Goal: Task Accomplishment & Management: Manage account settings

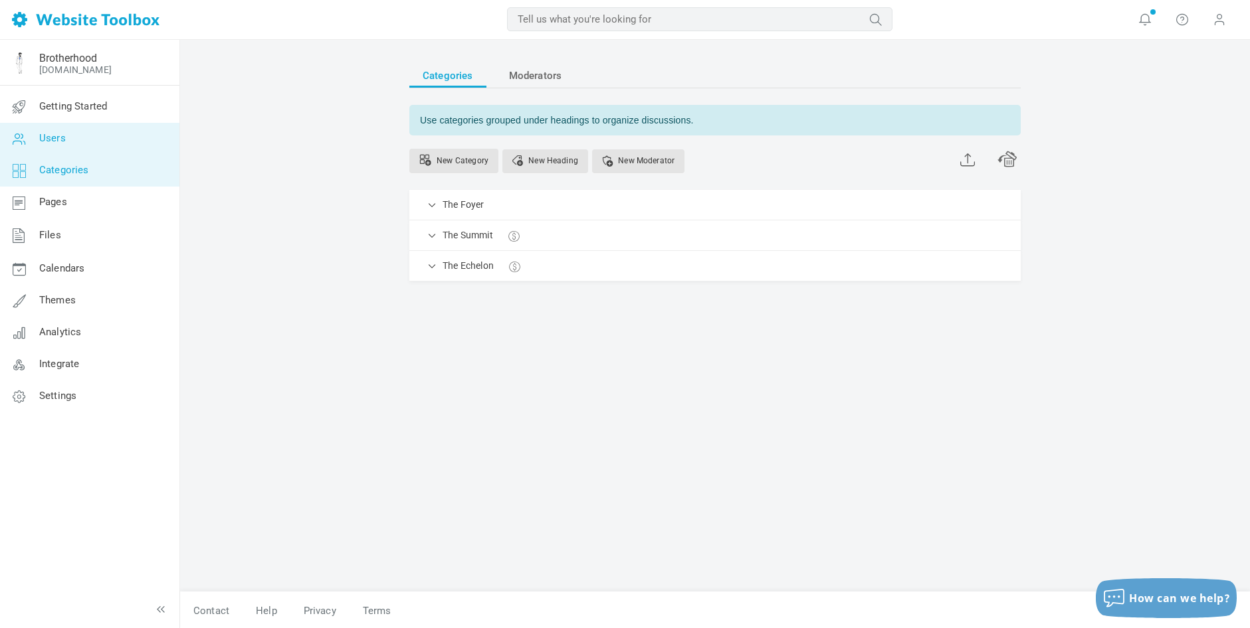
click at [47, 139] on span "Users" at bounding box center [52, 138] width 27 height 12
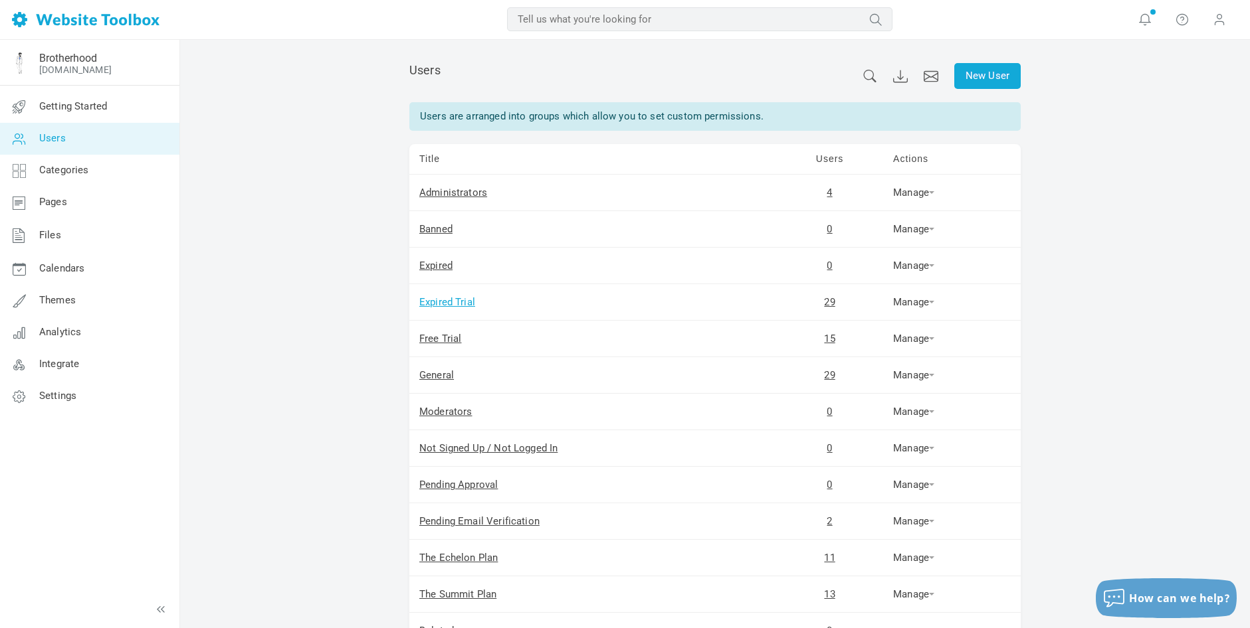
click at [432, 304] on link "Expired Trial" at bounding box center [447, 302] width 56 height 12
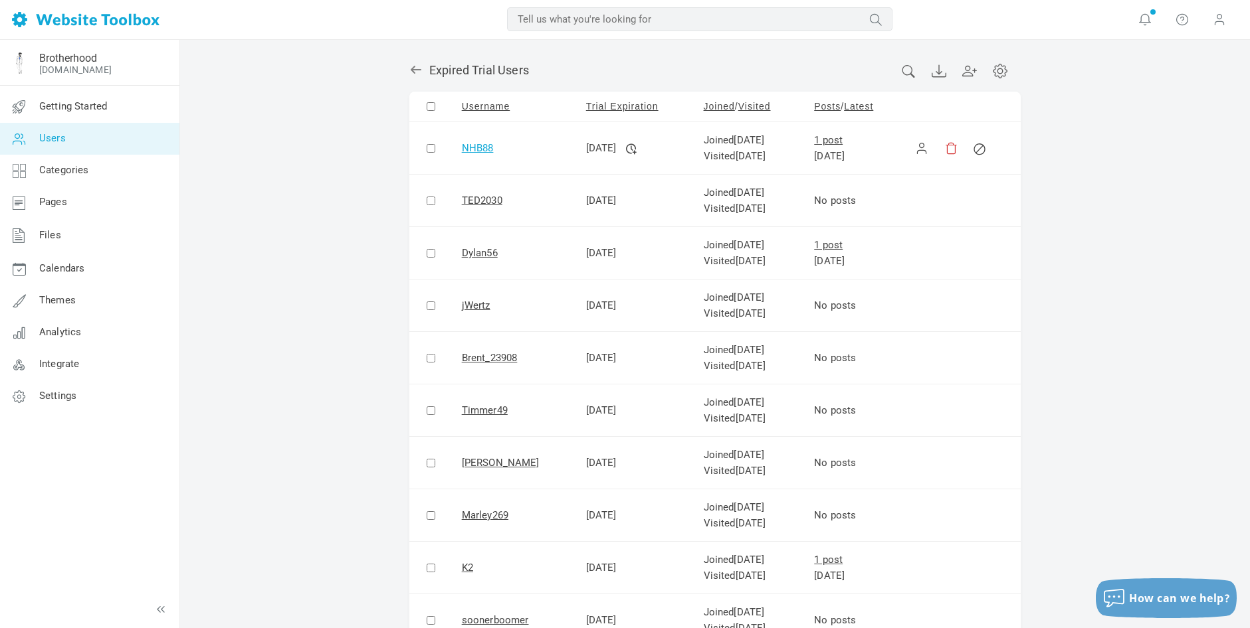
click at [480, 148] on link "NHB88" at bounding box center [478, 148] width 32 height 12
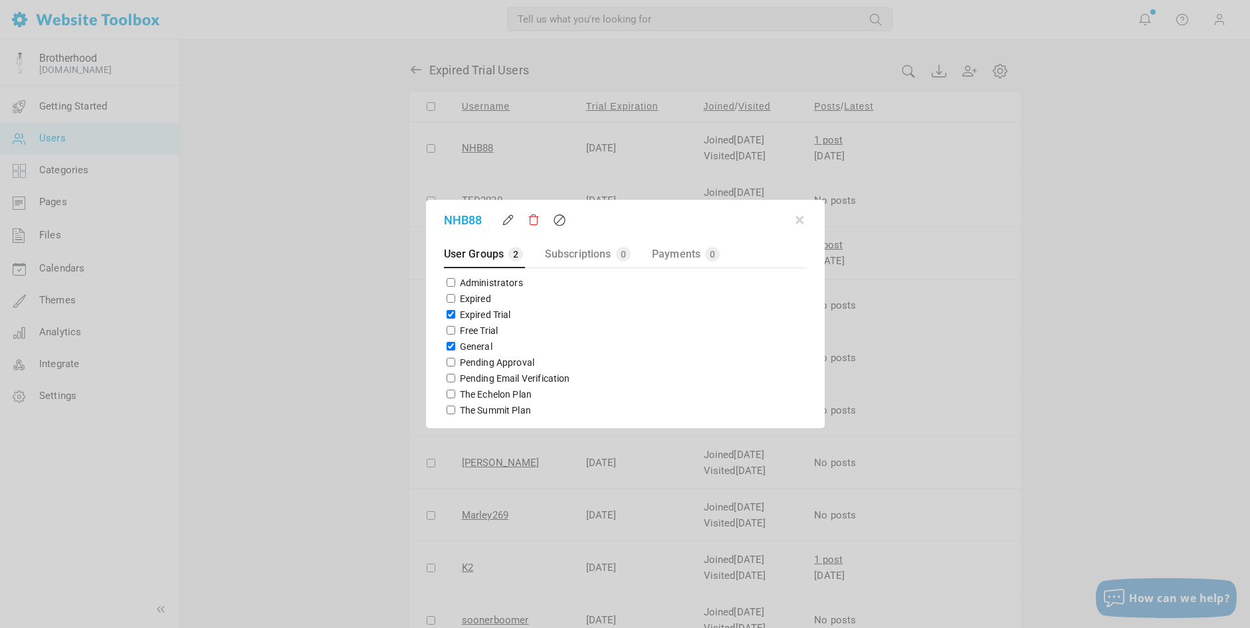
click at [449, 314] on input "Expired Trial" at bounding box center [450, 314] width 9 height 9
checkbox input "false"
click at [448, 395] on input "The Echelon Plan" at bounding box center [450, 394] width 9 height 9
checkbox input "true"
click at [448, 347] on input "General" at bounding box center [450, 346] width 9 height 9
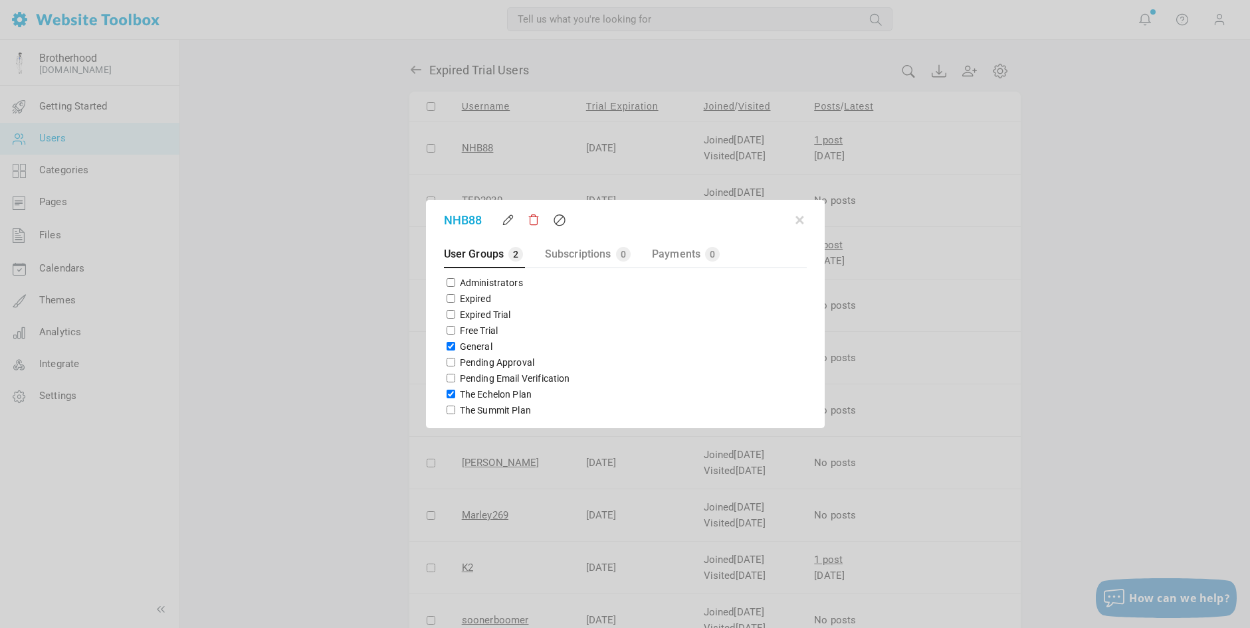
checkbox input "false"
click at [801, 219] on button "button" at bounding box center [799, 217] width 13 height 13
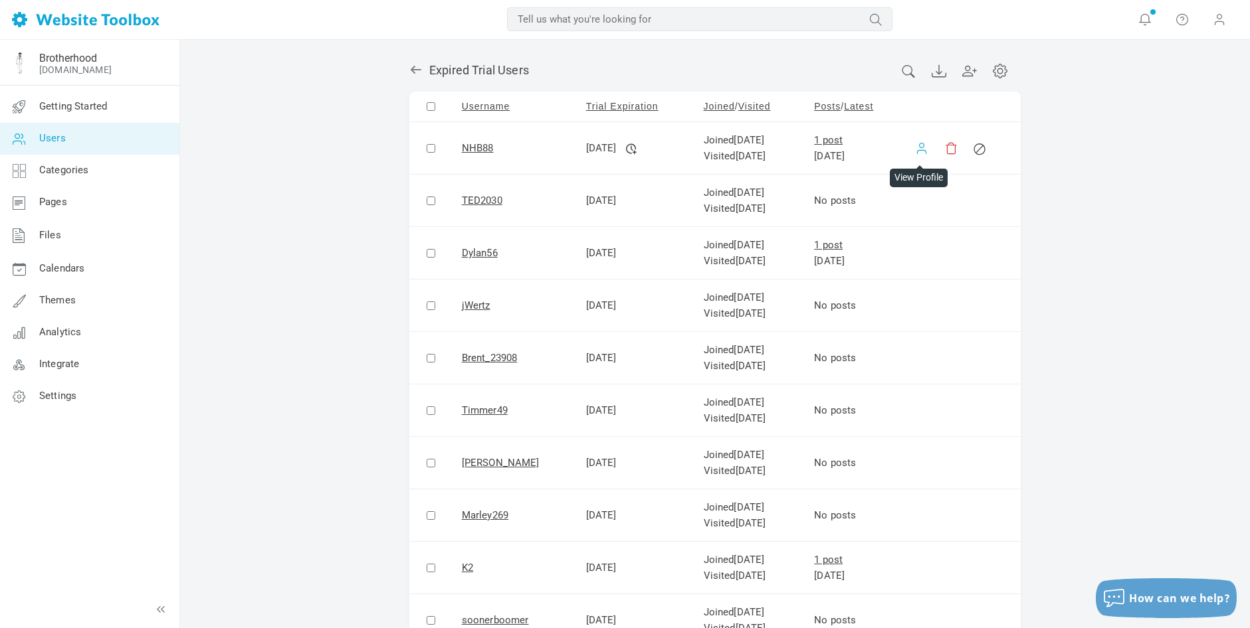
click at [915, 149] on link at bounding box center [921, 148] width 13 height 13
click at [476, 147] on link "NHB88" at bounding box center [478, 148] width 32 height 12
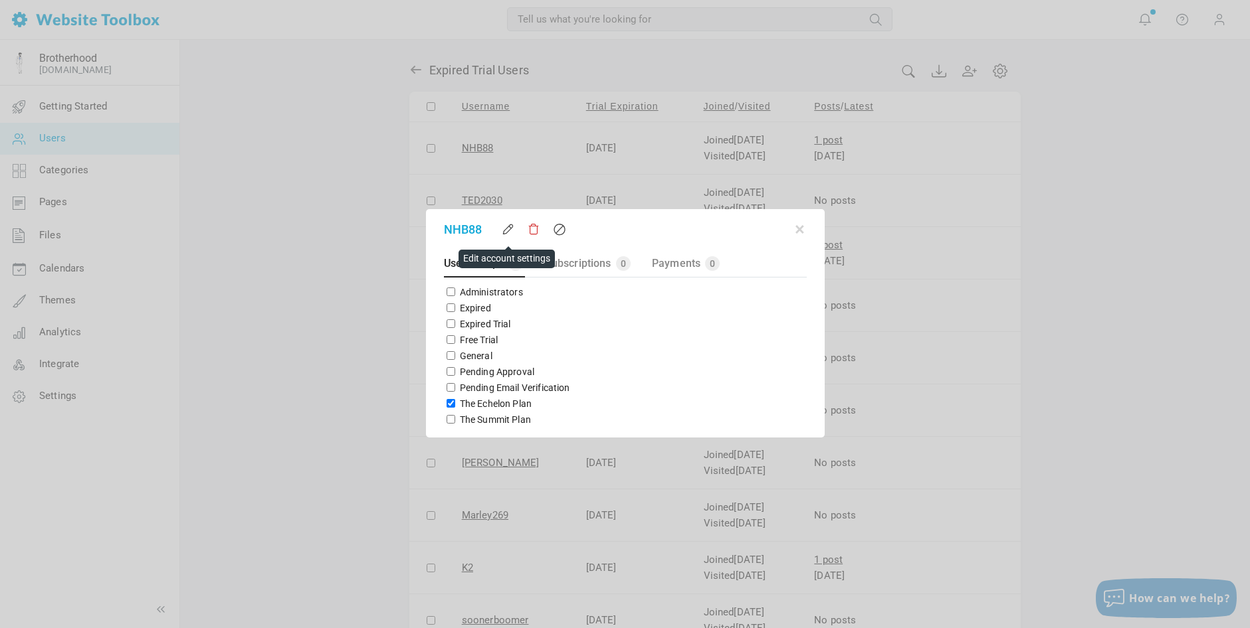
click at [507, 231] on link at bounding box center [508, 229] width 13 height 13
click at [802, 231] on button "button" at bounding box center [799, 227] width 13 height 13
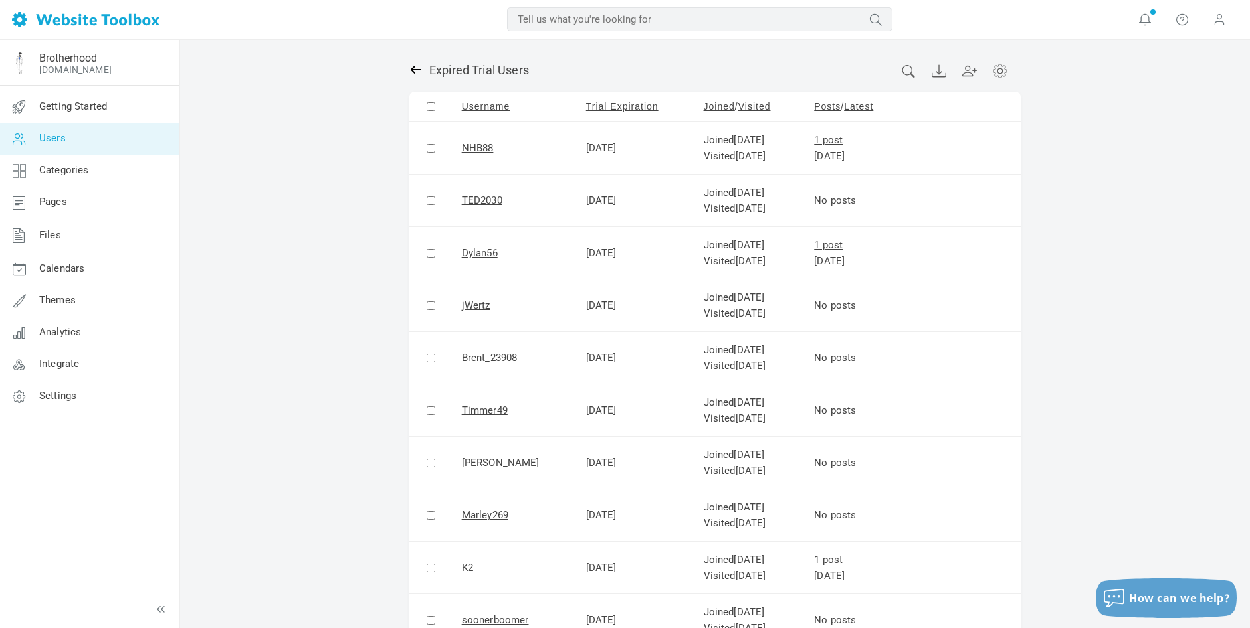
click at [415, 65] on icon at bounding box center [415, 69] width 13 height 13
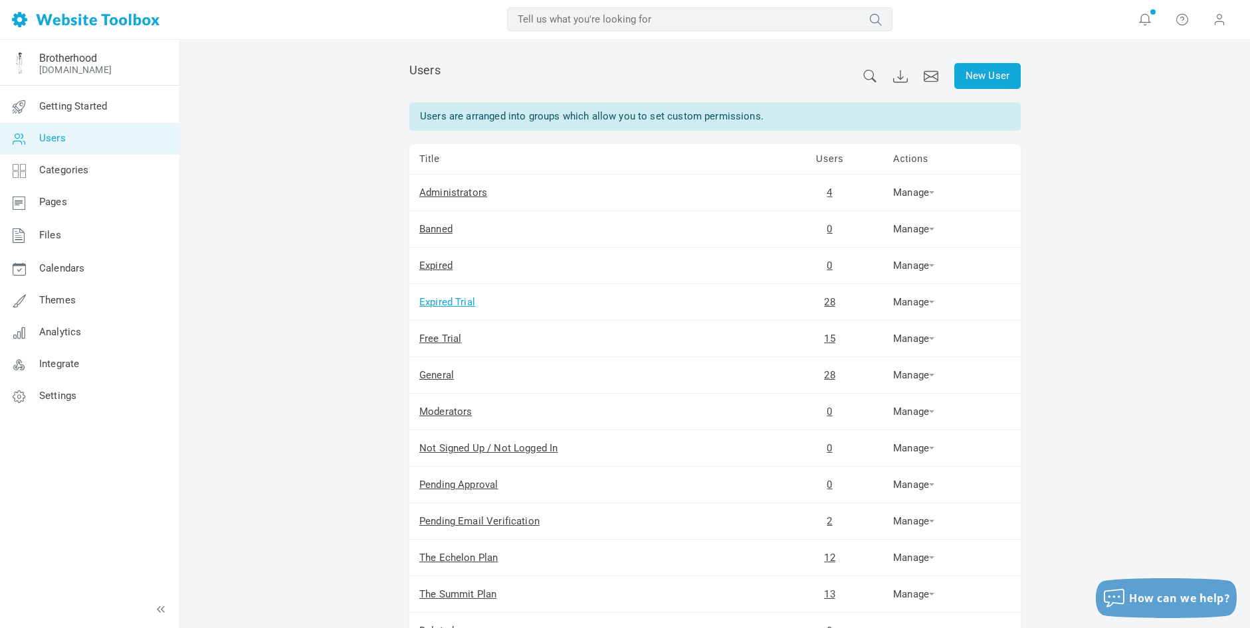
click at [458, 296] on td "Expired Trial" at bounding box center [592, 302] width 367 height 37
click at [462, 302] on link "Expired Trial" at bounding box center [447, 302] width 56 height 12
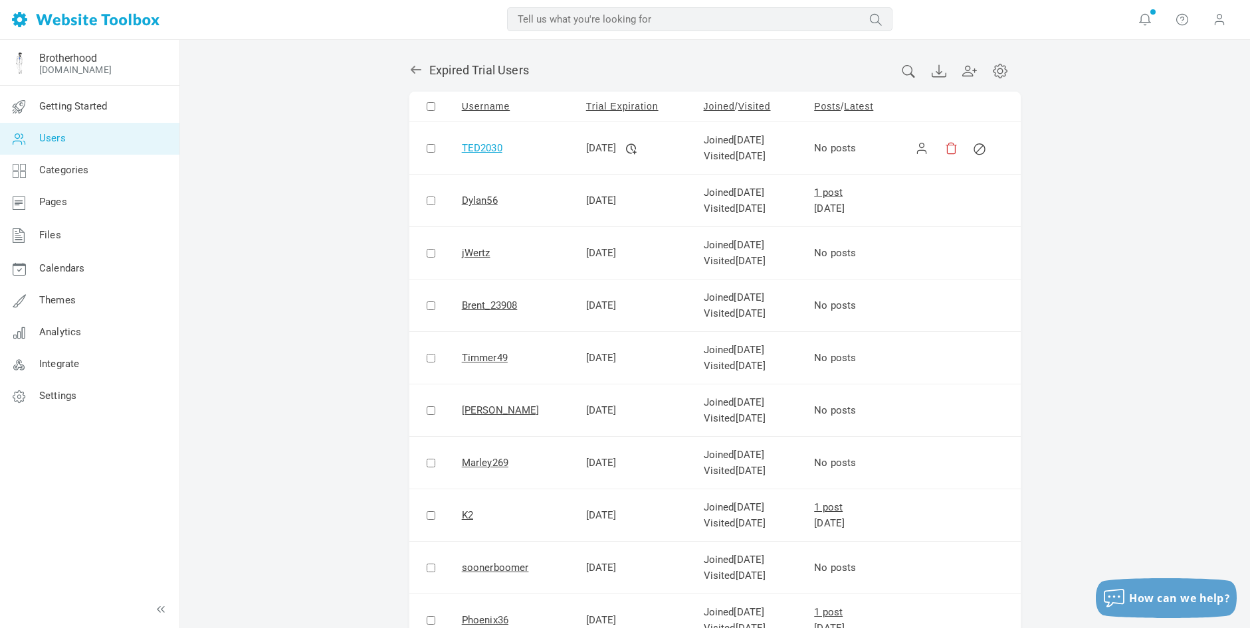
click at [486, 147] on link "TED2030" at bounding box center [482, 148] width 41 height 12
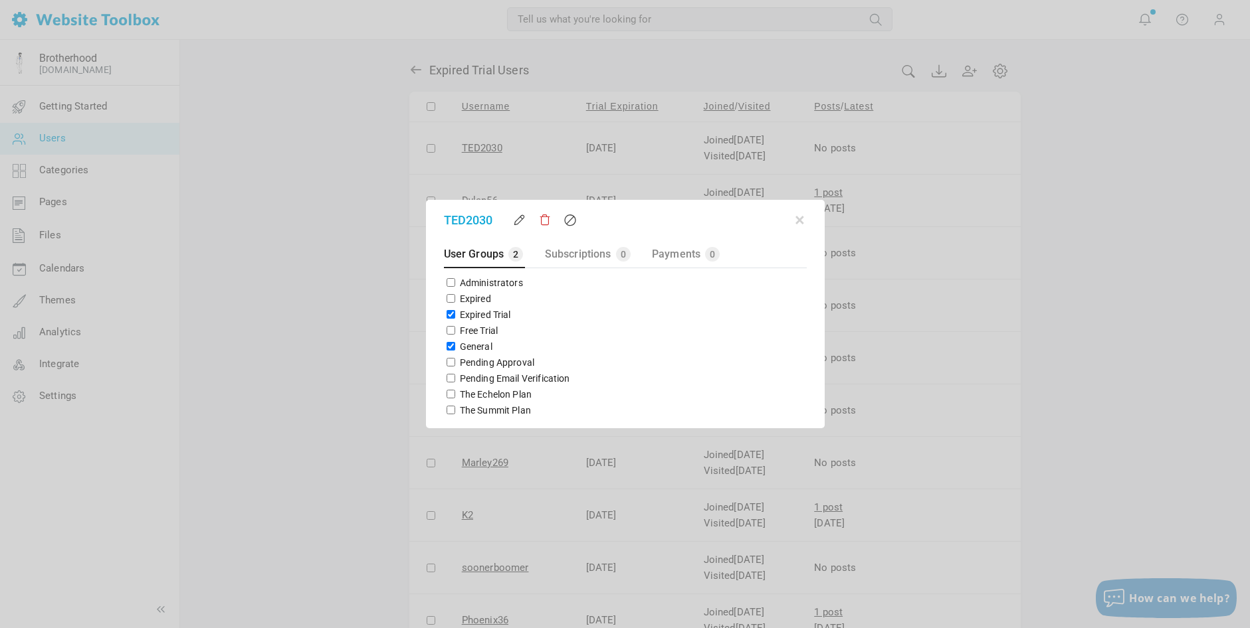
drag, startPoint x: 448, startPoint y: 312, endPoint x: 450, endPoint y: 334, distance: 22.0
click at [448, 312] on input "Expired Trial" at bounding box center [450, 314] width 9 height 9
checkbox input "false"
click at [448, 346] on input "General" at bounding box center [450, 346] width 9 height 9
checkbox input "false"
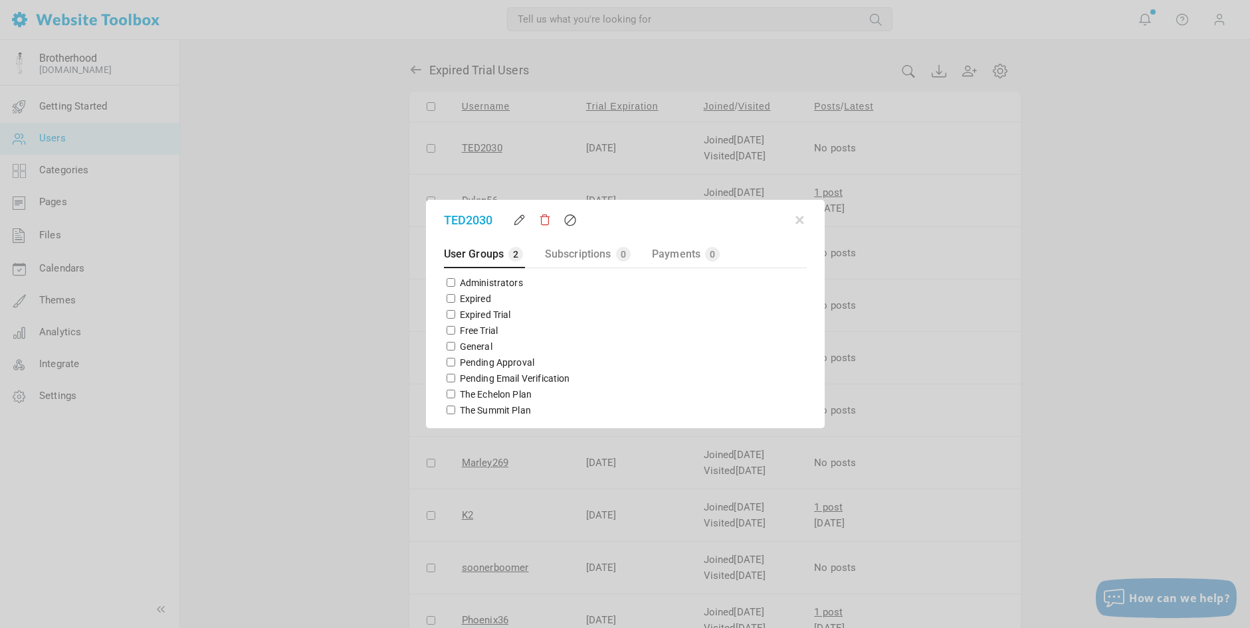
click at [451, 409] on input "The Summit Plan" at bounding box center [450, 410] width 9 height 9
checkbox input "true"
click at [799, 219] on button "button" at bounding box center [799, 217] width 13 height 13
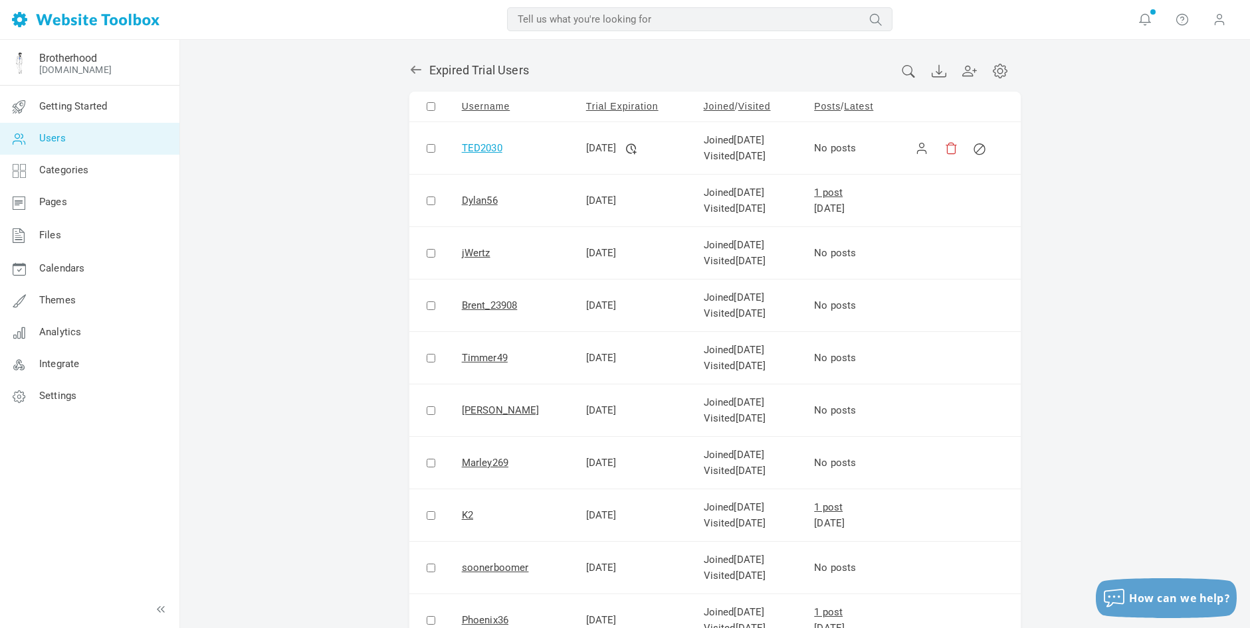
click at [488, 147] on link "TED2030" at bounding box center [482, 148] width 41 height 12
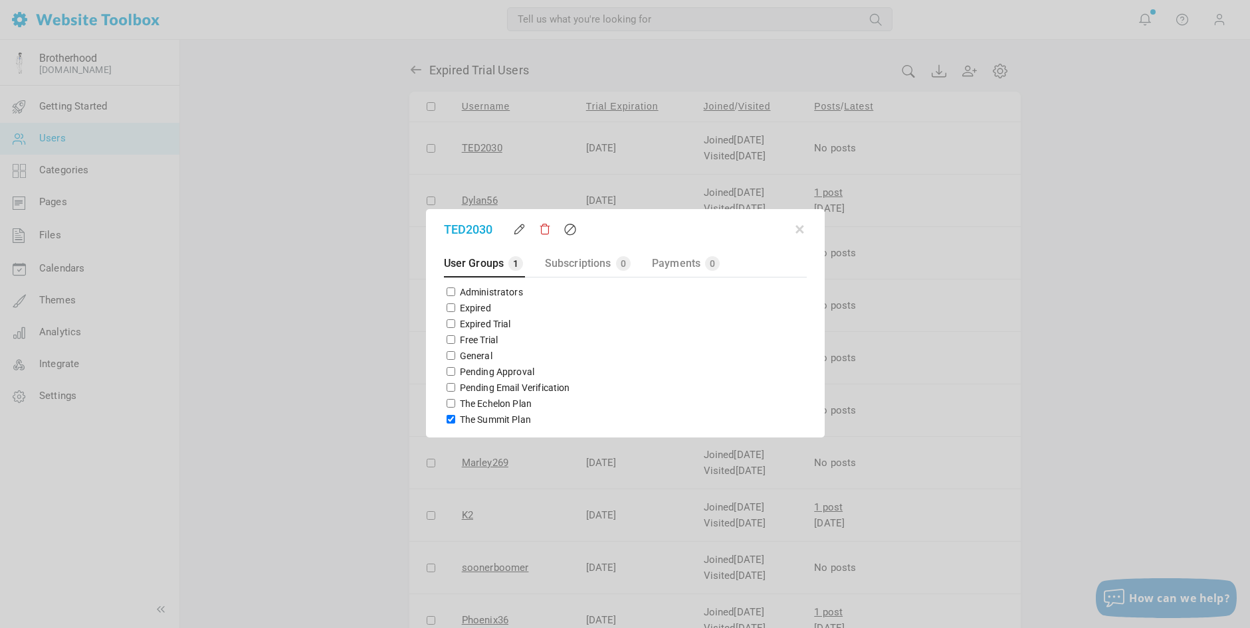
click at [298, 287] on div at bounding box center [625, 314] width 1250 height 628
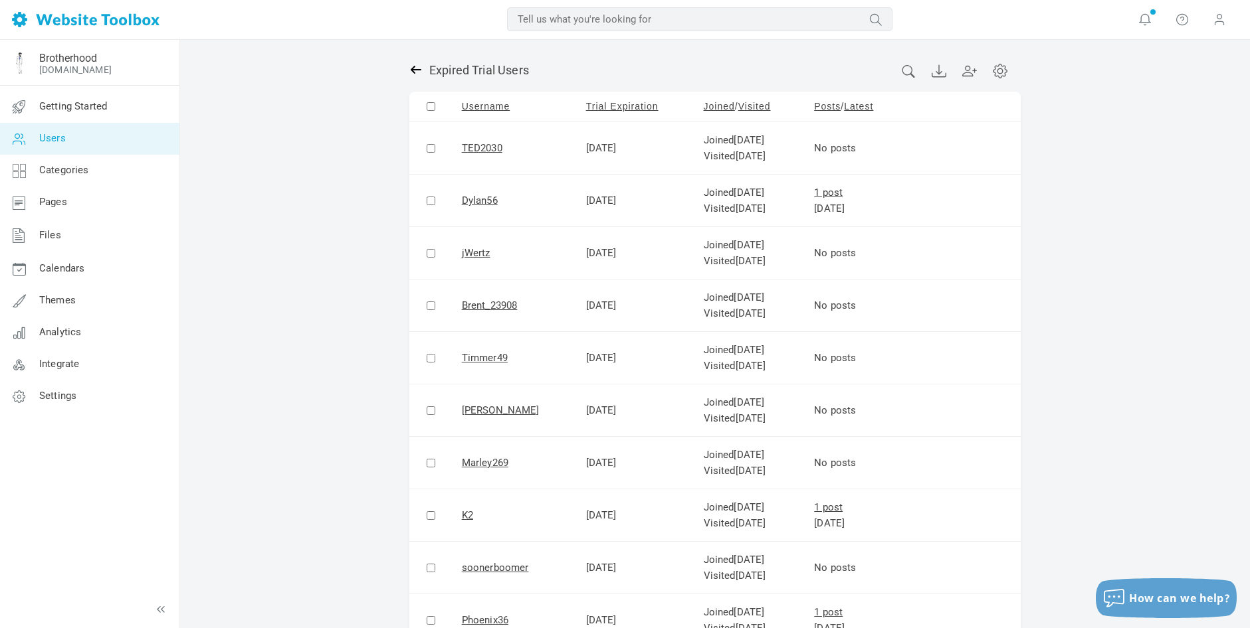
click at [415, 69] on icon at bounding box center [416, 70] width 11 height 8
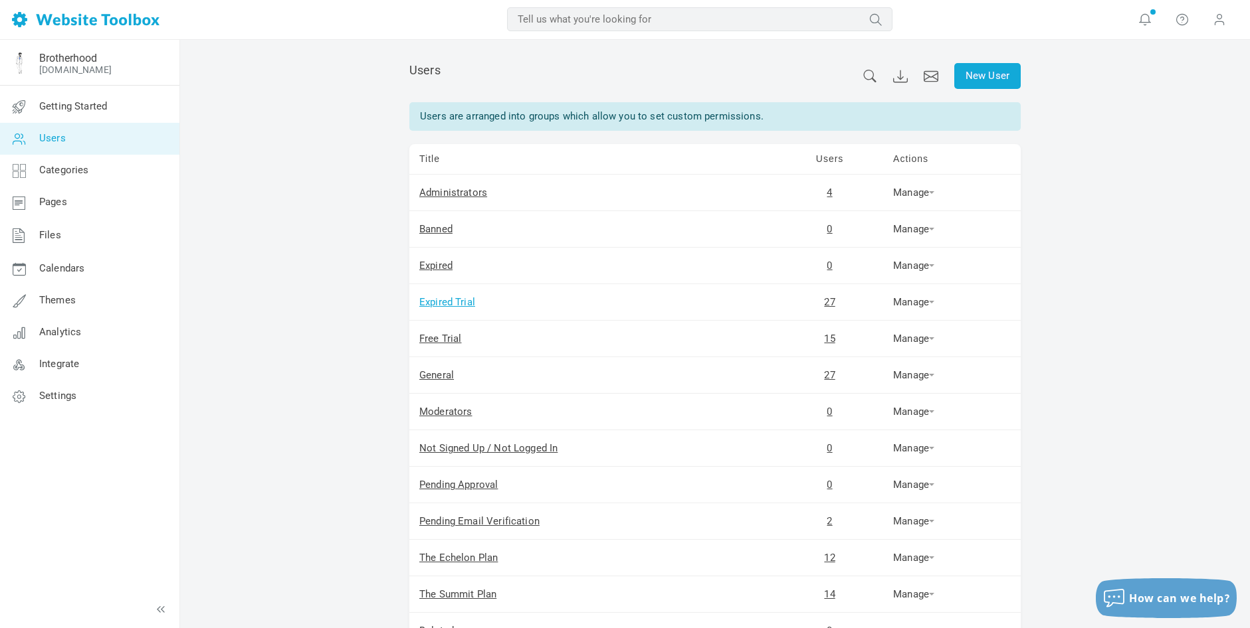
click at [450, 300] on link "Expired Trial" at bounding box center [447, 302] width 56 height 12
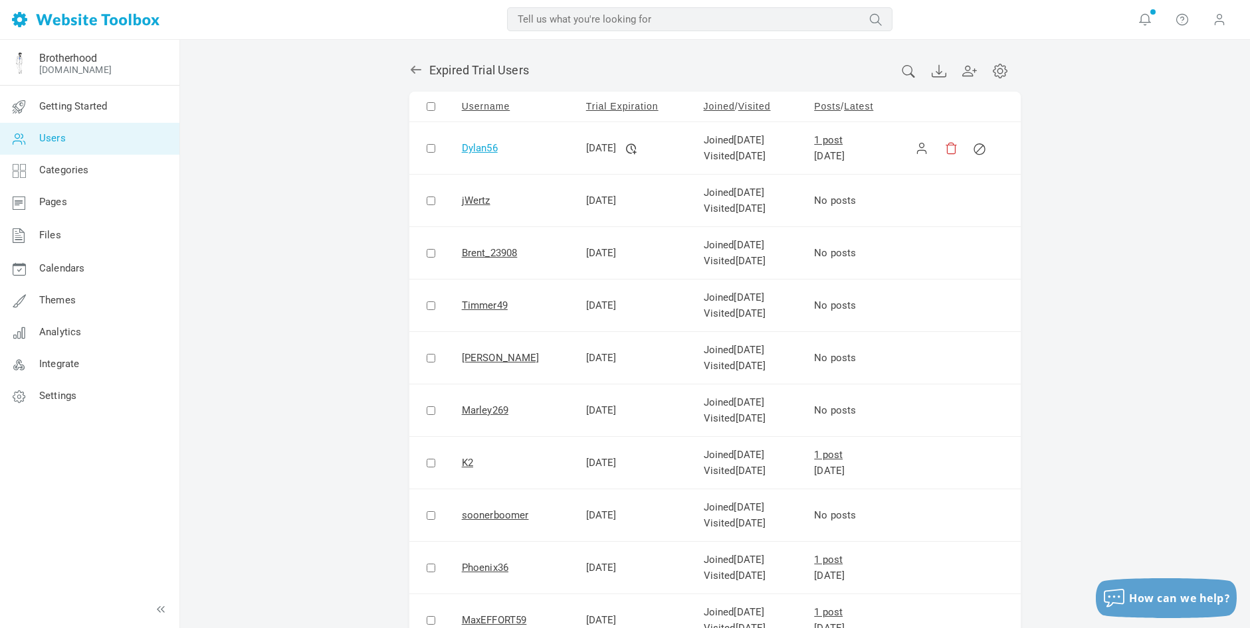
click at [471, 147] on link "Dylan56" at bounding box center [480, 148] width 36 height 12
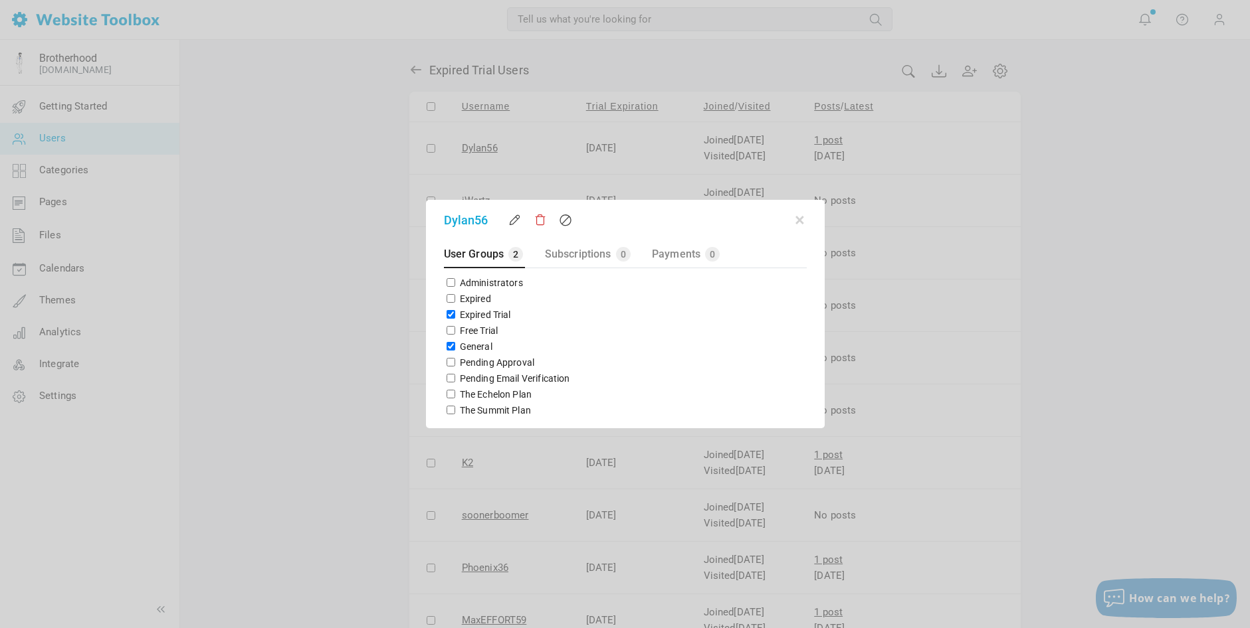
drag, startPoint x: 446, startPoint y: 314, endPoint x: 450, endPoint y: 344, distance: 30.8
click at [446, 314] on input "Expired Trial" at bounding box center [450, 314] width 9 height 9
checkbox input "false"
click at [450, 346] on input "General" at bounding box center [450, 346] width 9 height 9
checkbox input "false"
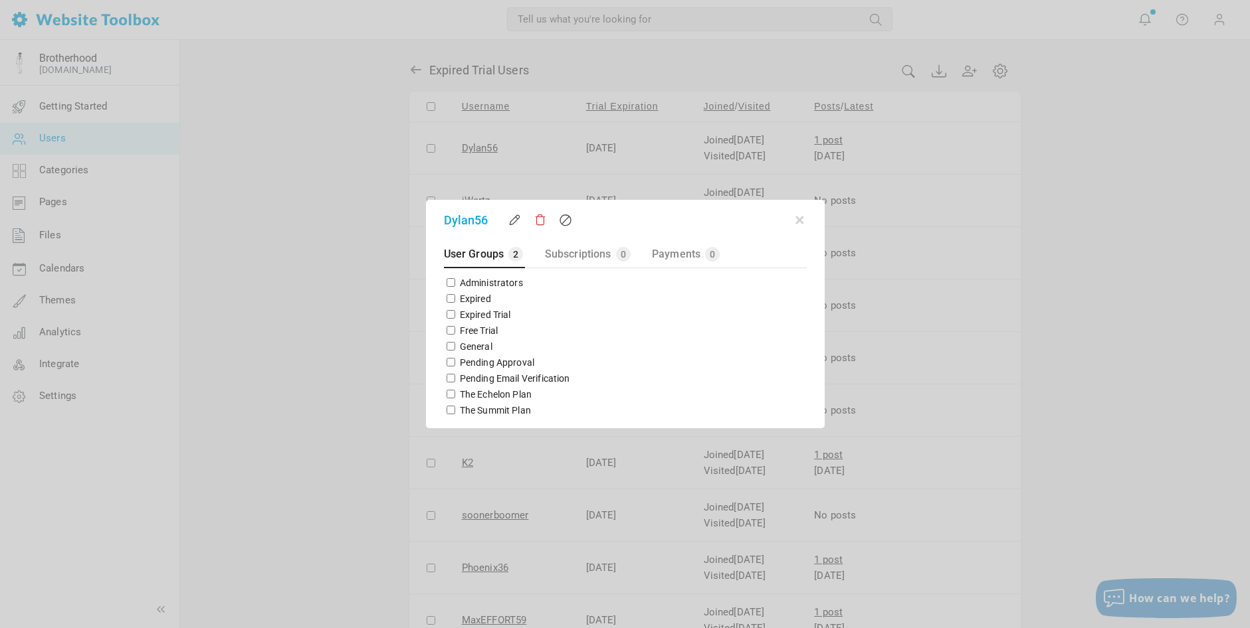
click at [448, 395] on input "The Echelon Plan" at bounding box center [450, 394] width 9 height 9
checkbox input "true"
click at [801, 220] on button "button" at bounding box center [799, 217] width 13 height 13
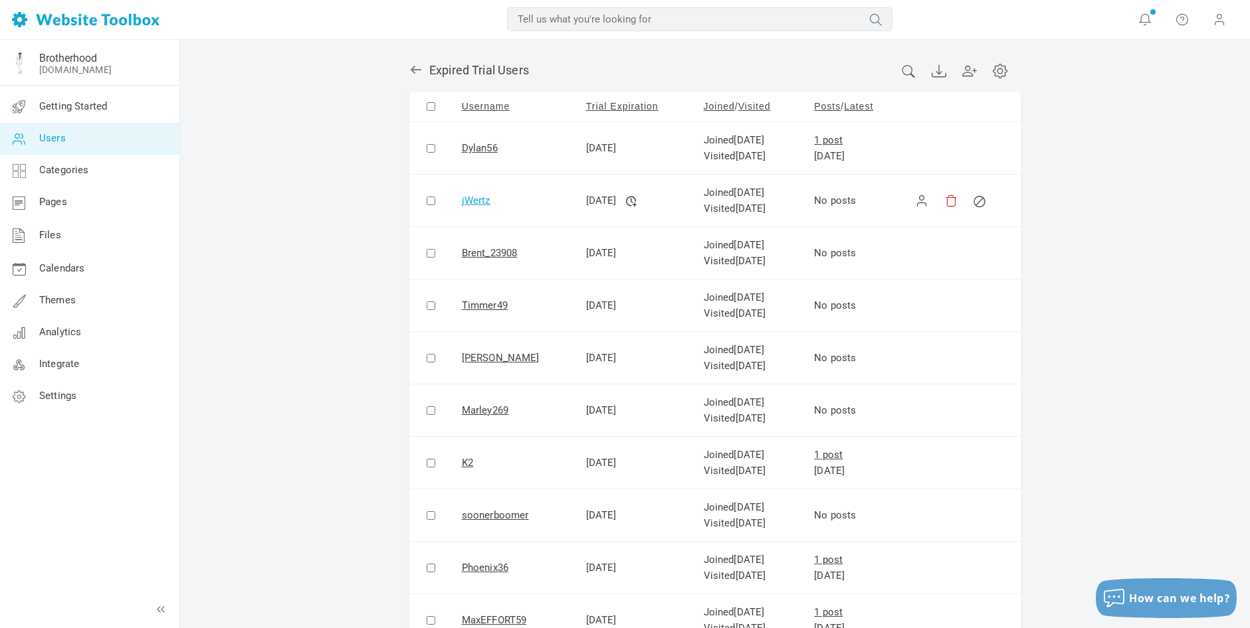
click at [474, 201] on link "jWertz" at bounding box center [476, 201] width 29 height 12
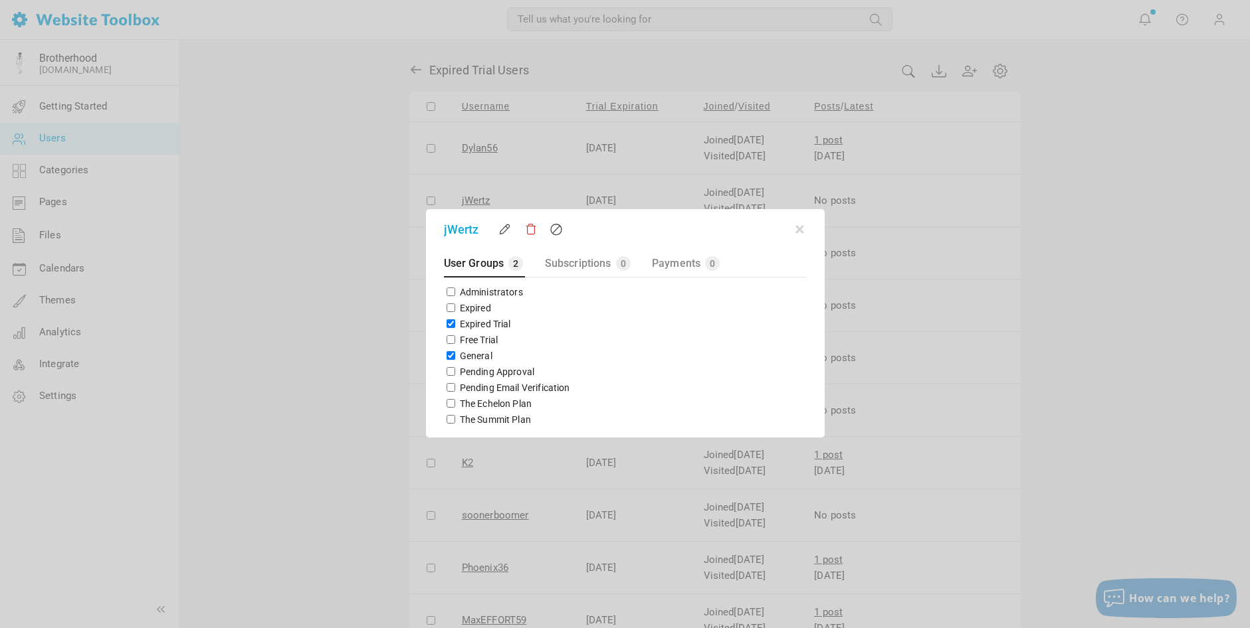
click at [448, 323] on input "Expired Trial" at bounding box center [450, 324] width 9 height 9
checkbox input "false"
drag, startPoint x: 447, startPoint y: 352, endPoint x: 450, endPoint y: 379, distance: 26.8
click at [449, 353] on input "General" at bounding box center [450, 355] width 9 height 9
checkbox input "false"
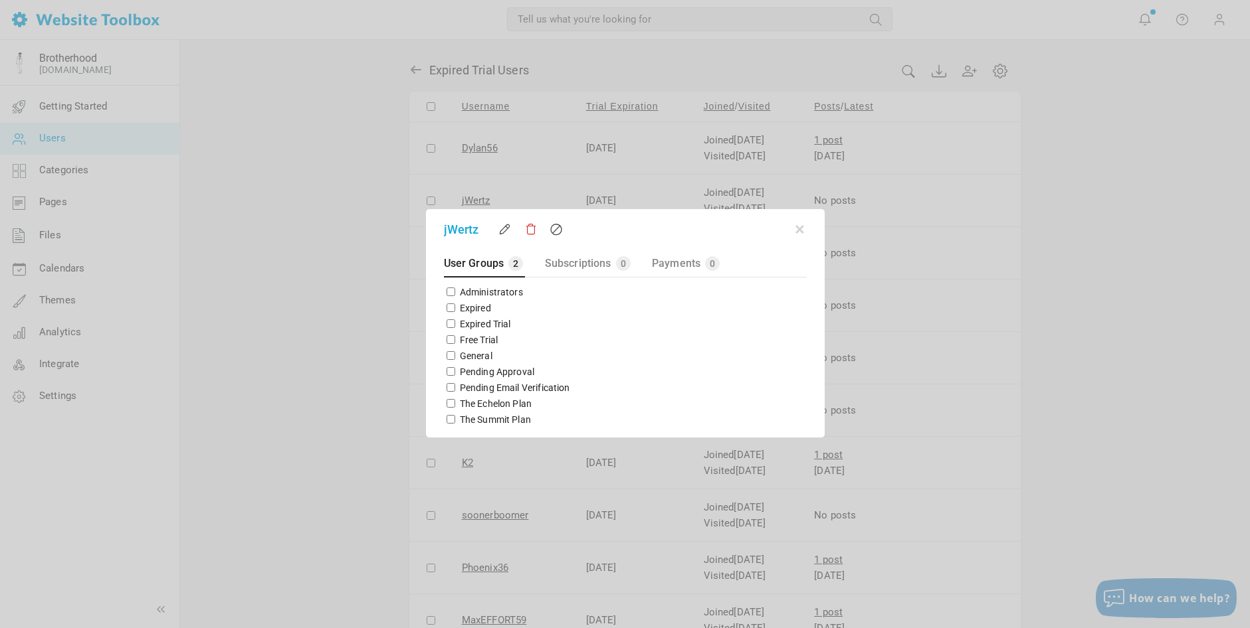
click at [448, 404] on input "The Echelon Plan" at bounding box center [450, 403] width 9 height 9
checkbox input "true"
click at [799, 231] on button "button" at bounding box center [799, 227] width 13 height 13
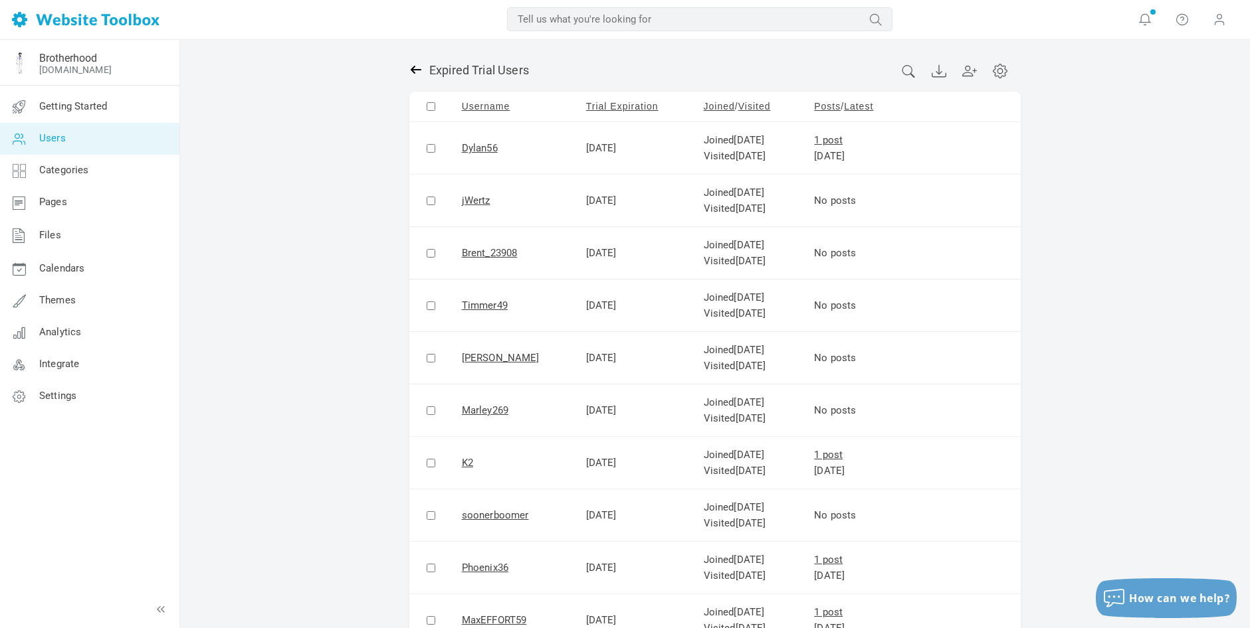
click at [416, 68] on icon at bounding box center [415, 69] width 13 height 13
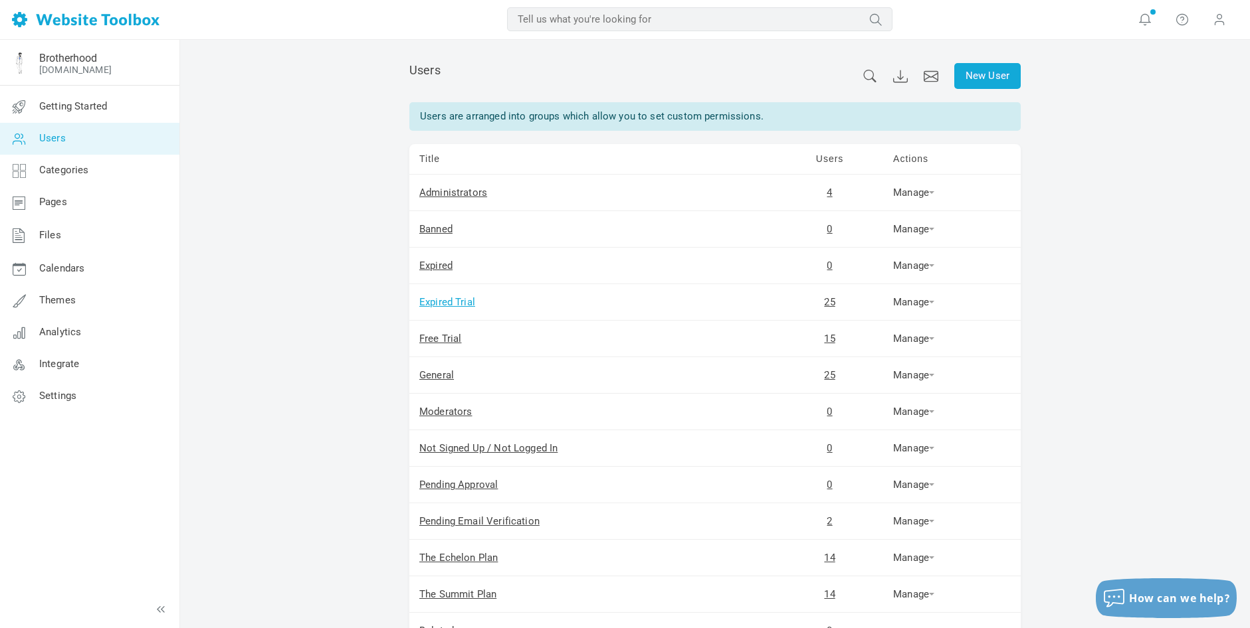
click at [462, 302] on link "Expired Trial" at bounding box center [447, 302] width 56 height 12
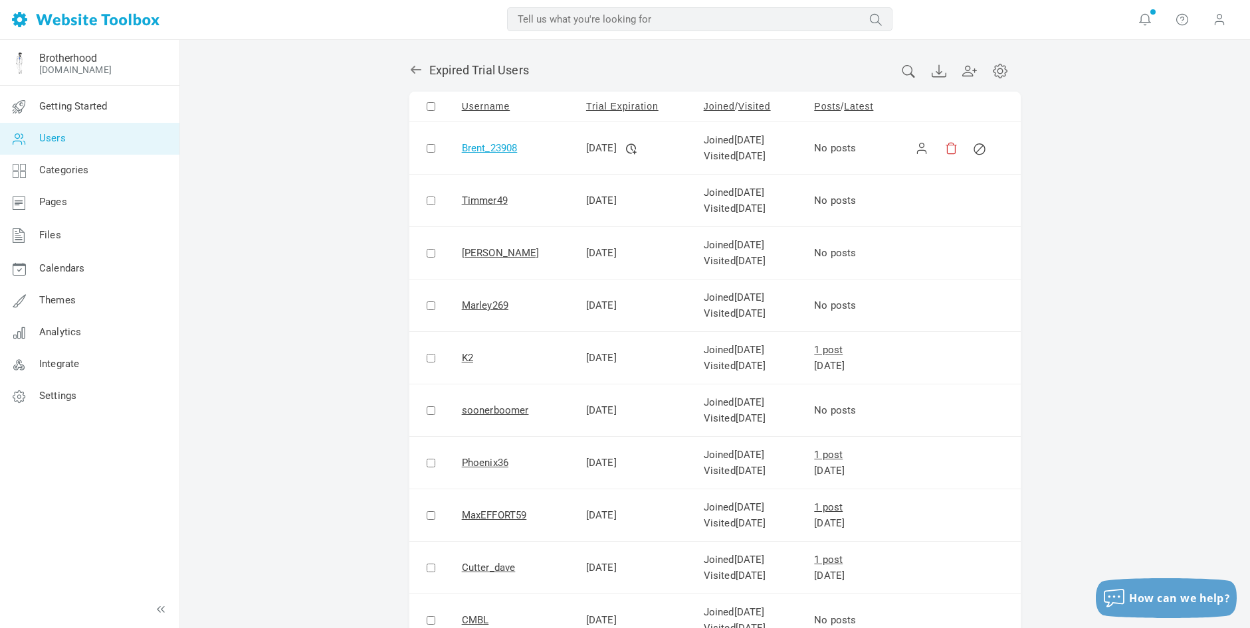
click at [471, 147] on link "Brent_23908" at bounding box center [490, 148] width 56 height 12
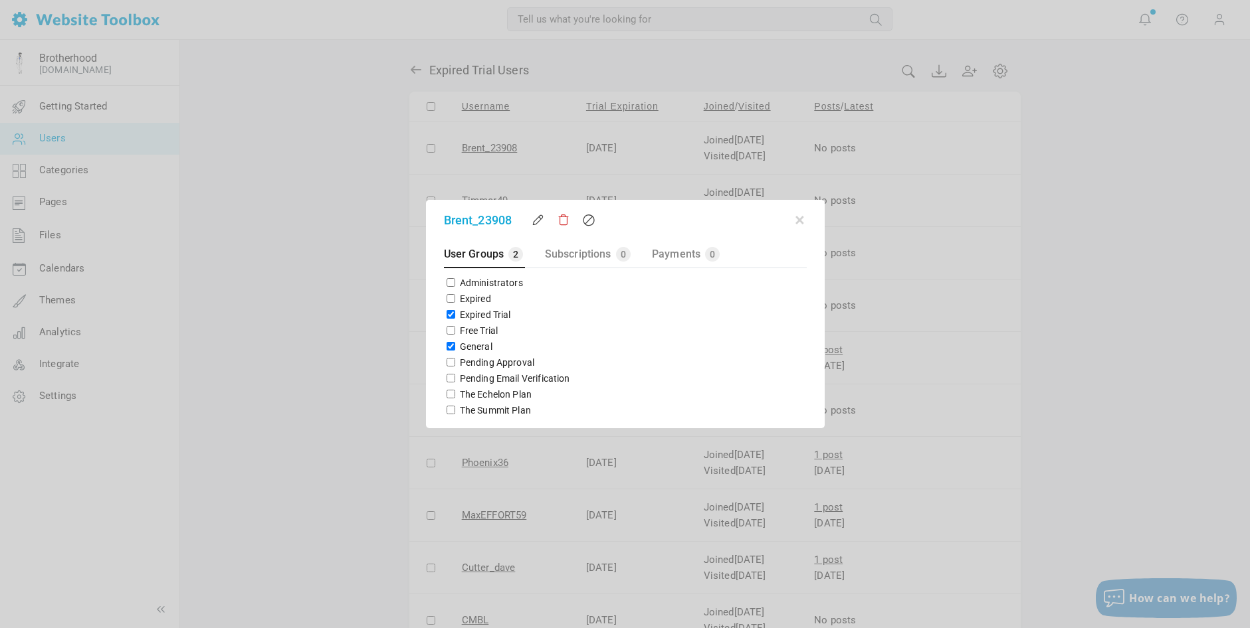
click at [448, 315] on input "Expired Trial" at bounding box center [450, 314] width 9 height 9
checkbox input "false"
click at [446, 345] on input "General" at bounding box center [450, 346] width 9 height 9
checkbox input "false"
click at [447, 394] on input "The Echelon Plan" at bounding box center [450, 394] width 9 height 9
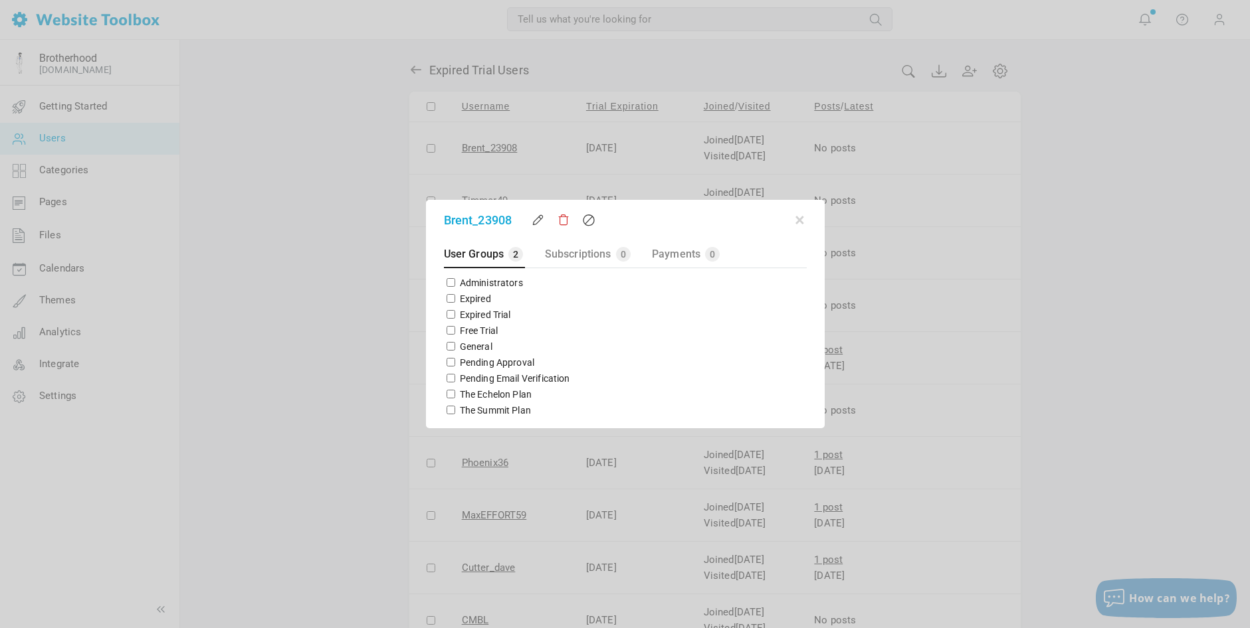
checkbox input "true"
click at [799, 221] on button "button" at bounding box center [799, 217] width 13 height 13
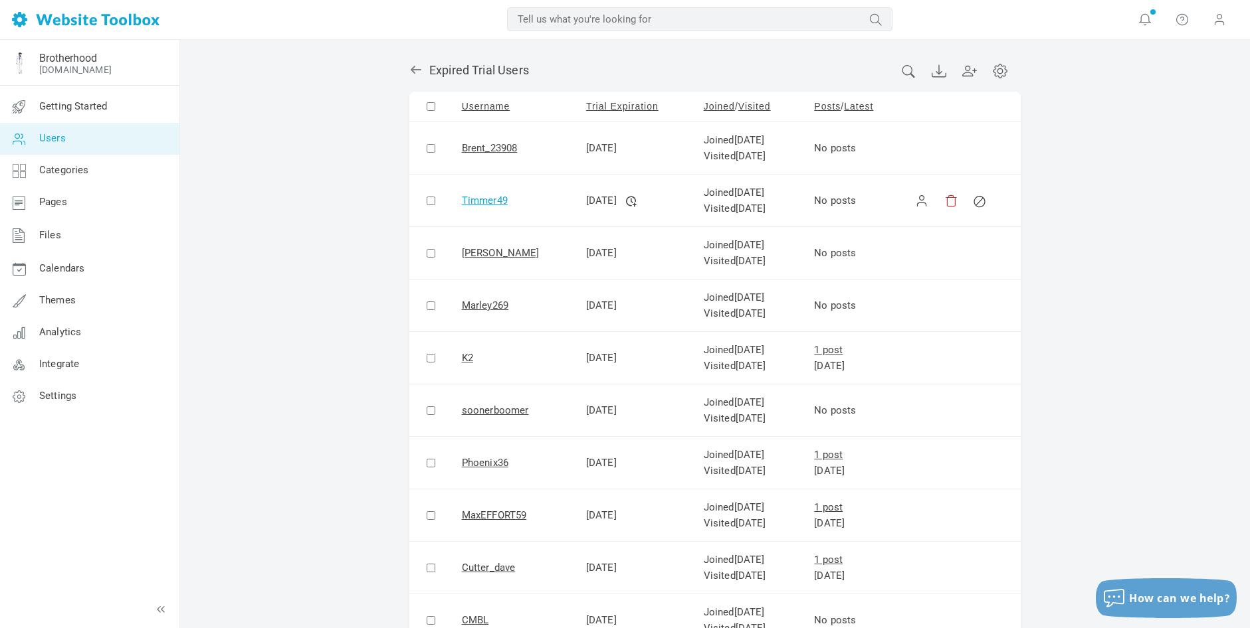
click at [464, 199] on link "Timmer49" at bounding box center [485, 201] width 46 height 12
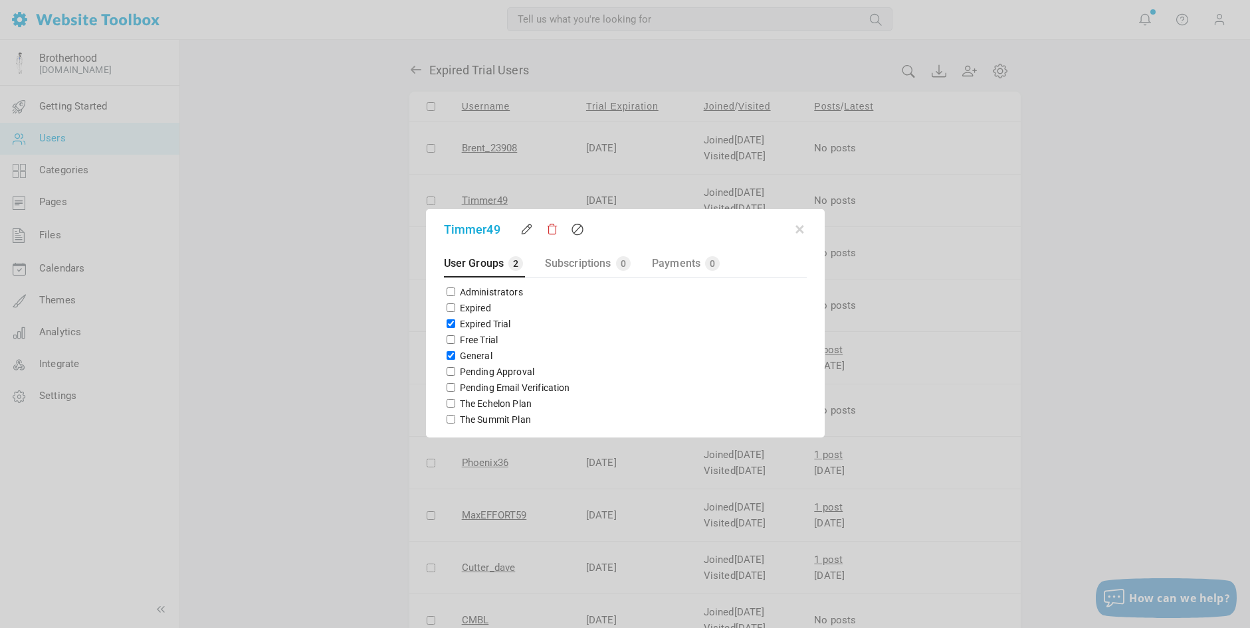
click at [448, 324] on input "Expired Trial" at bounding box center [450, 324] width 9 height 9
checkbox input "false"
click at [450, 353] on input "General" at bounding box center [450, 355] width 9 height 9
checkbox input "false"
click at [450, 404] on input "The Echelon Plan" at bounding box center [450, 403] width 9 height 9
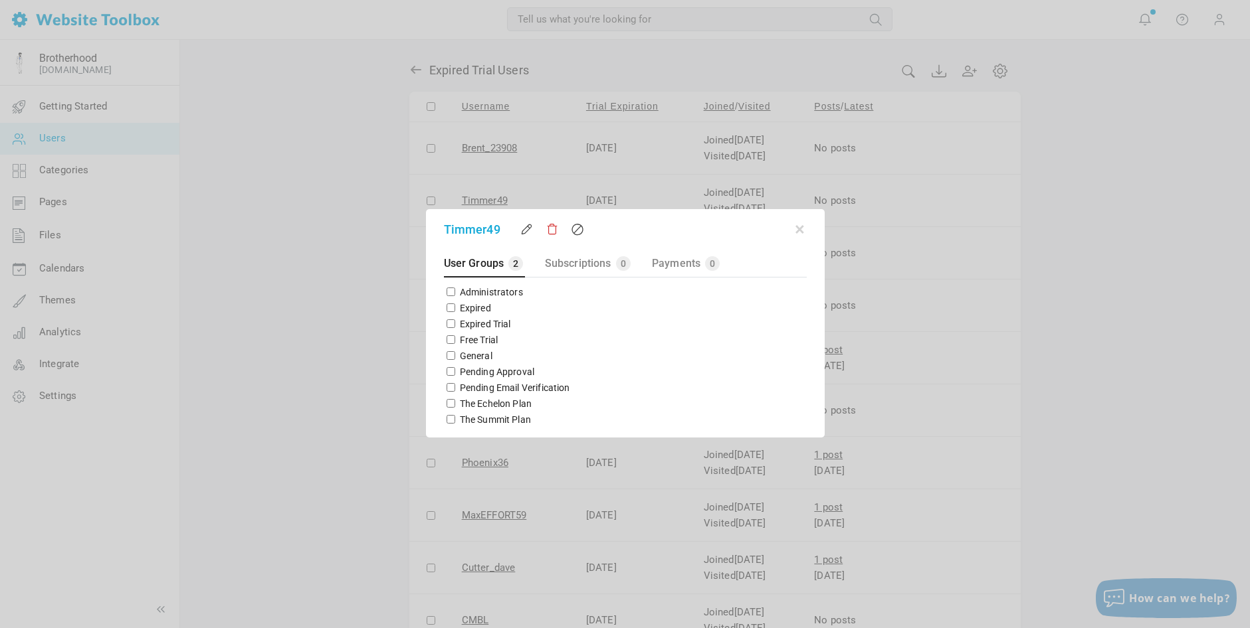
checkbox input "true"
click at [800, 229] on button "button" at bounding box center [799, 227] width 13 height 13
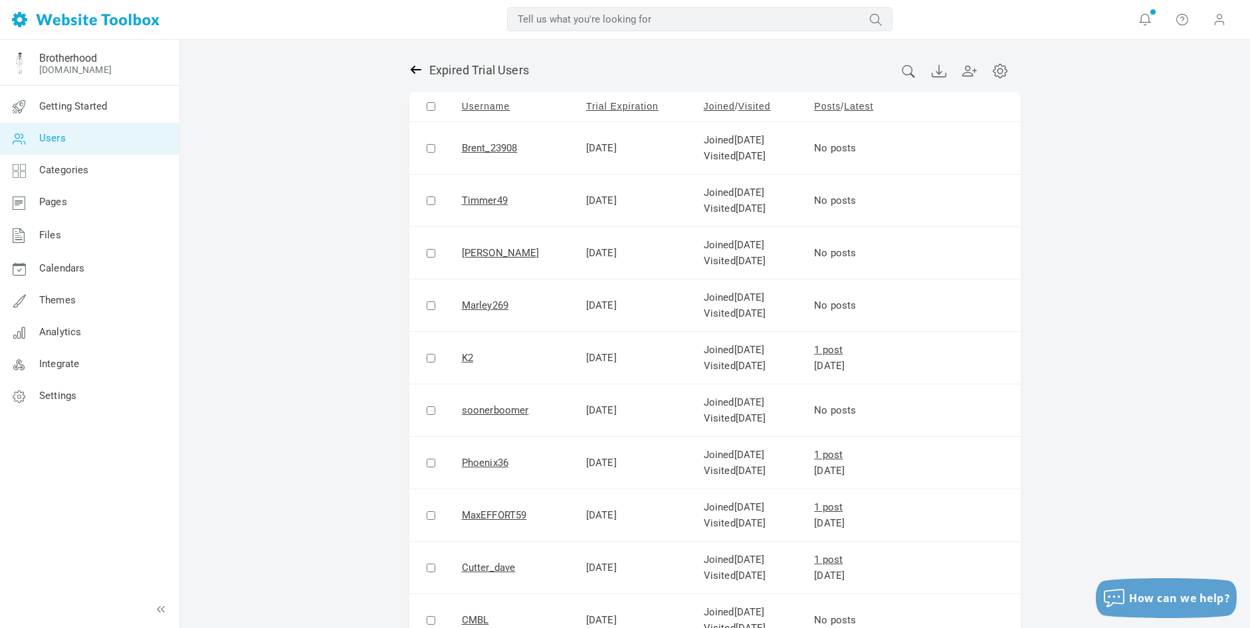
click at [415, 68] on icon at bounding box center [415, 69] width 13 height 13
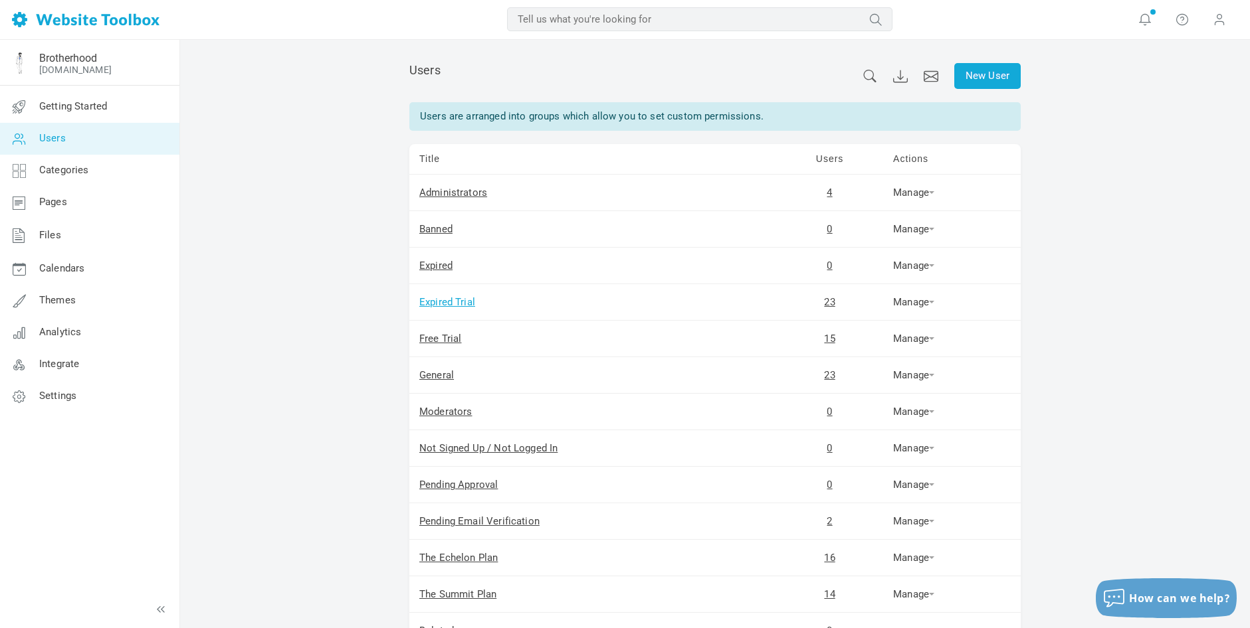
click at [464, 302] on link "Expired Trial" at bounding box center [447, 302] width 56 height 12
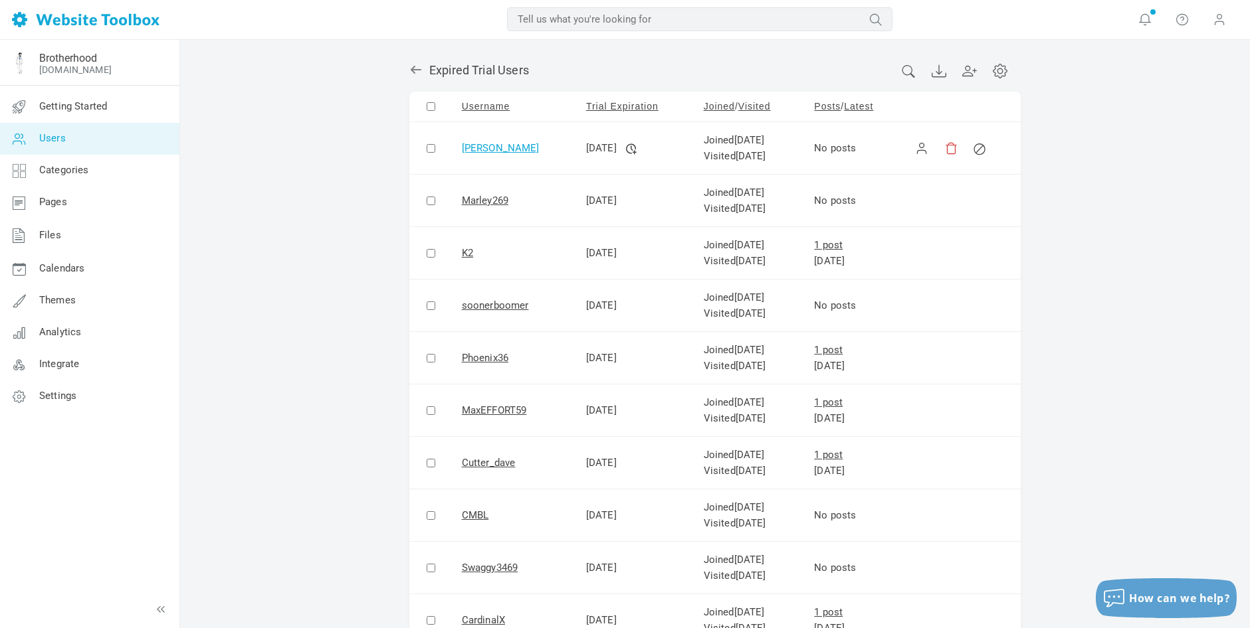
click at [484, 144] on link "[PERSON_NAME]" at bounding box center [501, 148] width 78 height 12
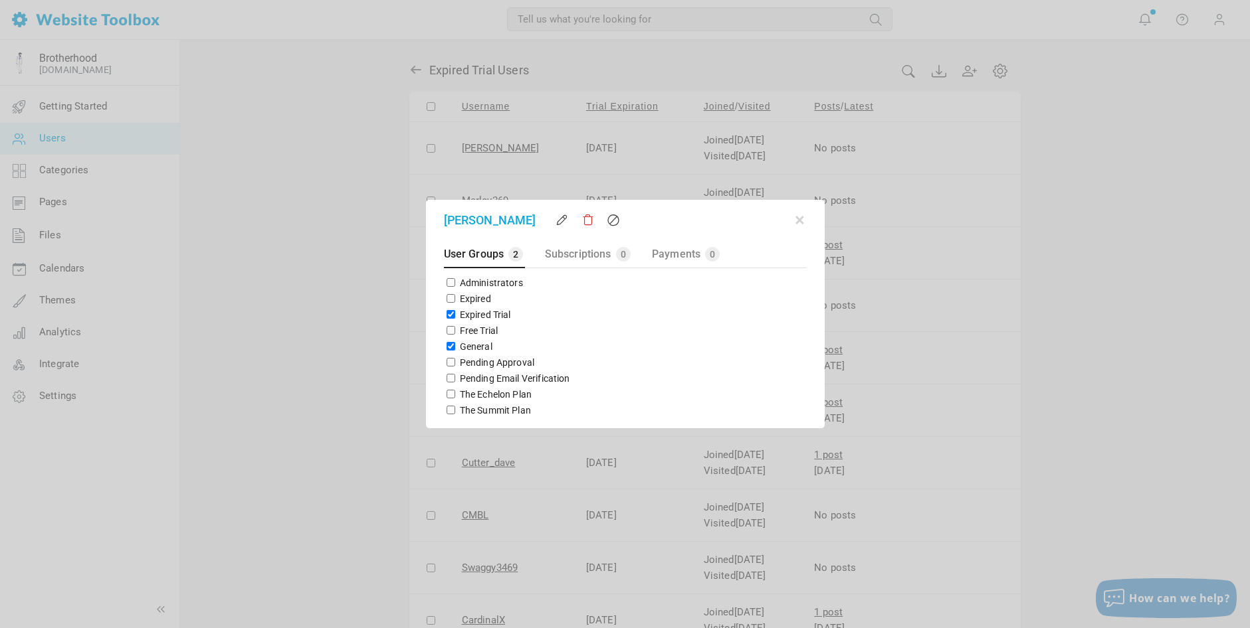
drag, startPoint x: 448, startPoint y: 317, endPoint x: 451, endPoint y: 351, distance: 34.6
click at [448, 320] on div "Expired Trial" at bounding box center [625, 315] width 363 height 16
click at [446, 346] on input "General" at bounding box center [450, 346] width 9 height 9
checkbox input "false"
click at [446, 313] on input "Expired Trial" at bounding box center [450, 314] width 9 height 9
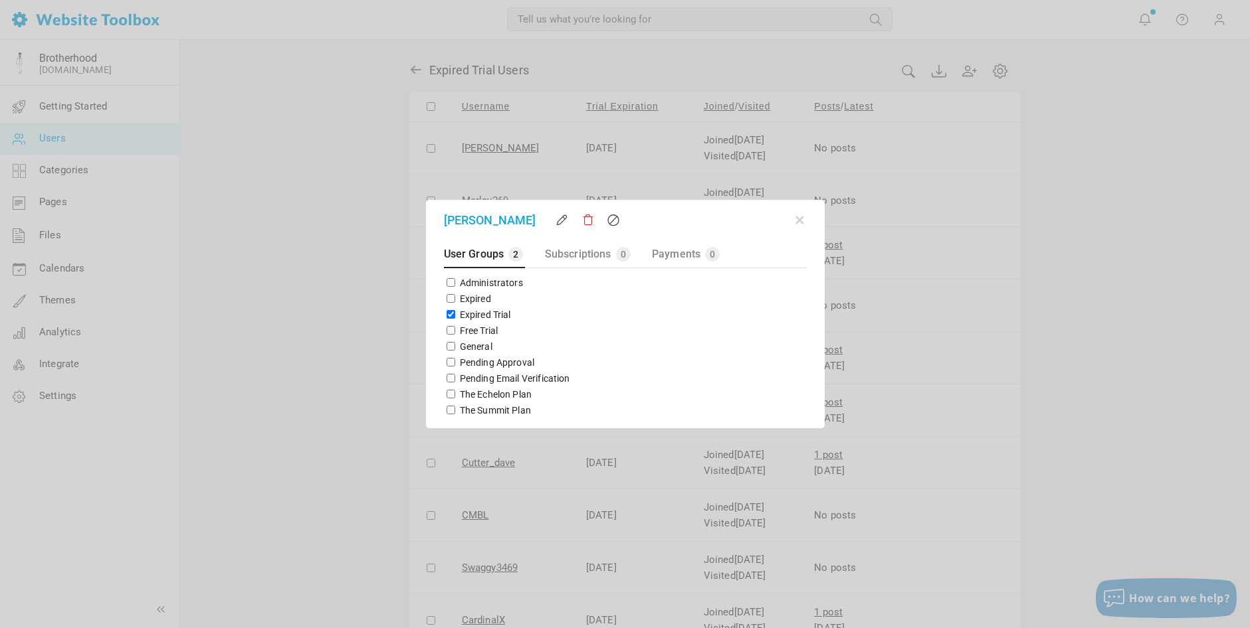
checkbox input "false"
click at [447, 393] on input "The Echelon Plan" at bounding box center [450, 394] width 9 height 9
checkbox input "true"
click at [802, 221] on button "button" at bounding box center [799, 217] width 13 height 13
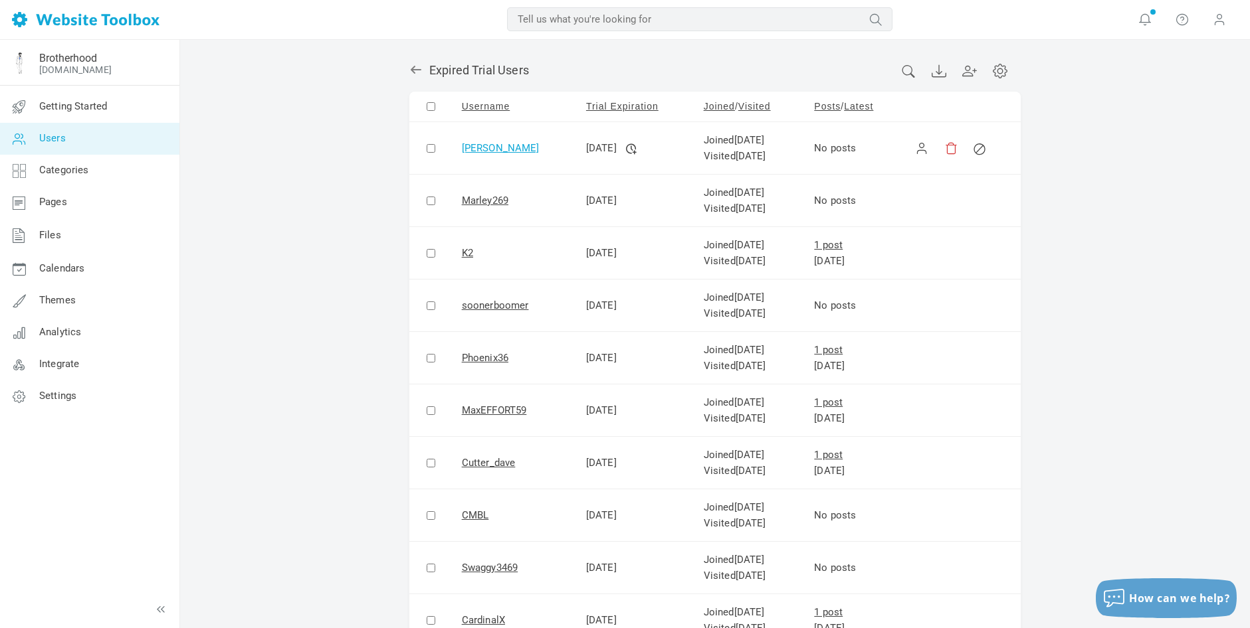
click at [483, 149] on link "[PERSON_NAME]" at bounding box center [501, 148] width 78 height 12
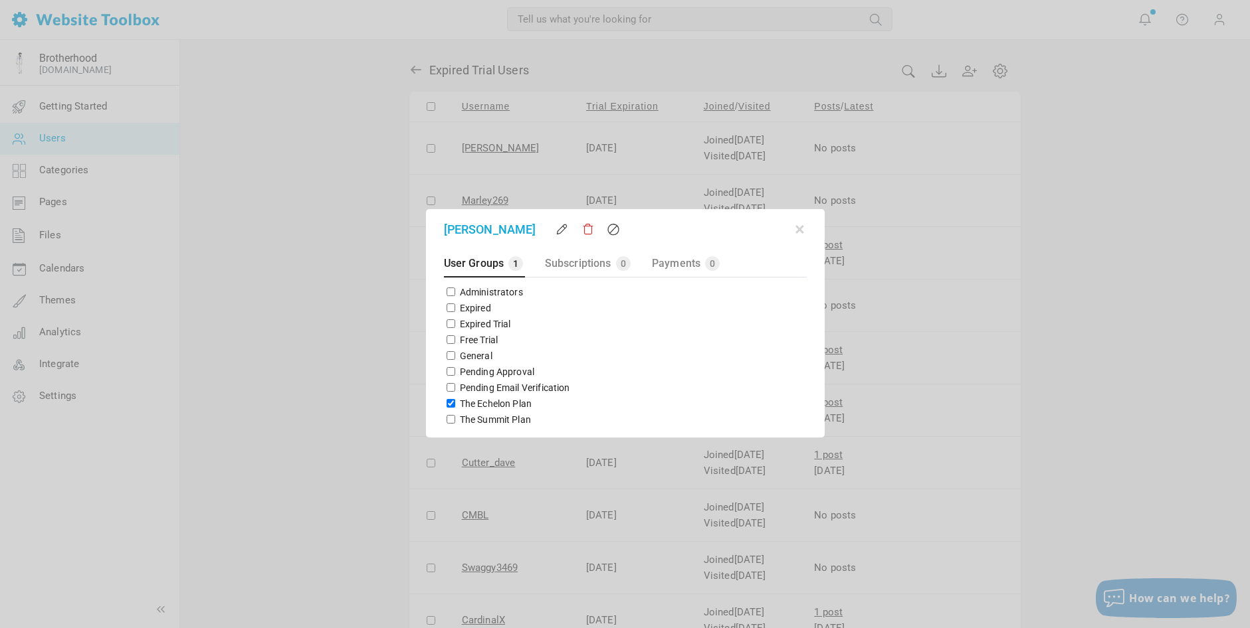
click at [371, 187] on div at bounding box center [625, 314] width 1250 height 628
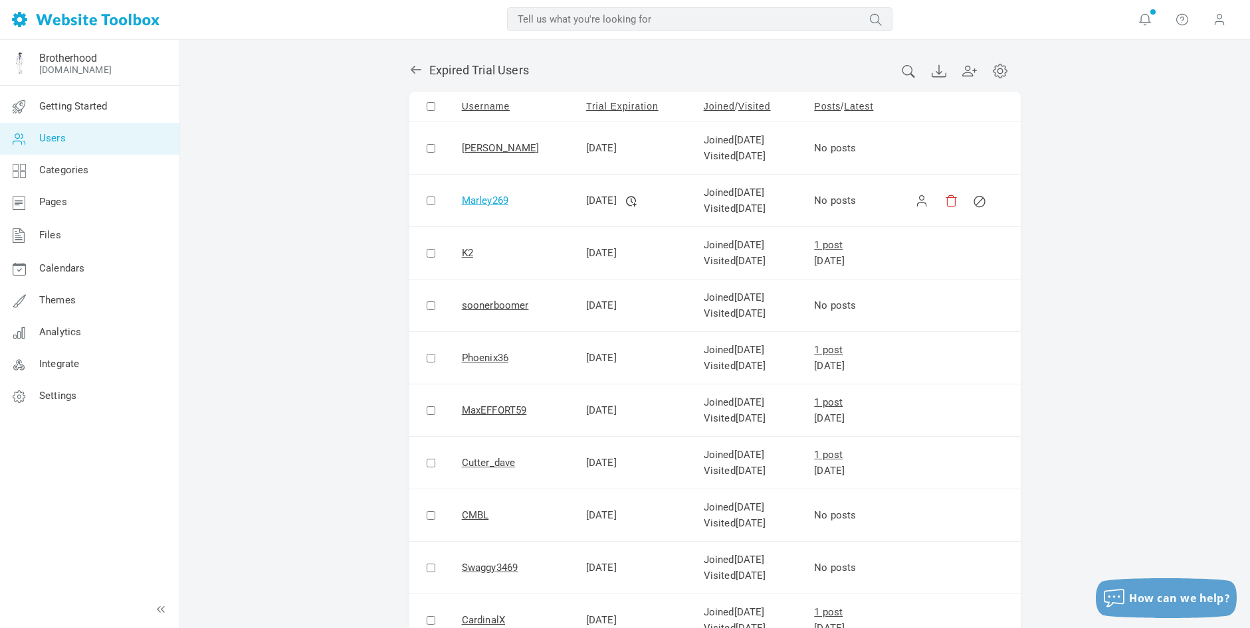
click at [485, 201] on link "Marley269" at bounding box center [485, 201] width 47 height 12
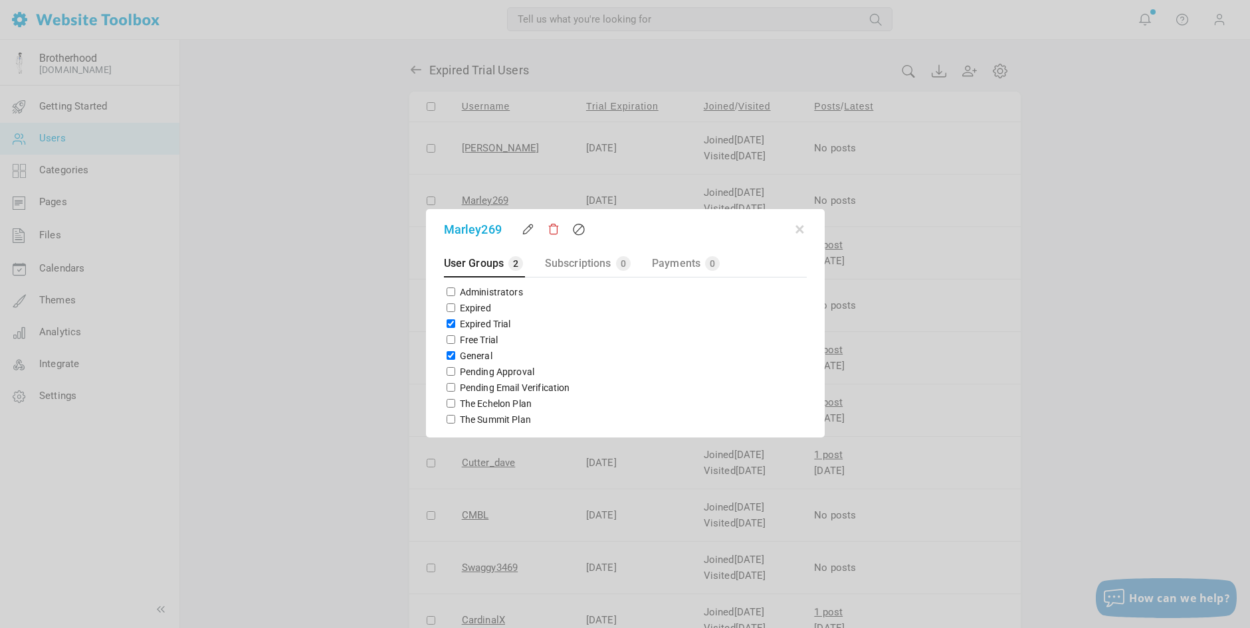
drag, startPoint x: 450, startPoint y: 324, endPoint x: 450, endPoint y: 347, distance: 23.3
click at [450, 324] on input "Expired Trial" at bounding box center [450, 324] width 9 height 9
checkbox input "false"
click at [448, 354] on input "General" at bounding box center [450, 355] width 9 height 9
checkbox input "false"
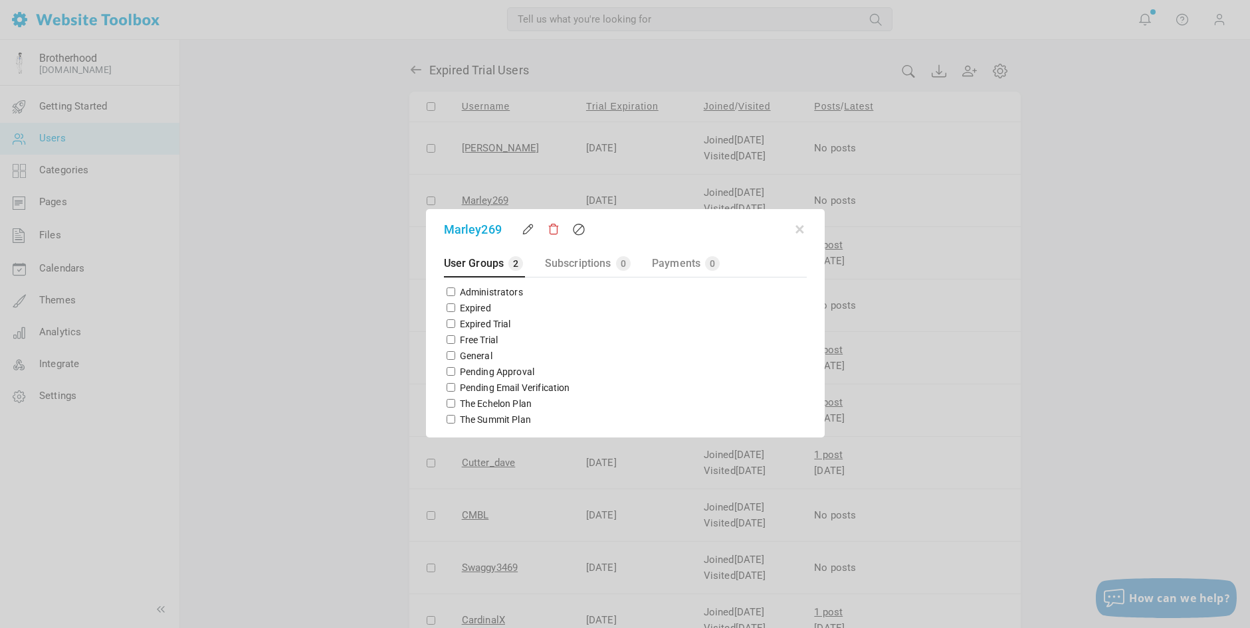
drag, startPoint x: 450, startPoint y: 419, endPoint x: 520, endPoint y: 381, distance: 79.1
click at [450, 419] on input "The Summit Plan" at bounding box center [450, 419] width 9 height 9
checkbox input "true"
click at [799, 231] on button "button" at bounding box center [799, 227] width 13 height 13
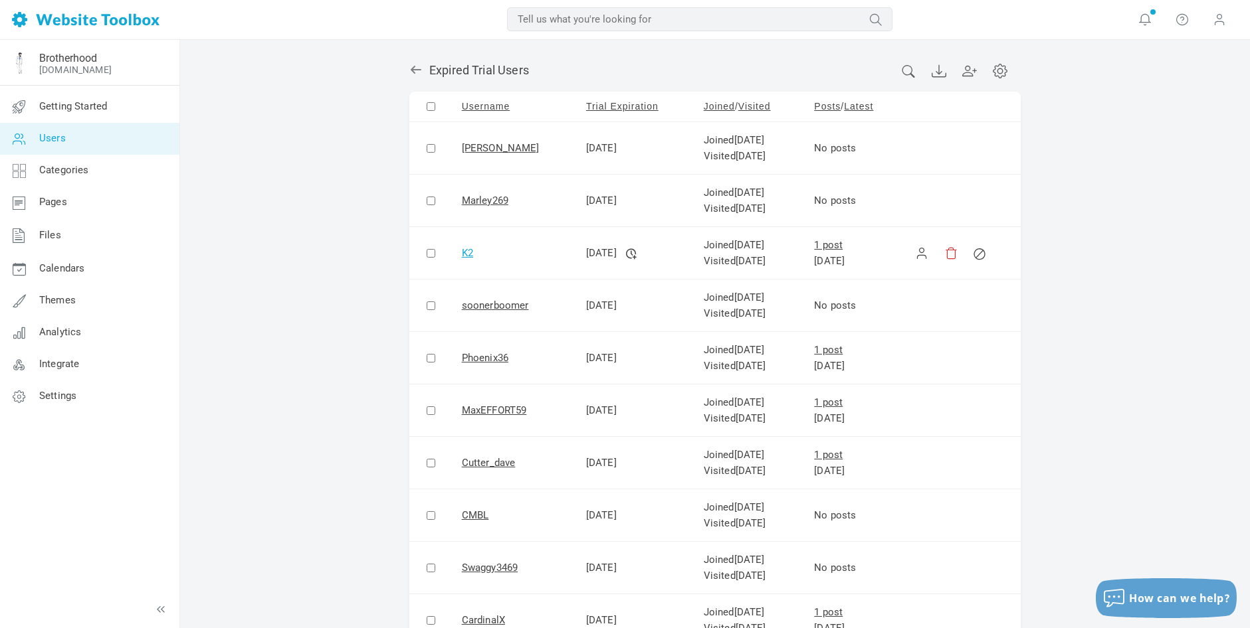
click at [462, 252] on link "K2" at bounding box center [467, 253] width 11 height 12
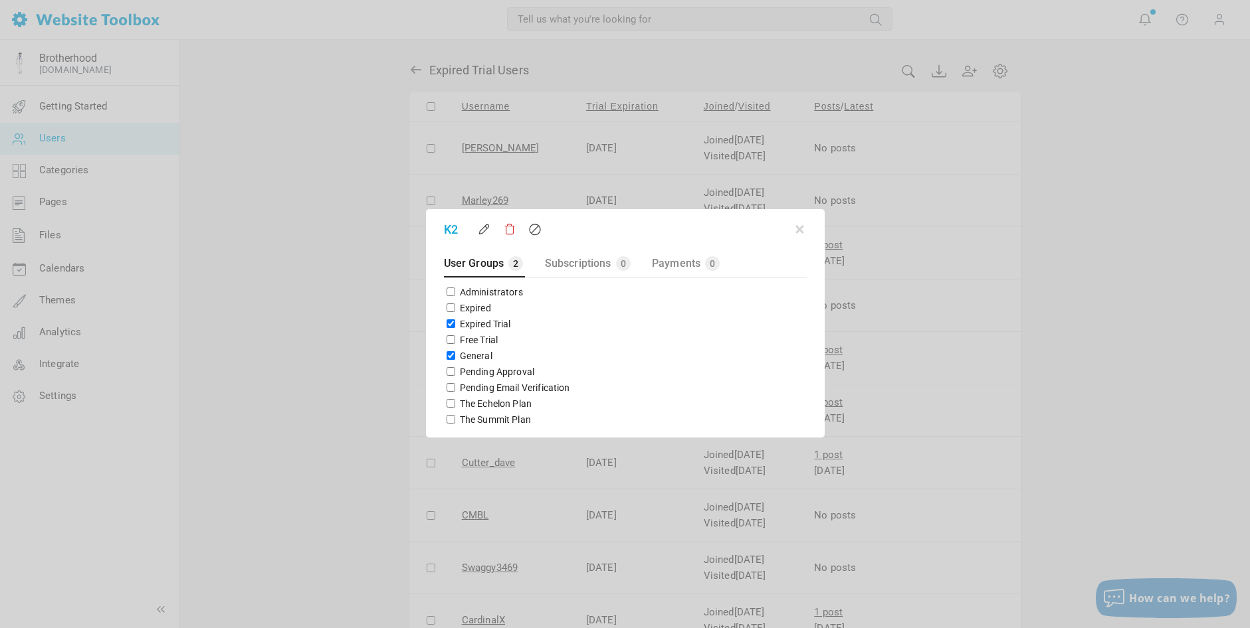
drag, startPoint x: 449, startPoint y: 323, endPoint x: 446, endPoint y: 343, distance: 20.9
click at [448, 324] on input "Expired Trial" at bounding box center [450, 324] width 9 height 9
checkbox input "false"
click at [448, 355] on input "General" at bounding box center [450, 355] width 9 height 9
checkbox input "false"
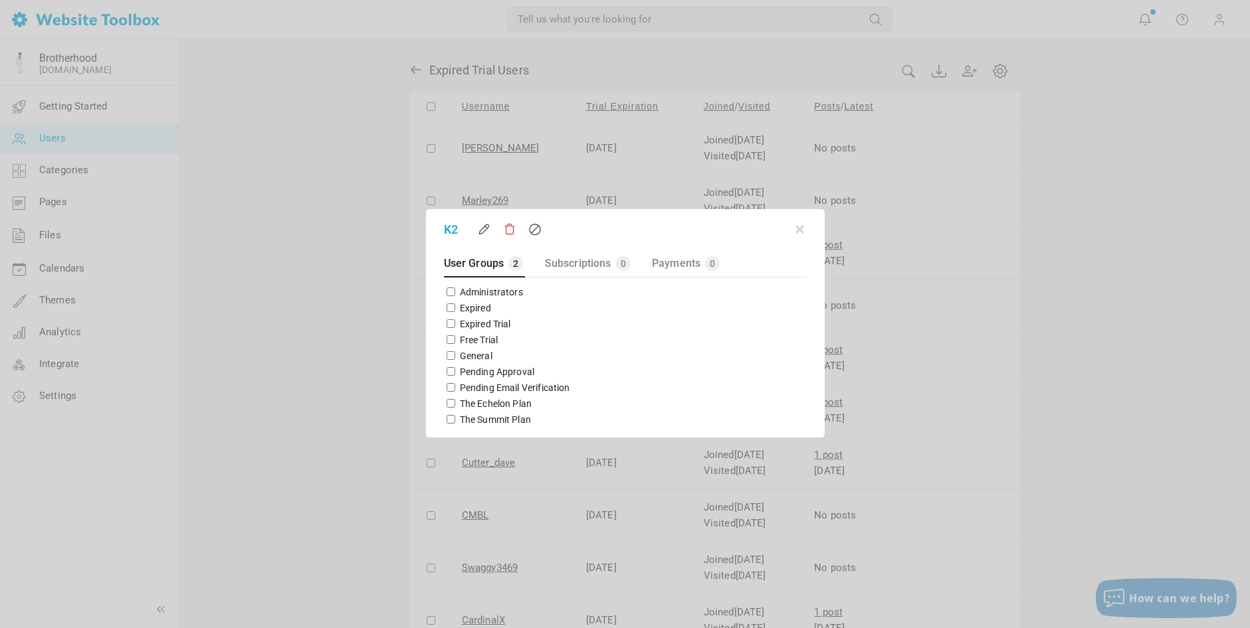
click at [449, 403] on input "The Echelon Plan" at bounding box center [450, 403] width 9 height 9
checkbox input "true"
click at [796, 230] on button "button" at bounding box center [799, 227] width 13 height 13
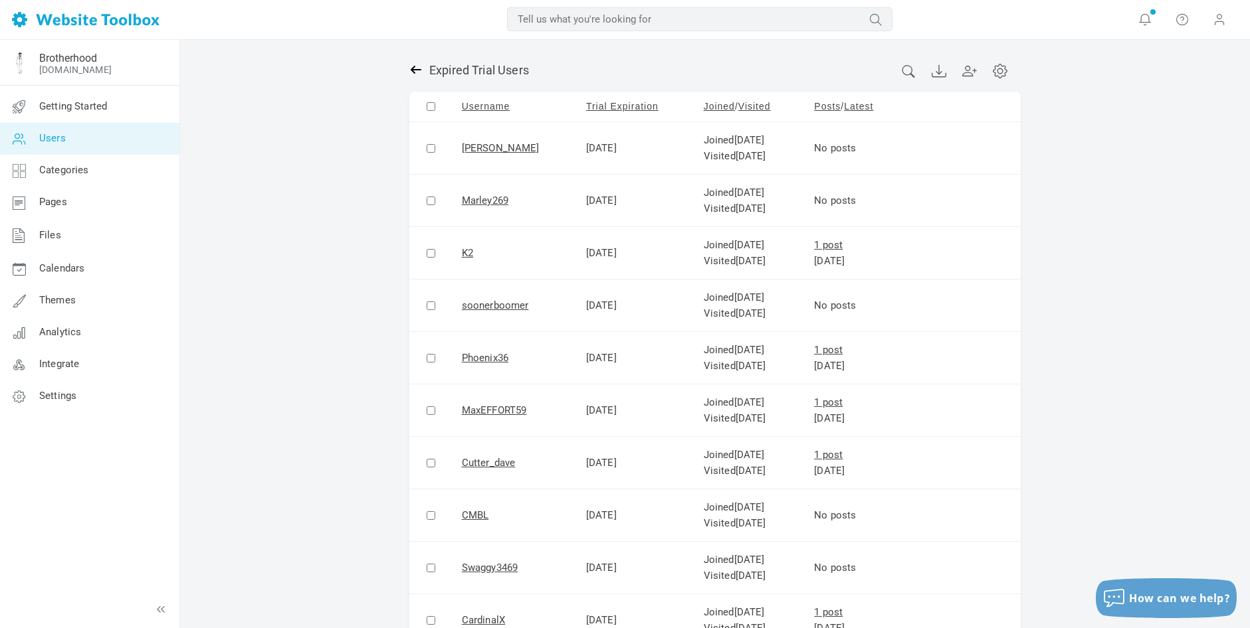
click at [415, 66] on icon at bounding box center [415, 69] width 13 height 13
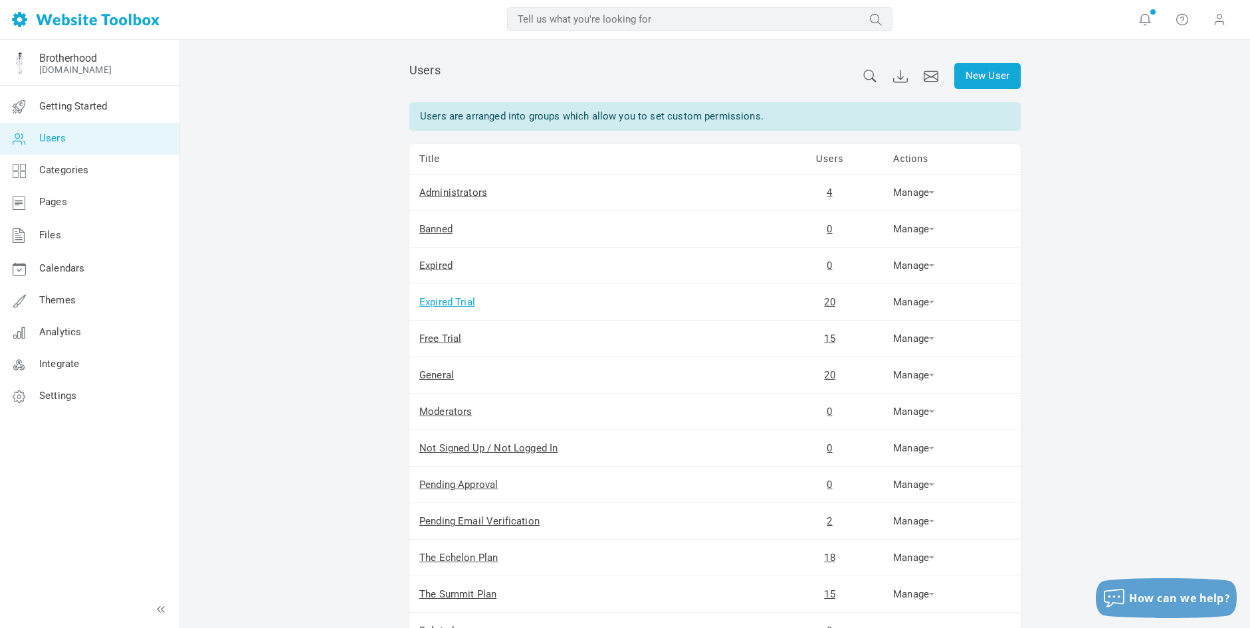
click at [459, 300] on link "Expired Trial" at bounding box center [447, 302] width 56 height 12
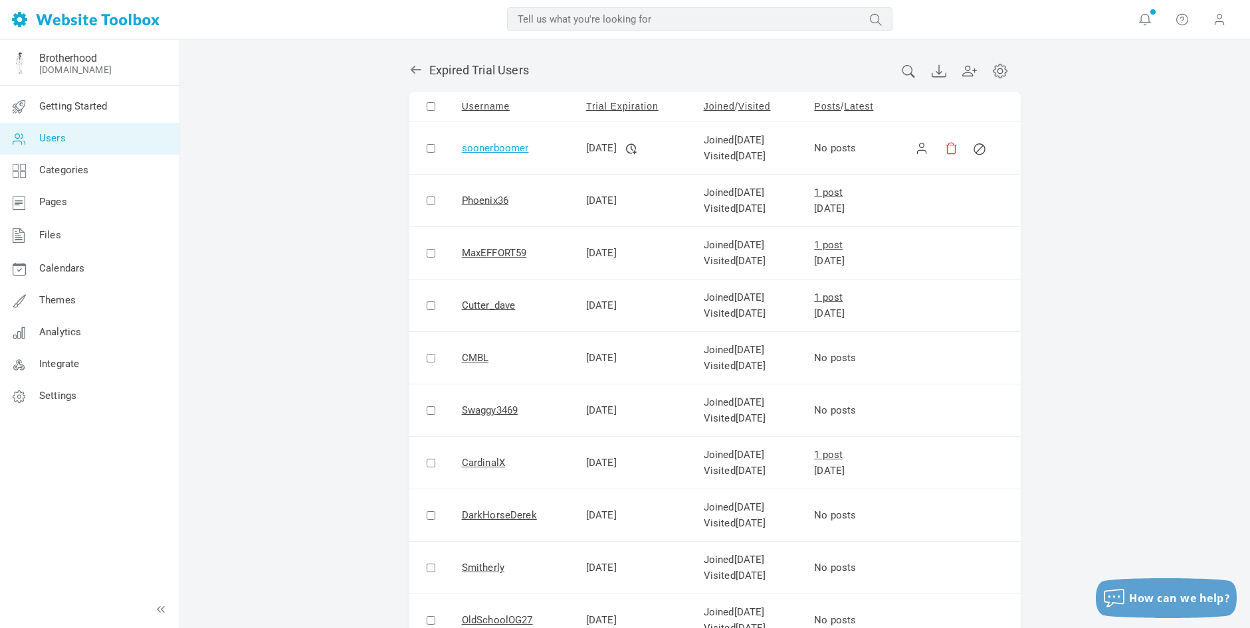
click at [484, 147] on link "soonerboomer" at bounding box center [495, 148] width 67 height 12
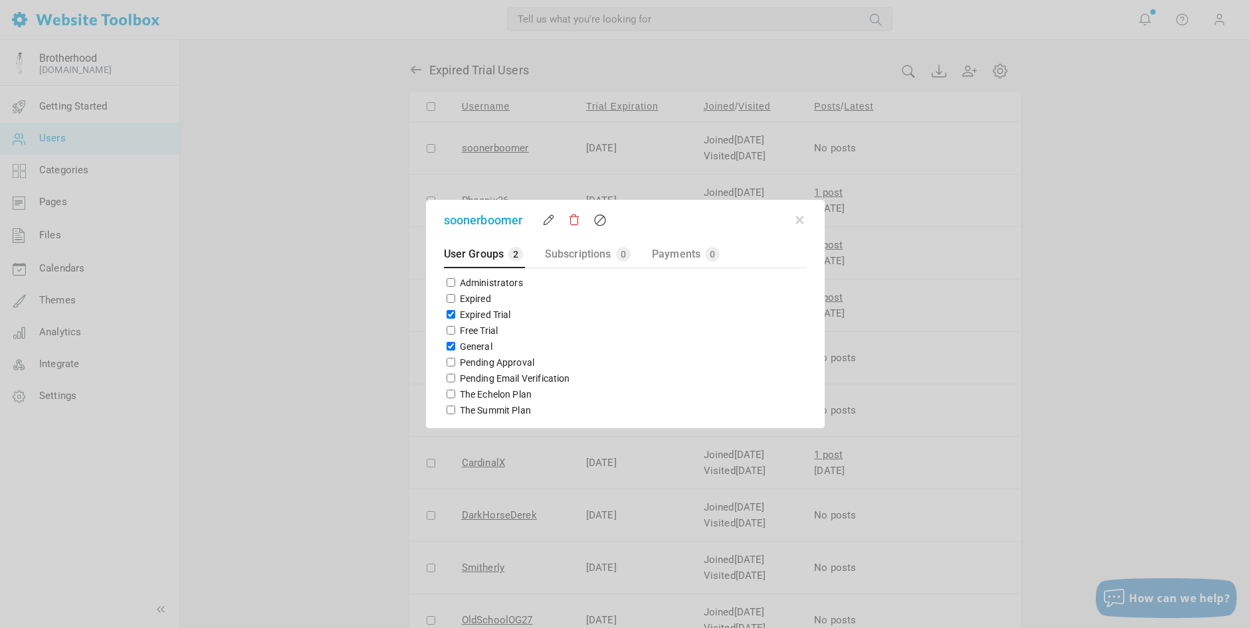
drag, startPoint x: 449, startPoint y: 316, endPoint x: 448, endPoint y: 337, distance: 20.6
click at [448, 320] on div "Expired Trial" at bounding box center [625, 315] width 363 height 16
drag, startPoint x: 448, startPoint y: 346, endPoint x: 446, endPoint y: 333, distance: 13.6
click at [448, 346] on input "General" at bounding box center [450, 346] width 9 height 9
checkbox input "false"
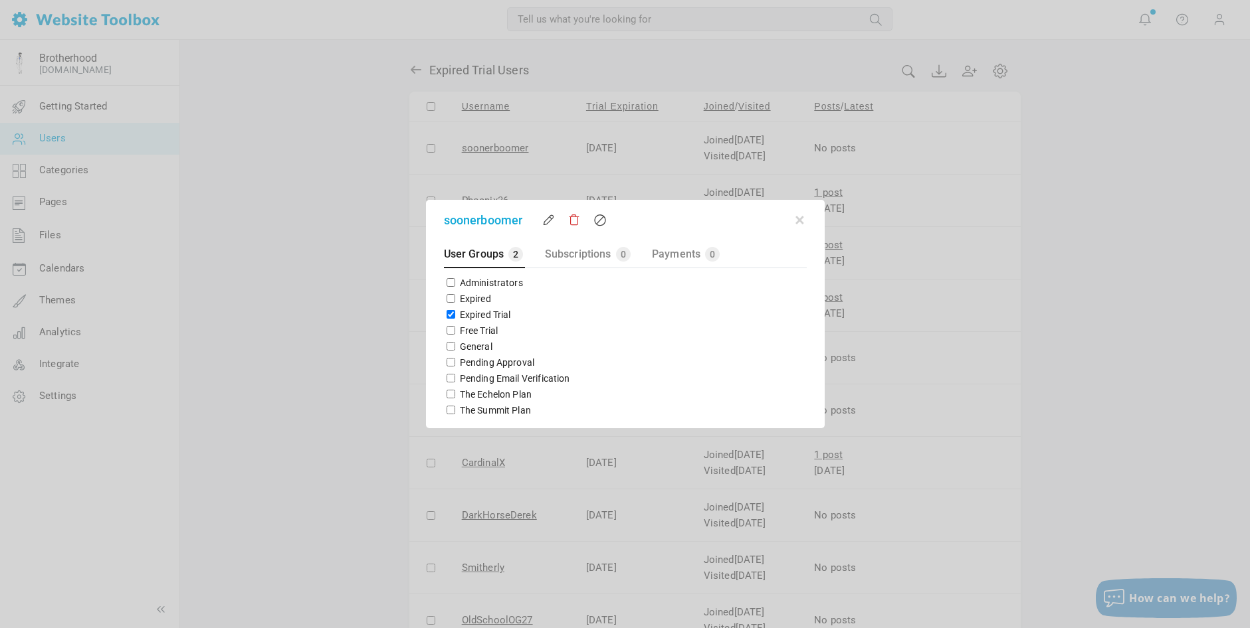
click at [447, 316] on input "Expired Trial" at bounding box center [450, 314] width 9 height 9
checkbox input "false"
click at [449, 409] on input "The Summit Plan" at bounding box center [450, 410] width 9 height 9
checkbox input "true"
click at [797, 220] on button "button" at bounding box center [799, 217] width 13 height 13
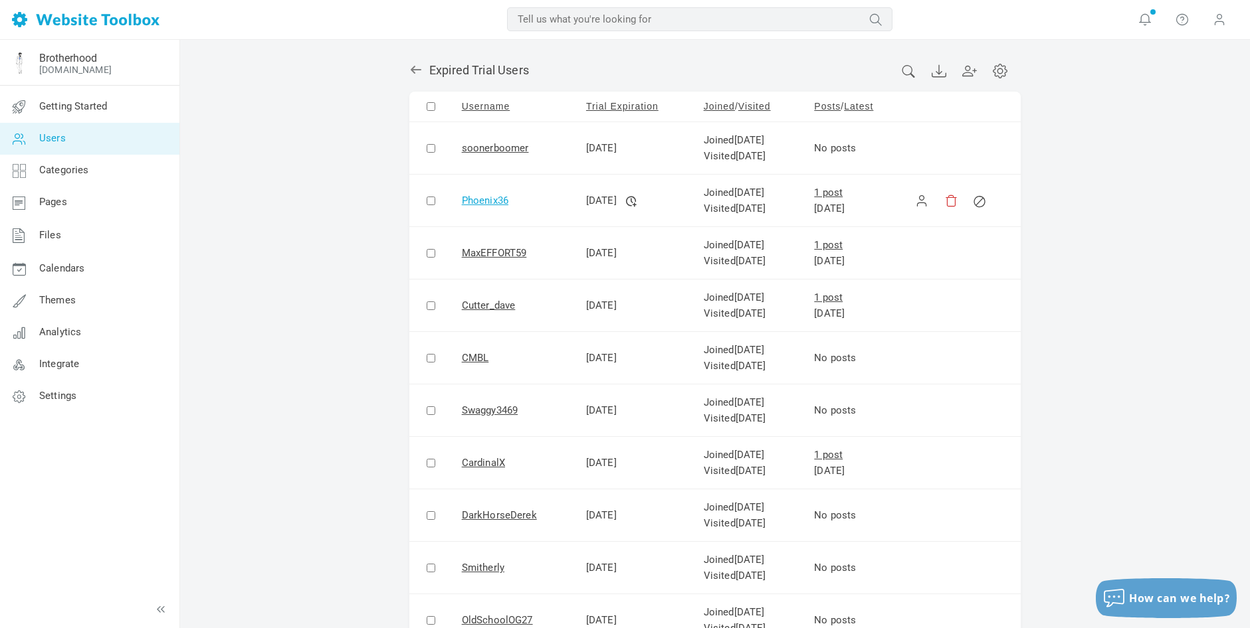
click at [488, 200] on link "Phoenix36" at bounding box center [485, 201] width 47 height 12
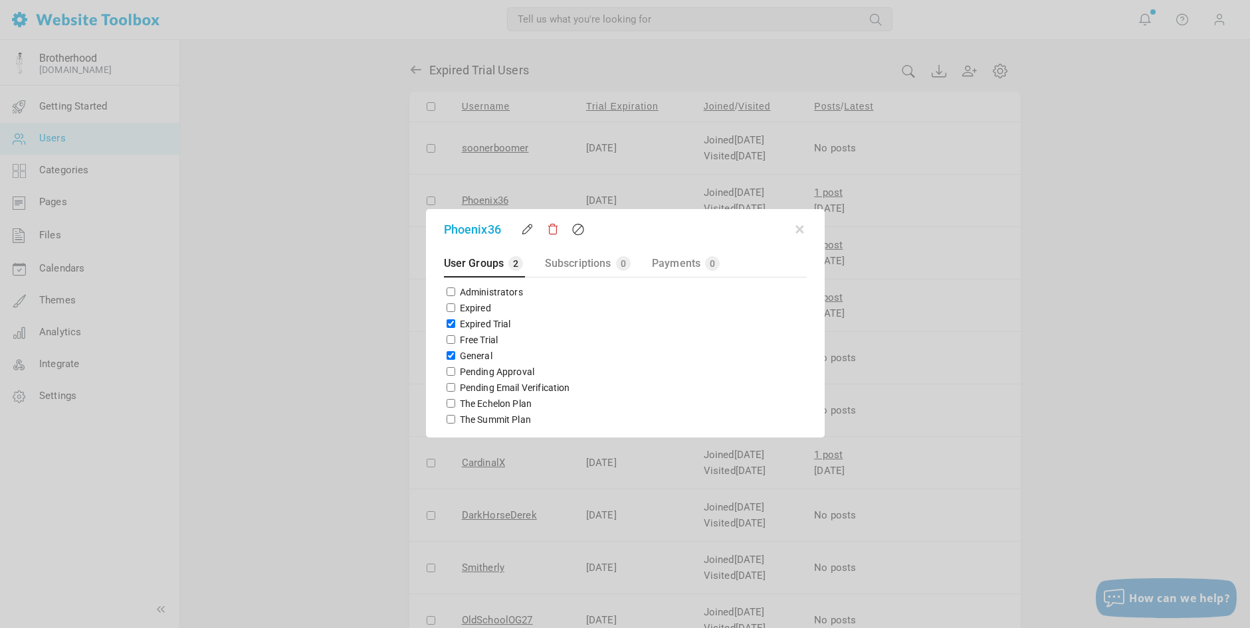
click at [449, 323] on input "Expired Trial" at bounding box center [450, 324] width 9 height 9
checkbox input "false"
drag, startPoint x: 450, startPoint y: 356, endPoint x: 450, endPoint y: 379, distance: 22.6
click at [450, 356] on input "General" at bounding box center [450, 355] width 9 height 9
checkbox input "false"
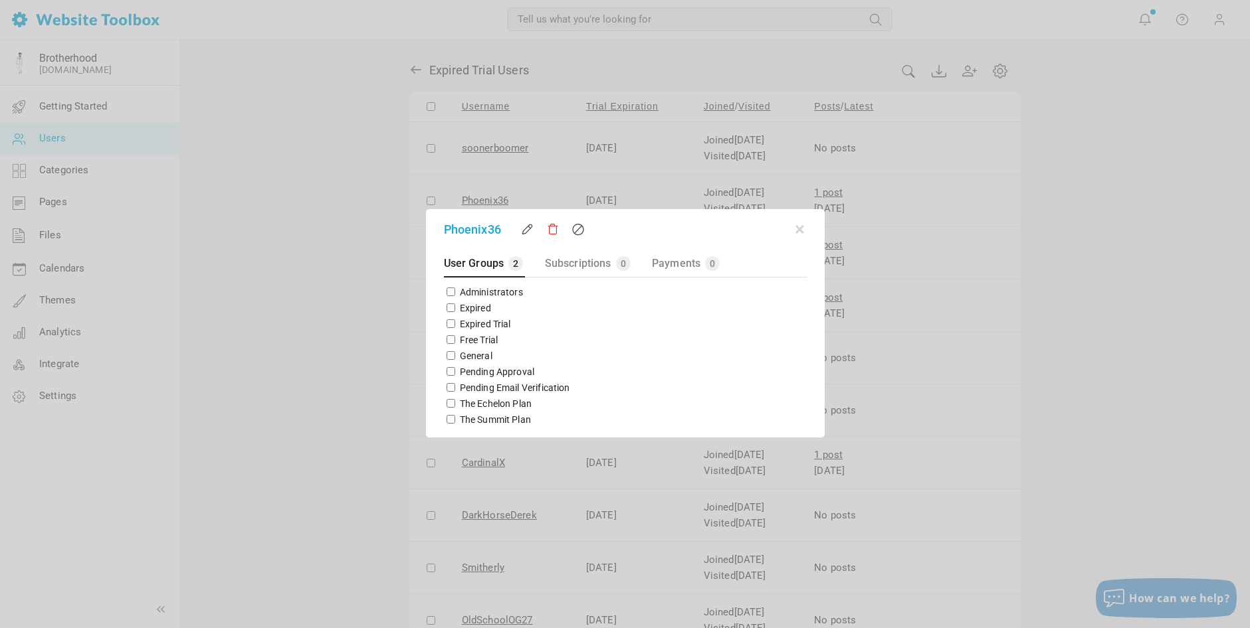
click at [449, 418] on input "The Summit Plan" at bounding box center [450, 419] width 9 height 9
checkbox input "true"
click at [797, 225] on button "button" at bounding box center [799, 227] width 13 height 13
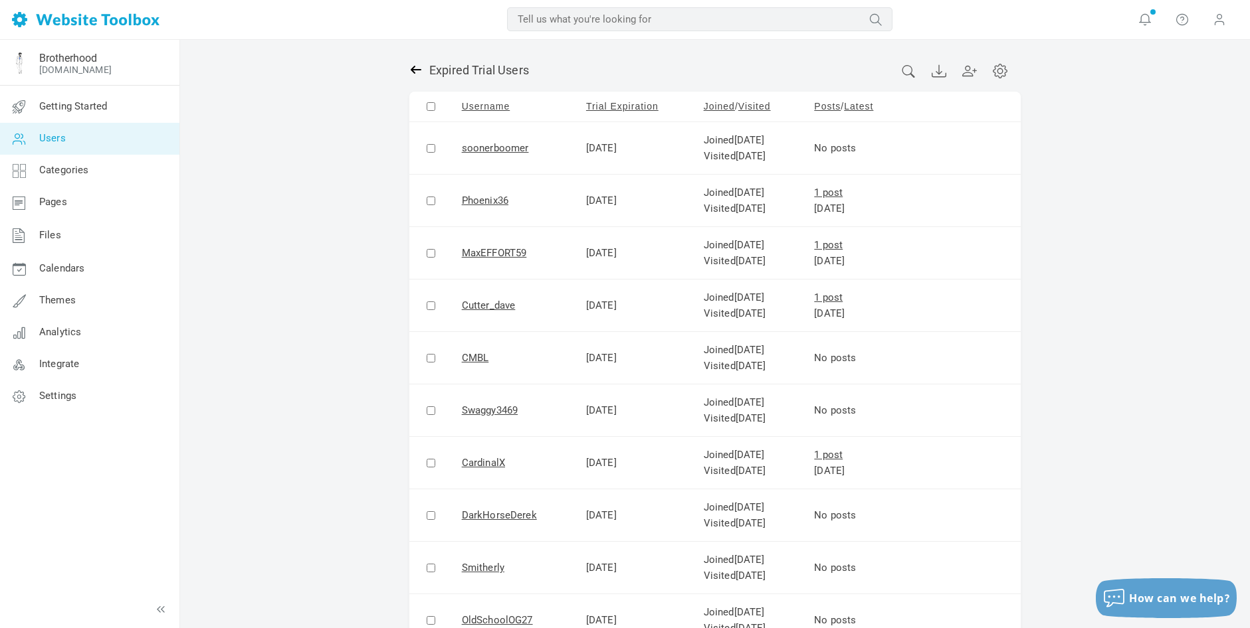
click at [415, 68] on icon at bounding box center [415, 69] width 13 height 13
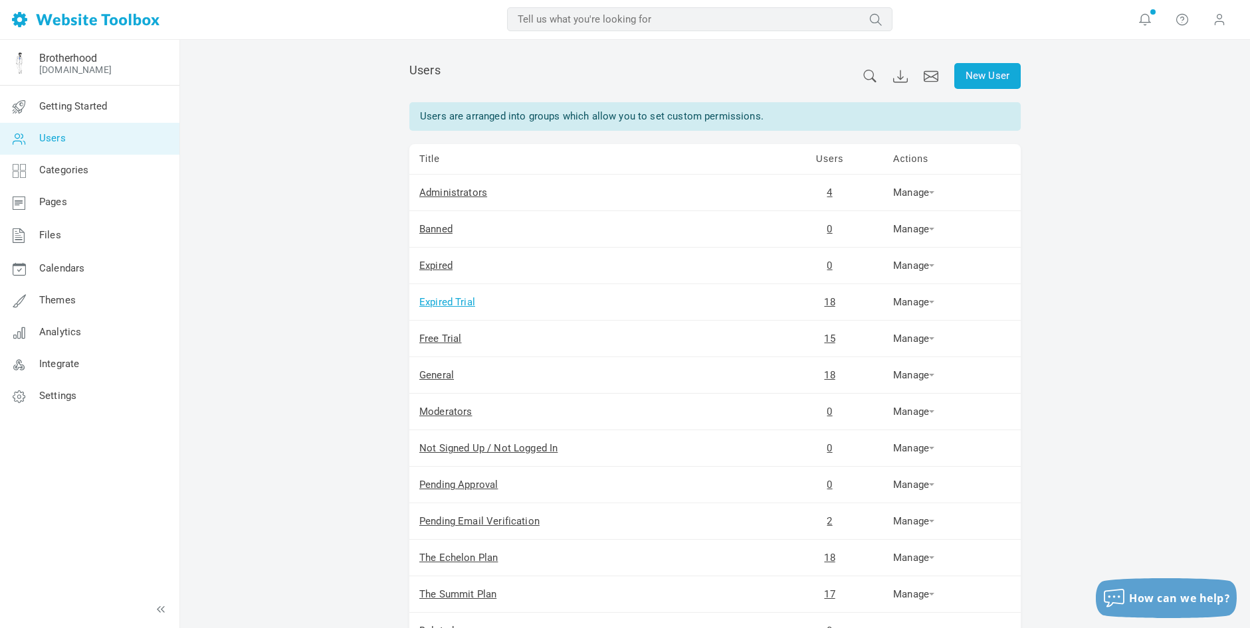
click at [456, 300] on link "Expired Trial" at bounding box center [447, 302] width 56 height 12
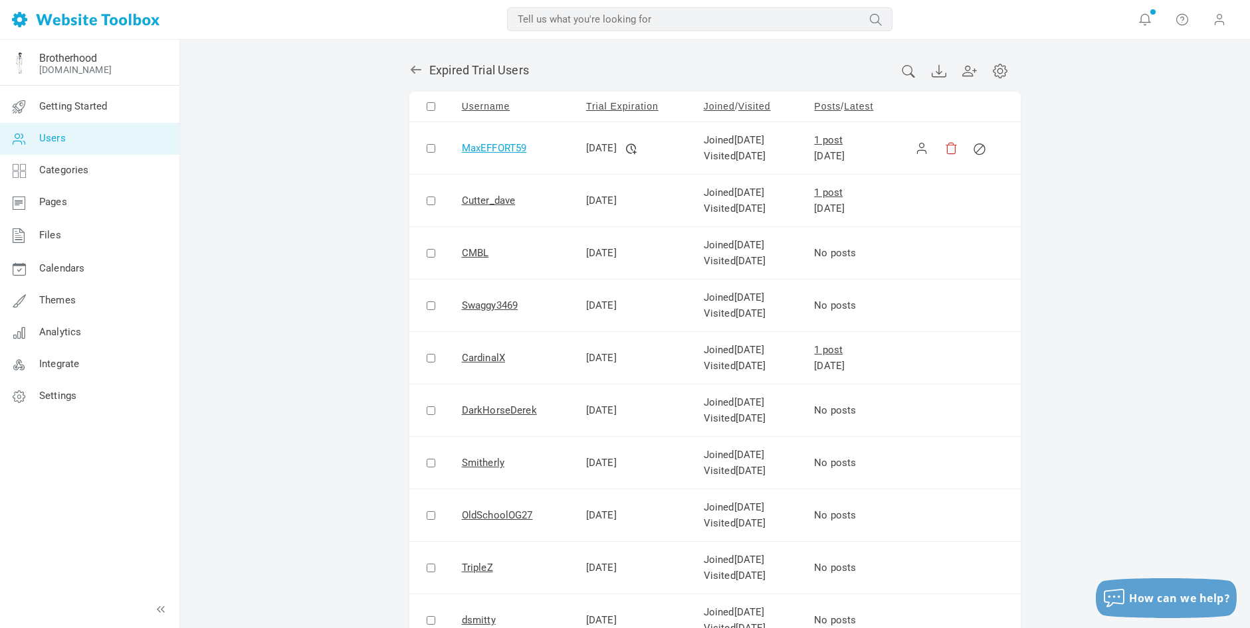
click at [493, 144] on link "MaxEFFORT59" at bounding box center [494, 148] width 65 height 12
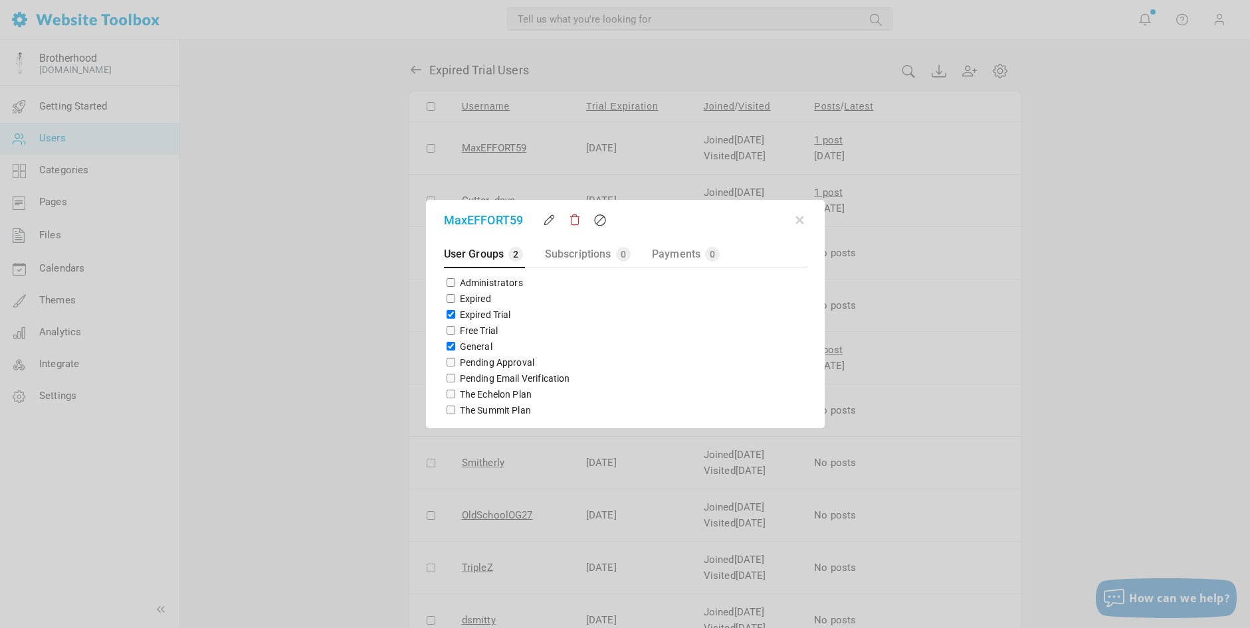
click at [448, 313] on input "Expired Trial" at bounding box center [450, 314] width 9 height 9
checkbox input "false"
click at [448, 345] on input "General" at bounding box center [450, 346] width 9 height 9
checkbox input "false"
click at [450, 395] on input "The Echelon Plan" at bounding box center [450, 394] width 9 height 9
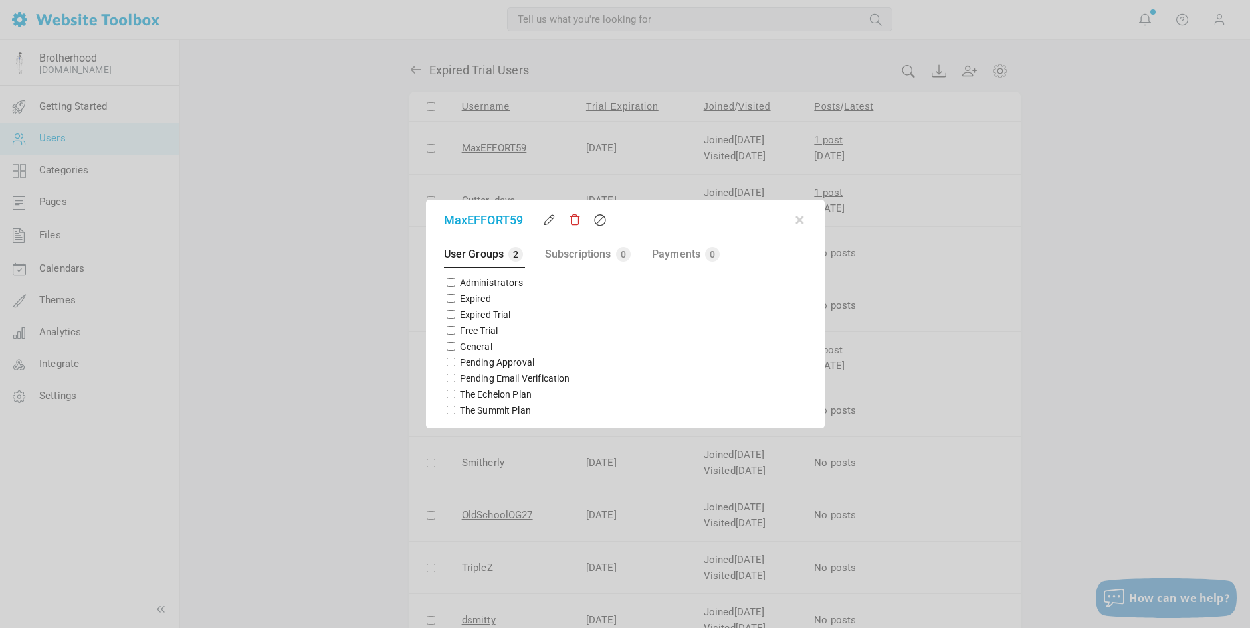
checkbox input "true"
click at [800, 219] on button "button" at bounding box center [799, 217] width 13 height 13
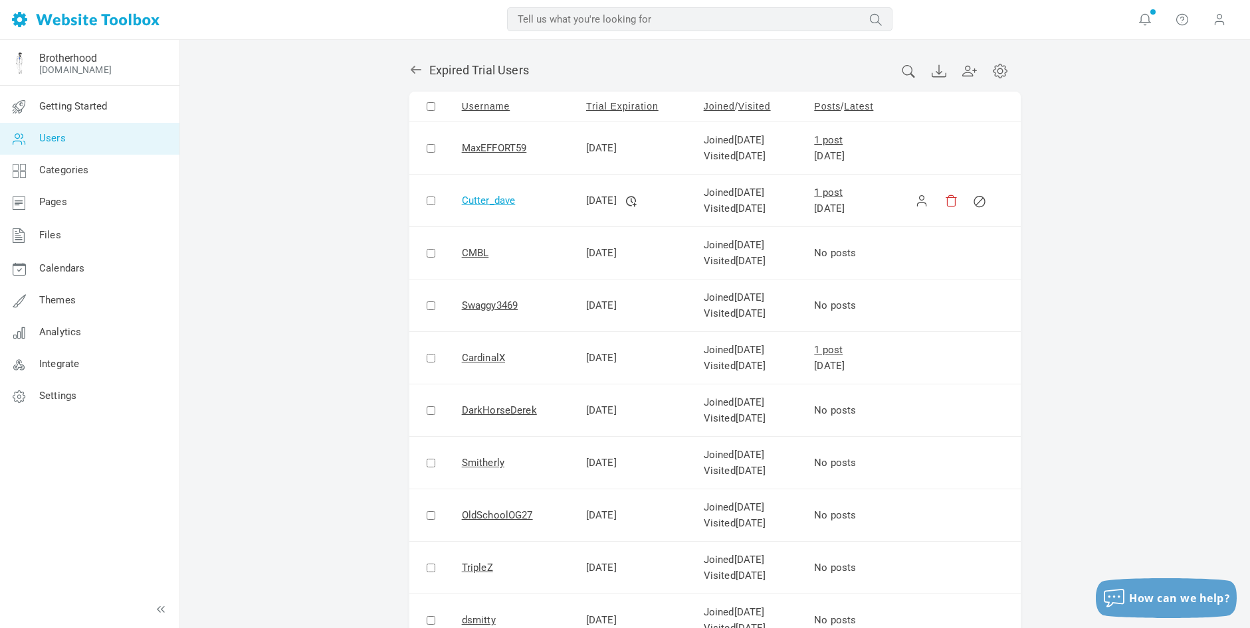
click at [498, 201] on link "Cutter_dave" at bounding box center [489, 201] width 54 height 12
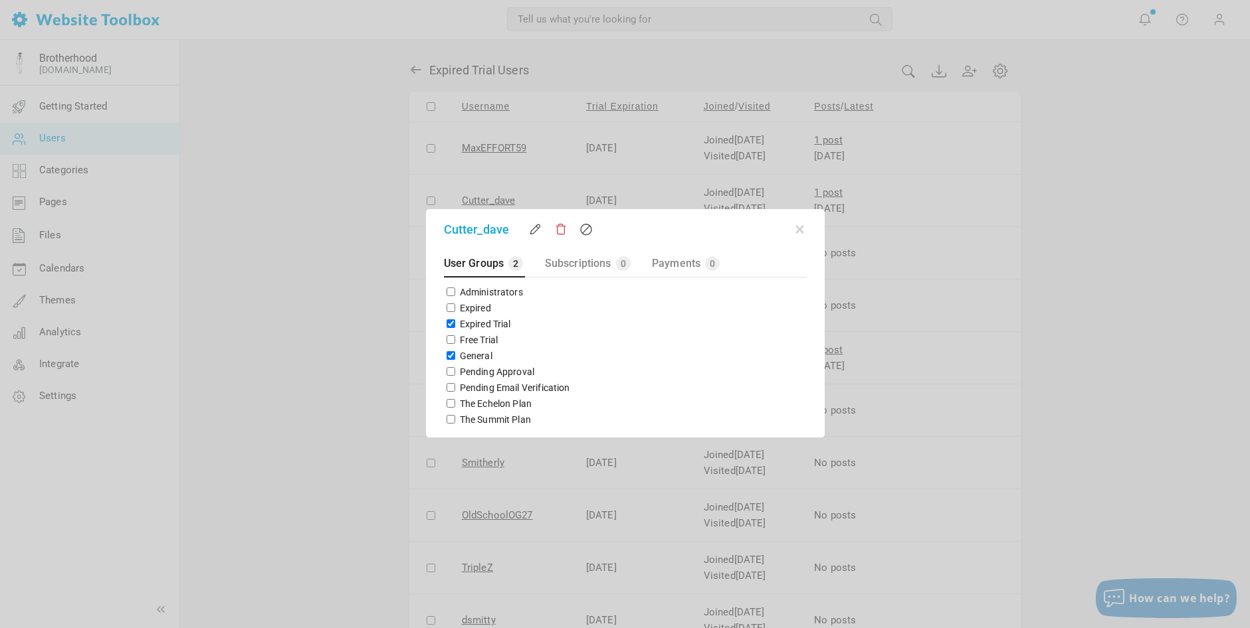
click at [450, 325] on input "Expired Trial" at bounding box center [450, 324] width 9 height 9
checkbox input "false"
click at [450, 354] on input "General" at bounding box center [450, 355] width 9 height 9
checkbox input "false"
click at [447, 403] on input "The Echelon Plan" at bounding box center [450, 403] width 9 height 9
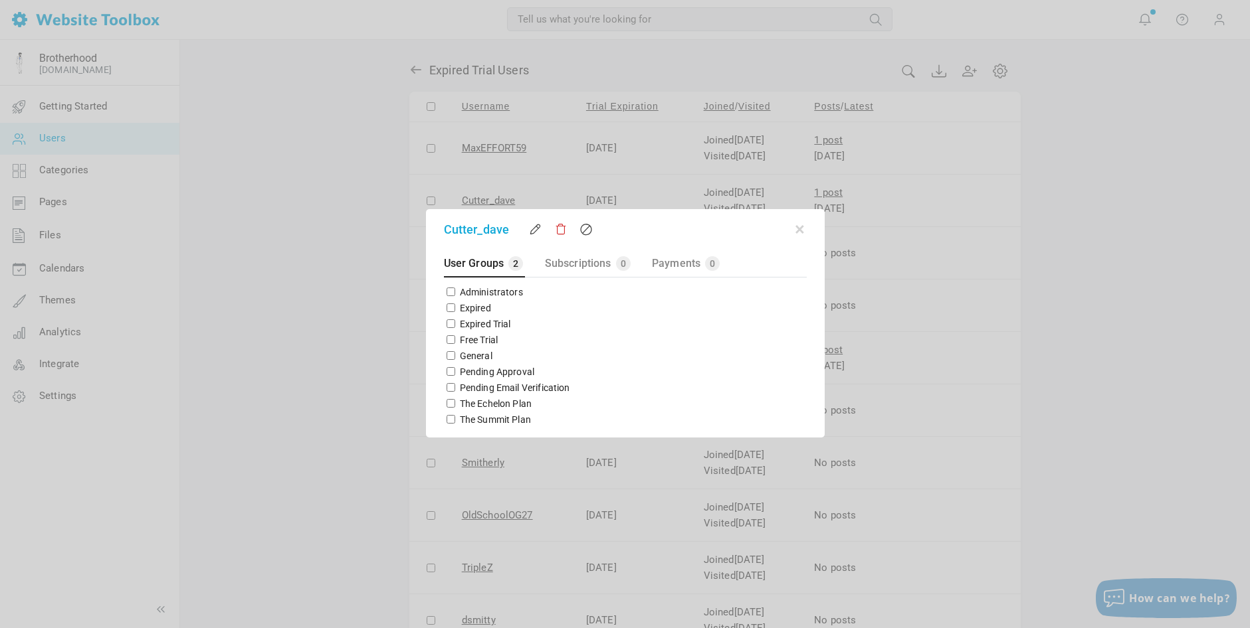
checkbox input "true"
click at [800, 229] on button "button" at bounding box center [799, 227] width 13 height 13
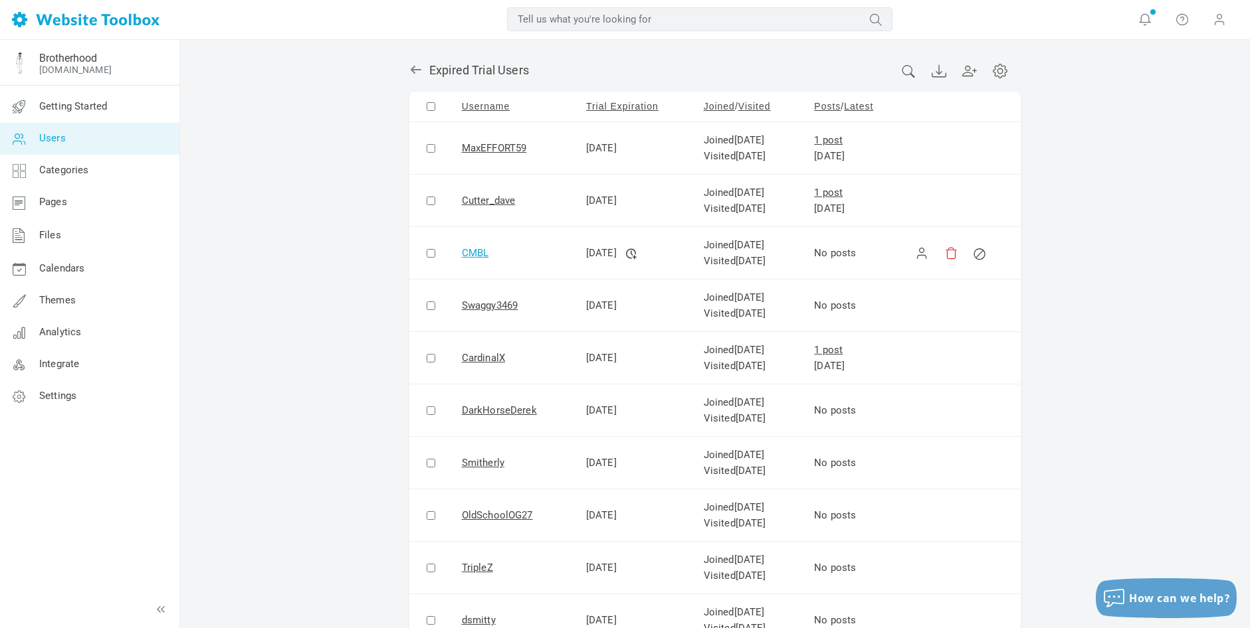
click at [474, 253] on link "CMBL" at bounding box center [475, 253] width 27 height 12
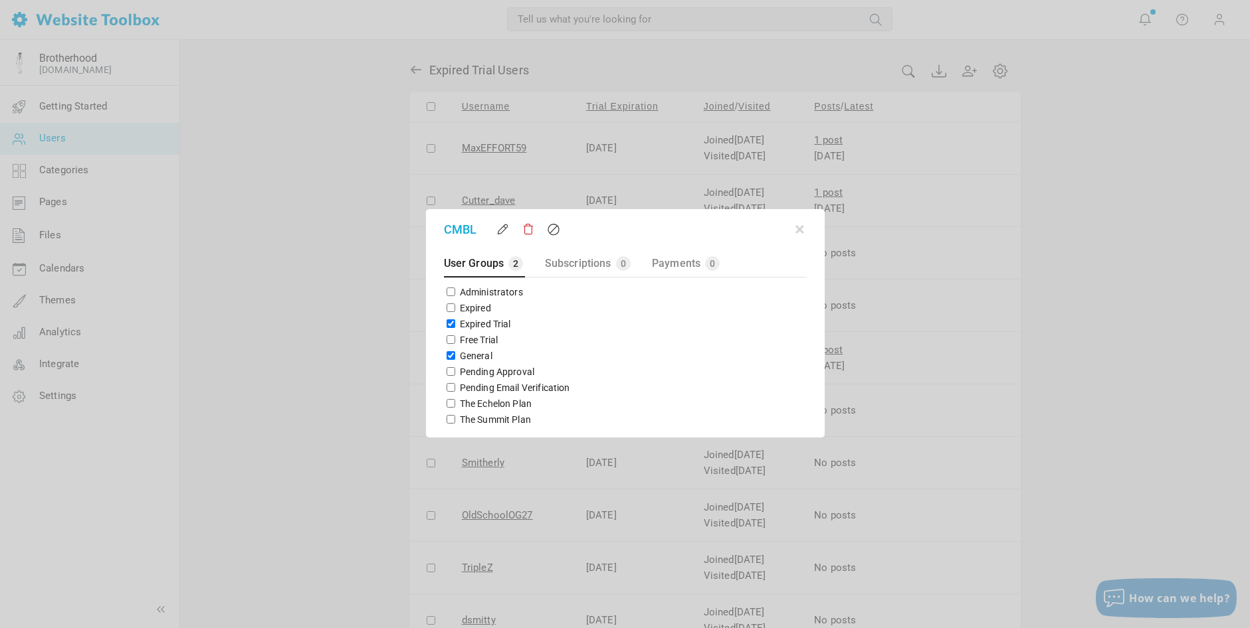
click at [450, 325] on input "Expired Trial" at bounding box center [450, 324] width 9 height 9
checkbox input "false"
click at [448, 357] on input "General" at bounding box center [450, 355] width 9 height 9
checkbox input "false"
click at [450, 420] on input "The Summit Plan" at bounding box center [450, 419] width 9 height 9
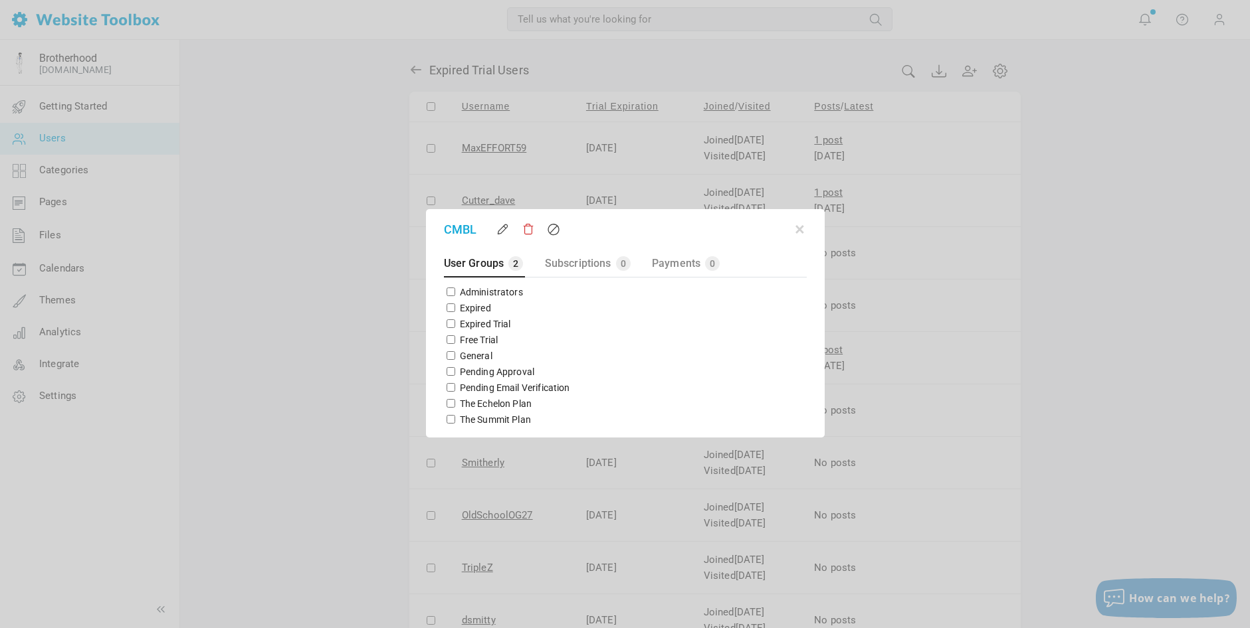
checkbox input "true"
click at [797, 228] on button "button" at bounding box center [799, 227] width 13 height 13
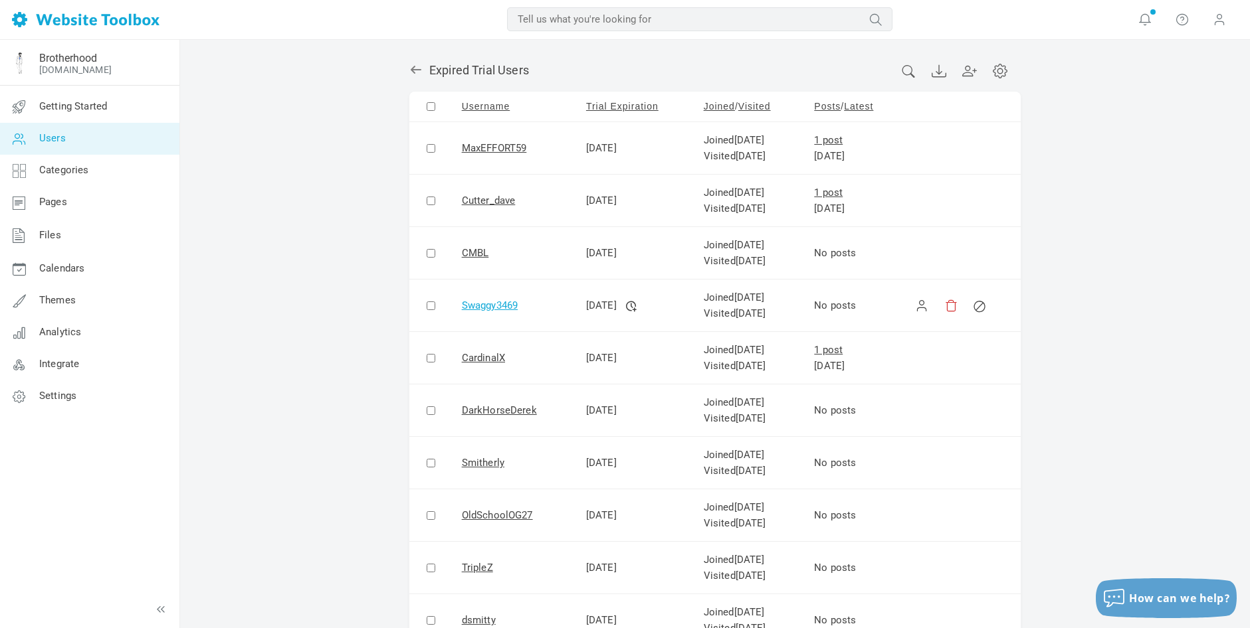
click at [486, 306] on link "Swaggy3469" at bounding box center [490, 306] width 56 height 12
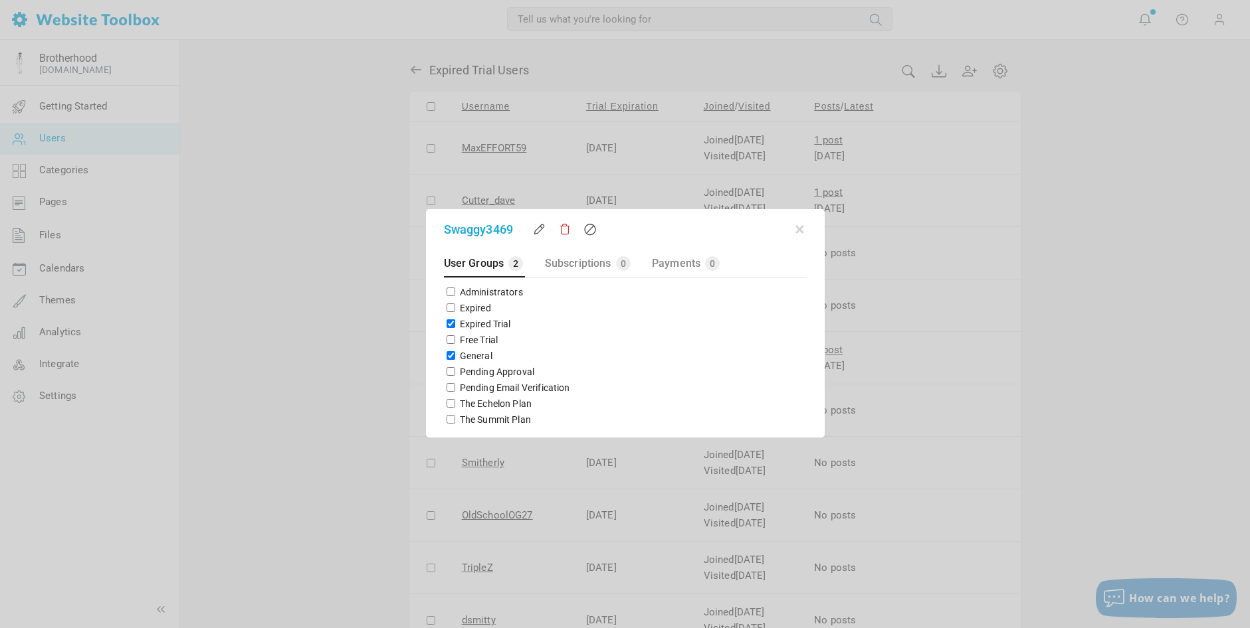
click at [448, 324] on input "Expired Trial" at bounding box center [450, 324] width 9 height 9
checkbox input "false"
click at [448, 353] on input "General" at bounding box center [450, 355] width 9 height 9
checkbox input "false"
click at [448, 421] on input "The Summit Plan" at bounding box center [450, 419] width 9 height 9
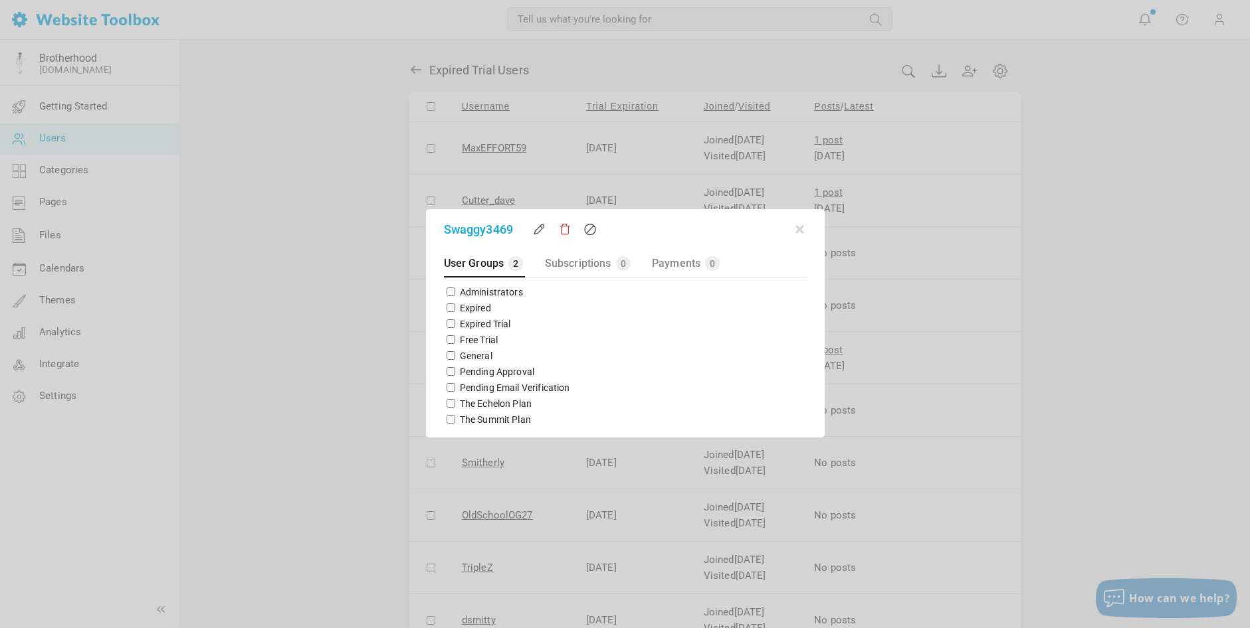
checkbox input "true"
click at [797, 230] on button "button" at bounding box center [799, 227] width 13 height 13
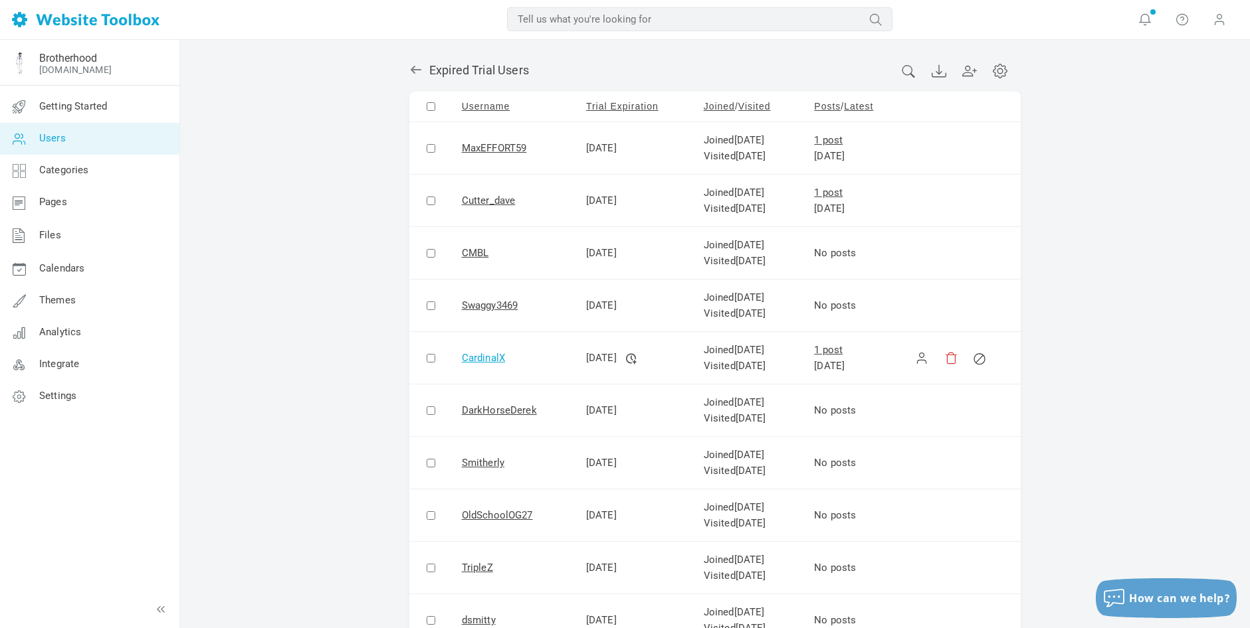
click at [486, 357] on link "CardinalX" at bounding box center [483, 358] width 43 height 12
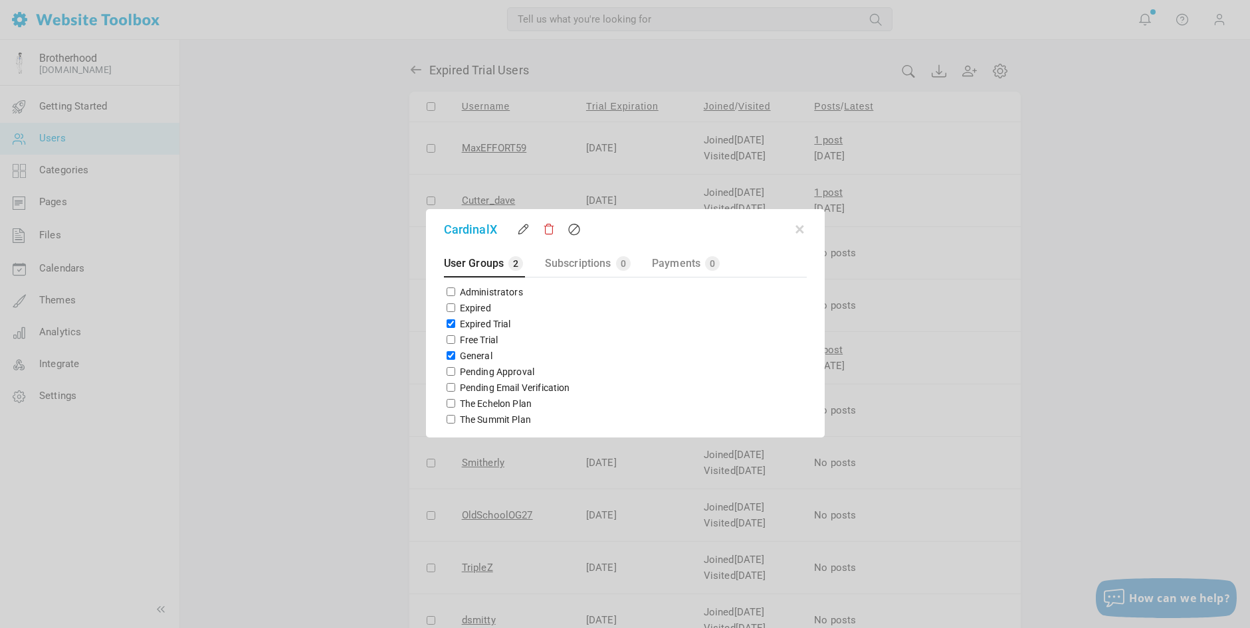
drag, startPoint x: 446, startPoint y: 326, endPoint x: 448, endPoint y: 354, distance: 28.6
click at [447, 331] on div "Expired Trial" at bounding box center [625, 324] width 363 height 16
drag, startPoint x: 448, startPoint y: 356, endPoint x: 448, endPoint y: 349, distance: 7.3
click at [448, 356] on input "General" at bounding box center [450, 355] width 9 height 9
checkbox input "false"
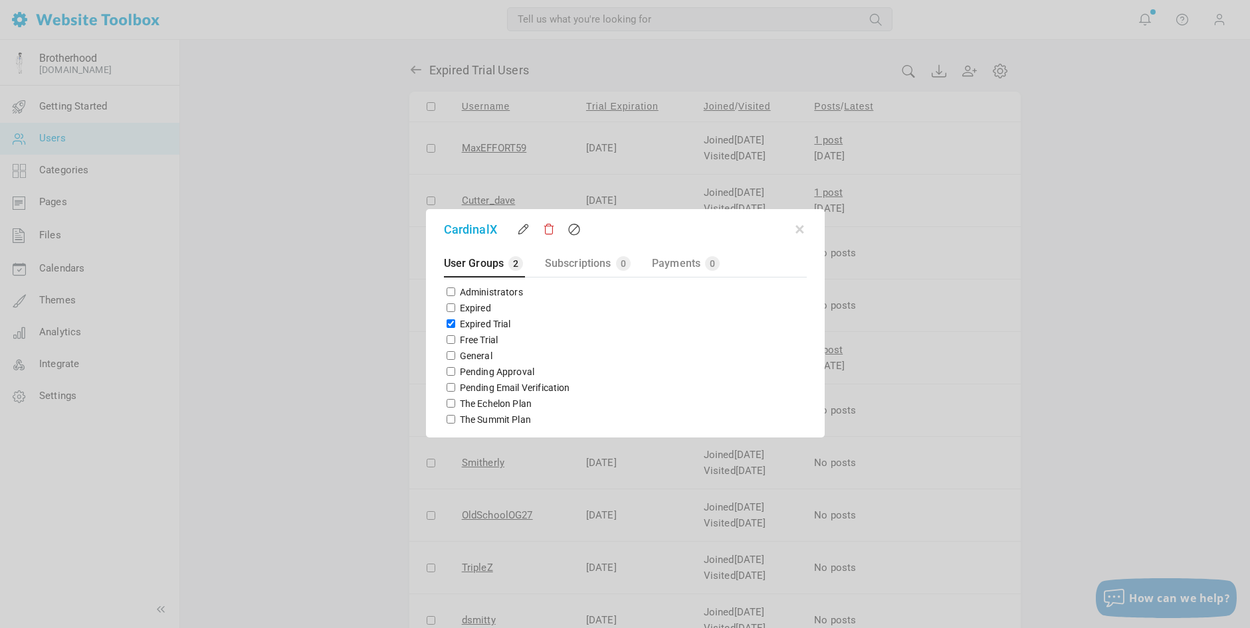
click at [448, 327] on input "Expired Trial" at bounding box center [450, 324] width 9 height 9
checkbox input "false"
click at [449, 404] on input "The Echelon Plan" at bounding box center [450, 403] width 9 height 9
checkbox input "true"
drag, startPoint x: 798, startPoint y: 231, endPoint x: 802, endPoint y: 248, distance: 18.4
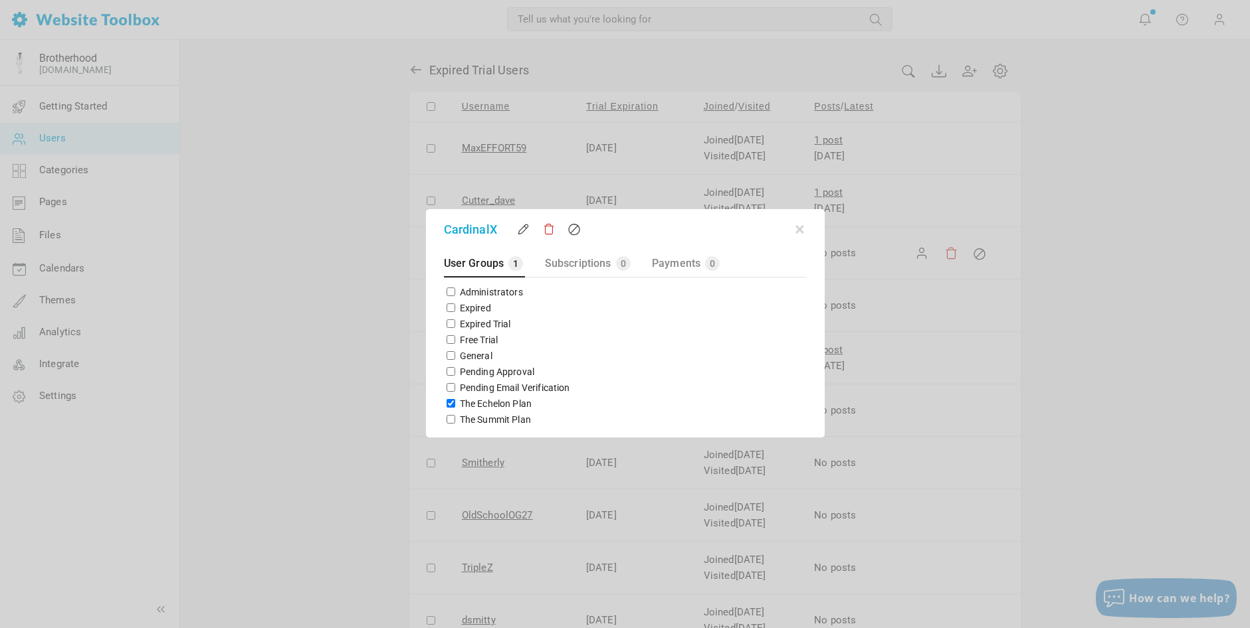
click at [798, 231] on button "button" at bounding box center [799, 227] width 13 height 13
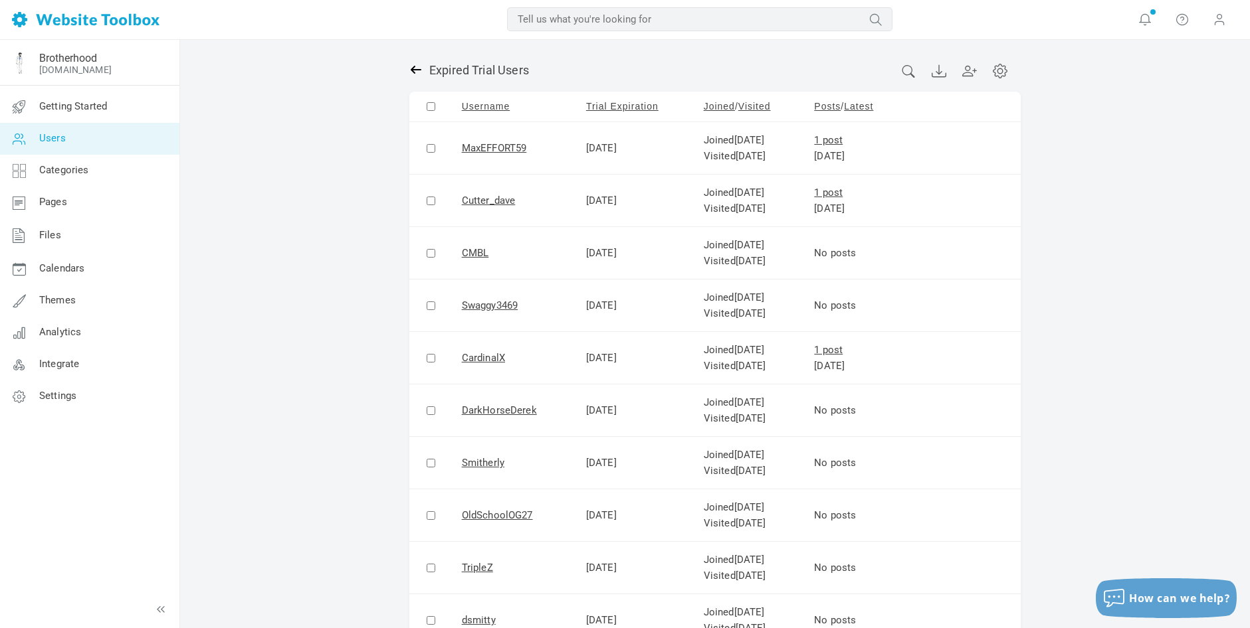
click at [414, 68] on icon at bounding box center [415, 69] width 13 height 13
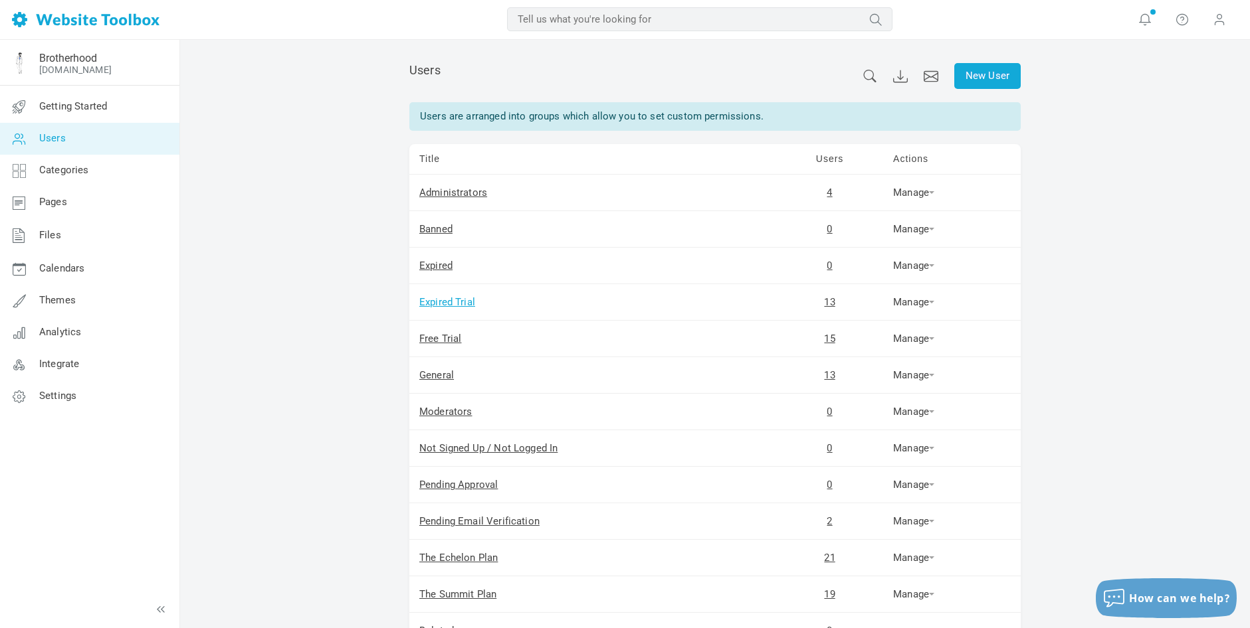
click at [449, 302] on link "Expired Trial" at bounding box center [447, 302] width 56 height 12
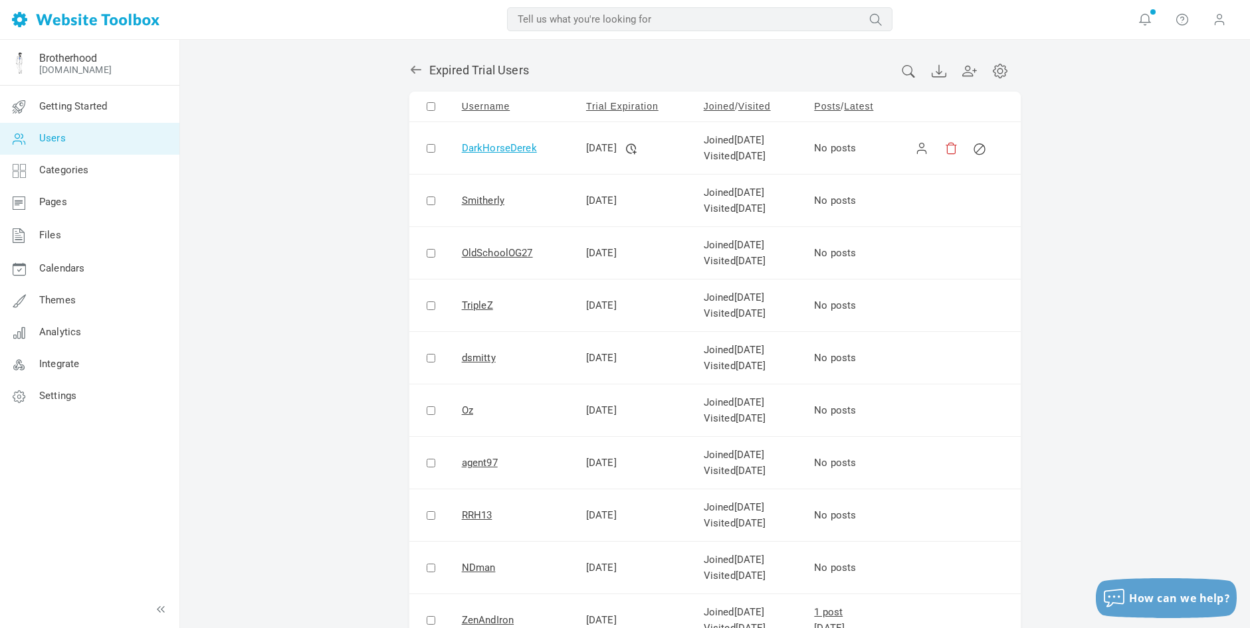
click at [496, 149] on link "DarkHorseDerek" at bounding box center [499, 148] width 75 height 12
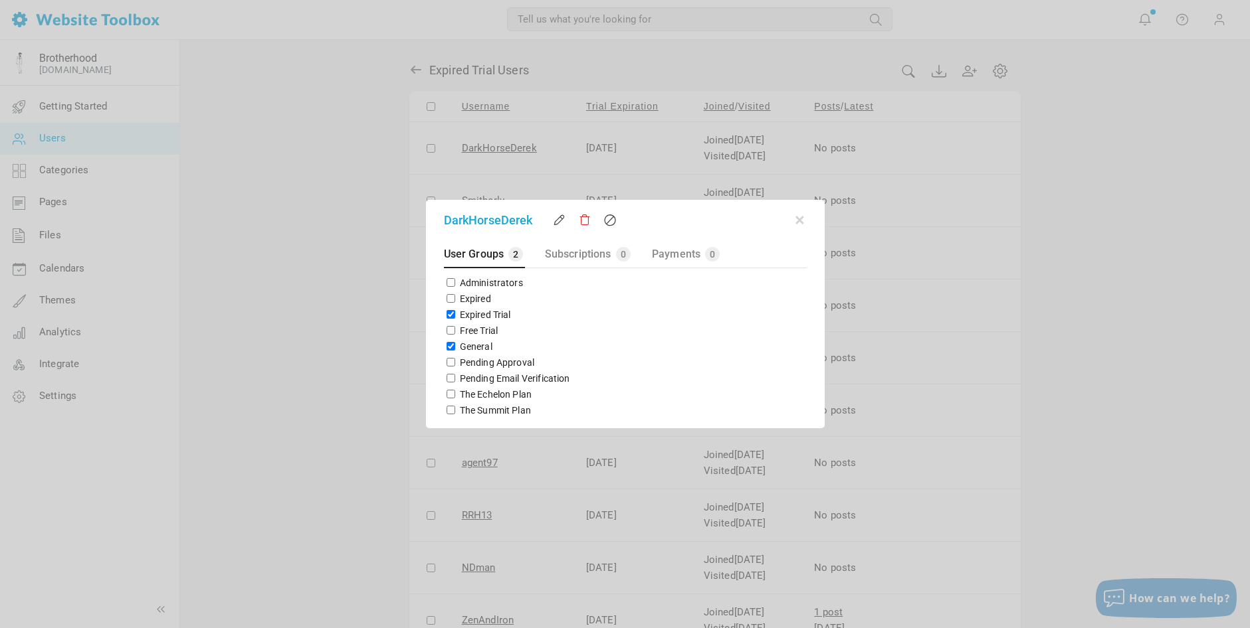
drag, startPoint x: 446, startPoint y: 313, endPoint x: 451, endPoint y: 332, distance: 19.8
click at [447, 314] on input "Expired Trial" at bounding box center [450, 314] width 9 height 9
checkbox input "false"
click at [448, 342] on input "General" at bounding box center [450, 346] width 9 height 9
checkbox input "false"
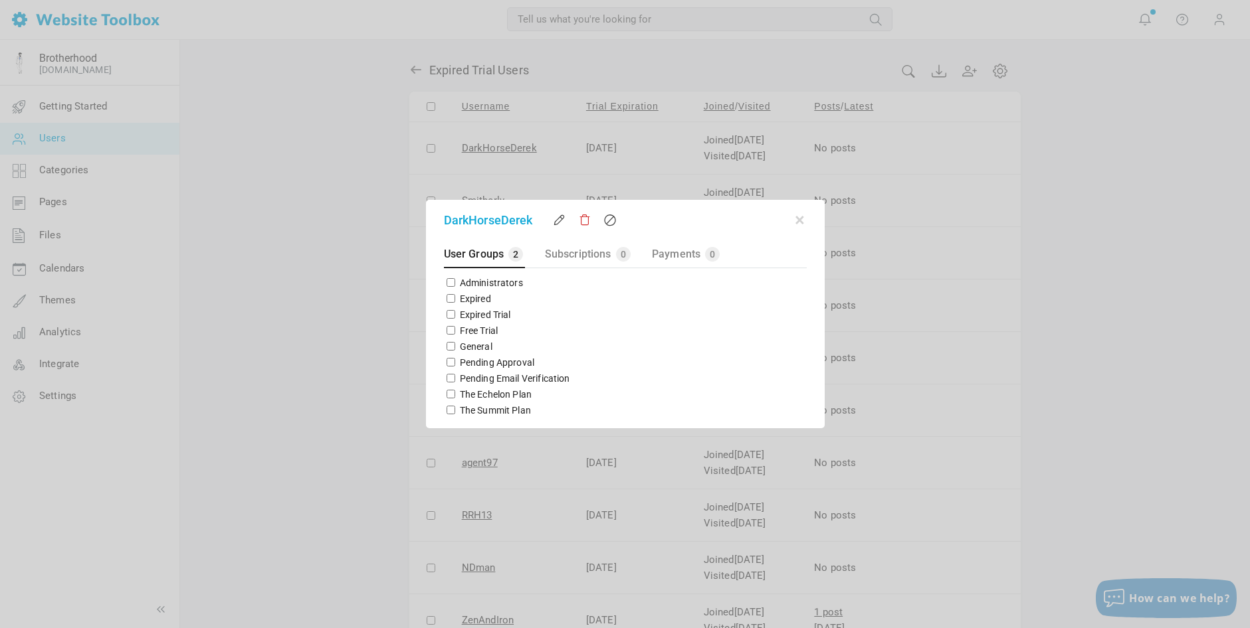
click at [448, 393] on input "The Echelon Plan" at bounding box center [450, 394] width 9 height 9
checkbox input "true"
click at [799, 219] on button "button" at bounding box center [799, 217] width 13 height 13
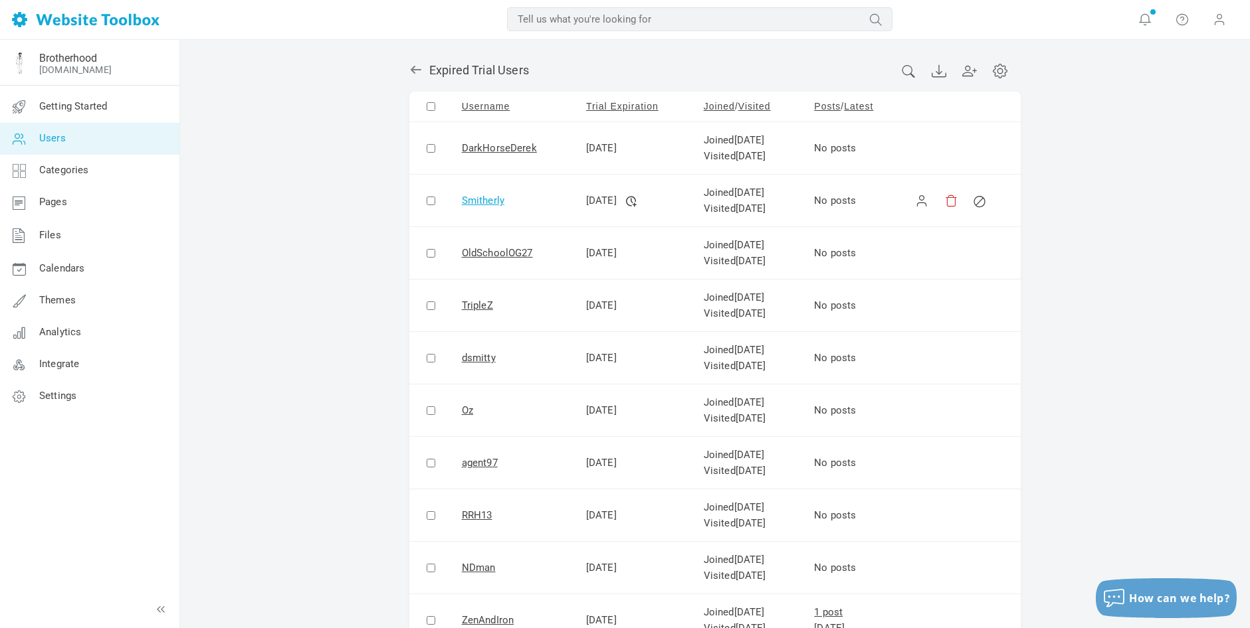
click at [479, 201] on link "Smitherly" at bounding box center [483, 201] width 43 height 12
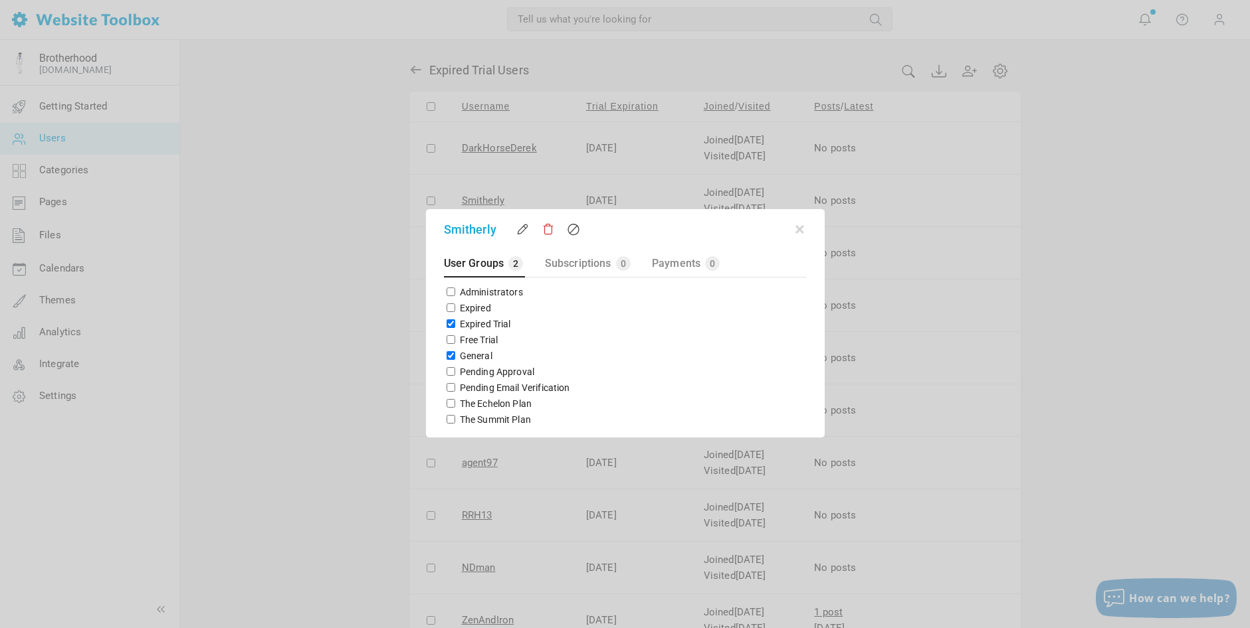
drag, startPoint x: 450, startPoint y: 324, endPoint x: 449, endPoint y: 334, distance: 10.7
click at [450, 324] on input "Expired Trial" at bounding box center [450, 324] width 9 height 9
checkbox input "false"
click at [448, 354] on input "General" at bounding box center [450, 355] width 9 height 9
click at [448, 356] on input "General" at bounding box center [450, 355] width 9 height 9
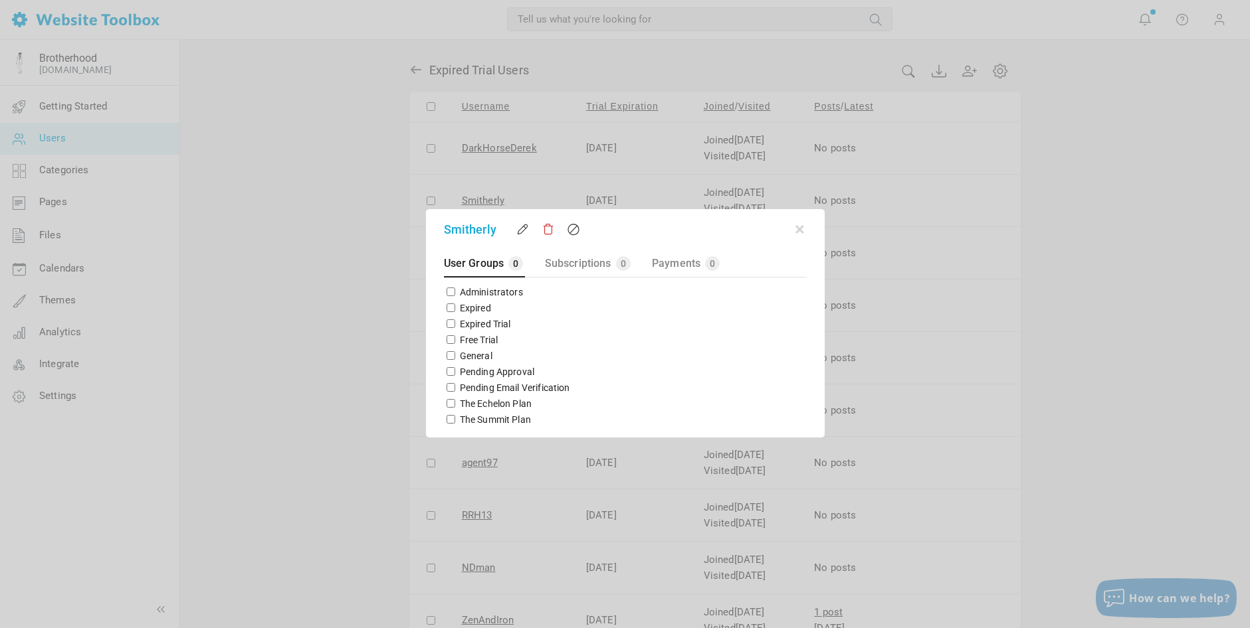
checkbox input "true"
click at [799, 229] on button "button" at bounding box center [799, 227] width 13 height 13
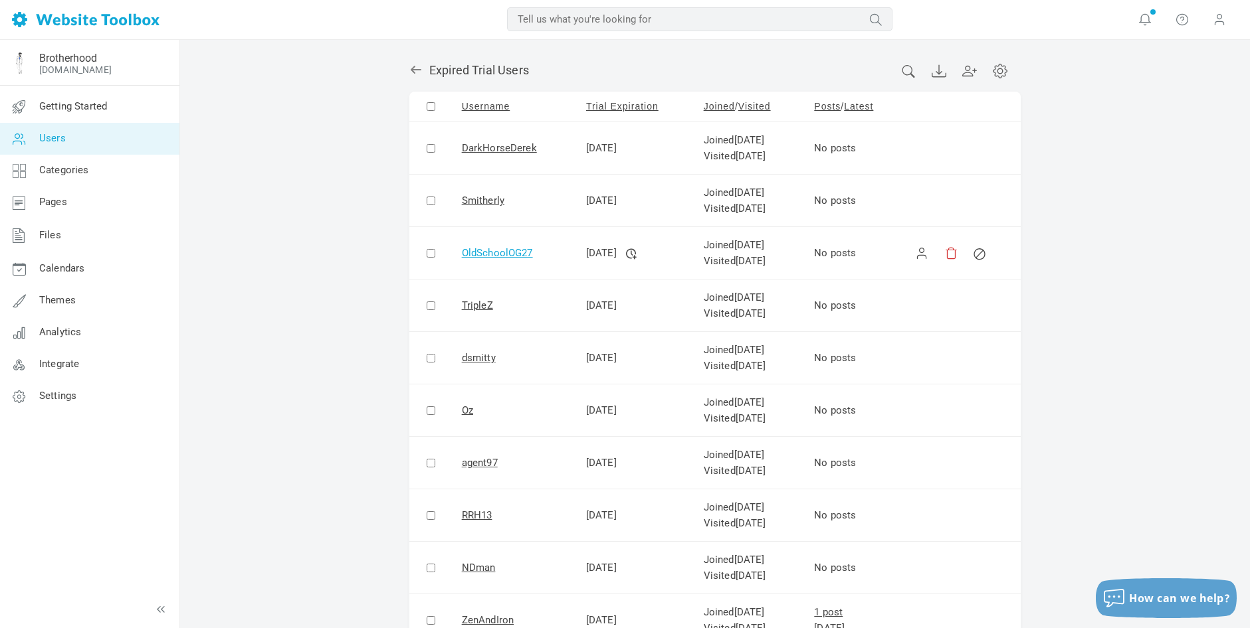
click at [494, 252] on link "OldSchoolOG27" at bounding box center [497, 253] width 71 height 12
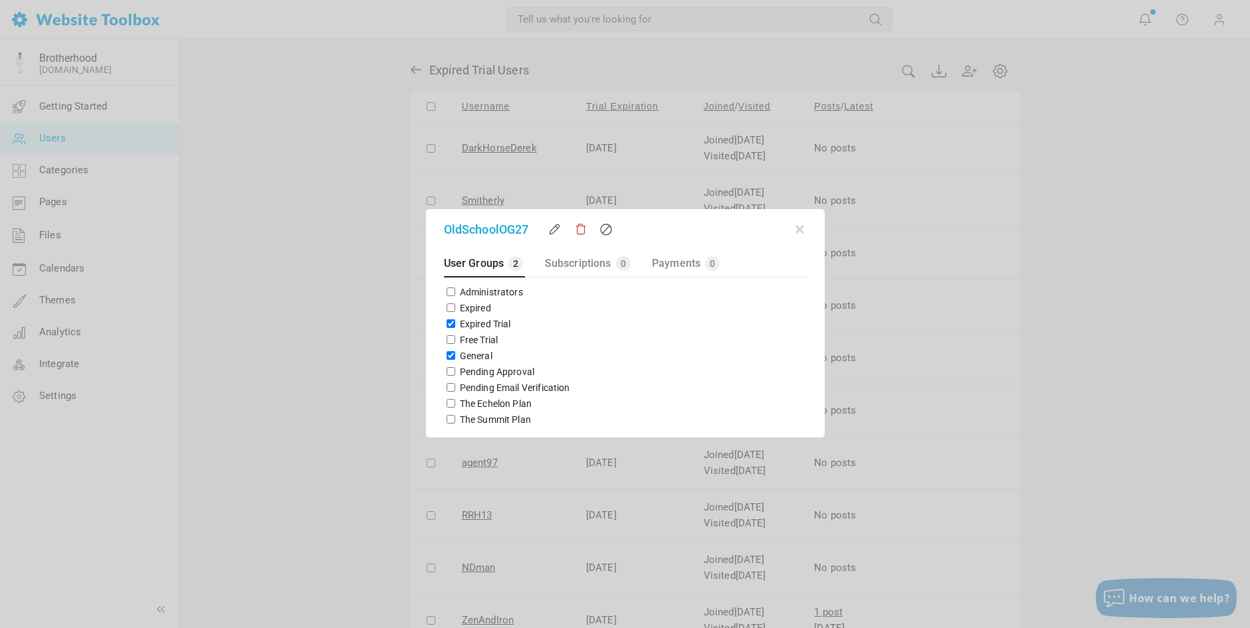
drag, startPoint x: 447, startPoint y: 322, endPoint x: 450, endPoint y: 330, distance: 8.6
click at [450, 324] on input "Expired Trial" at bounding box center [450, 324] width 9 height 9
checkbox input "false"
click at [449, 356] on input "General" at bounding box center [450, 355] width 9 height 9
checkbox input "false"
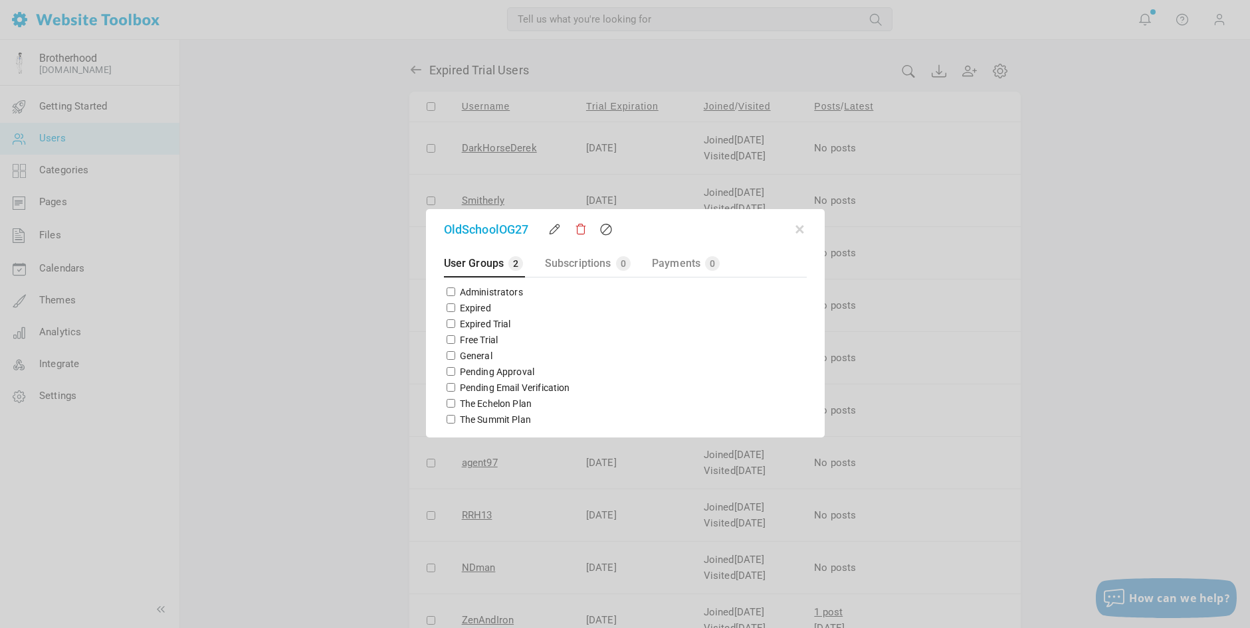
click at [449, 419] on input "The Summit Plan" at bounding box center [450, 419] width 9 height 9
checkbox input "true"
click at [803, 229] on button "button" at bounding box center [799, 227] width 13 height 13
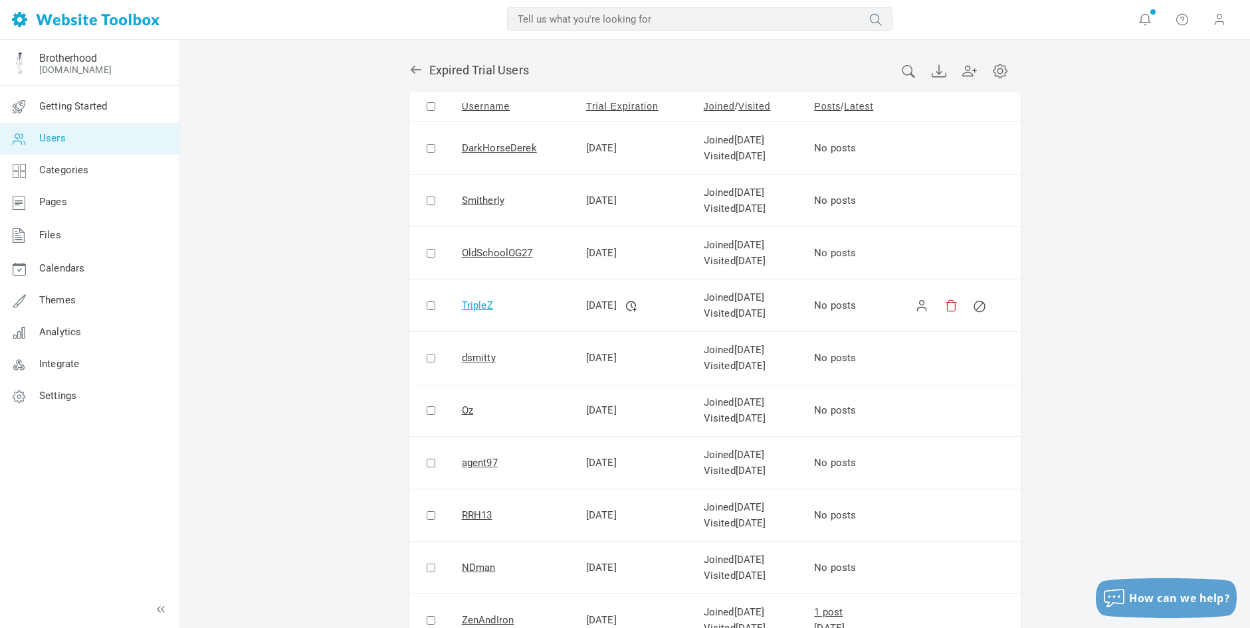
click at [475, 306] on link "TripleZ" at bounding box center [477, 306] width 31 height 12
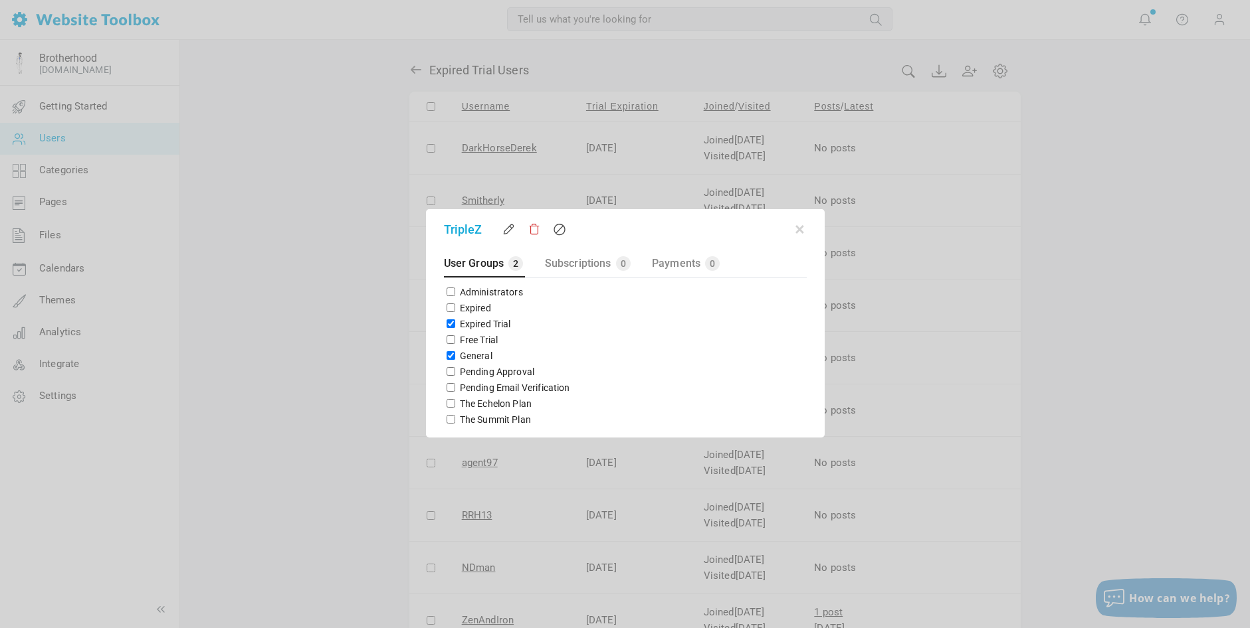
click at [448, 328] on input "Expired Trial" at bounding box center [450, 324] width 9 height 9
checkbox input "false"
drag, startPoint x: 446, startPoint y: 357, endPoint x: 449, endPoint y: 368, distance: 11.8
click at [446, 357] on input "General" at bounding box center [450, 355] width 9 height 9
checkbox input "false"
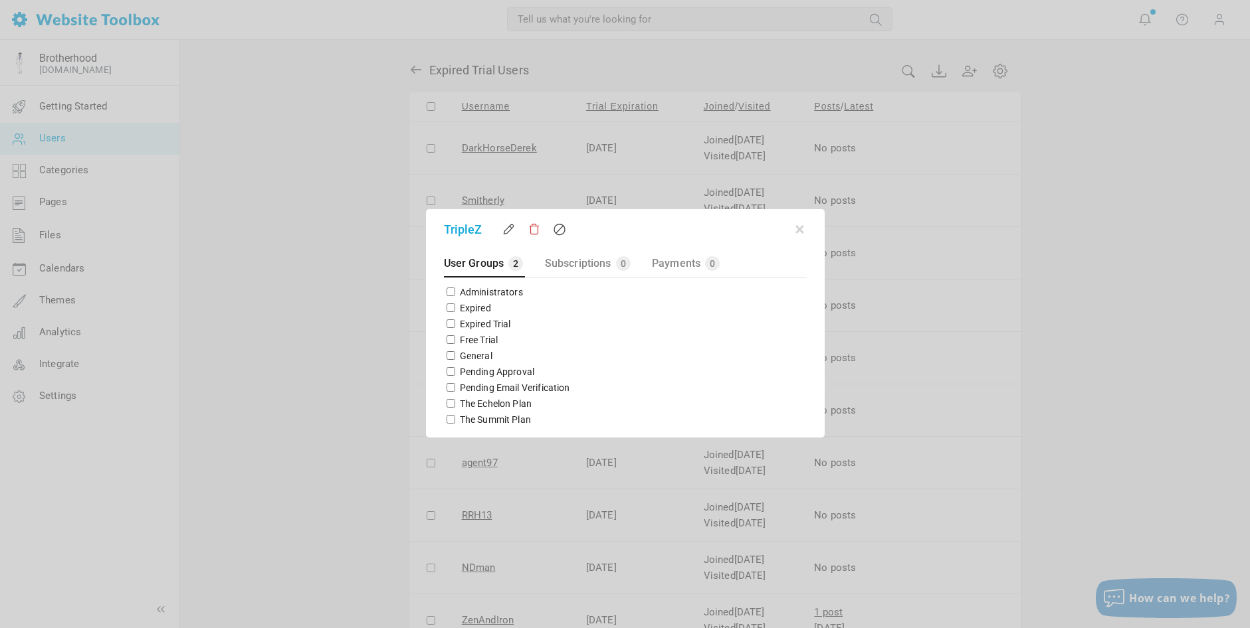
click at [448, 421] on input "The Summit Plan" at bounding box center [450, 419] width 9 height 9
checkbox input "true"
click at [799, 227] on button "button" at bounding box center [799, 227] width 13 height 13
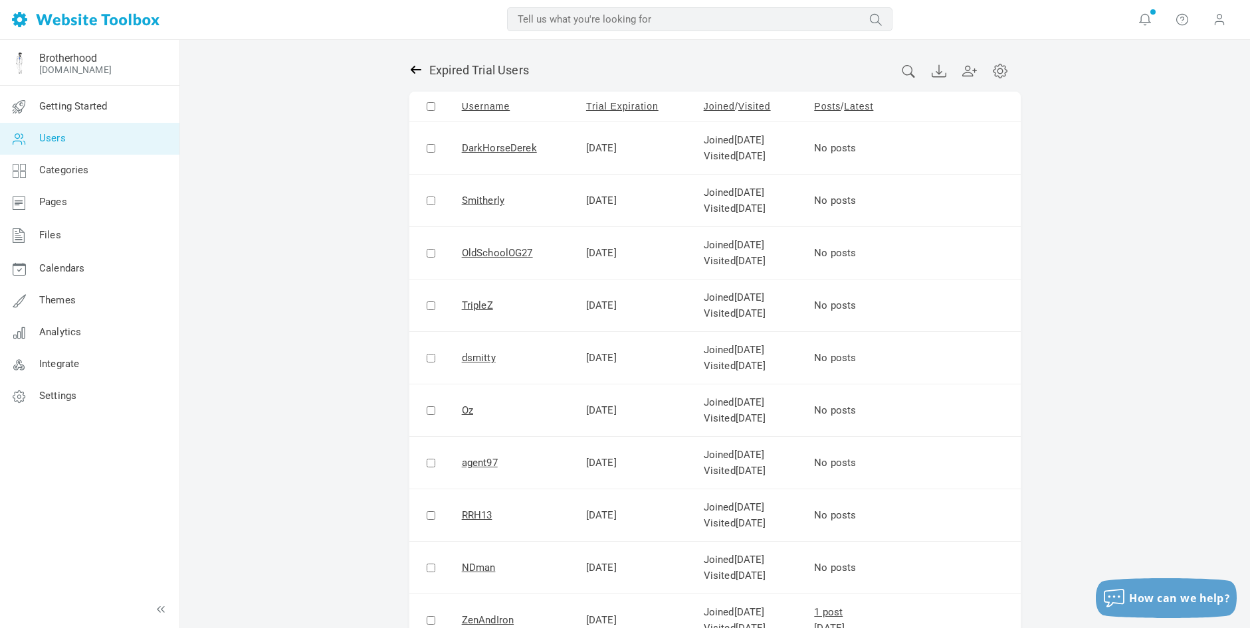
click at [413, 66] on icon at bounding box center [415, 69] width 13 height 13
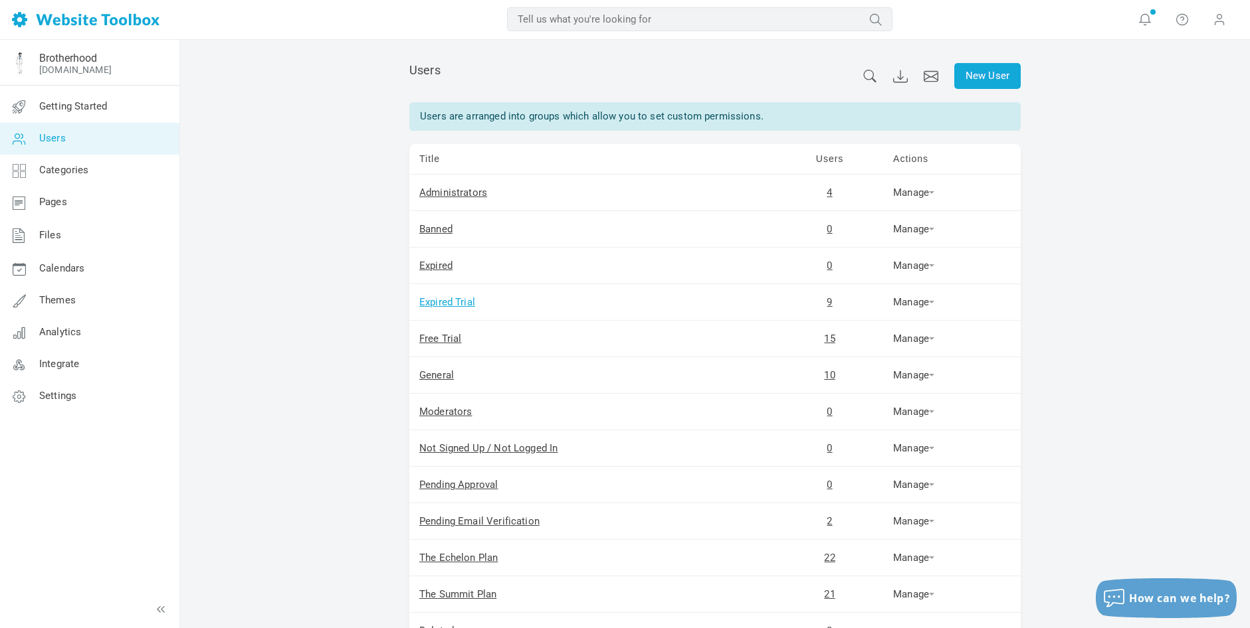
click at [442, 302] on link "Expired Trial" at bounding box center [447, 302] width 56 height 12
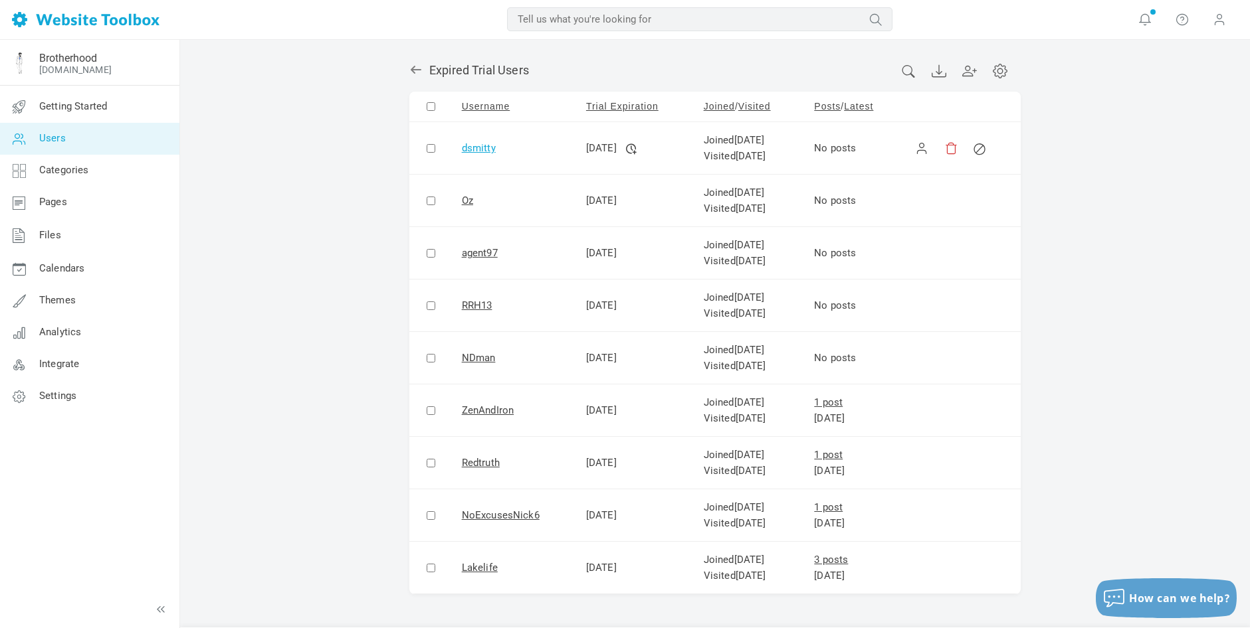
click at [475, 147] on link "dsmitty" at bounding box center [479, 148] width 34 height 12
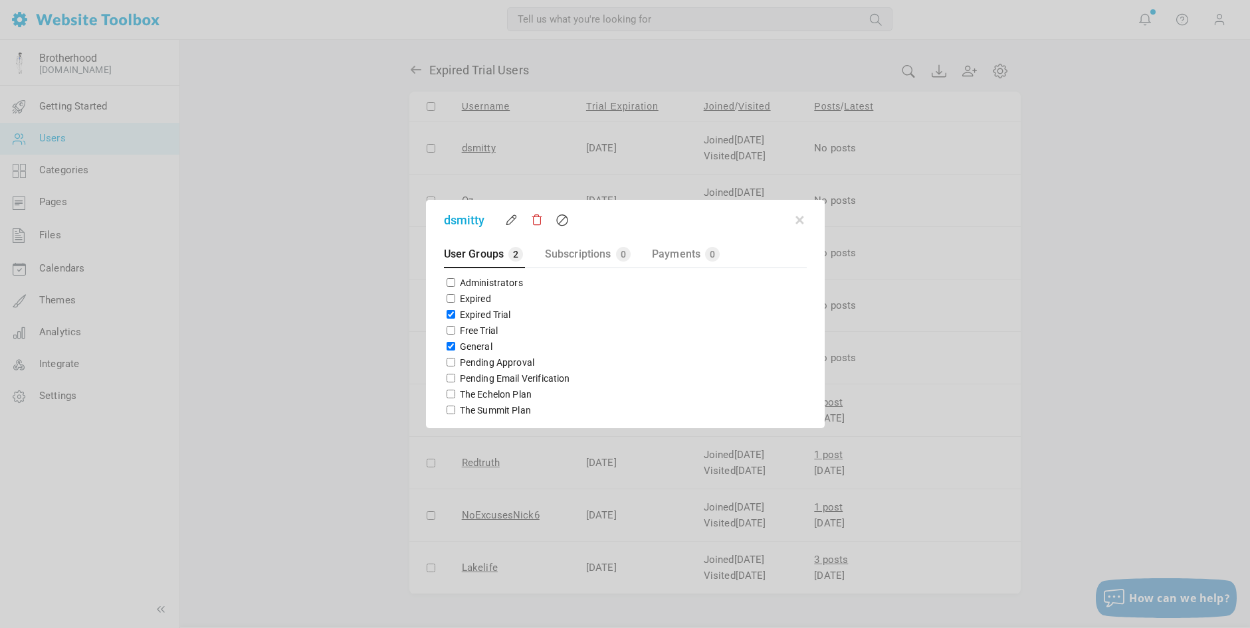
click at [450, 316] on input "Expired Trial" at bounding box center [450, 314] width 9 height 9
checkbox input "false"
click at [797, 220] on button "button" at bounding box center [799, 217] width 13 height 13
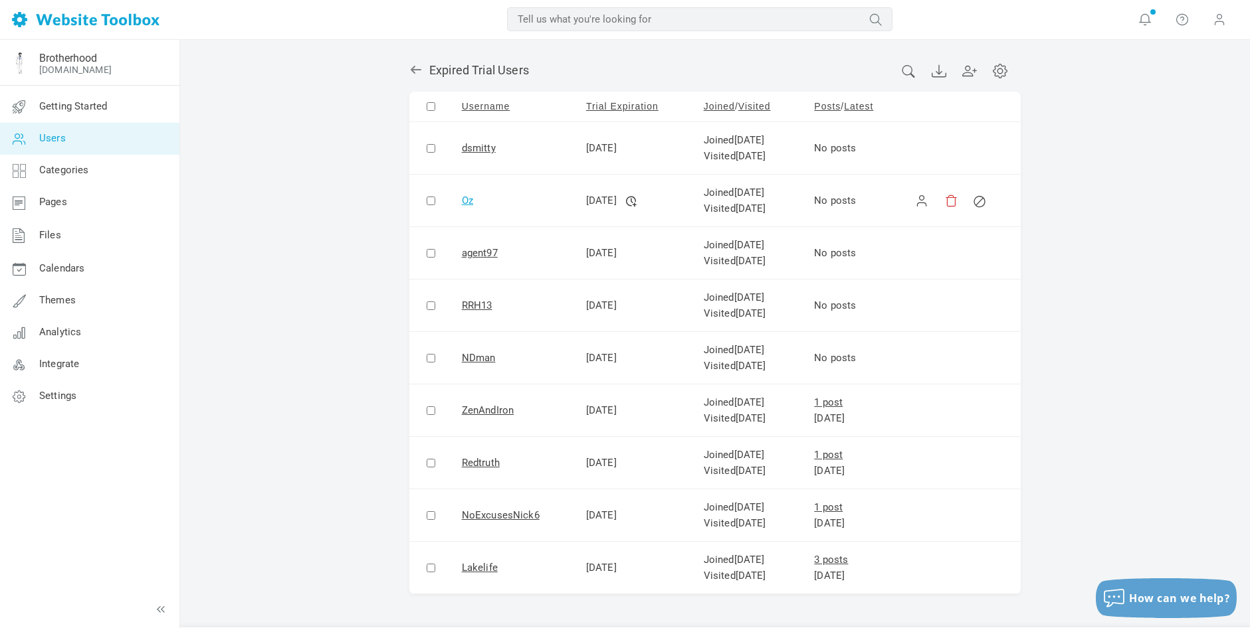
click at [462, 203] on link "Oz" at bounding box center [467, 201] width 11 height 12
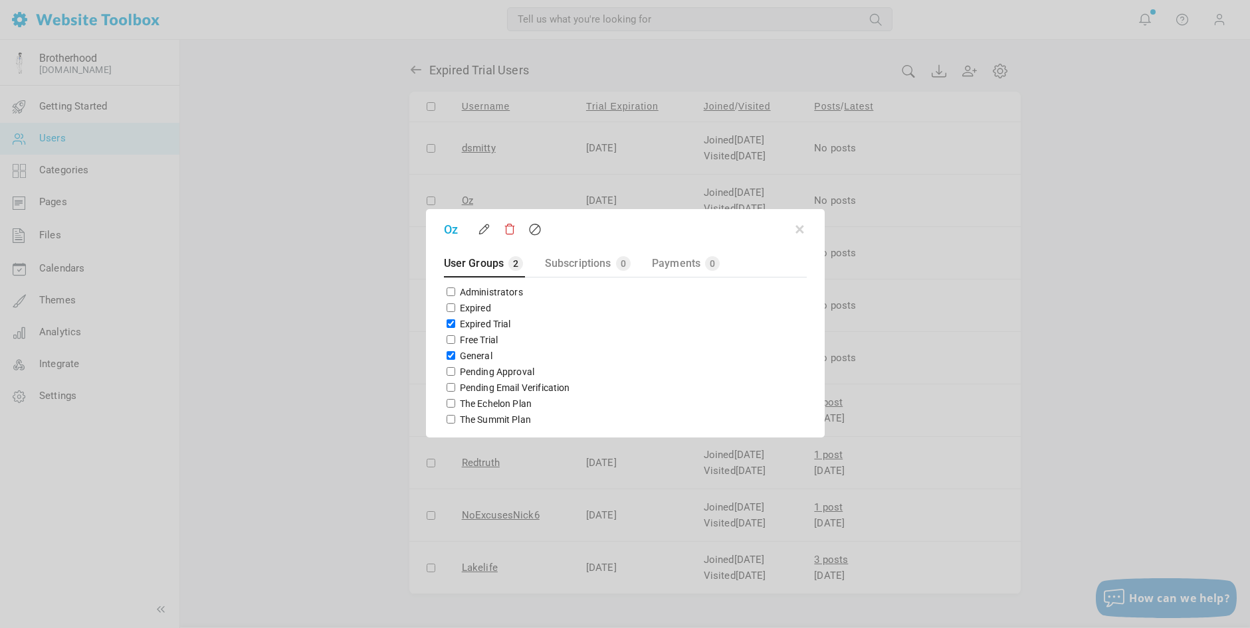
drag, startPoint x: 447, startPoint y: 323, endPoint x: 446, endPoint y: 343, distance: 20.0
click at [447, 323] on input "Expired Trial" at bounding box center [450, 324] width 9 height 9
checkbox input "false"
click at [447, 357] on input "General" at bounding box center [450, 355] width 9 height 9
checkbox input "false"
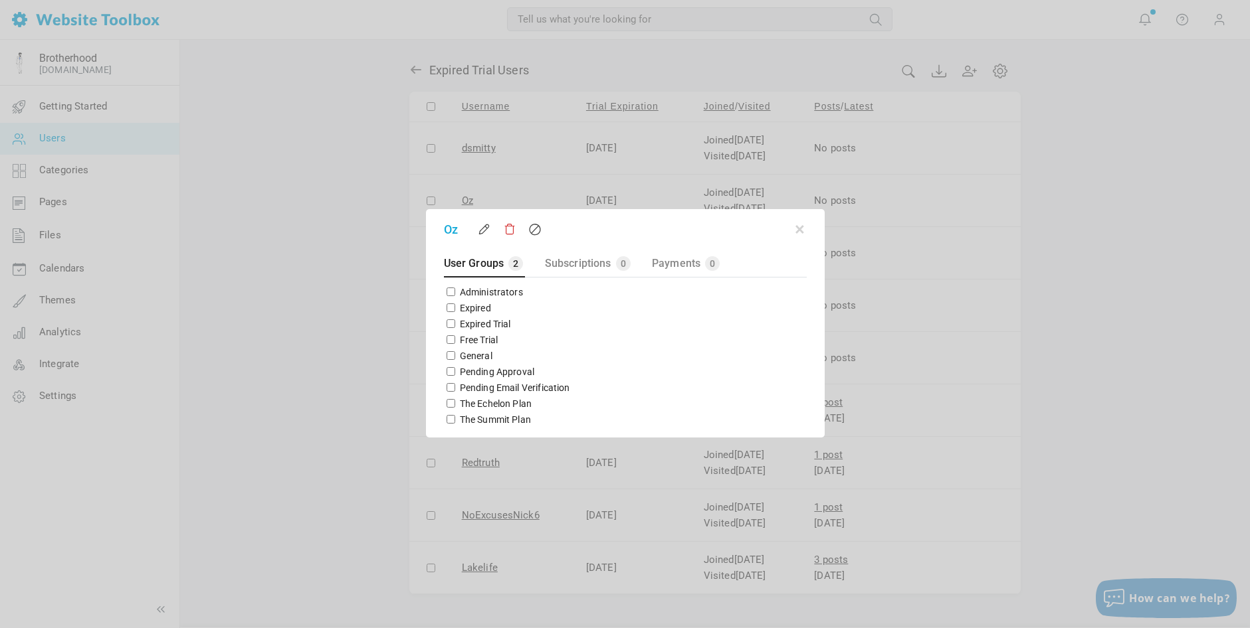
click at [448, 404] on input "The Echelon Plan" at bounding box center [450, 403] width 9 height 9
checkbox input "true"
click at [802, 229] on button "button" at bounding box center [799, 227] width 13 height 13
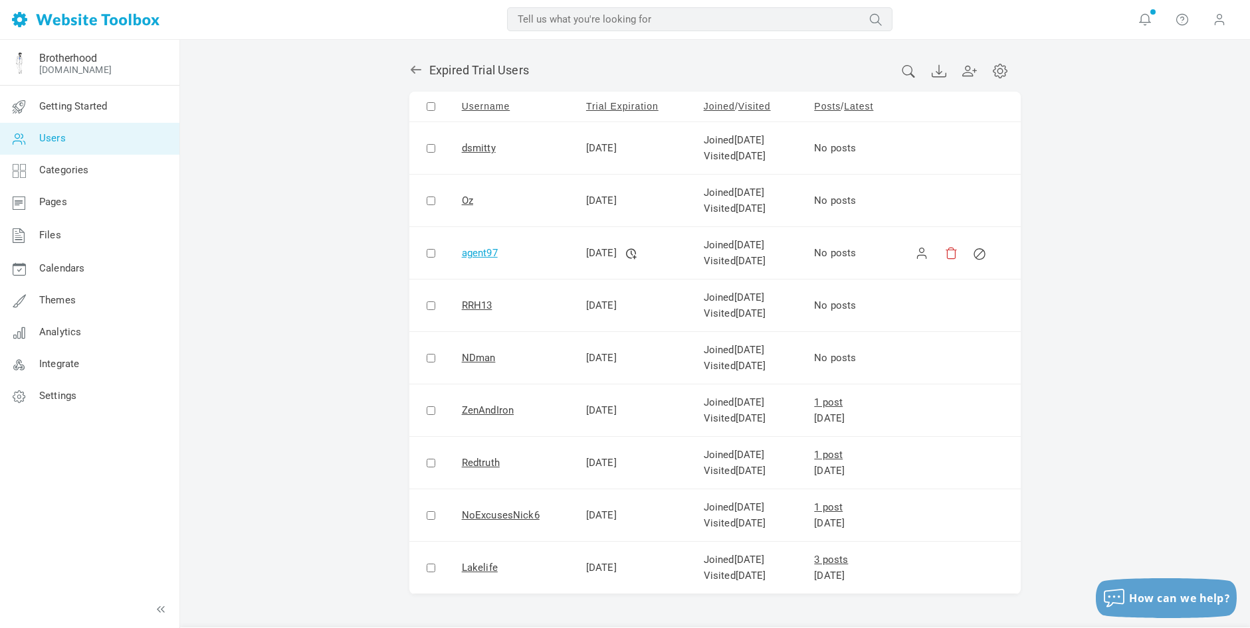
click at [477, 254] on link "agent97" at bounding box center [480, 253] width 36 height 12
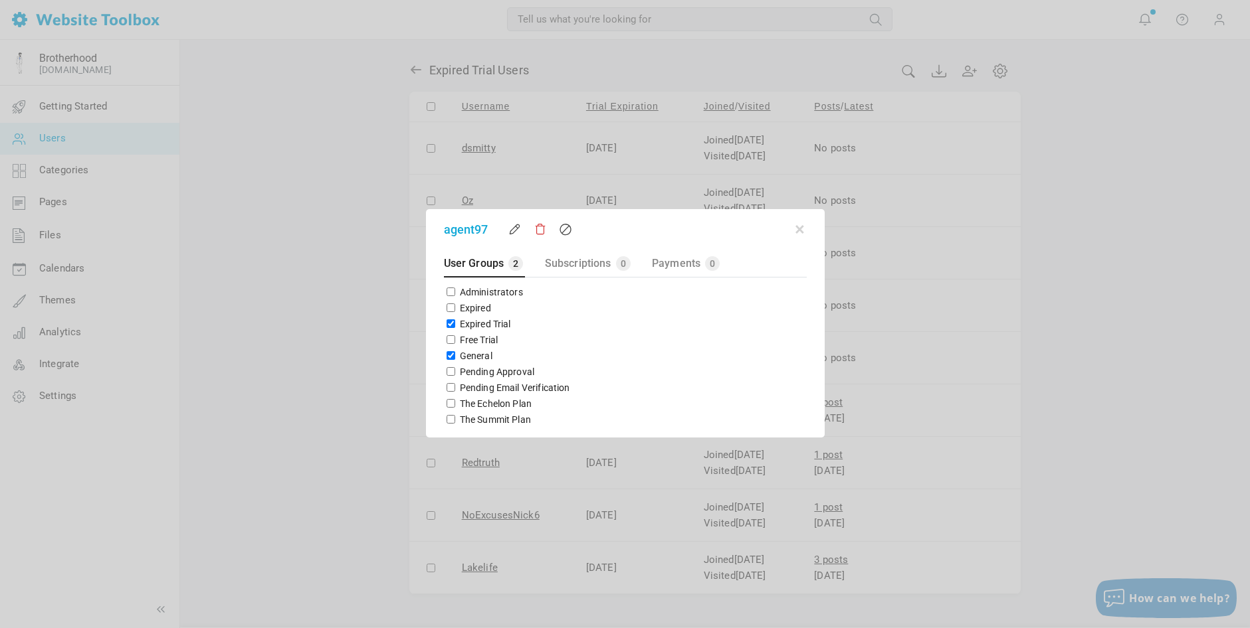
click at [449, 323] on input "Expired Trial" at bounding box center [450, 324] width 9 height 9
checkbox input "false"
click at [799, 231] on button "button" at bounding box center [799, 227] width 13 height 13
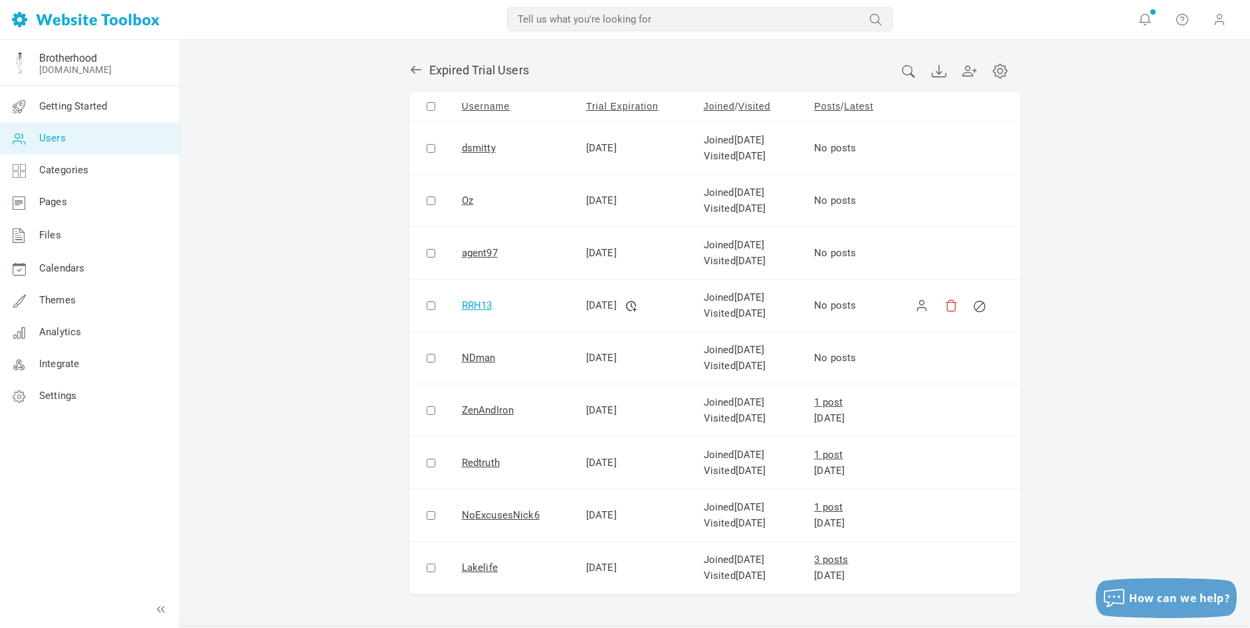
click at [468, 304] on link "RRH13" at bounding box center [477, 306] width 31 height 12
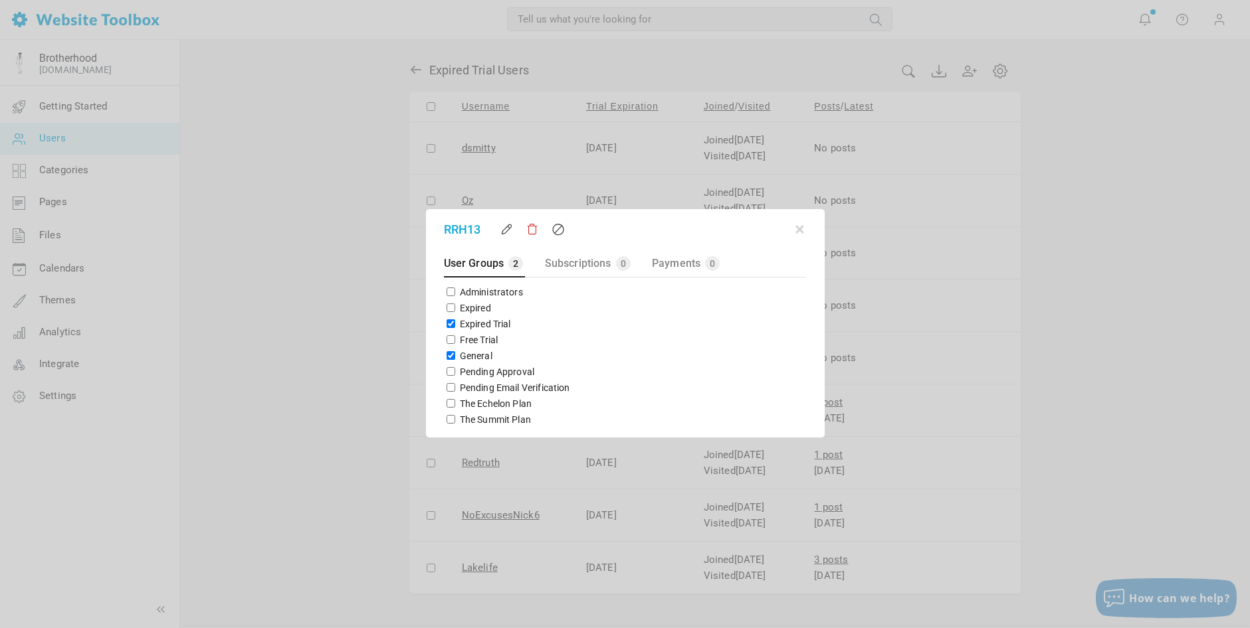
click at [449, 355] on input "General" at bounding box center [450, 355] width 9 height 9
checkbox input "false"
click at [450, 324] on input "Expired Trial" at bounding box center [450, 324] width 9 height 9
checkbox input "false"
click at [447, 404] on input "The Echelon Plan" at bounding box center [450, 403] width 9 height 9
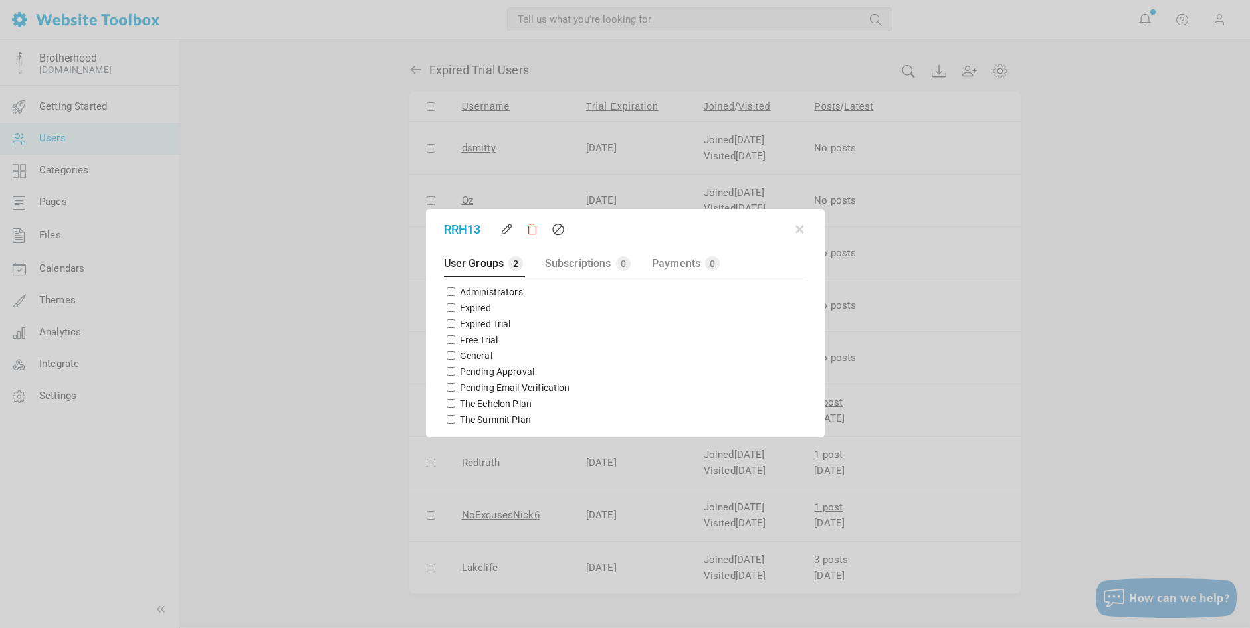
checkbox input "true"
click at [803, 229] on button "button" at bounding box center [799, 227] width 13 height 13
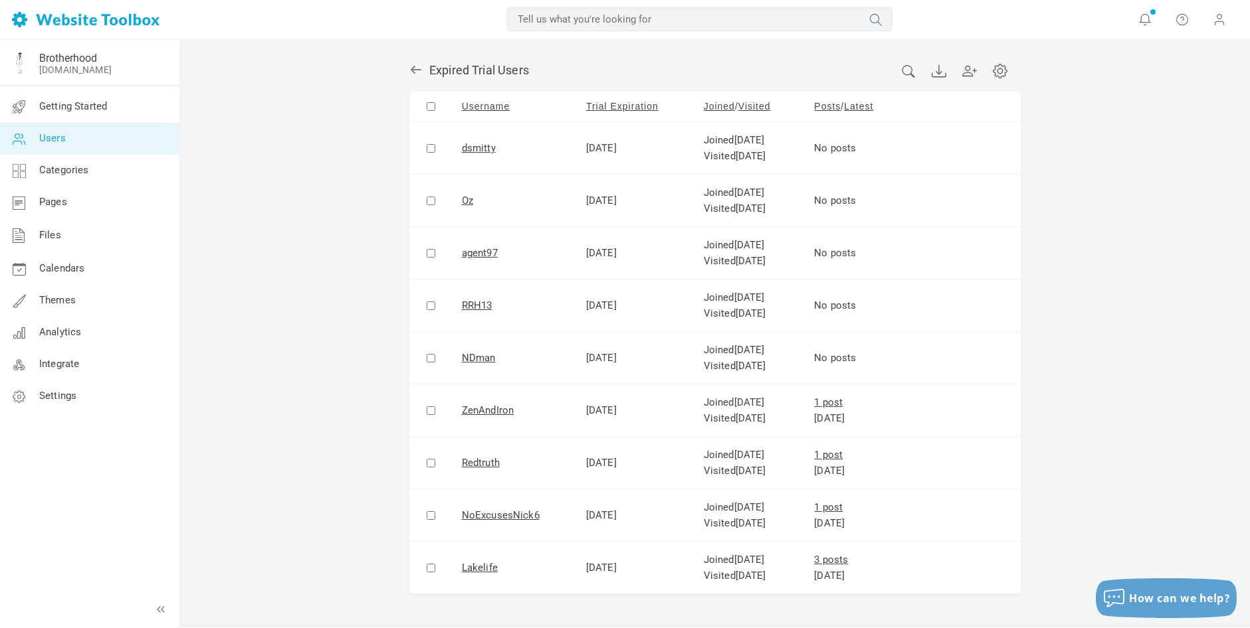
scroll to position [37, 0]
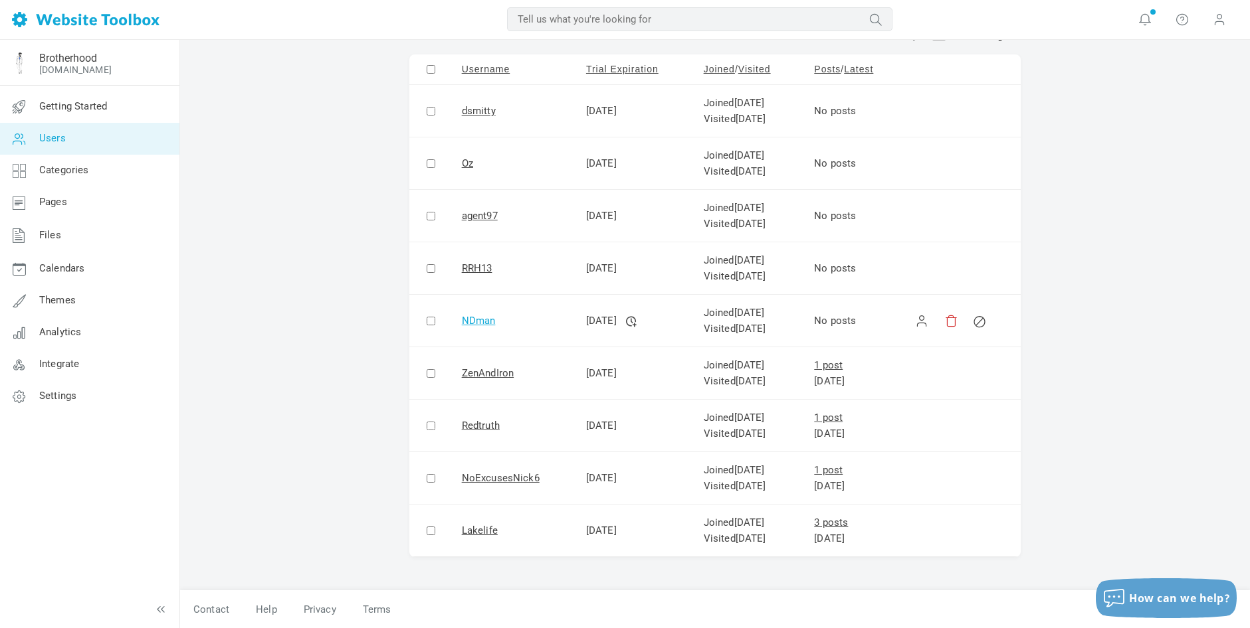
click at [476, 321] on link "NDman" at bounding box center [479, 321] width 34 height 12
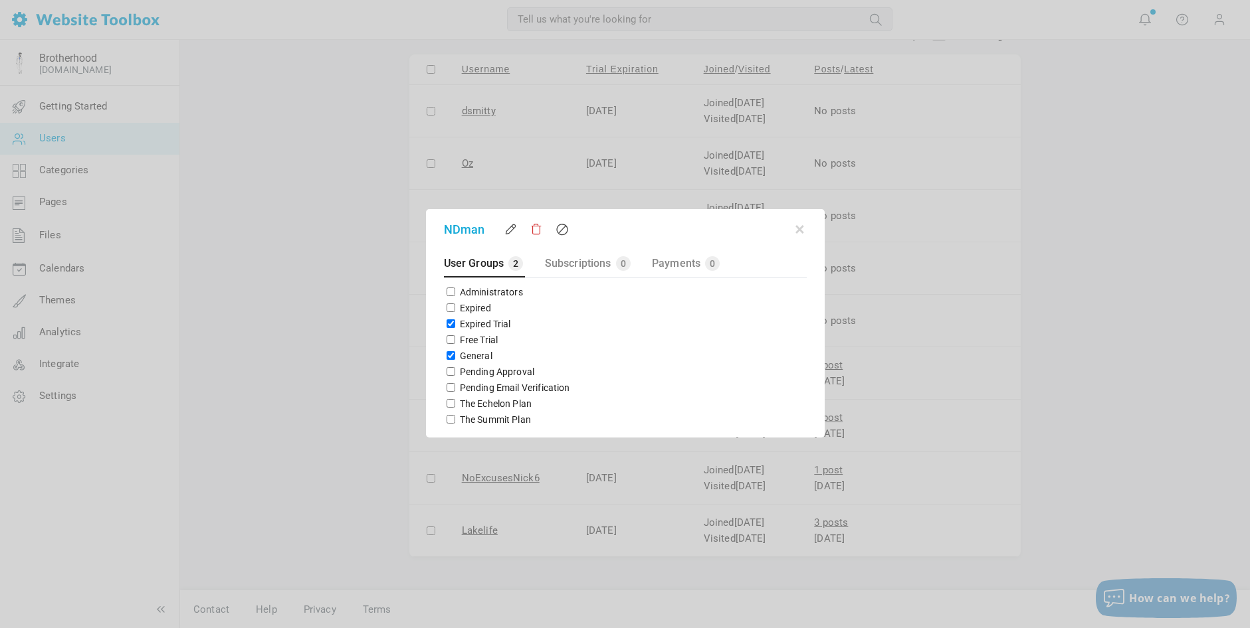
click at [449, 326] on input "Expired Trial" at bounding box center [450, 324] width 9 height 9
checkbox input "false"
drag, startPoint x: 448, startPoint y: 354, endPoint x: 450, endPoint y: 361, distance: 7.6
click at [448, 354] on input "General" at bounding box center [450, 355] width 9 height 9
checkbox input "false"
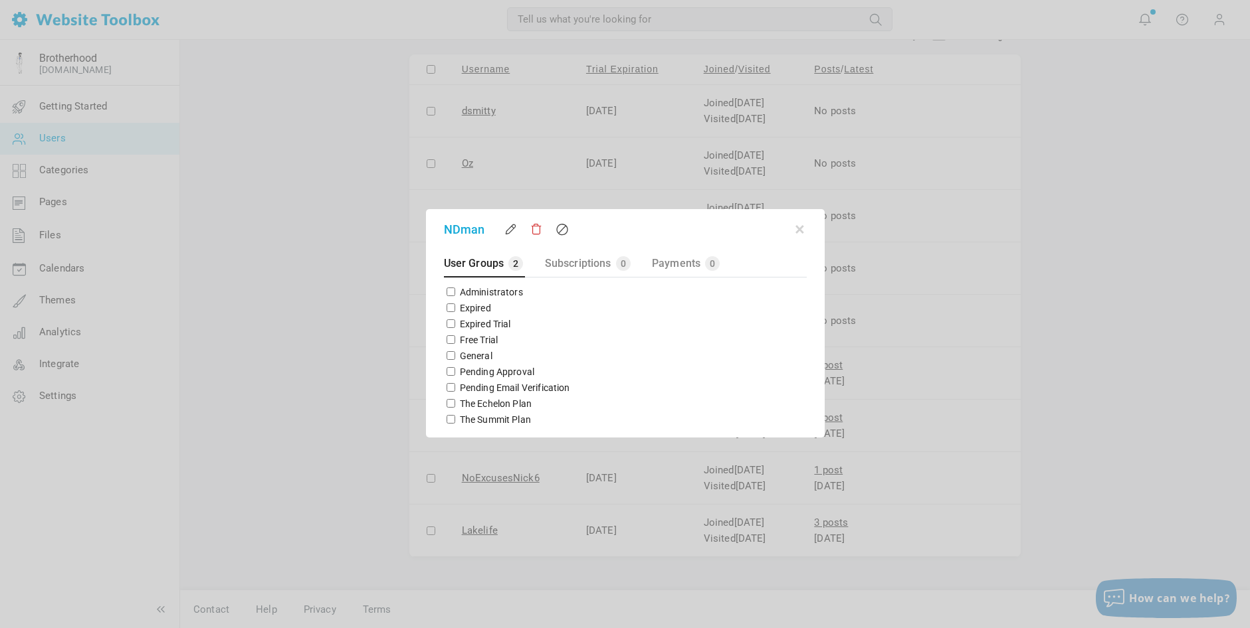
click at [450, 420] on input "The Summit Plan" at bounding box center [450, 419] width 9 height 9
checkbox input "true"
click at [798, 229] on button "button" at bounding box center [799, 227] width 13 height 13
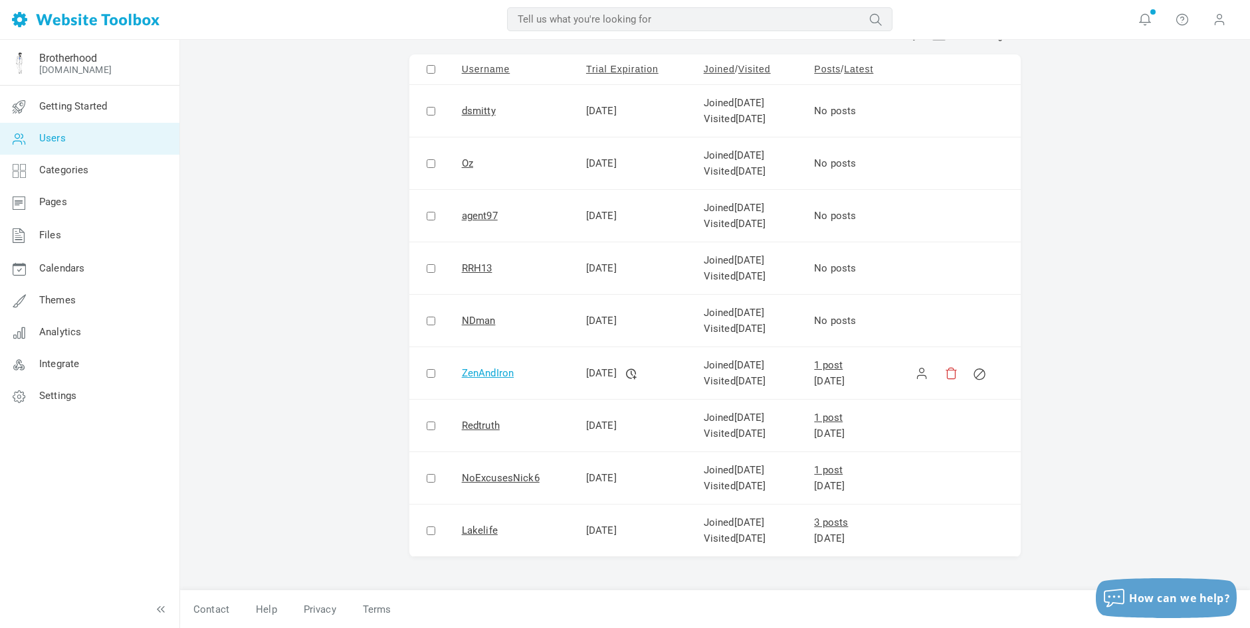
click at [482, 373] on link "ZenAndIron" at bounding box center [488, 373] width 52 height 12
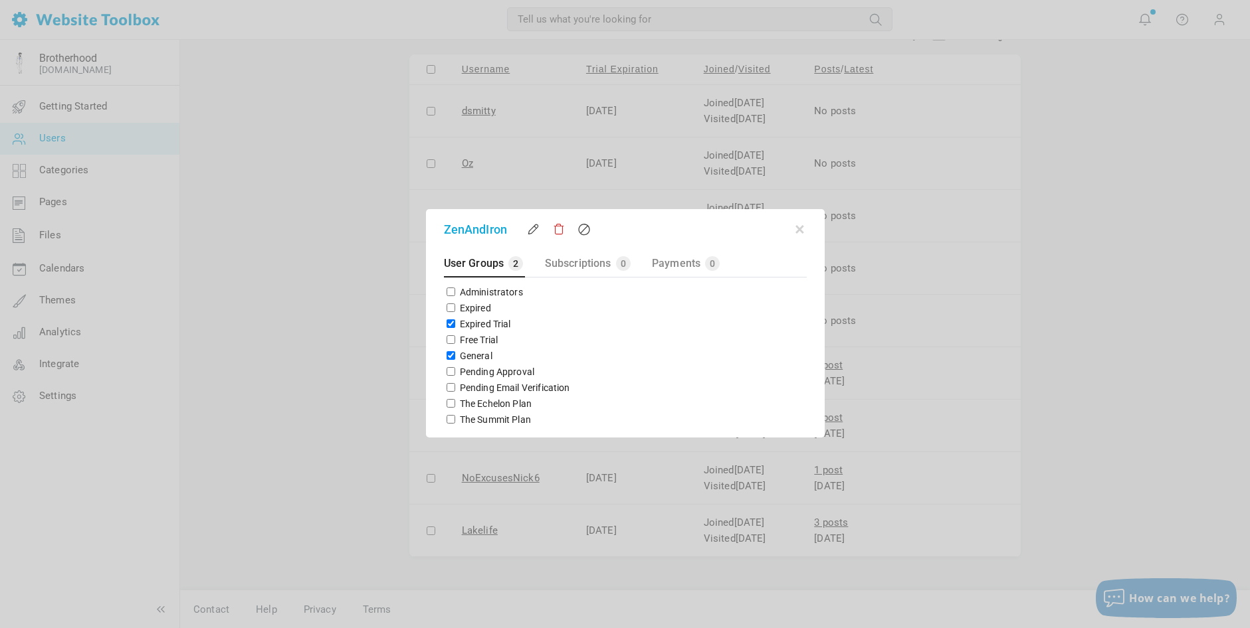
click at [449, 324] on input "Expired Trial" at bounding box center [450, 324] width 9 height 9
checkbox input "true"
click at [799, 231] on button "button" at bounding box center [799, 227] width 13 height 13
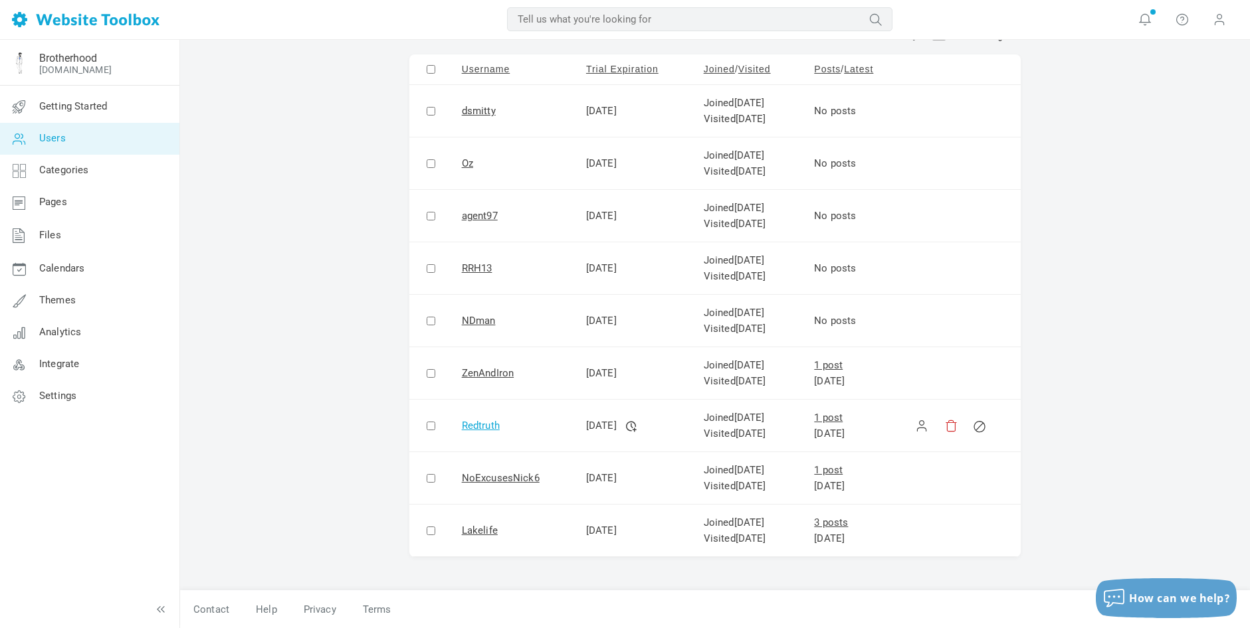
click at [484, 426] on link "Redtruth" at bounding box center [481, 426] width 38 height 12
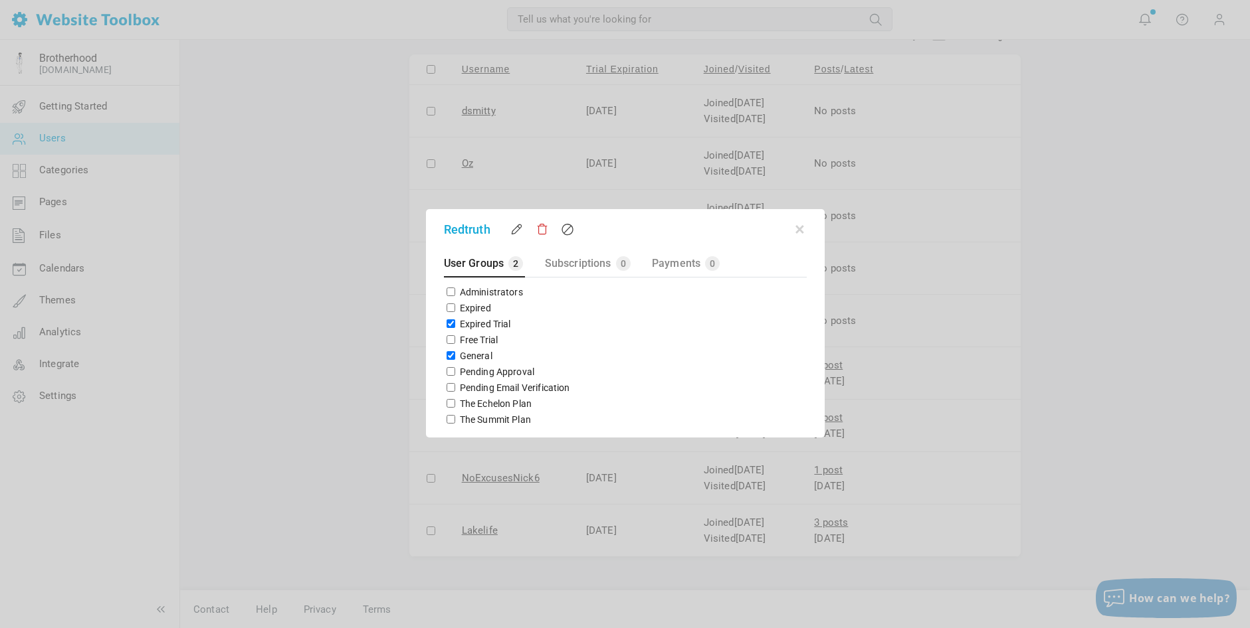
drag, startPoint x: 449, startPoint y: 354, endPoint x: 448, endPoint y: 347, distance: 6.8
click at [448, 350] on div "General" at bounding box center [625, 356] width 363 height 16
click at [448, 326] on input "Expired Trial" at bounding box center [450, 324] width 9 height 9
checkbox input "false"
click at [448, 355] on input "General" at bounding box center [450, 355] width 9 height 9
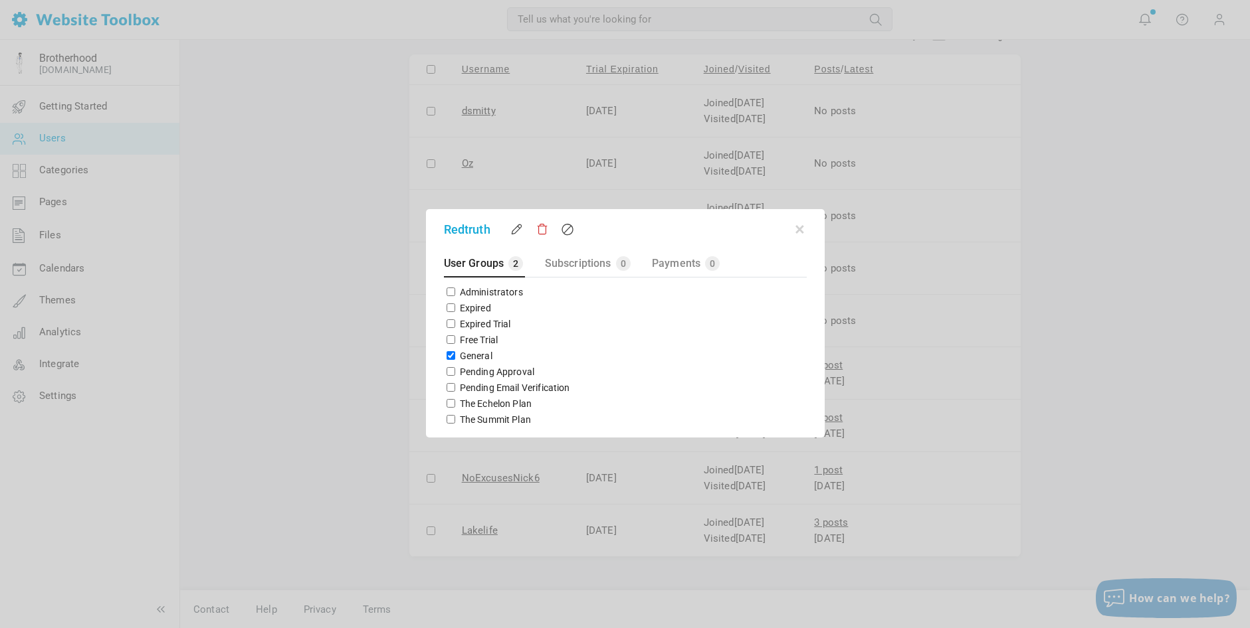
checkbox input "false"
click at [447, 419] on input "The Summit Plan" at bounding box center [450, 419] width 9 height 9
checkbox input "true"
click at [799, 229] on button "button" at bounding box center [799, 227] width 13 height 13
click at [804, 229] on td "No posts" at bounding box center [854, 216] width 101 height 52
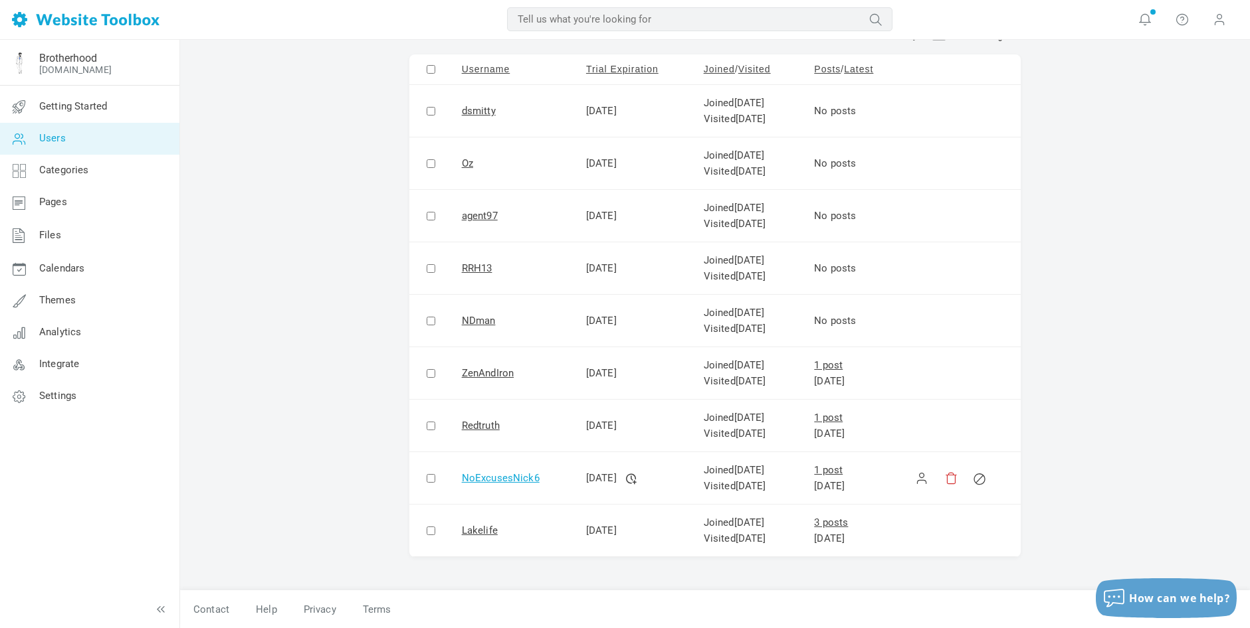
click at [503, 476] on link "NoExcusesNick6" at bounding box center [501, 478] width 78 height 12
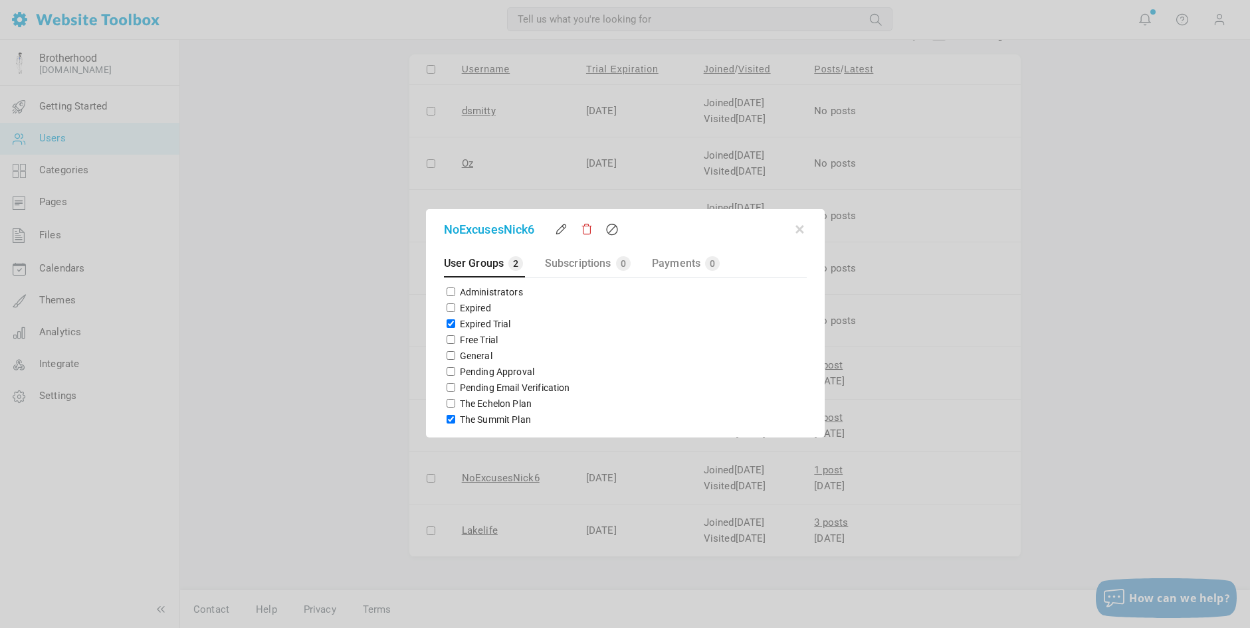
click at [448, 324] on input "Expired Trial" at bounding box center [450, 324] width 9 height 9
drag, startPoint x: 1236, startPoint y: 255, endPoint x: 449, endPoint y: 324, distance: 790.3
click at [449, 324] on input "Expired Trial" at bounding box center [450, 324] width 9 height 9
checkbox input "false"
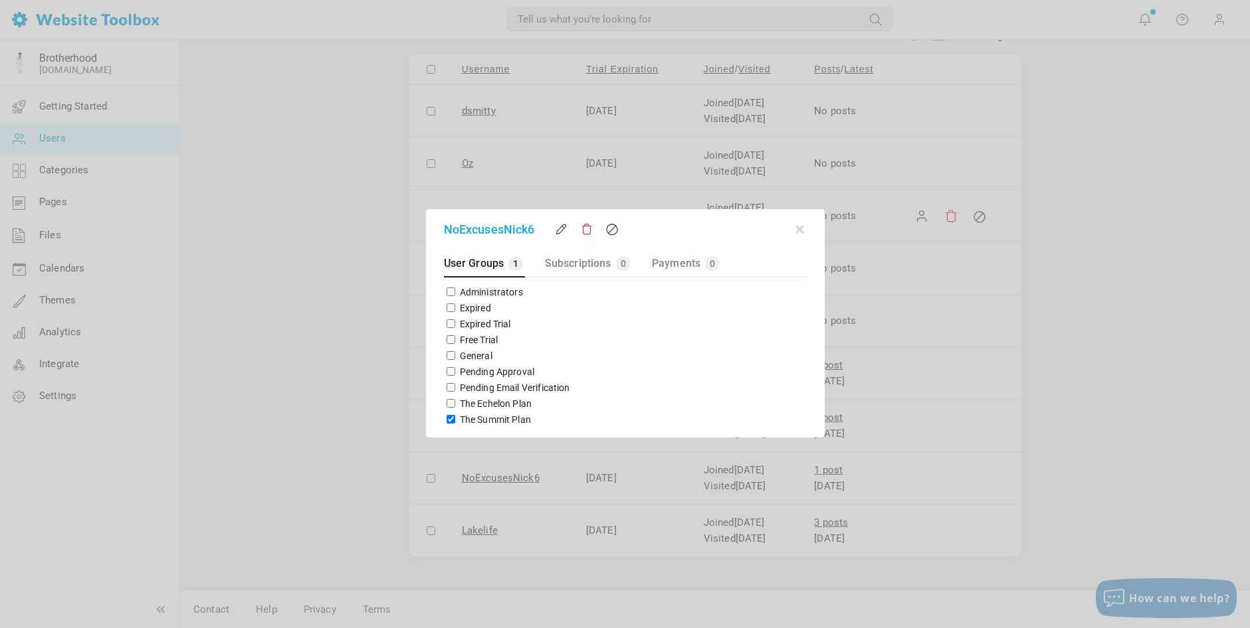
click at [800, 229] on button "button" at bounding box center [799, 227] width 13 height 13
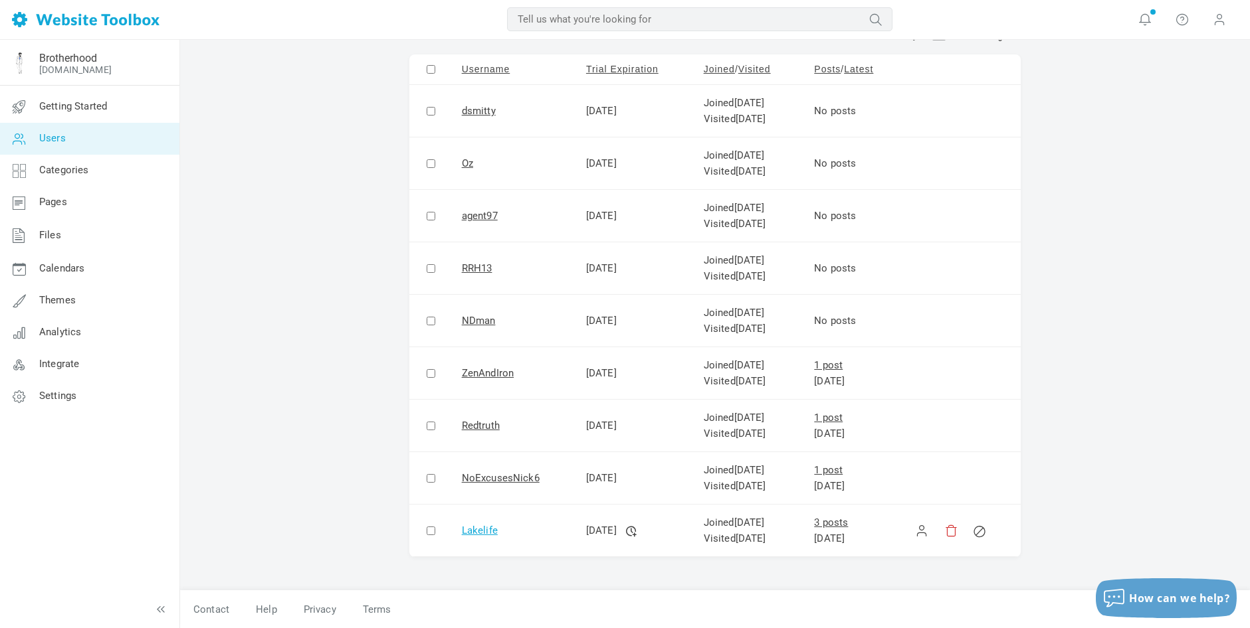
click at [462, 532] on link "Lakelife" at bounding box center [480, 531] width 36 height 12
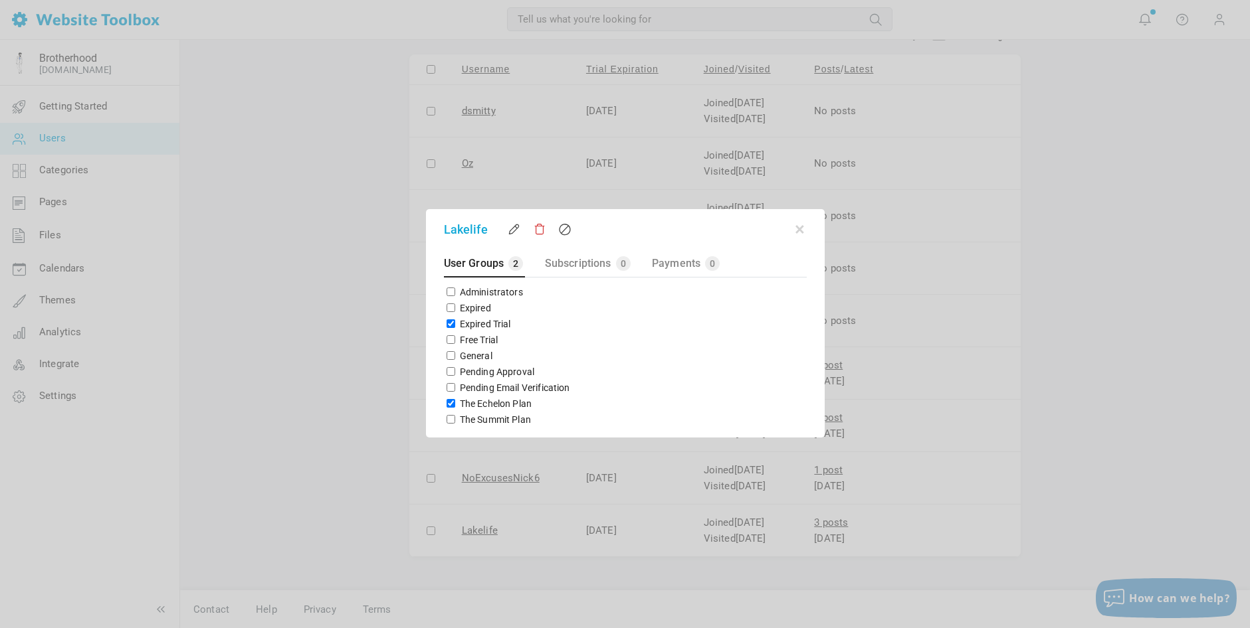
click at [448, 325] on input "Expired Trial" at bounding box center [450, 324] width 9 height 9
checkbox input "false"
click at [801, 232] on button "button" at bounding box center [799, 227] width 13 height 13
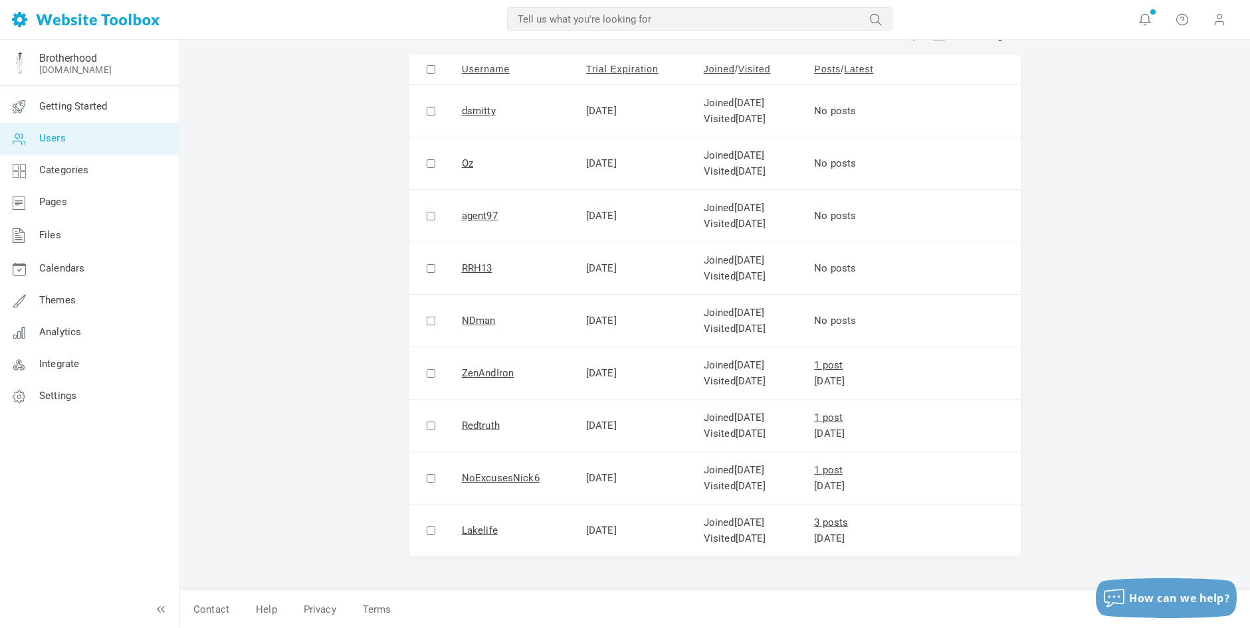
scroll to position [0, 0]
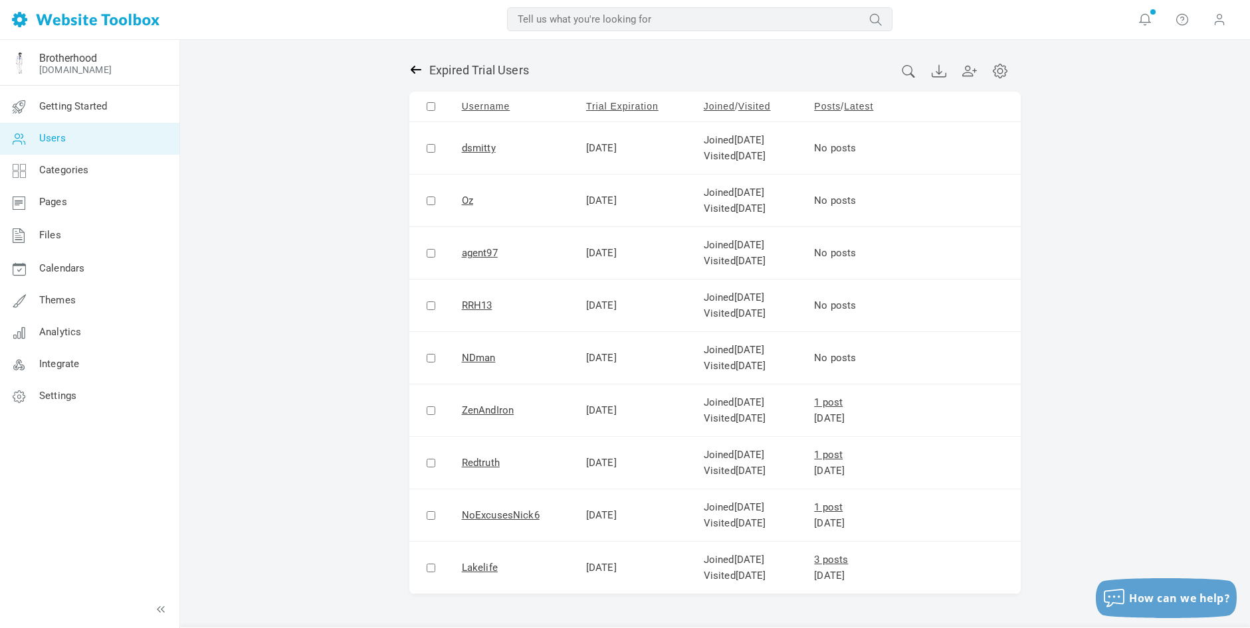
click at [413, 67] on icon at bounding box center [416, 70] width 11 height 8
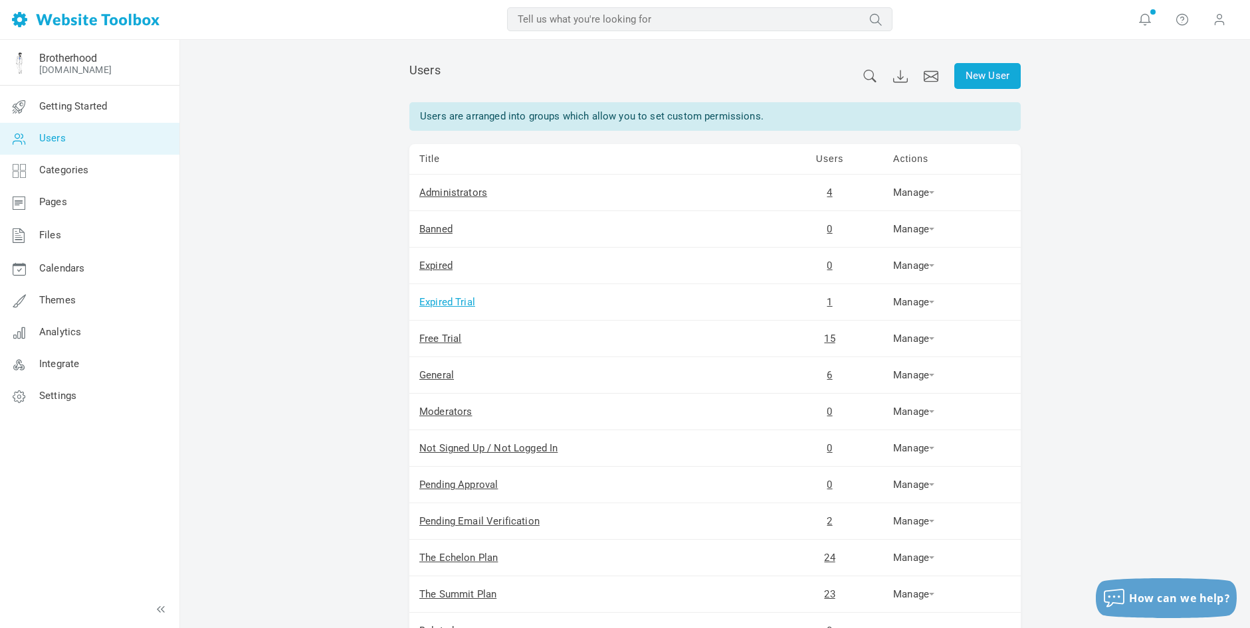
click at [465, 302] on link "Expired Trial" at bounding box center [447, 302] width 56 height 12
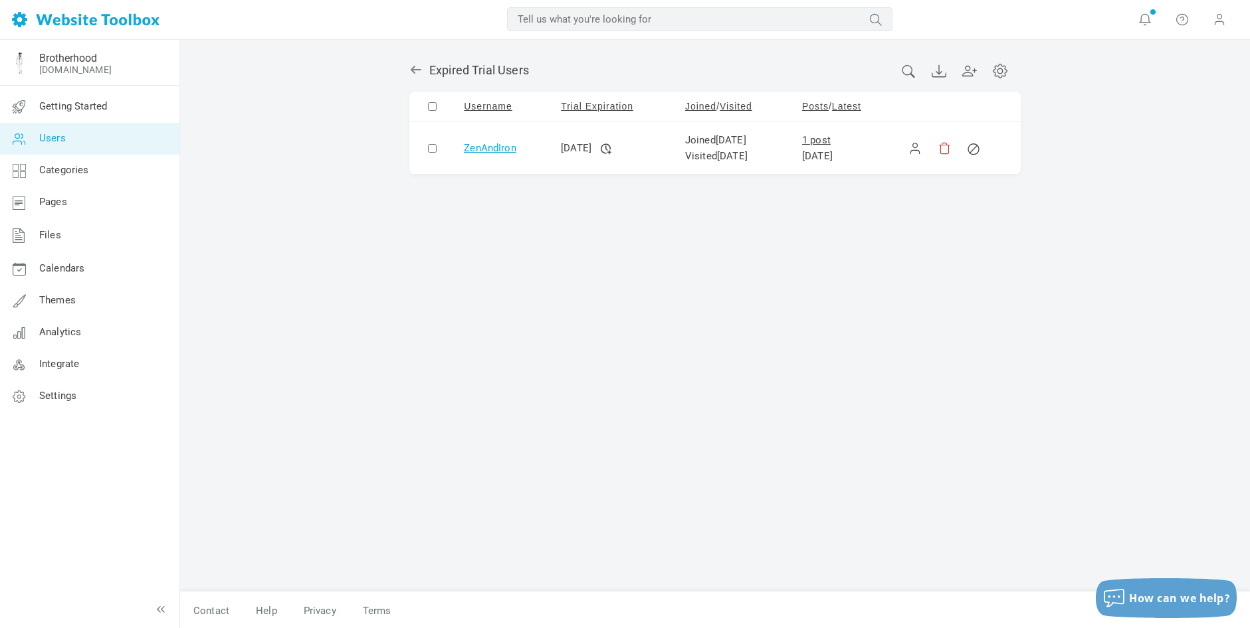
click at [498, 149] on link "ZenAndIron" at bounding box center [490, 148] width 52 height 12
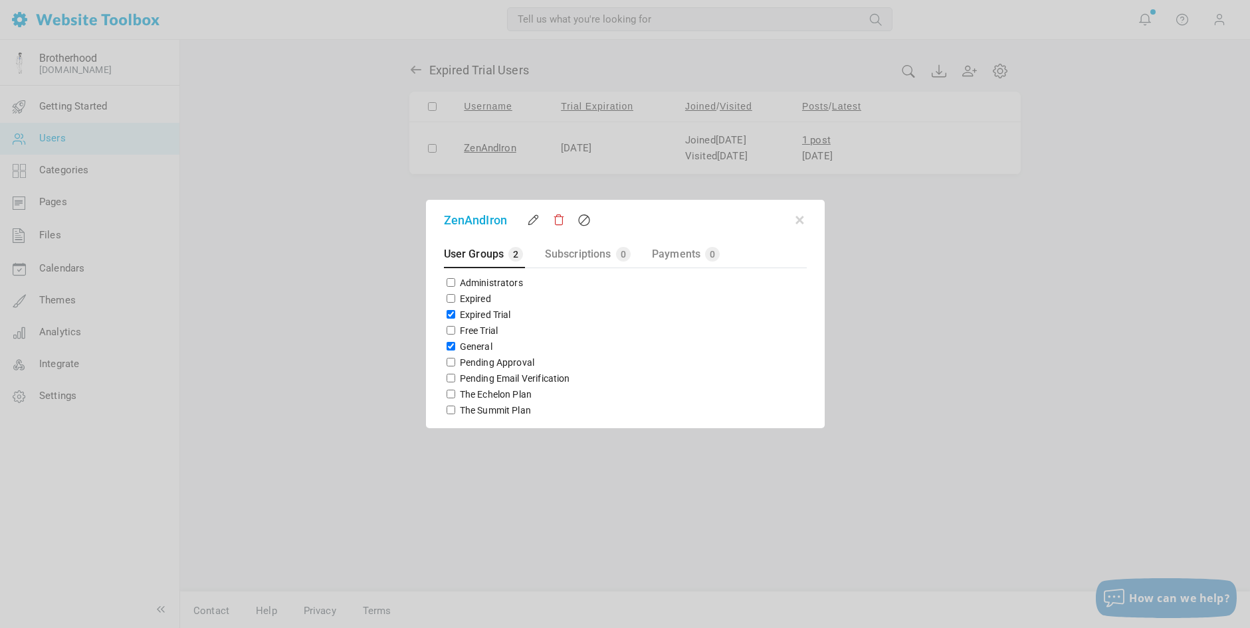
click at [448, 315] on input "Expired Trial" at bounding box center [450, 314] width 9 height 9
checkbox input "false"
click at [800, 217] on button "button" at bounding box center [799, 217] width 13 height 13
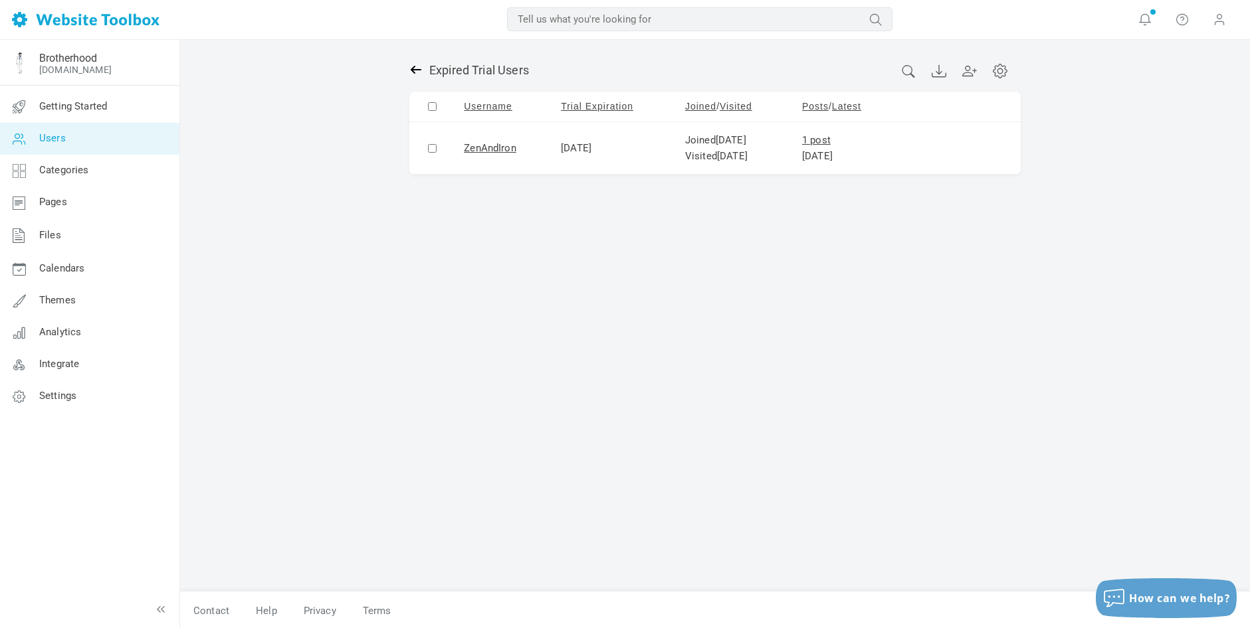
click at [415, 65] on icon at bounding box center [415, 69] width 13 height 13
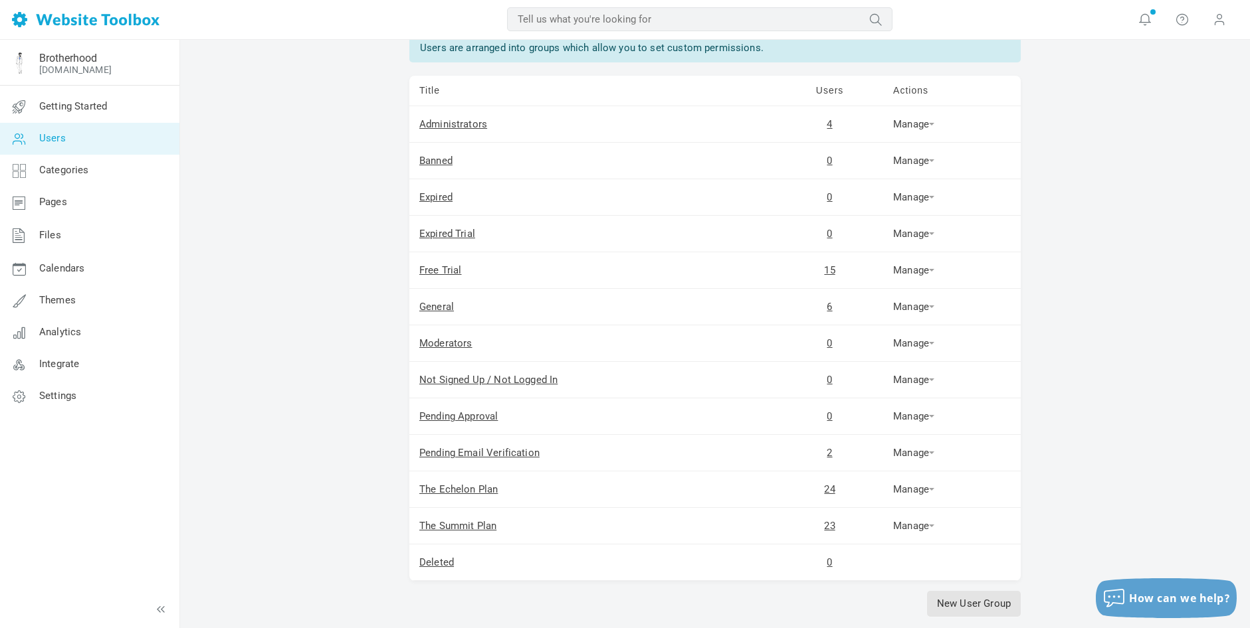
scroll to position [138, 0]
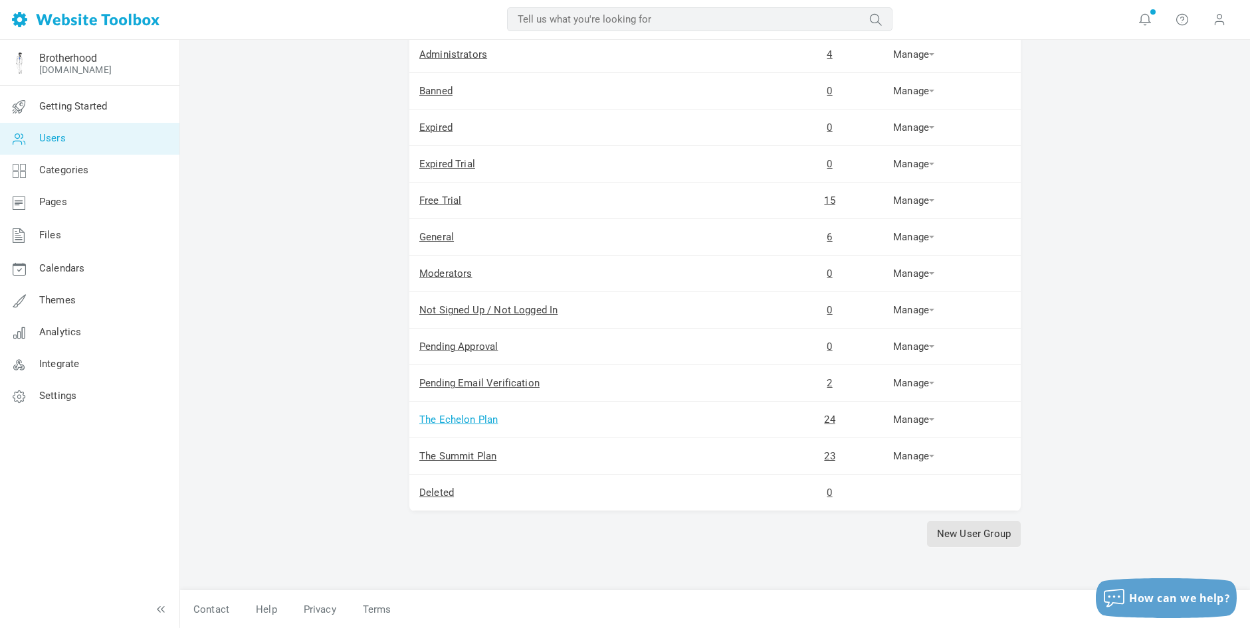
click at [488, 421] on link "The Echelon Plan" at bounding box center [458, 420] width 78 height 12
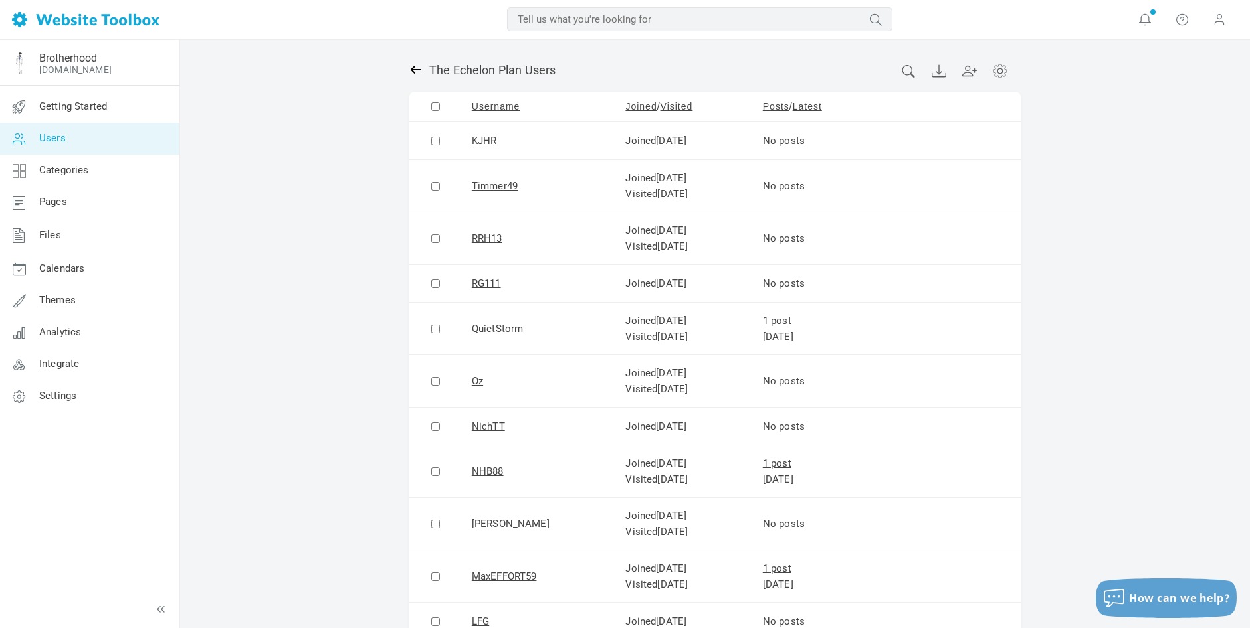
click at [414, 68] on icon at bounding box center [415, 69] width 13 height 13
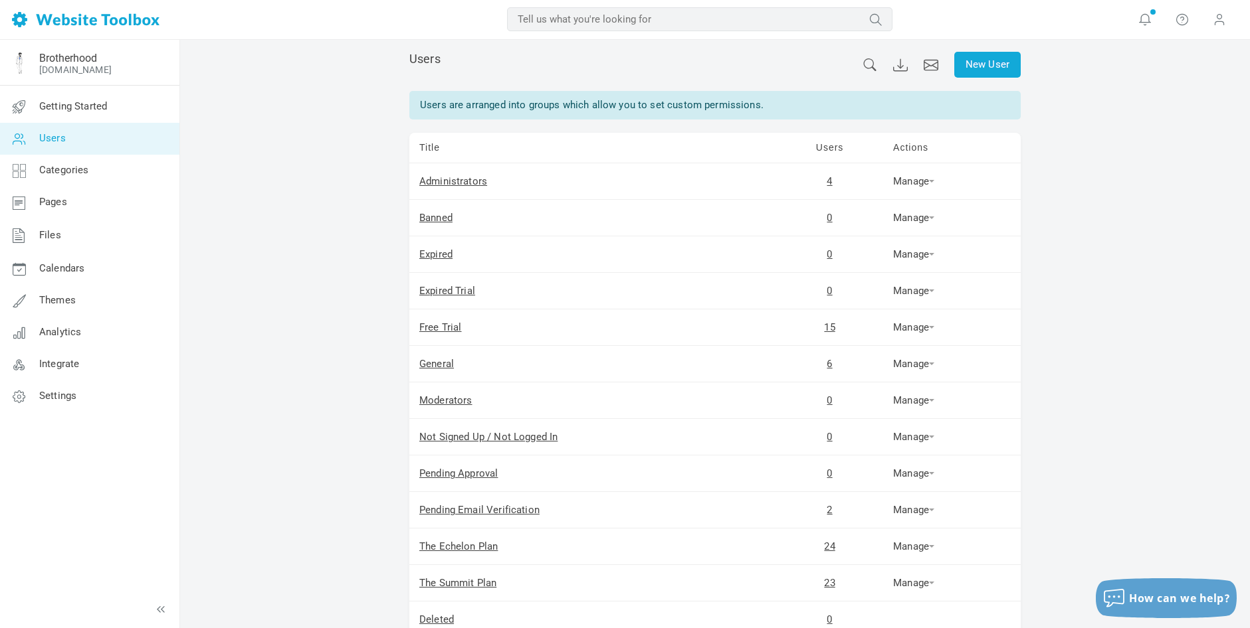
scroll to position [23, 0]
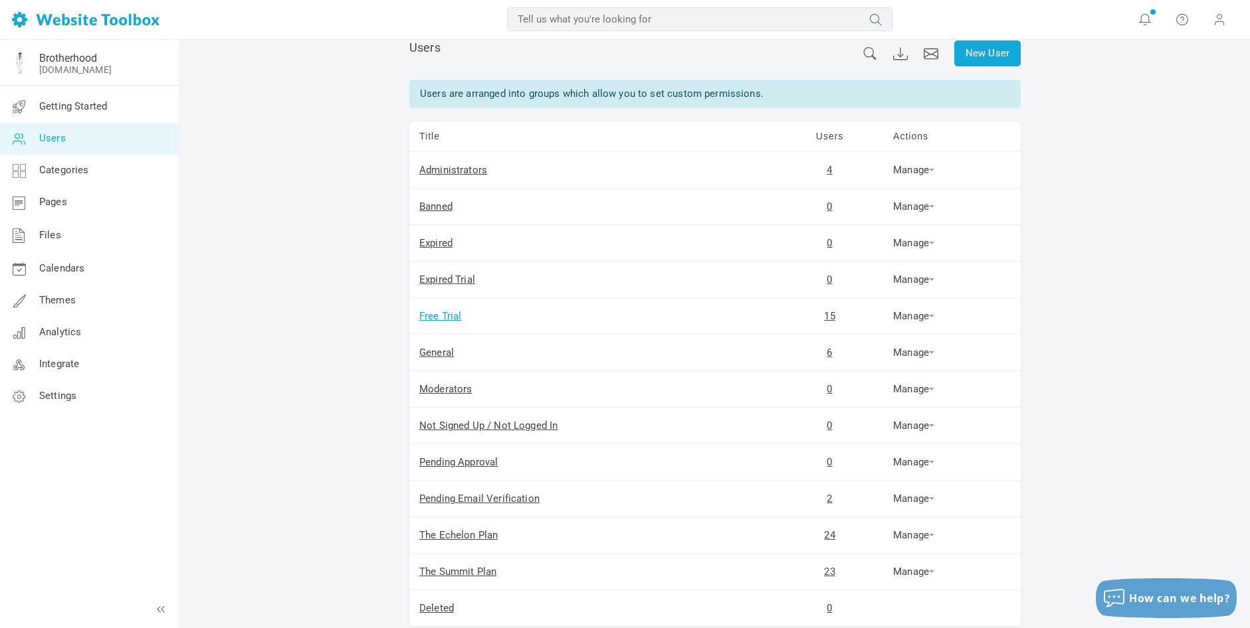
click at [450, 316] on link "Free Trial" at bounding box center [440, 316] width 43 height 12
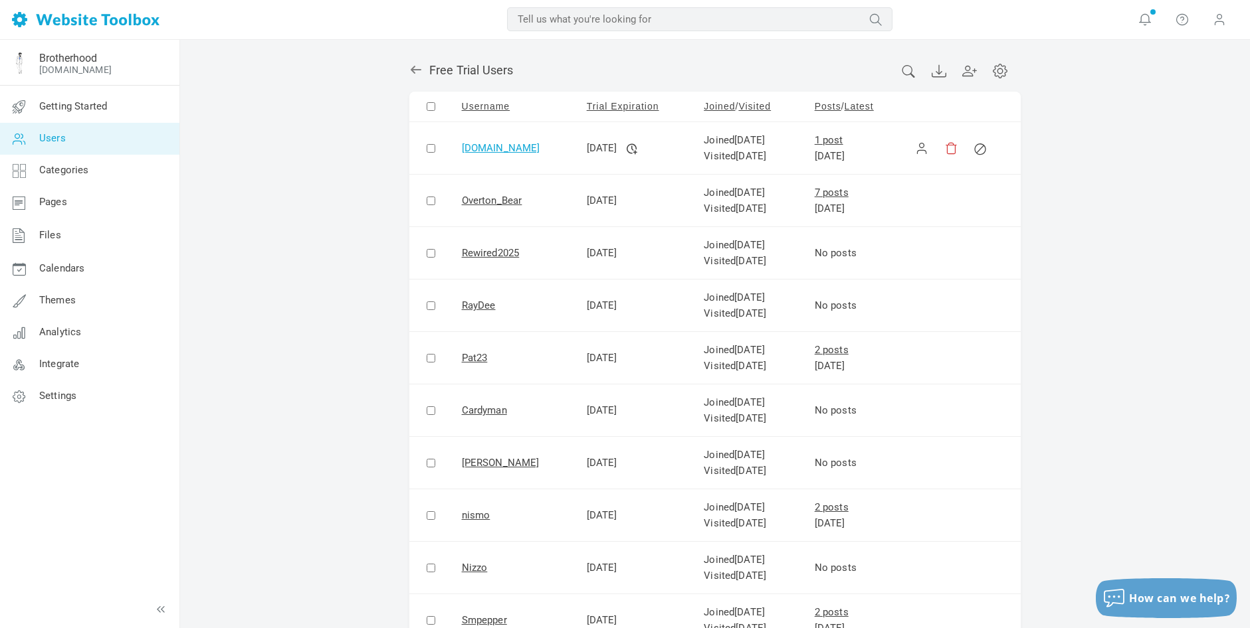
click at [466, 147] on link "[DOMAIN_NAME]" at bounding box center [501, 148] width 78 height 12
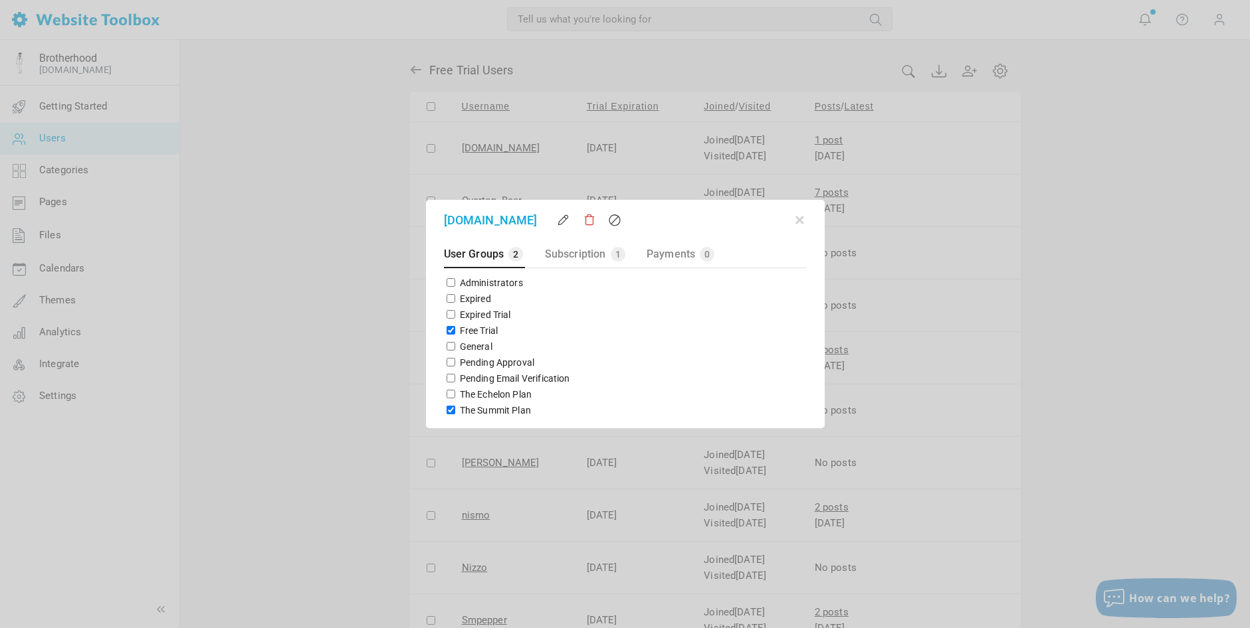
click at [448, 330] on input "Free Trial" at bounding box center [450, 330] width 9 height 9
checkbox input "false"
click at [798, 221] on button "button" at bounding box center [799, 217] width 13 height 13
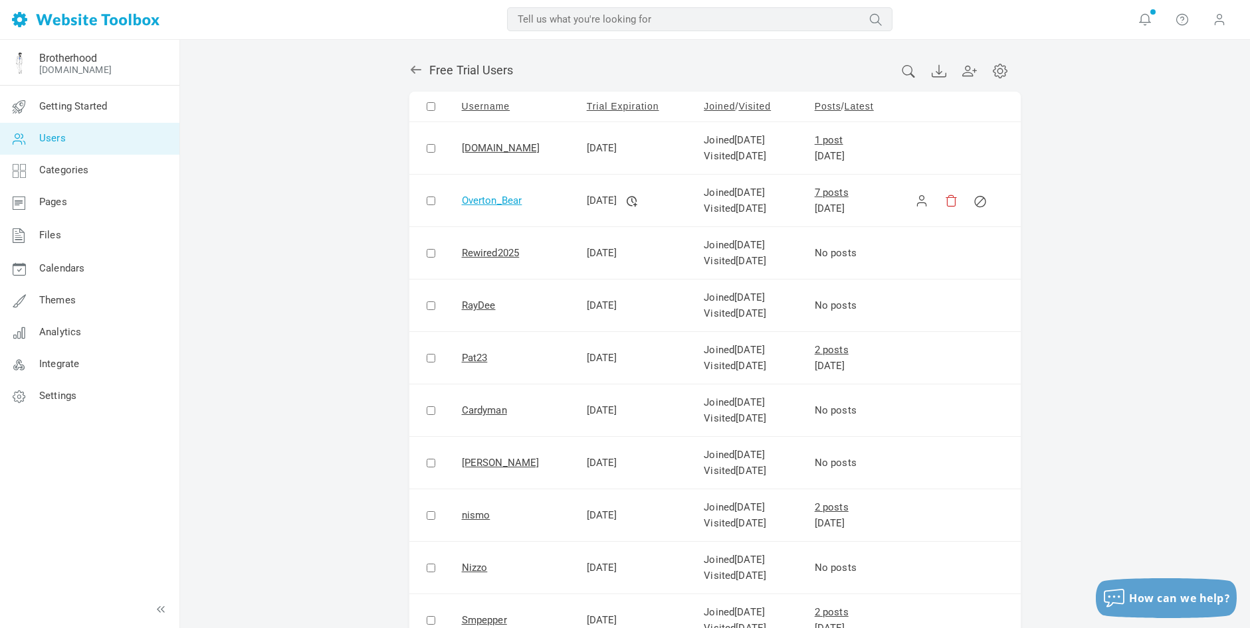
click at [478, 200] on link "Overton_Bear" at bounding box center [492, 201] width 60 height 12
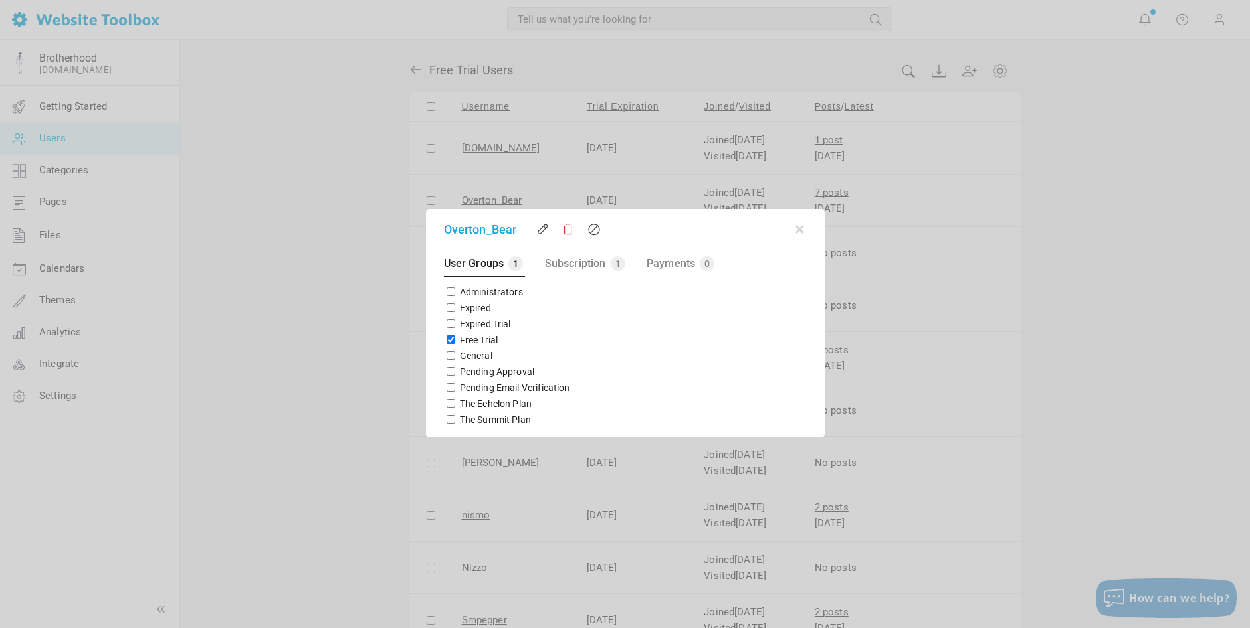
click at [448, 402] on input "The Echelon Plan" at bounding box center [450, 403] width 9 height 9
checkbox input "true"
click at [446, 338] on input "Free Trial" at bounding box center [450, 340] width 9 height 9
checkbox input "false"
click at [795, 229] on button "button" at bounding box center [799, 227] width 13 height 13
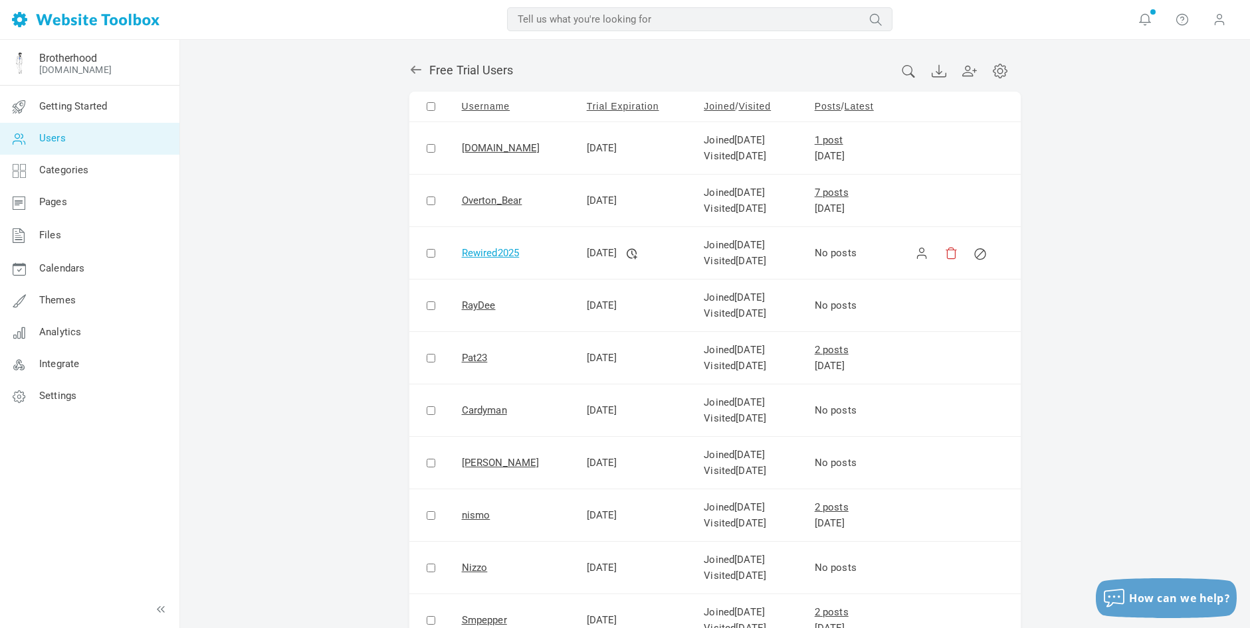
click at [483, 252] on link "Rewired2025" at bounding box center [491, 253] width 58 height 12
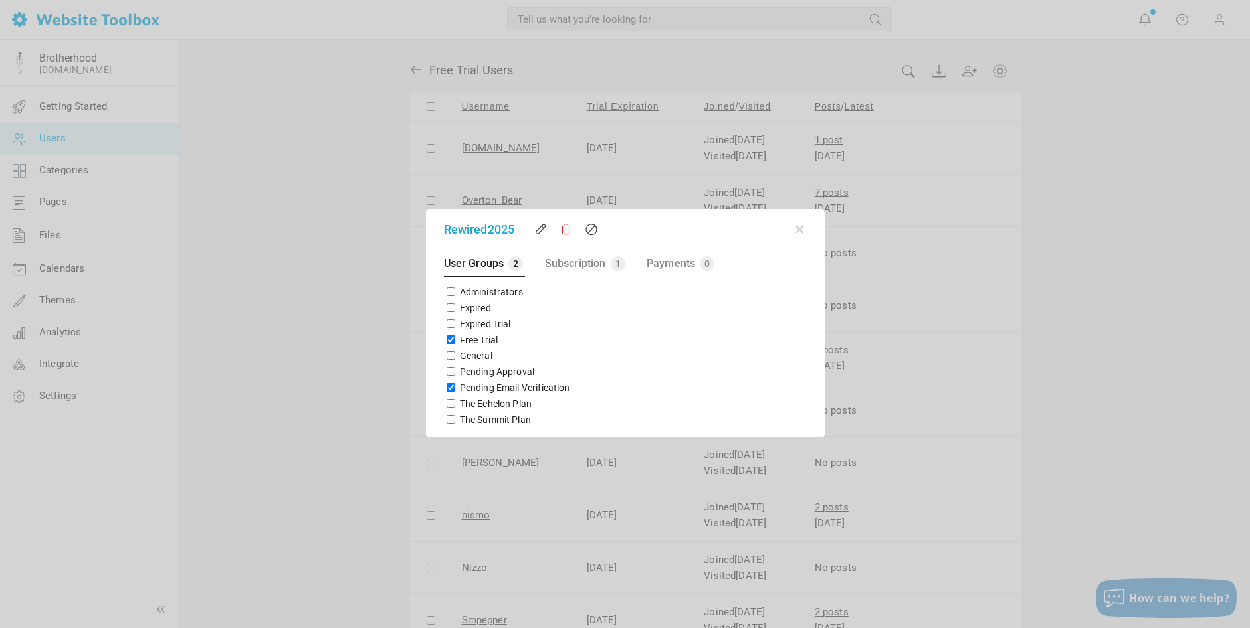
click at [449, 386] on input "Pending Email Verification" at bounding box center [450, 387] width 9 height 9
checkbox input "false"
drag, startPoint x: 450, startPoint y: 341, endPoint x: 454, endPoint y: 369, distance: 28.2
click at [450, 343] on input "Free Trial" at bounding box center [450, 340] width 9 height 9
checkbox input "false"
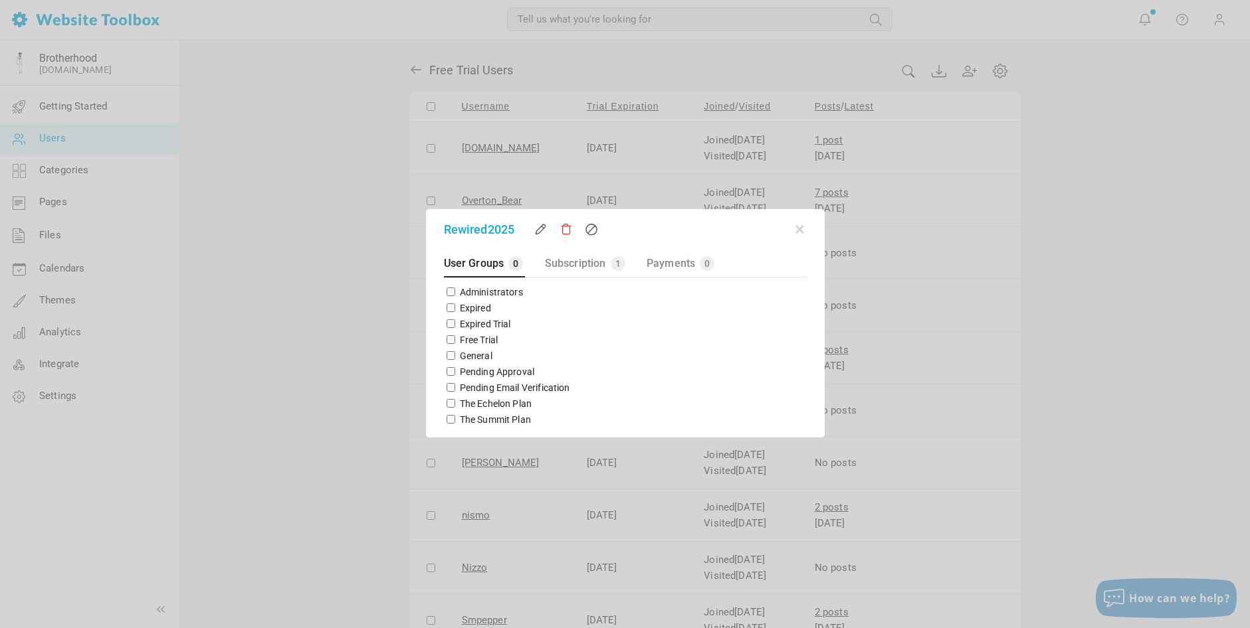
click at [450, 419] on input "The Summit Plan" at bounding box center [450, 419] width 9 height 9
checkbox input "true"
click at [801, 230] on button "button" at bounding box center [799, 227] width 13 height 13
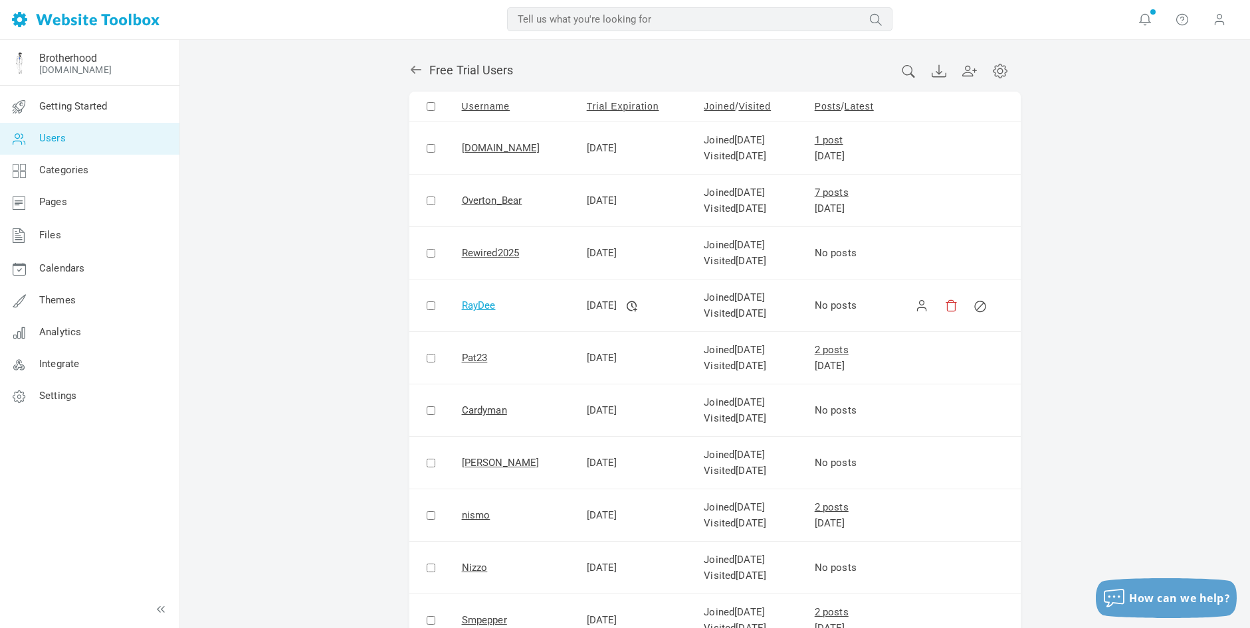
click at [476, 307] on link "RayDee" at bounding box center [479, 306] width 34 height 12
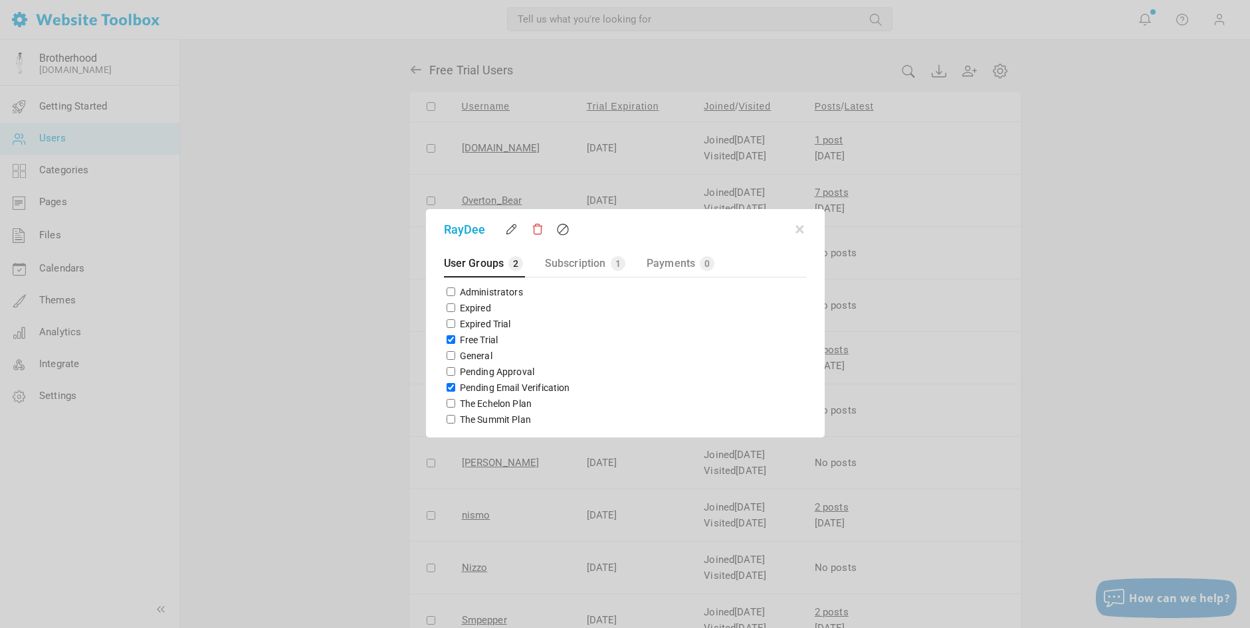
click at [449, 385] on input "Pending Email Verification" at bounding box center [450, 387] width 9 height 9
checkbox input "false"
drag, startPoint x: 449, startPoint y: 339, endPoint x: 452, endPoint y: 393, distance: 53.2
click at [449, 339] on input "Free Trial" at bounding box center [450, 340] width 9 height 9
checkbox input "false"
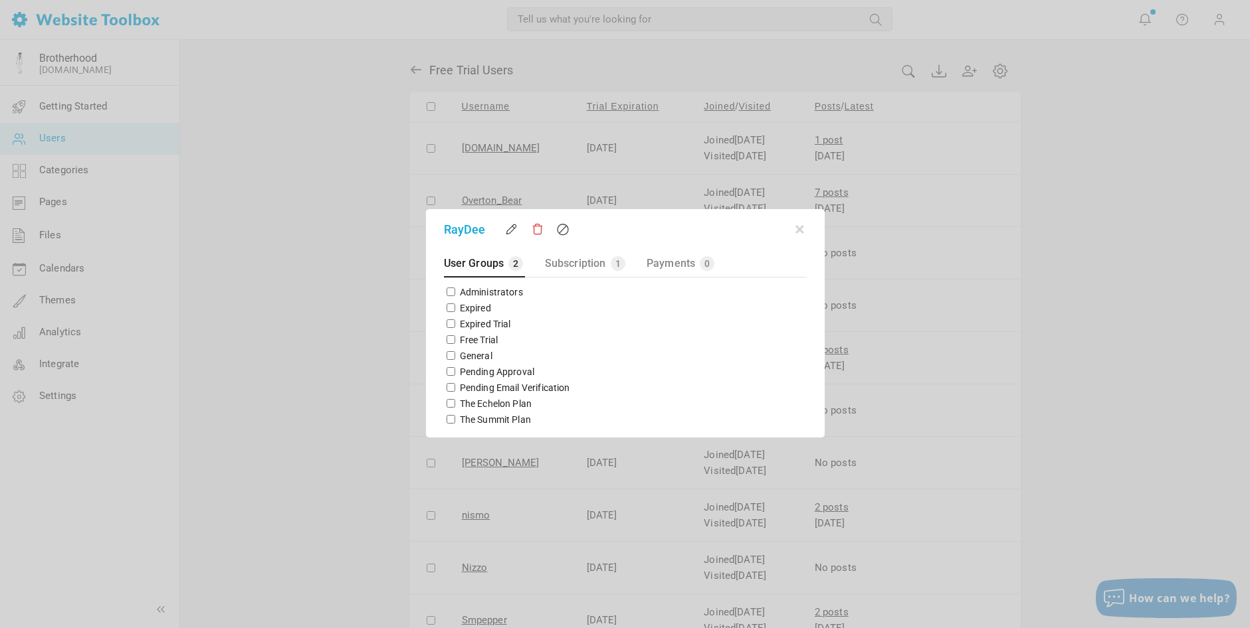
click at [446, 420] on input "The Summit Plan" at bounding box center [450, 419] width 9 height 9
checkbox input "true"
click at [800, 227] on button "button" at bounding box center [799, 227] width 13 height 13
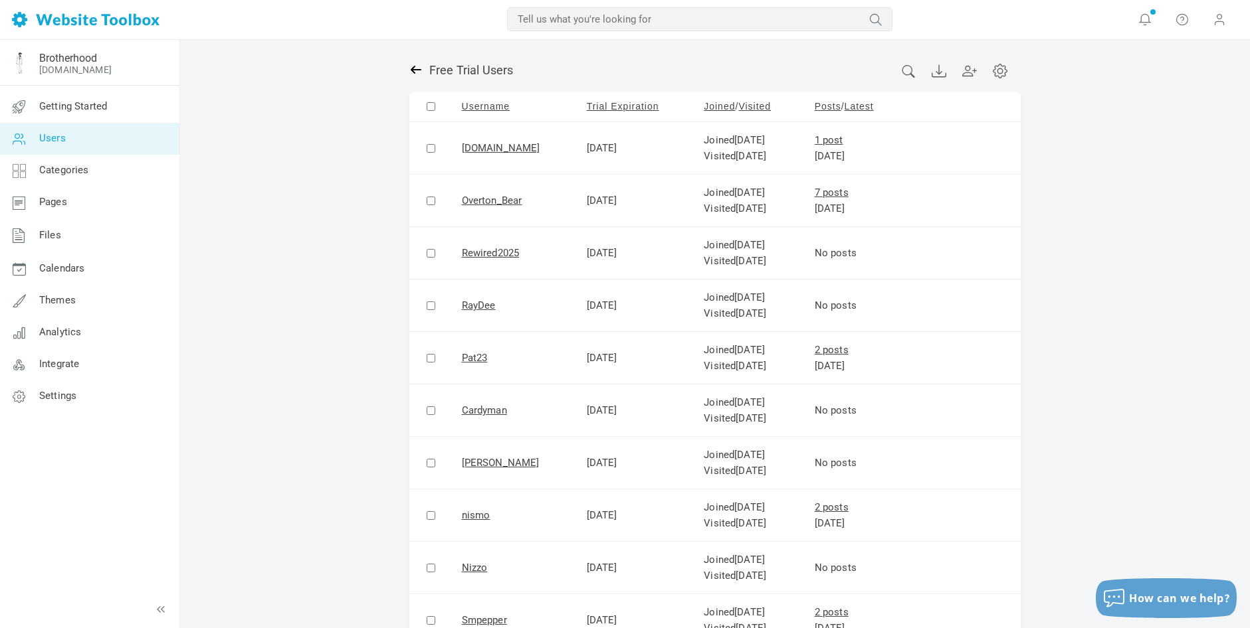
click at [415, 66] on icon at bounding box center [415, 69] width 13 height 13
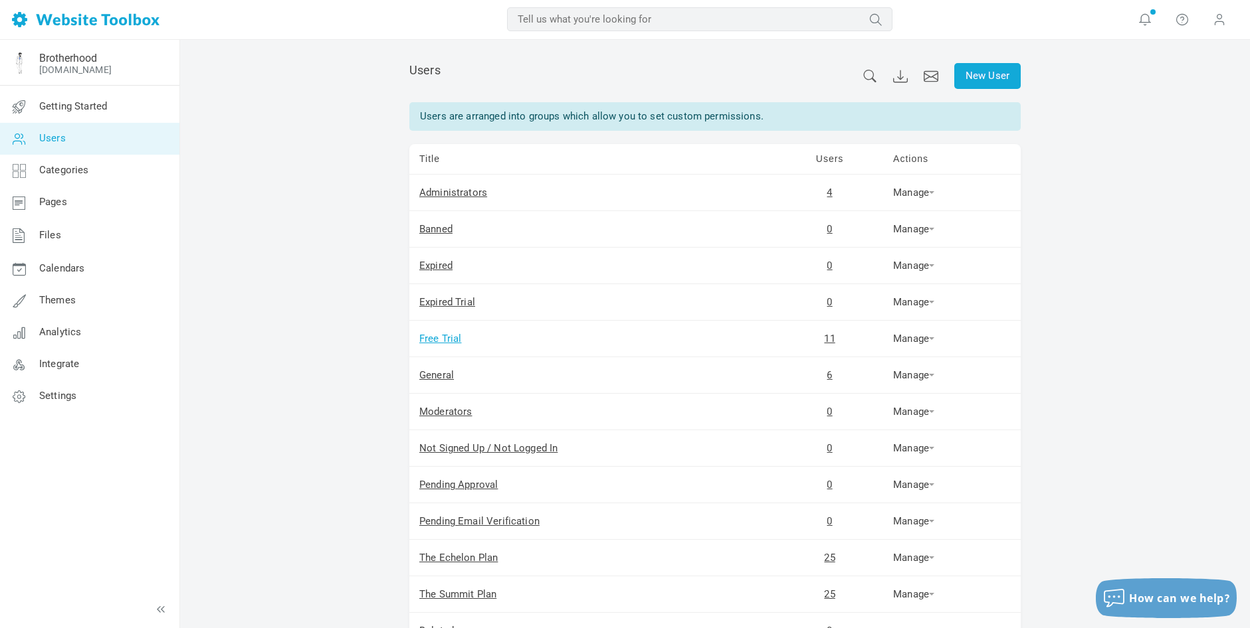
click at [448, 336] on link "Free Trial" at bounding box center [440, 339] width 43 height 12
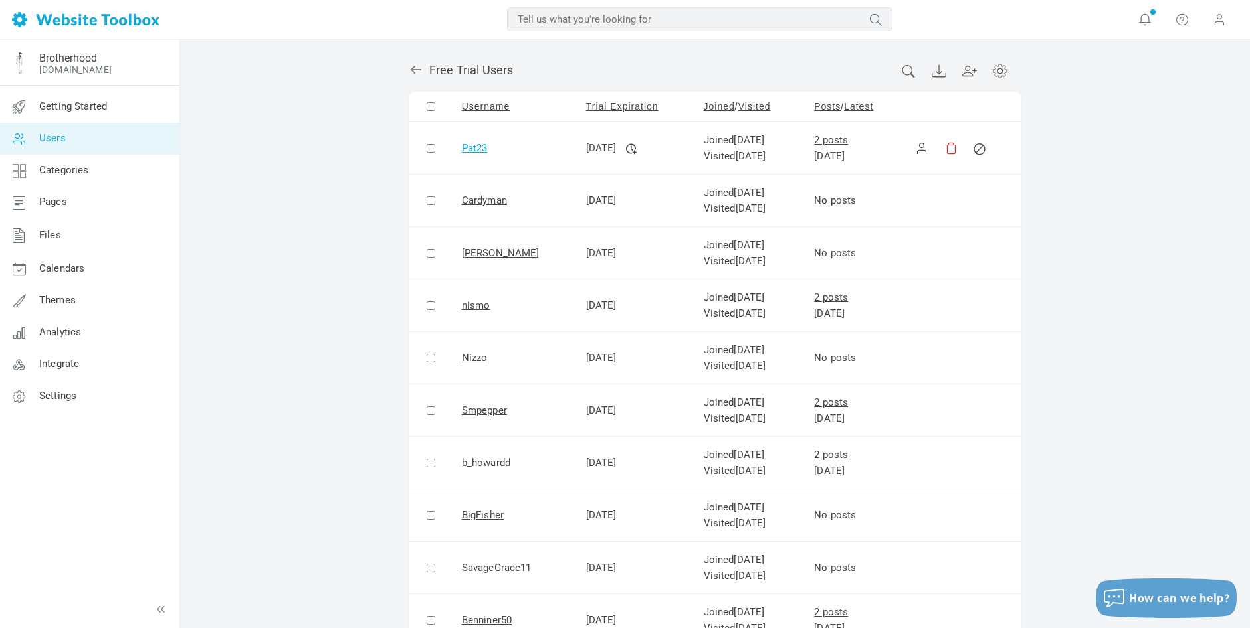
click at [472, 149] on link "Pat23" at bounding box center [475, 148] width 26 height 12
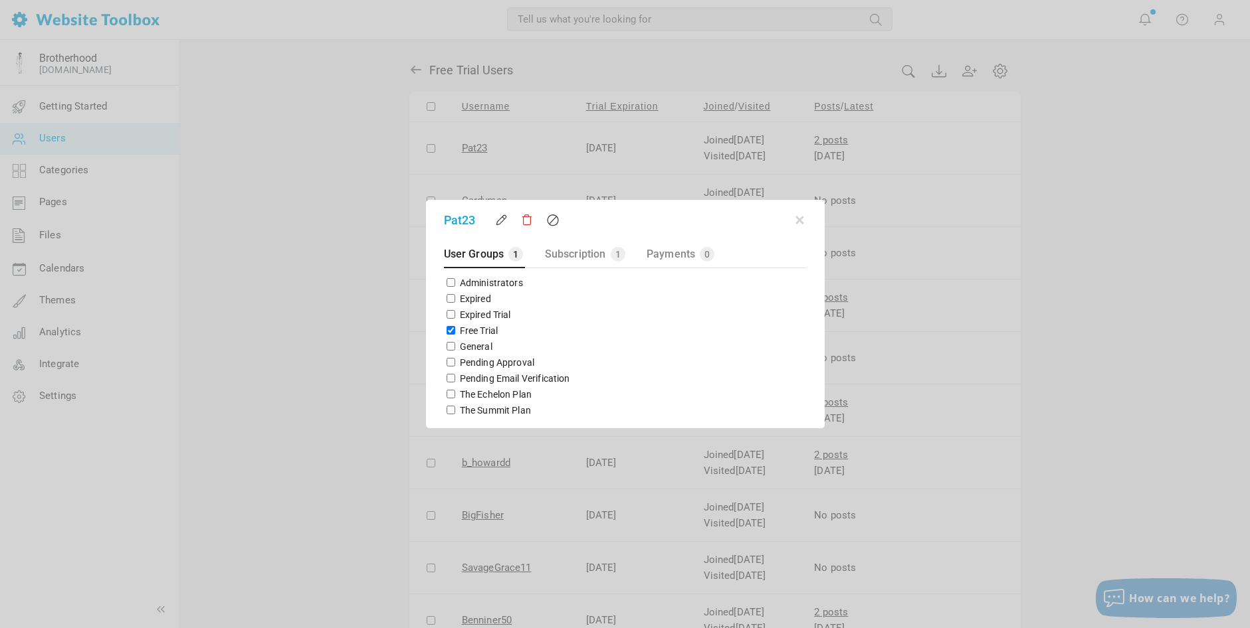
click at [446, 331] on input "Free Trial" at bounding box center [450, 330] width 9 height 9
checkbox input "false"
drag, startPoint x: 450, startPoint y: 408, endPoint x: 539, endPoint y: 363, distance: 99.8
click at [450, 408] on input "The Summit Plan" at bounding box center [450, 410] width 9 height 9
checkbox input "true"
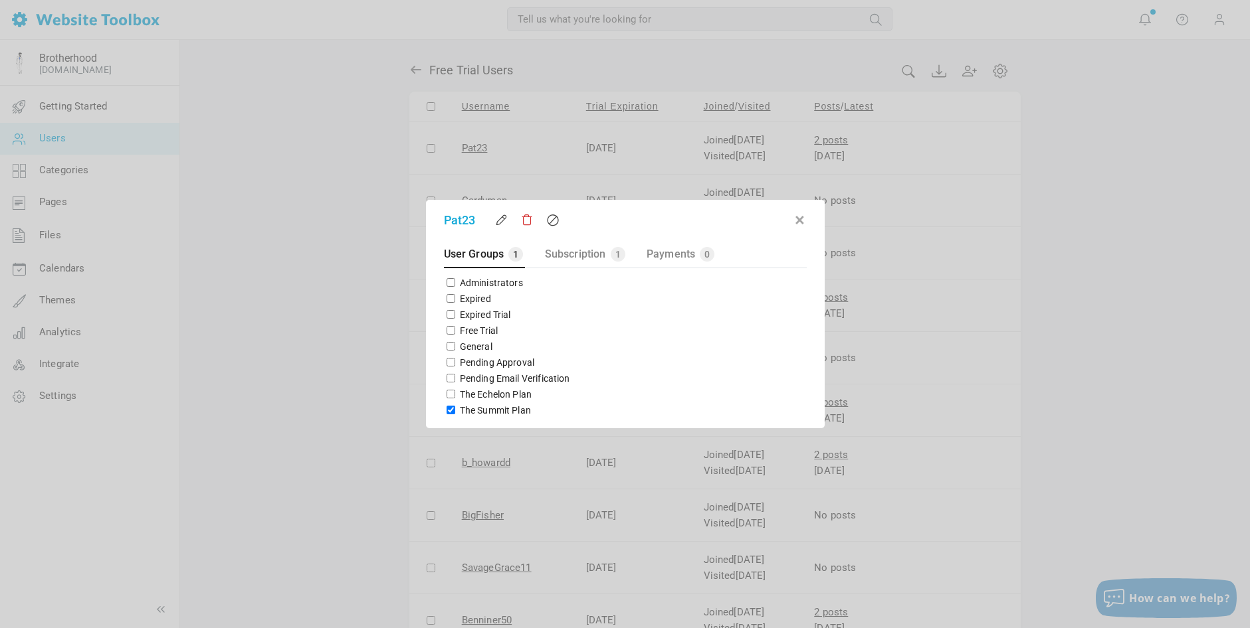
click at [802, 218] on button "button" at bounding box center [799, 217] width 13 height 13
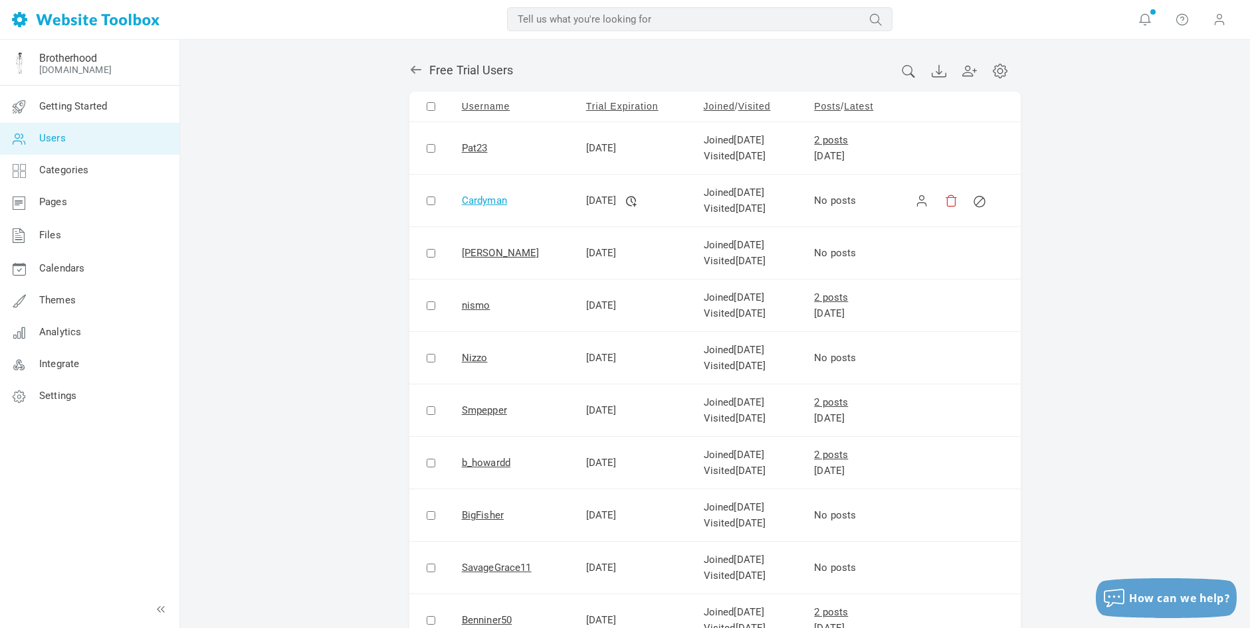
click at [478, 199] on link "Cardyman" at bounding box center [484, 201] width 45 height 12
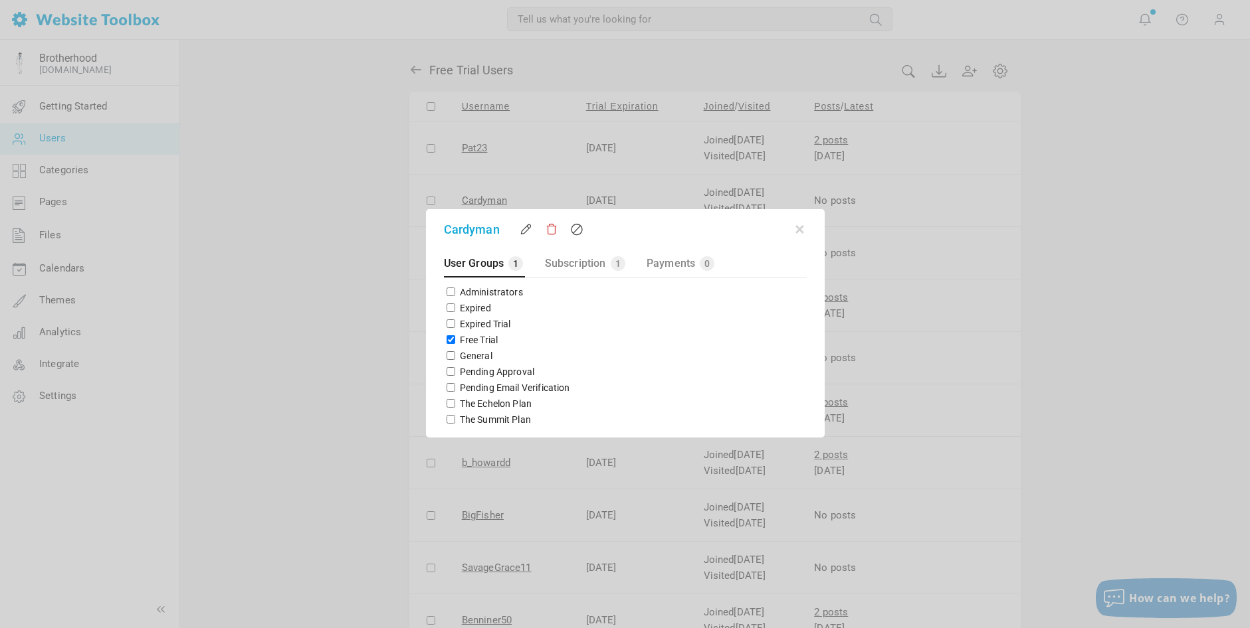
click at [448, 336] on input "Free Trial" at bounding box center [450, 340] width 9 height 9
checkbox input "false"
click at [447, 403] on input "The Echelon Plan" at bounding box center [450, 403] width 9 height 9
checkbox input "true"
click at [799, 229] on button "button" at bounding box center [799, 227] width 13 height 13
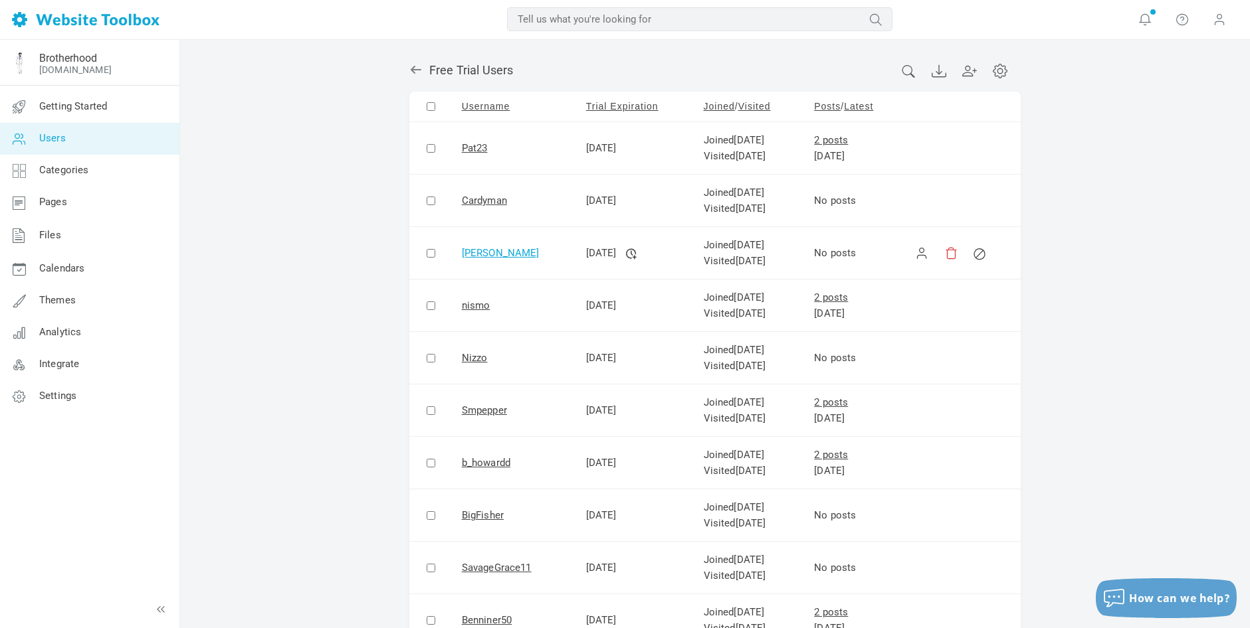
click at [478, 254] on link "[PERSON_NAME]" at bounding box center [501, 253] width 78 height 12
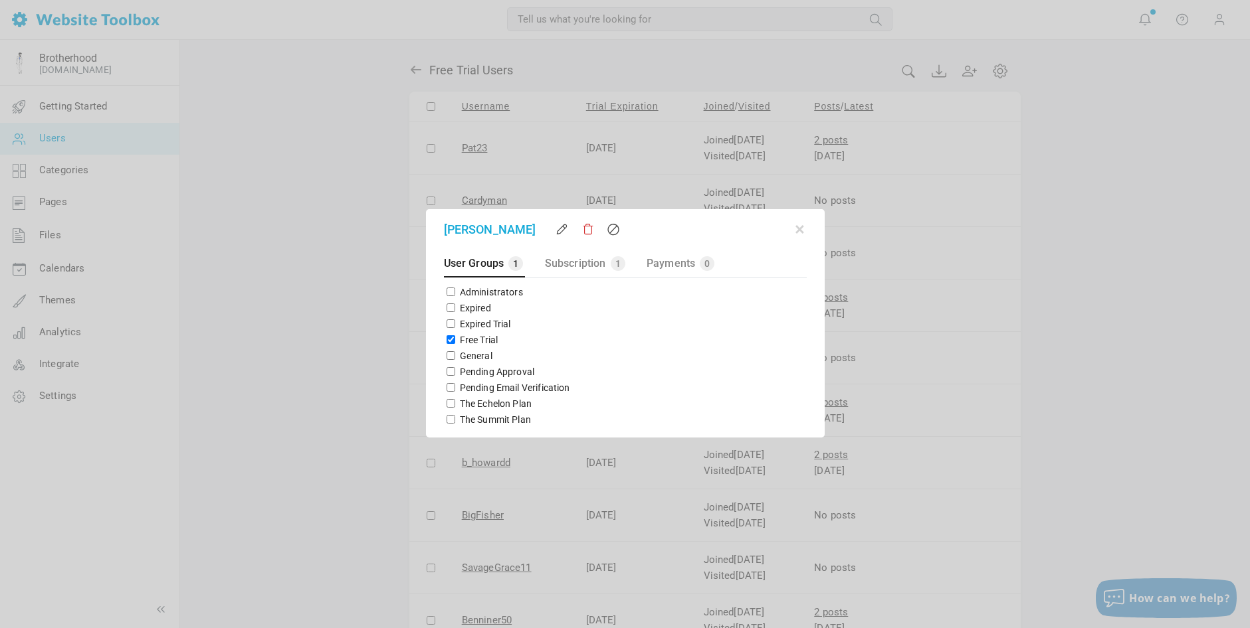
click at [450, 343] on input "Free Trial" at bounding box center [450, 340] width 9 height 9
checkbox input "false"
click at [449, 355] on input "General" at bounding box center [450, 355] width 9 height 9
checkbox input "true"
click at [801, 229] on button "button" at bounding box center [799, 227] width 13 height 13
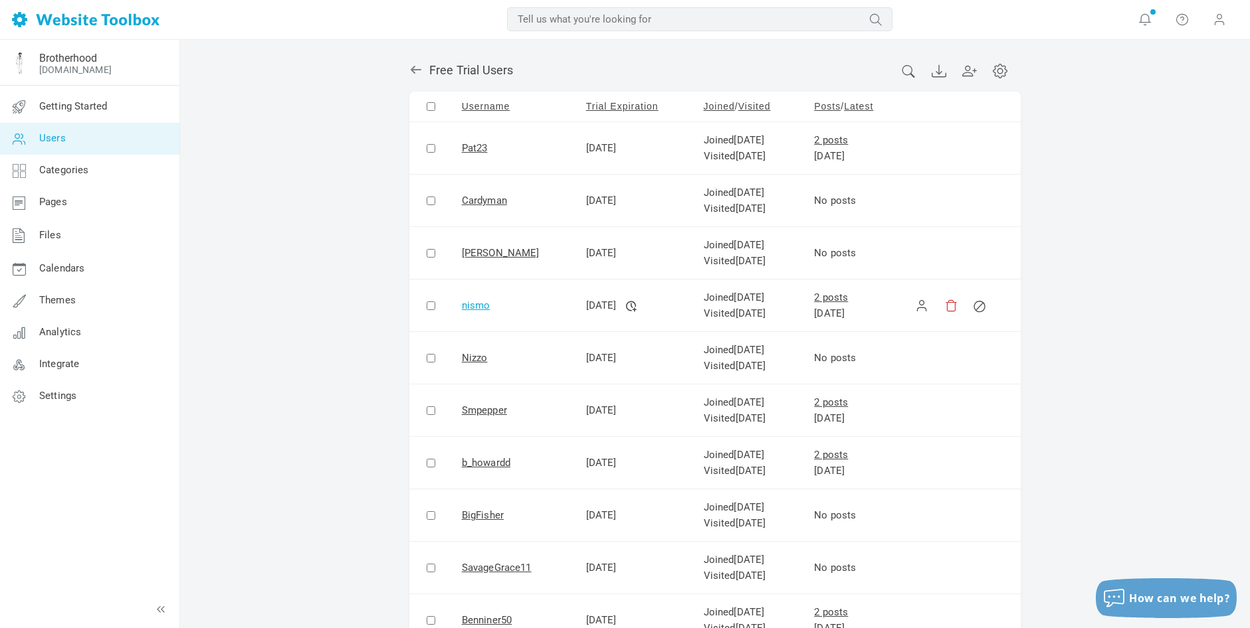
click at [472, 304] on link "nismo" at bounding box center [476, 306] width 29 height 12
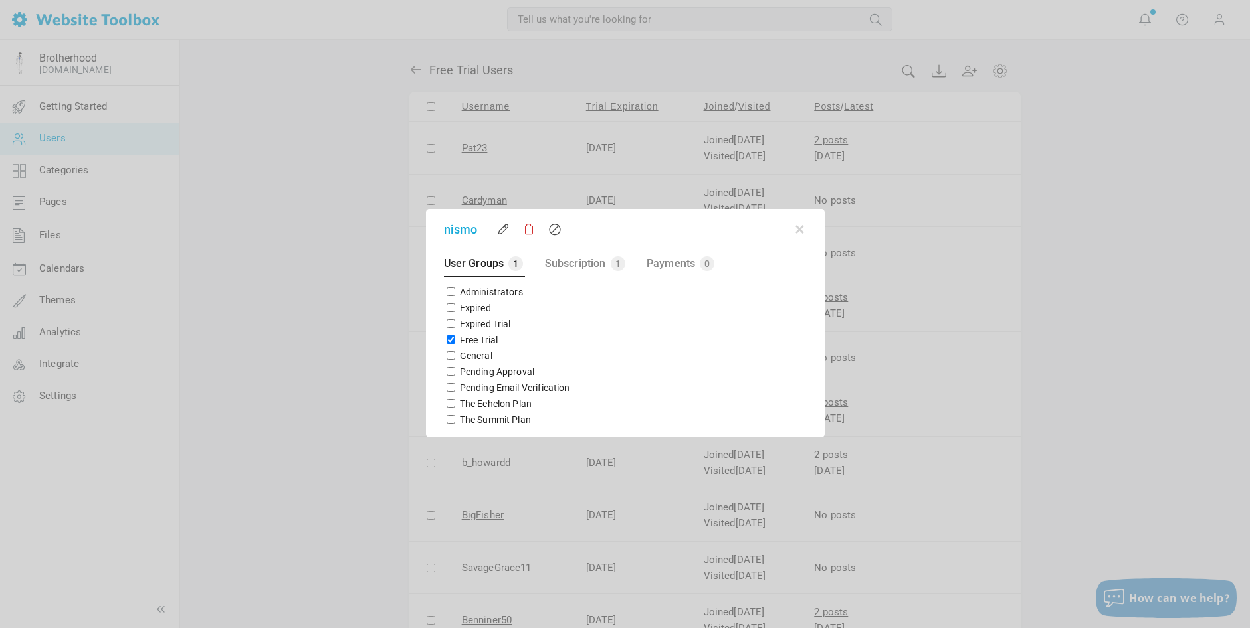
click at [448, 337] on input "Free Trial" at bounding box center [450, 340] width 9 height 9
checkbox input "false"
drag, startPoint x: 447, startPoint y: 403, endPoint x: 466, endPoint y: 389, distance: 23.4
click at [447, 403] on input "The Echelon Plan" at bounding box center [450, 403] width 9 height 9
checkbox input "true"
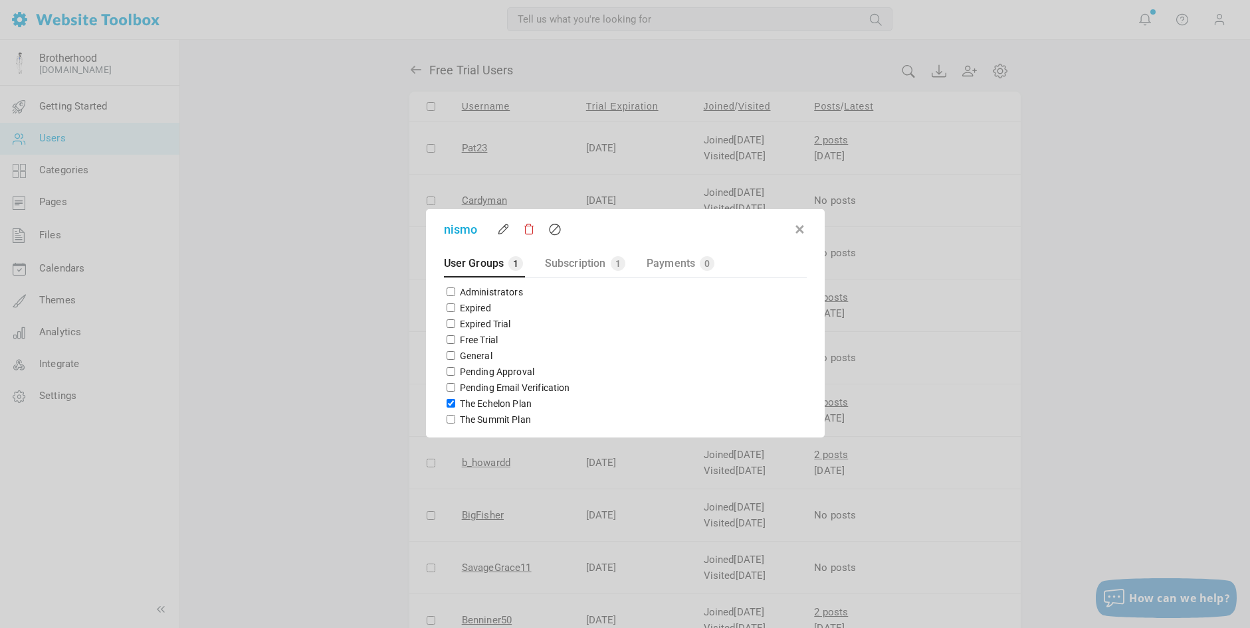
click at [797, 229] on button "button" at bounding box center [799, 227] width 13 height 13
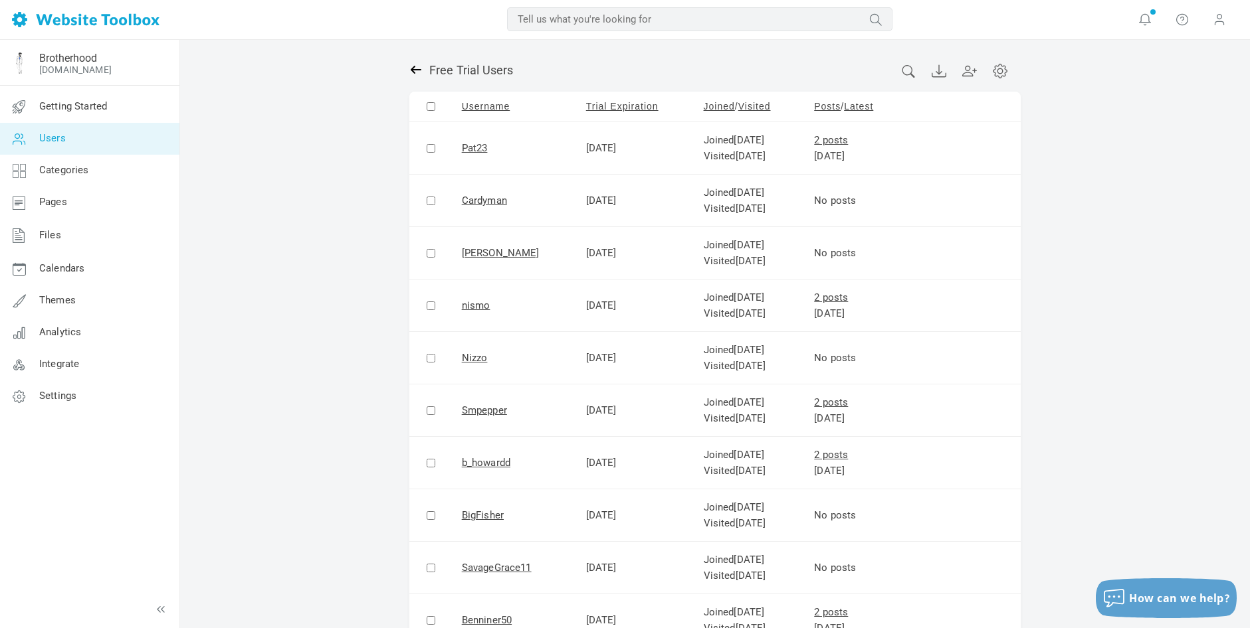
click at [413, 68] on icon at bounding box center [416, 70] width 11 height 8
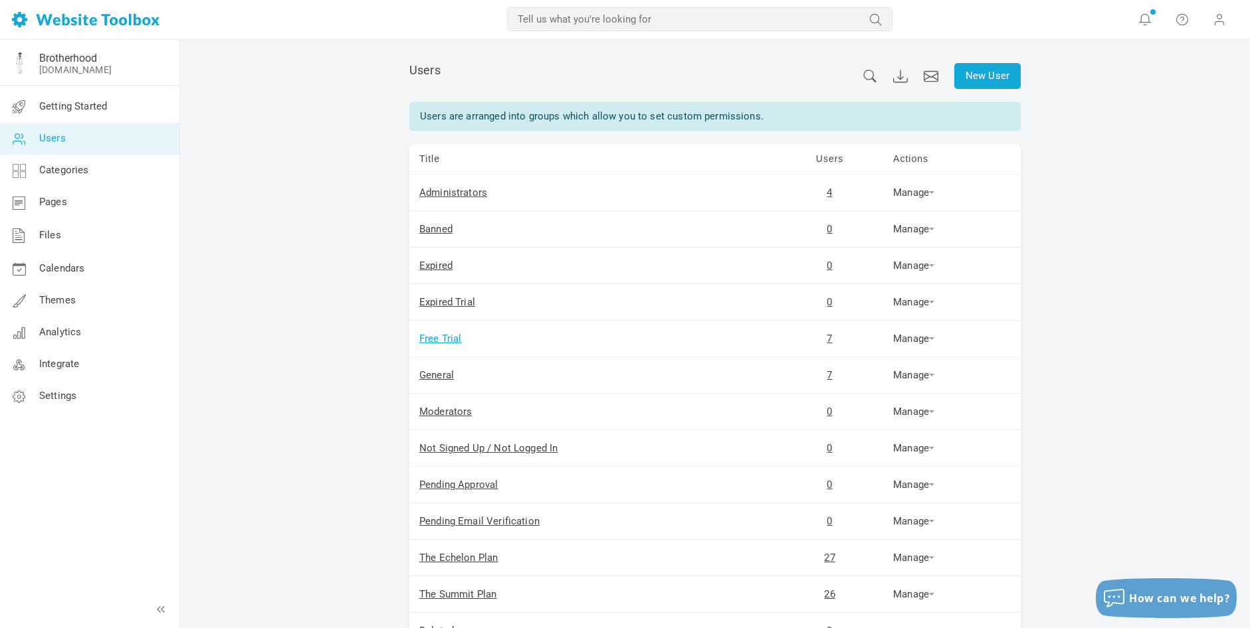
click at [451, 336] on link "Free Trial" at bounding box center [440, 339] width 43 height 12
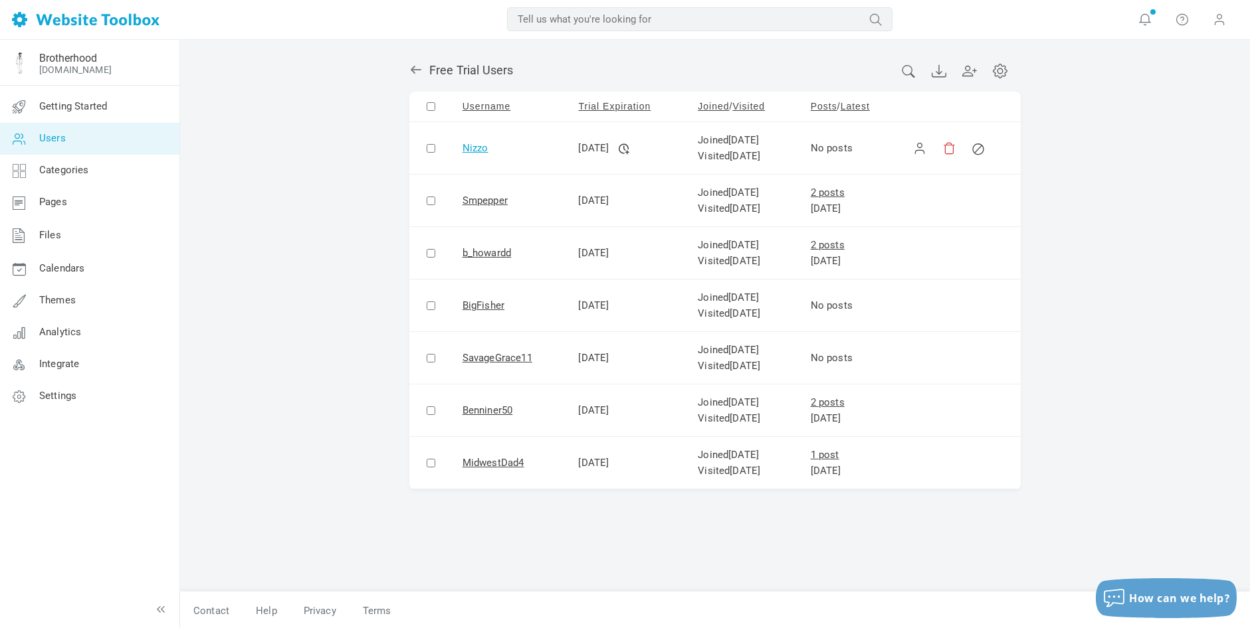
click at [470, 149] on link "Nizzo" at bounding box center [475, 148] width 26 height 12
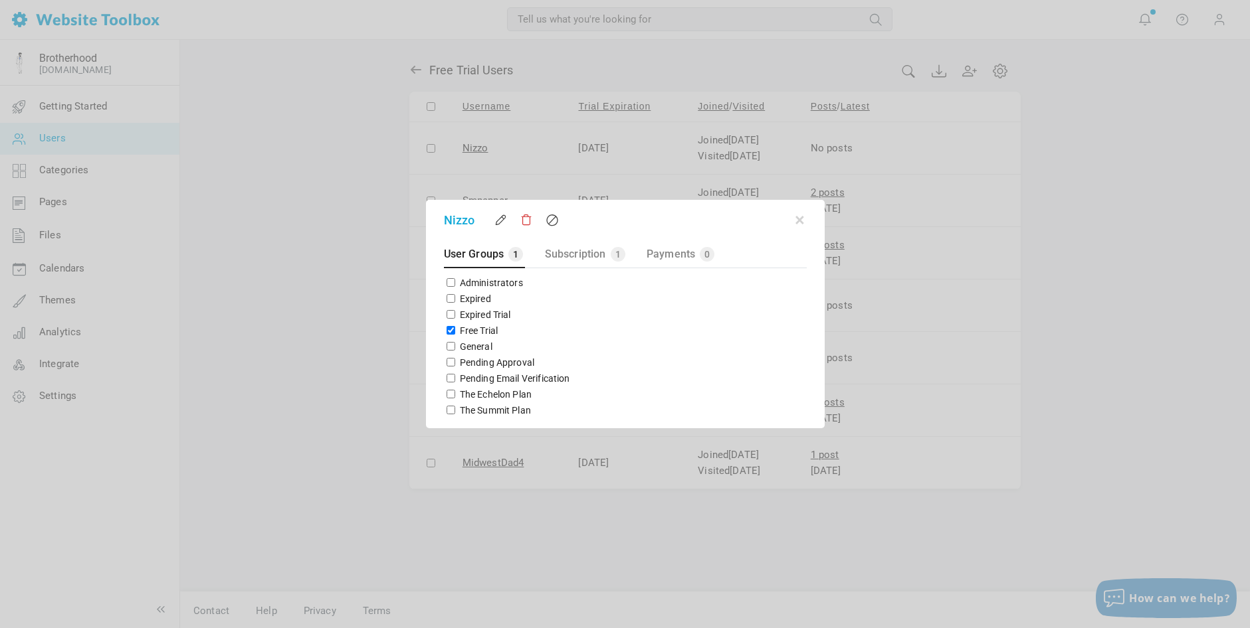
click at [449, 333] on input "Free Trial" at bounding box center [450, 330] width 9 height 9
checkbox input "false"
click at [446, 410] on input "The Summit Plan" at bounding box center [450, 410] width 9 height 9
checkbox input "true"
click at [801, 219] on button "button" at bounding box center [799, 217] width 13 height 13
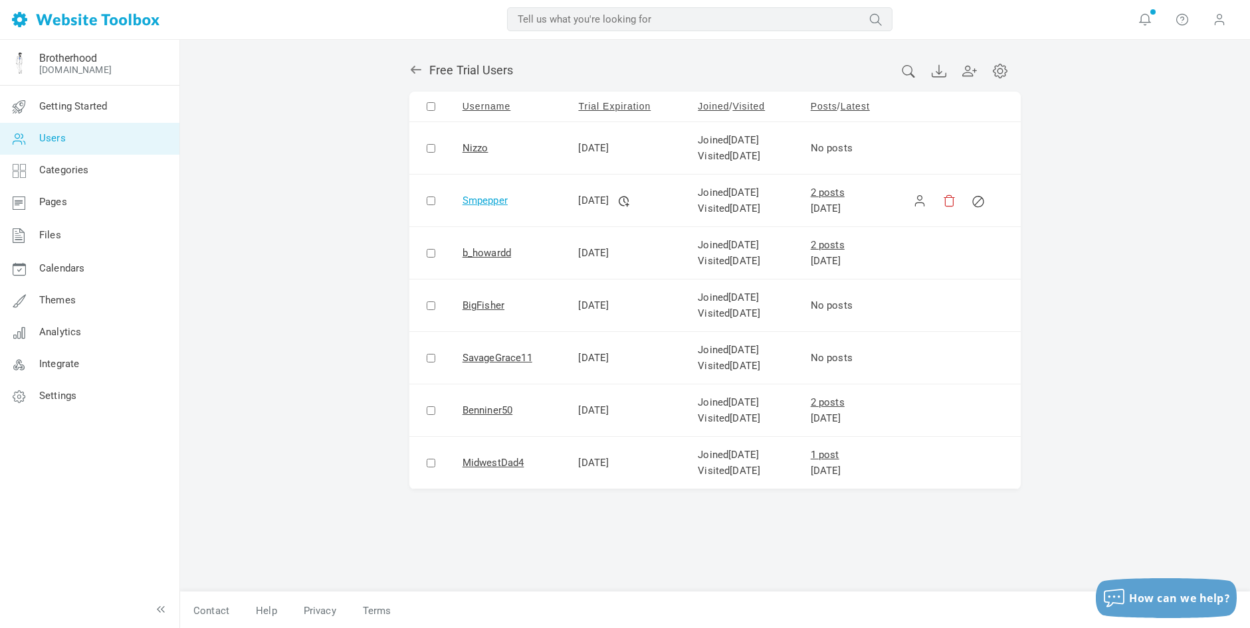
click at [488, 203] on link "Smpepper" at bounding box center [484, 201] width 45 height 12
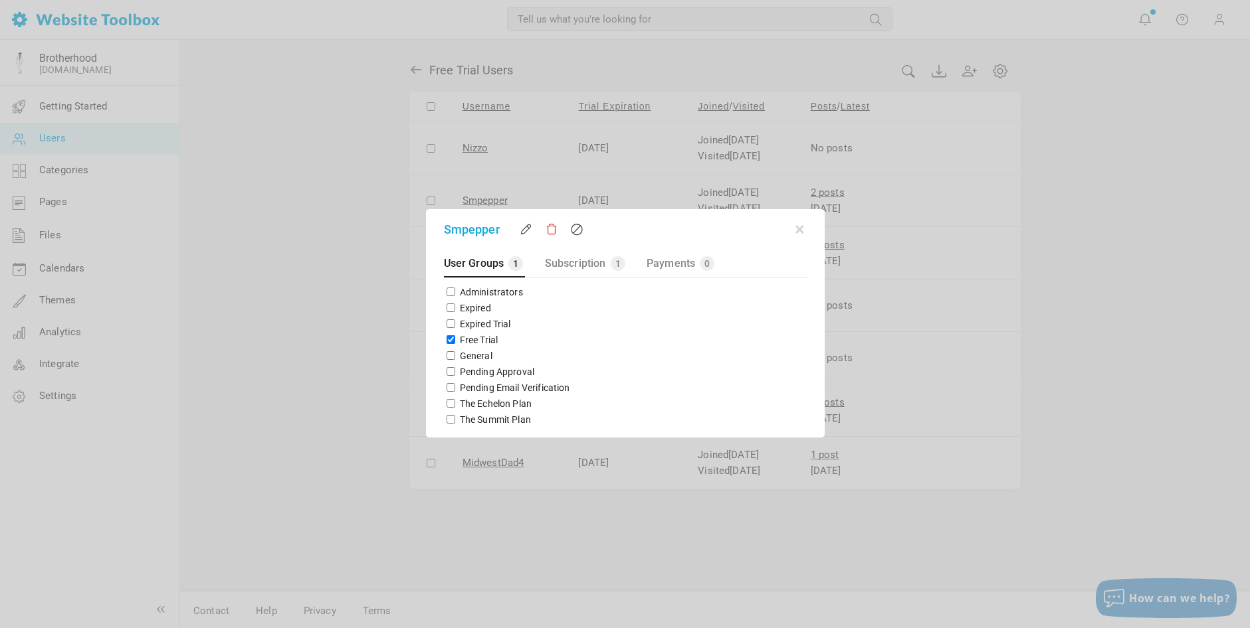
click at [448, 421] on input "The Summit Plan" at bounding box center [450, 419] width 9 height 9
checkbox input "true"
click at [448, 337] on input "Free Trial" at bounding box center [450, 340] width 9 height 9
checkbox input "false"
click at [799, 227] on button "button" at bounding box center [799, 227] width 13 height 13
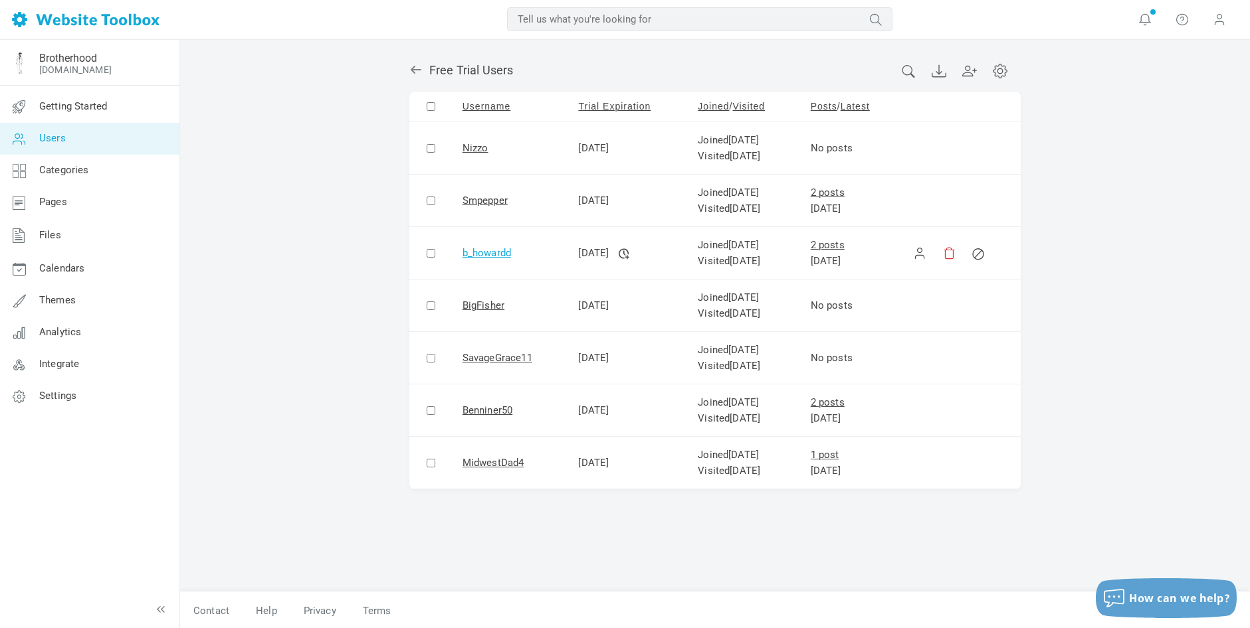
click at [488, 254] on link "b_howardd" at bounding box center [486, 253] width 48 height 12
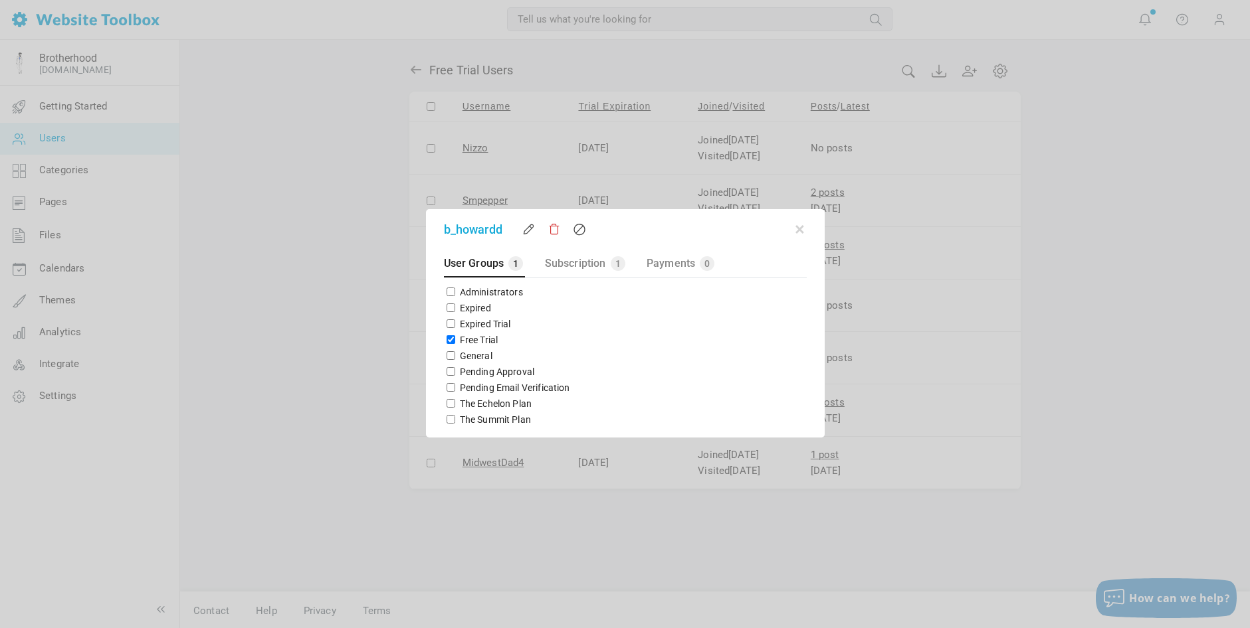
click at [448, 339] on input "Free Trial" at bounding box center [450, 340] width 9 height 9
checkbox input "false"
click at [450, 419] on input "The Summit Plan" at bounding box center [450, 419] width 9 height 9
checkbox input "true"
click at [799, 231] on button "button" at bounding box center [799, 227] width 13 height 13
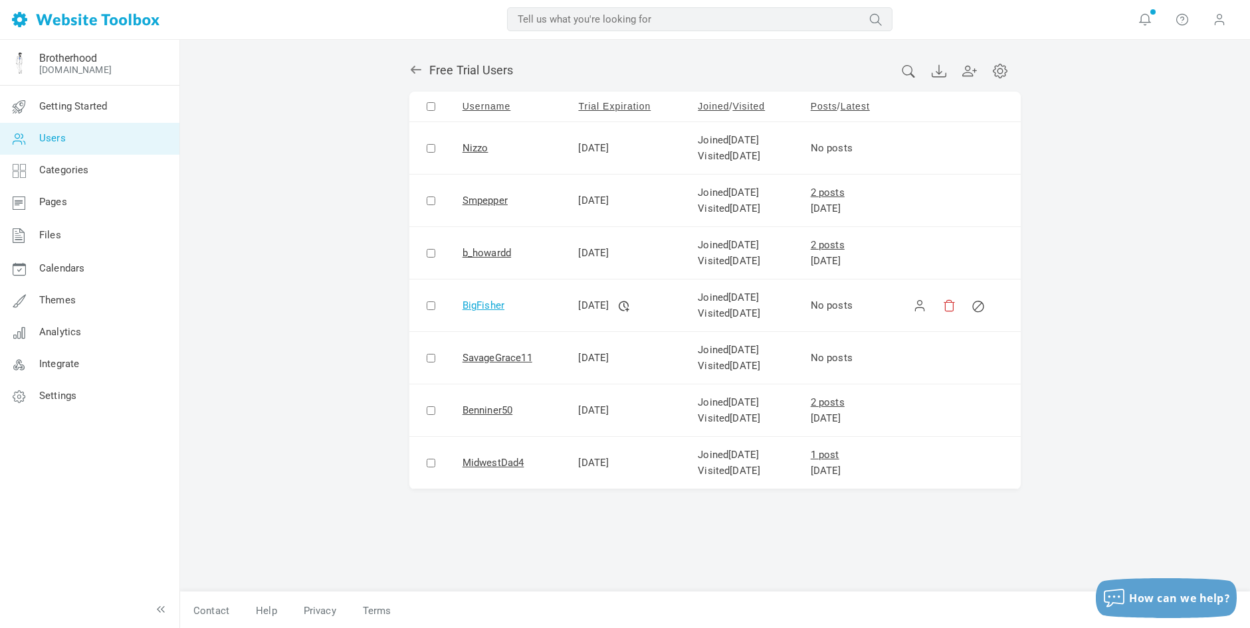
click at [484, 305] on link "BigFisher" at bounding box center [483, 306] width 42 height 12
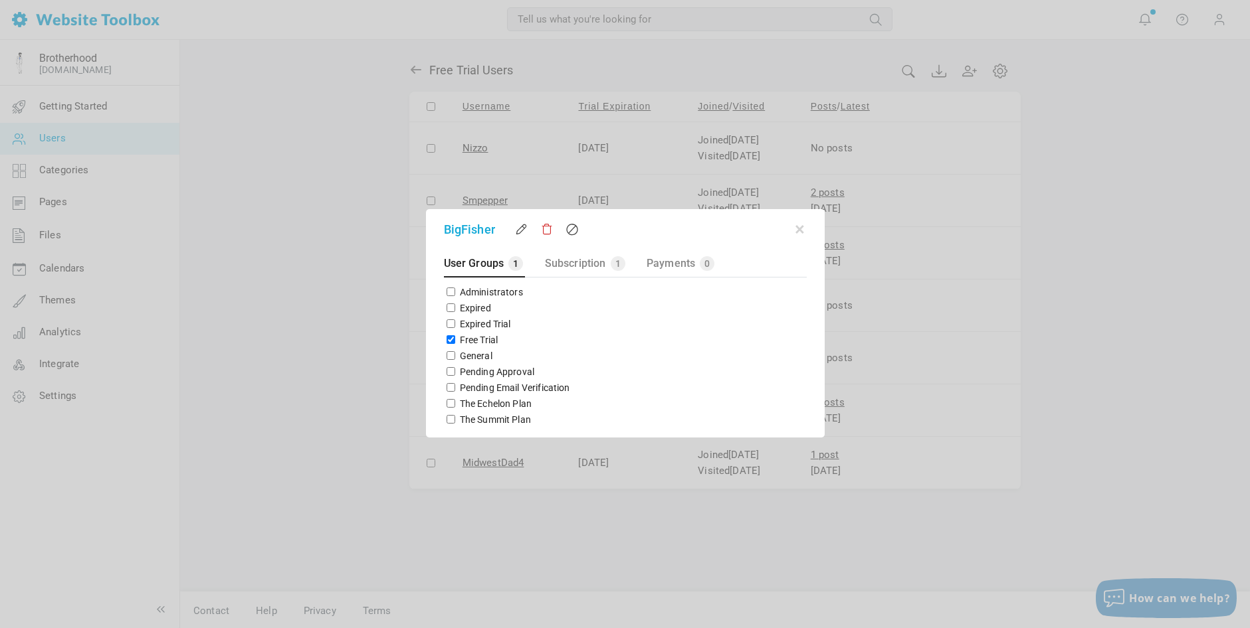
click at [449, 421] on input "The Summit Plan" at bounding box center [450, 419] width 9 height 9
checkbox input "true"
click at [450, 343] on input "Free Trial" at bounding box center [450, 340] width 9 height 9
checkbox input "false"
click at [803, 228] on button "button" at bounding box center [799, 227] width 13 height 13
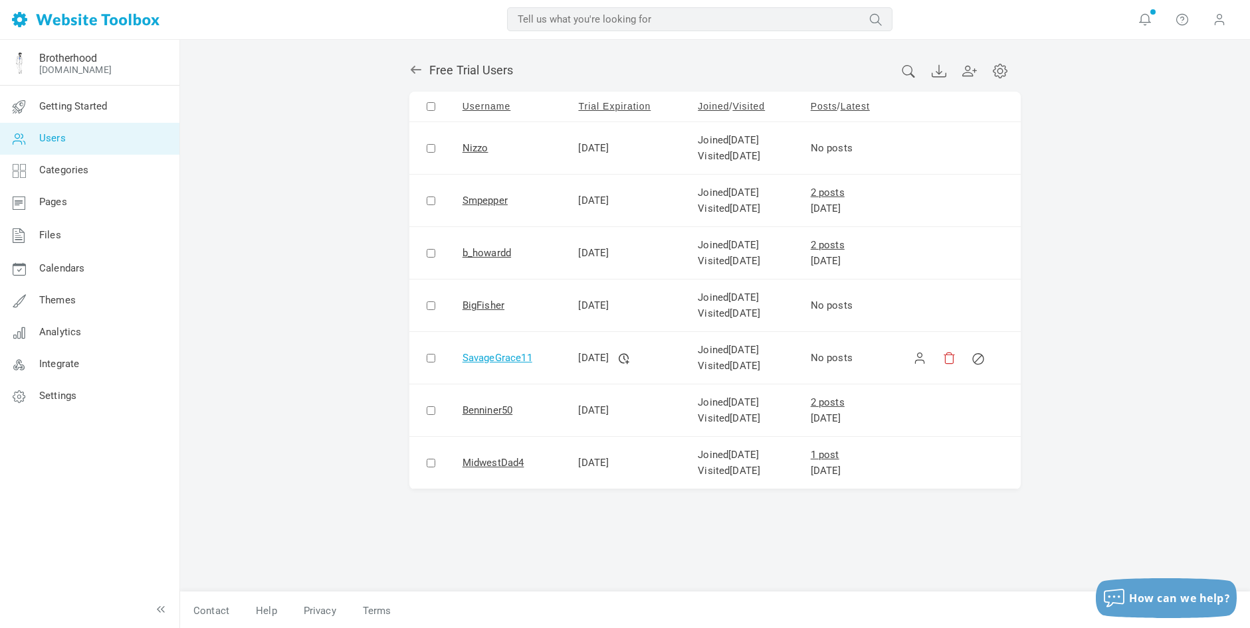
click at [499, 354] on link "SavageGrace11" at bounding box center [497, 358] width 70 height 12
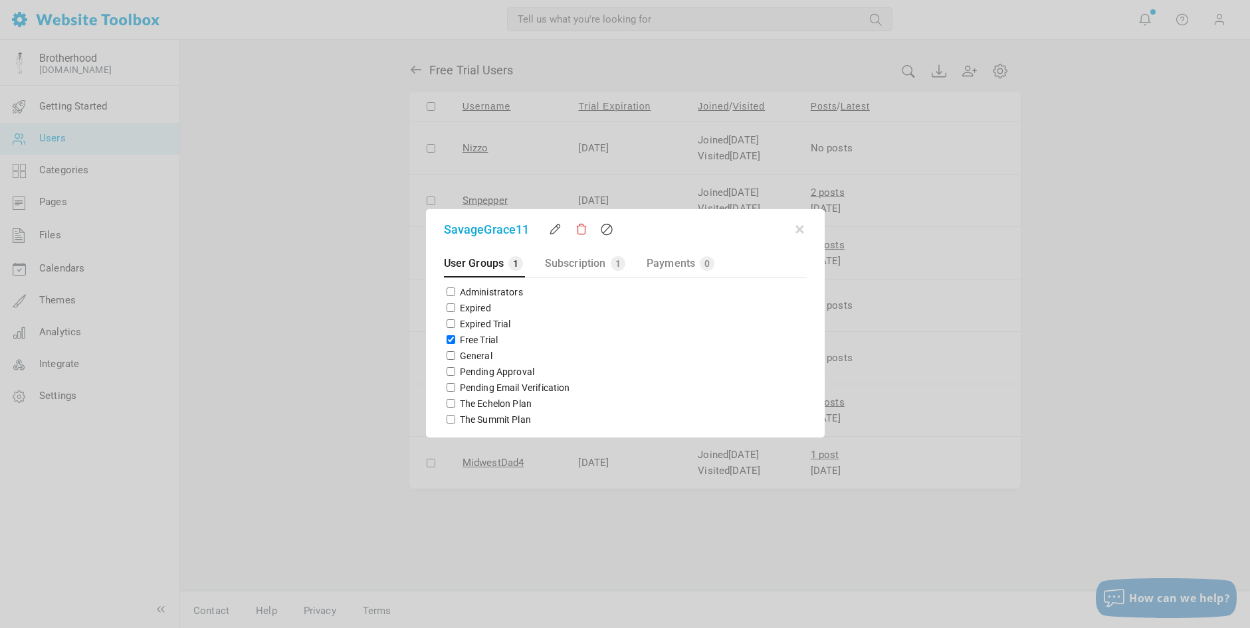
drag, startPoint x: 445, startPoint y: 419, endPoint x: 451, endPoint y: 399, distance: 20.2
click at [444, 418] on div "The Summit Plan" at bounding box center [625, 420] width 363 height 16
drag, startPoint x: 450, startPoint y: 341, endPoint x: 451, endPoint y: 363, distance: 21.9
click at [450, 341] on input "Free Trial" at bounding box center [450, 340] width 9 height 9
checkbox input "false"
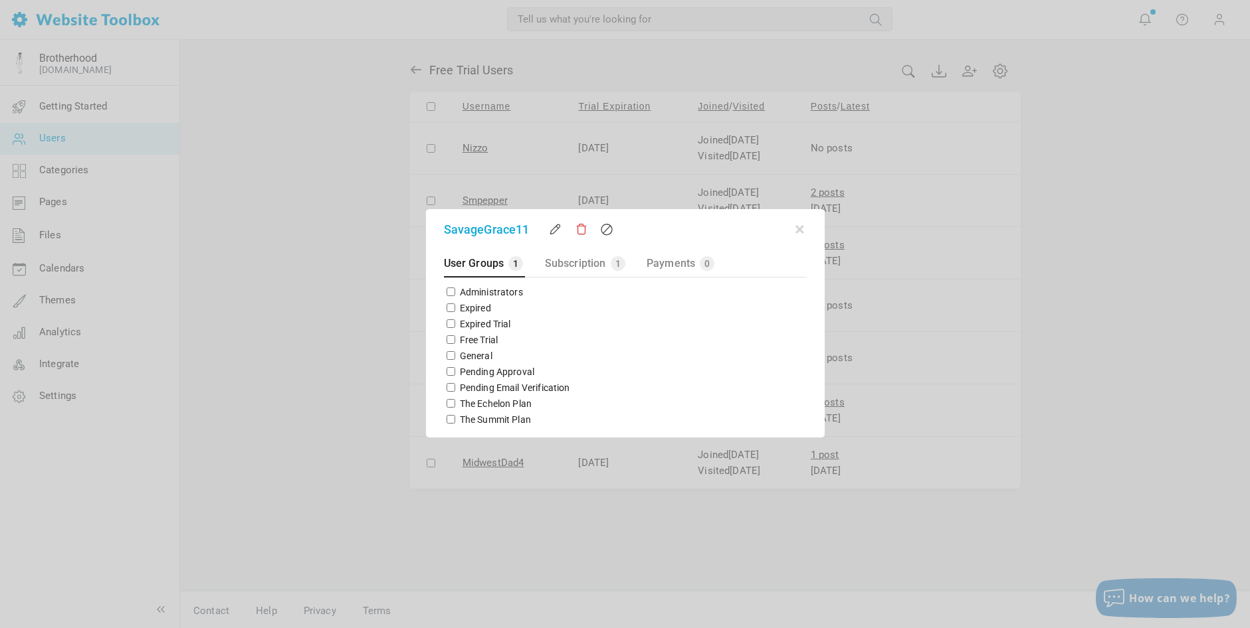
click at [450, 420] on input "The Summit Plan" at bounding box center [450, 419] width 9 height 9
checkbox input "true"
click at [801, 231] on button "button" at bounding box center [799, 227] width 13 height 13
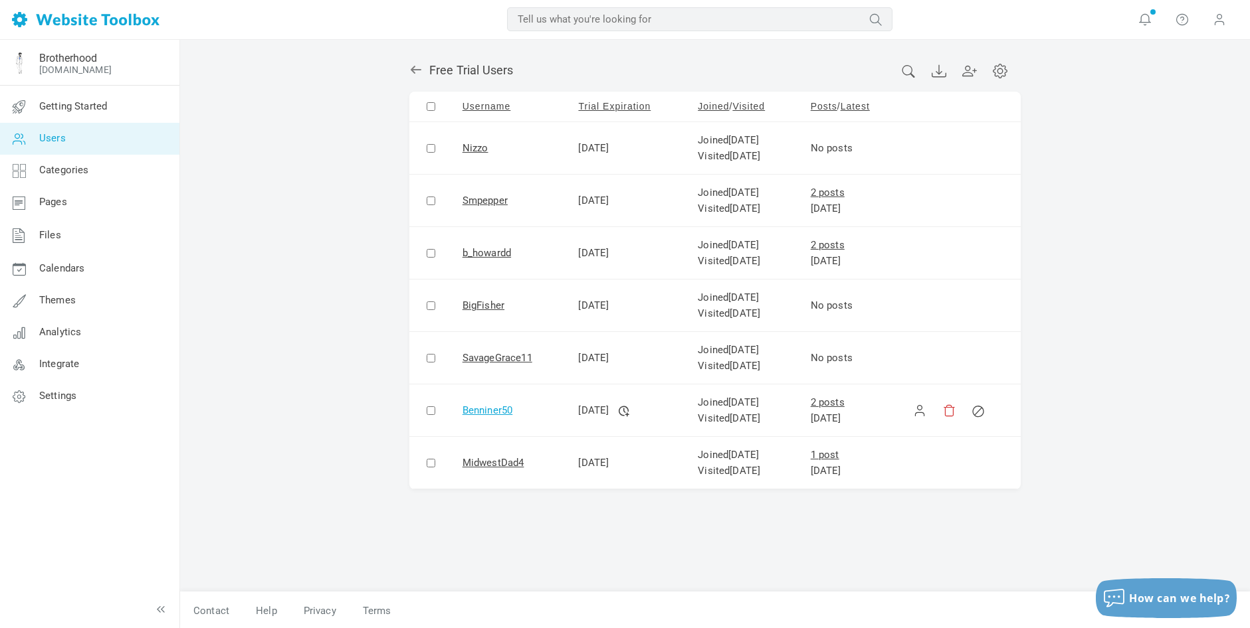
click at [492, 411] on link "Benniner50" at bounding box center [487, 411] width 50 height 12
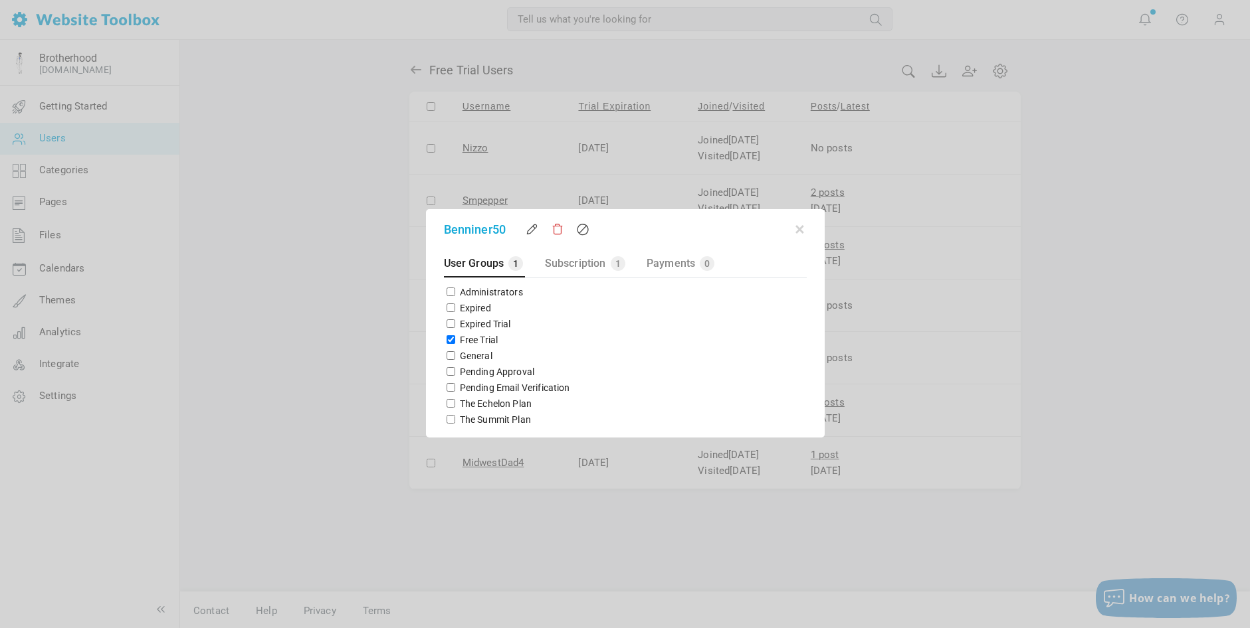
click at [447, 419] on input "The Summit Plan" at bounding box center [450, 419] width 9 height 9
checkbox input "true"
click at [448, 338] on input "Free Trial" at bounding box center [450, 340] width 9 height 9
checkbox input "false"
click at [797, 230] on button "button" at bounding box center [799, 227] width 13 height 13
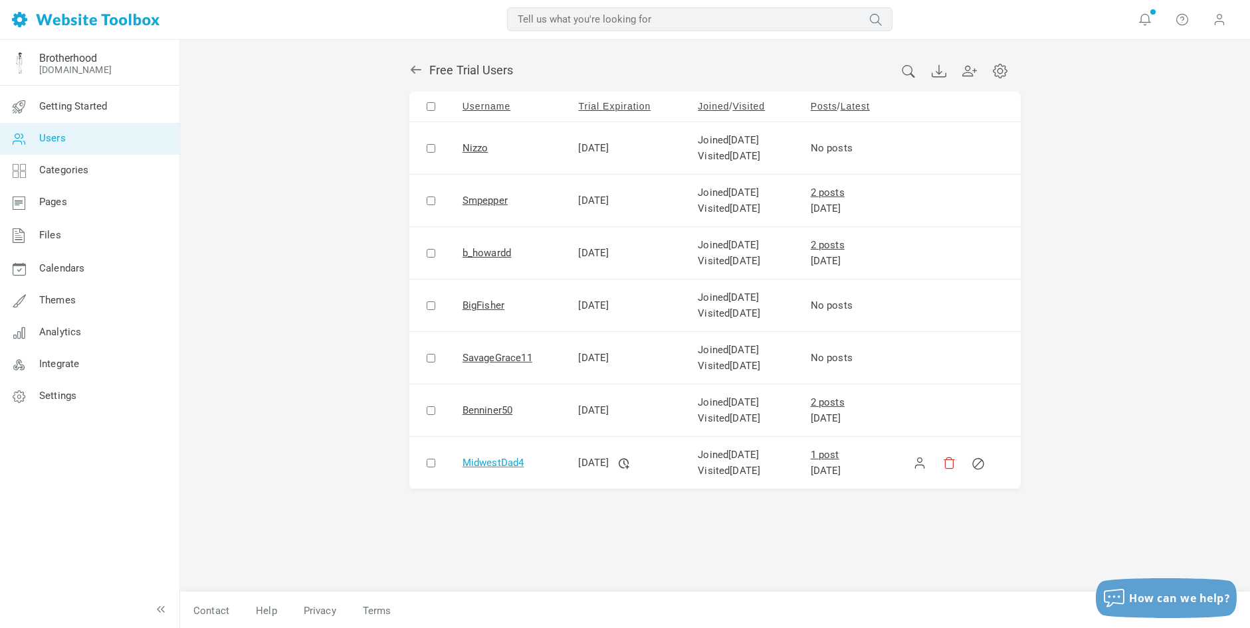
click at [501, 460] on link "MidwestDad4" at bounding box center [493, 463] width 62 height 12
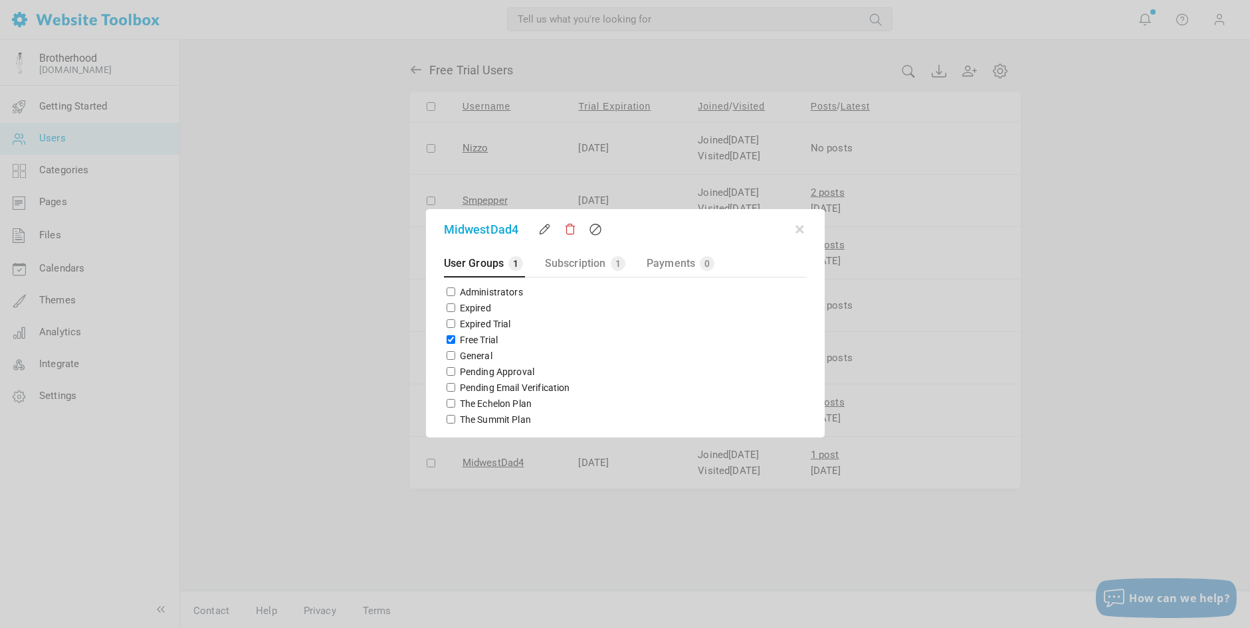
click at [447, 418] on input "The Summit Plan" at bounding box center [450, 419] width 9 height 9
checkbox input "true"
click at [451, 341] on input "Free Trial" at bounding box center [450, 340] width 9 height 9
checkbox input "false"
click at [798, 229] on button "button" at bounding box center [799, 227] width 13 height 13
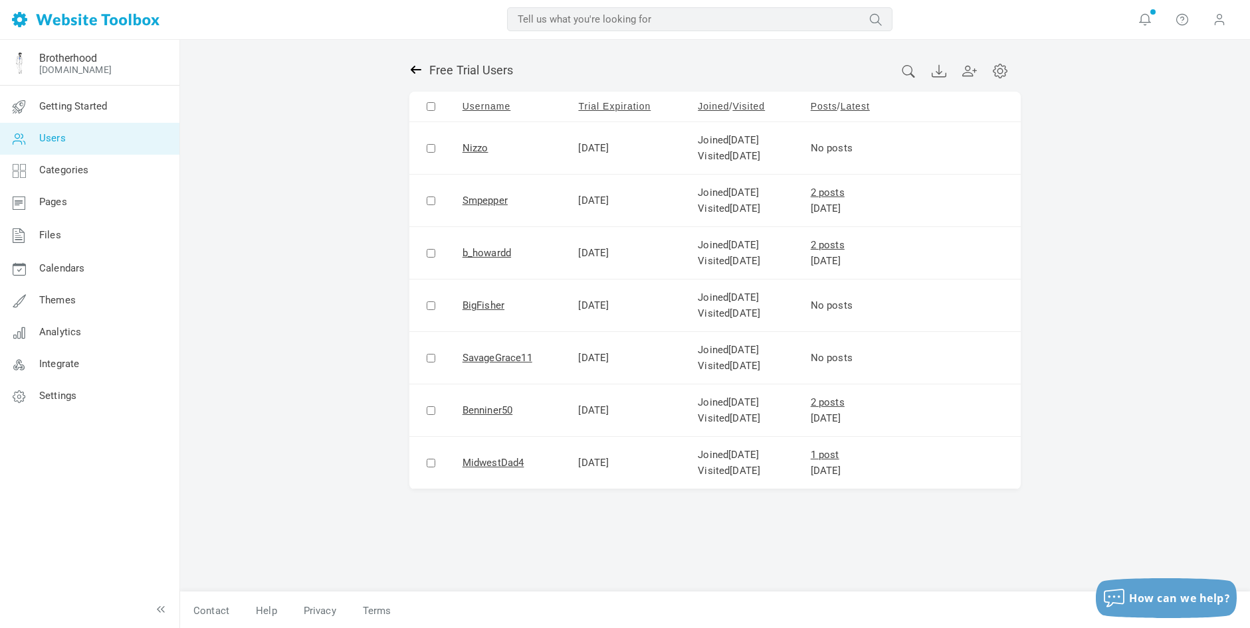
click at [413, 67] on icon at bounding box center [415, 69] width 13 height 13
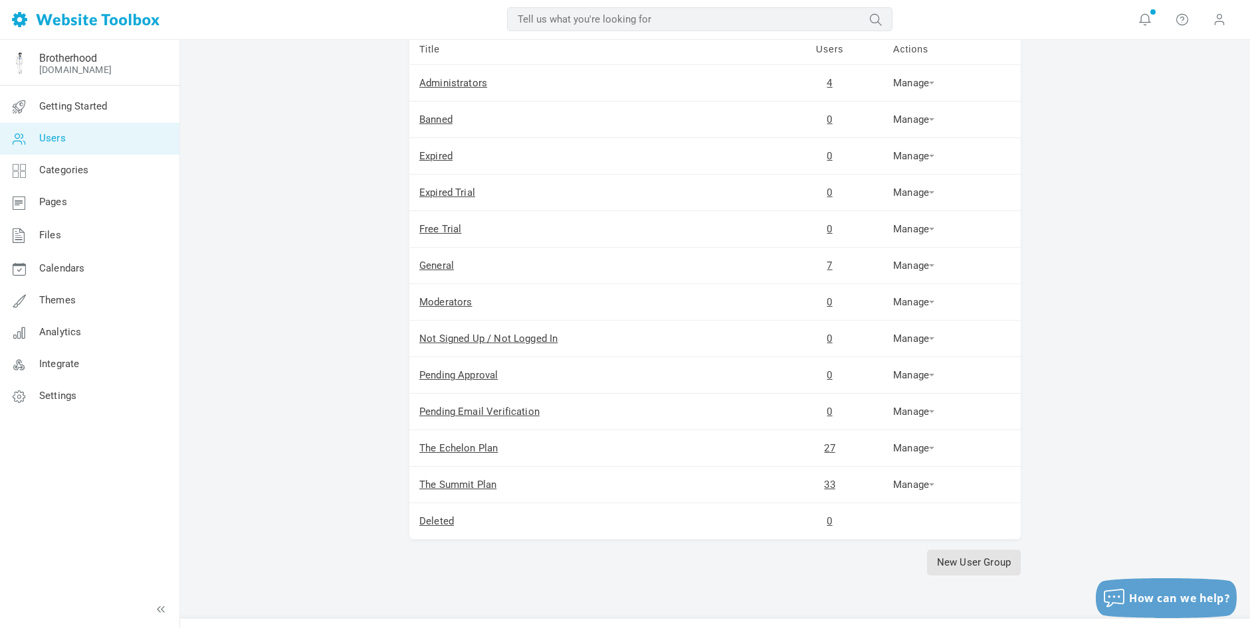
scroll to position [138, 0]
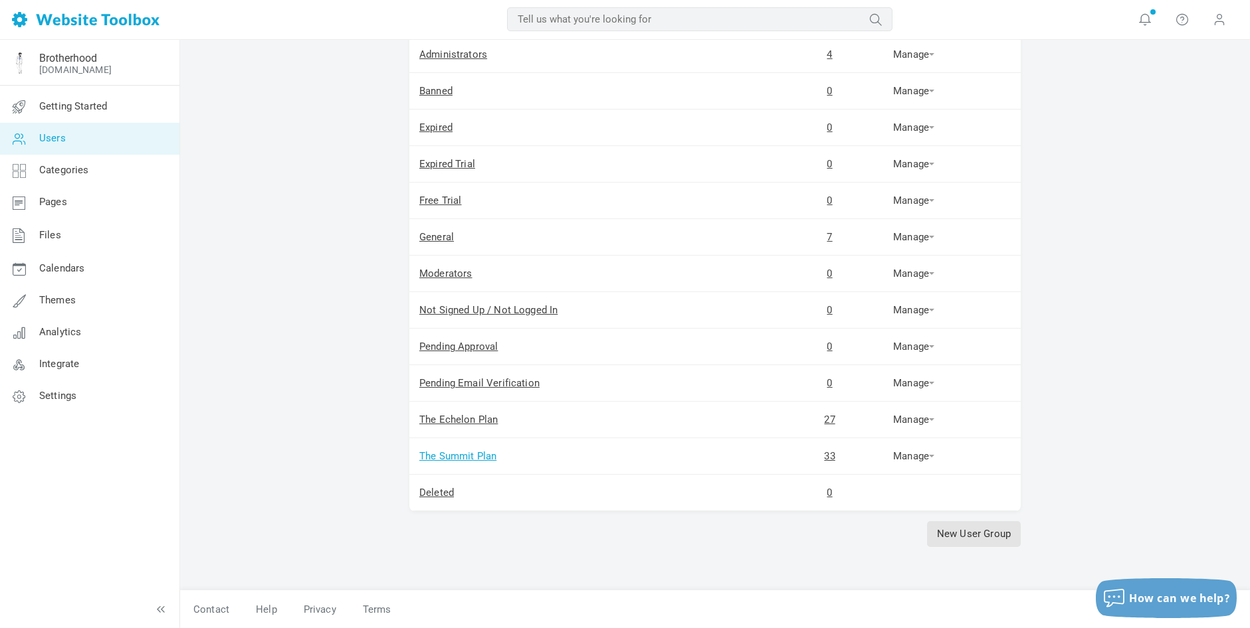
click at [480, 456] on link "The Summit Plan" at bounding box center [457, 456] width 77 height 12
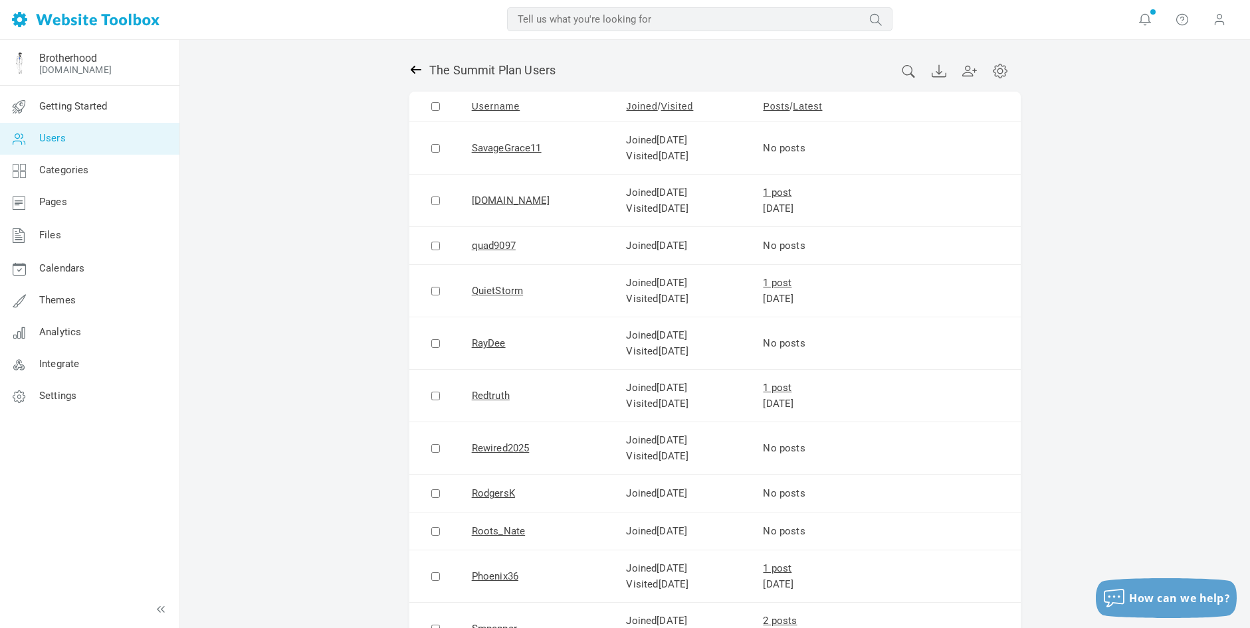
click at [411, 68] on icon at bounding box center [415, 69] width 13 height 13
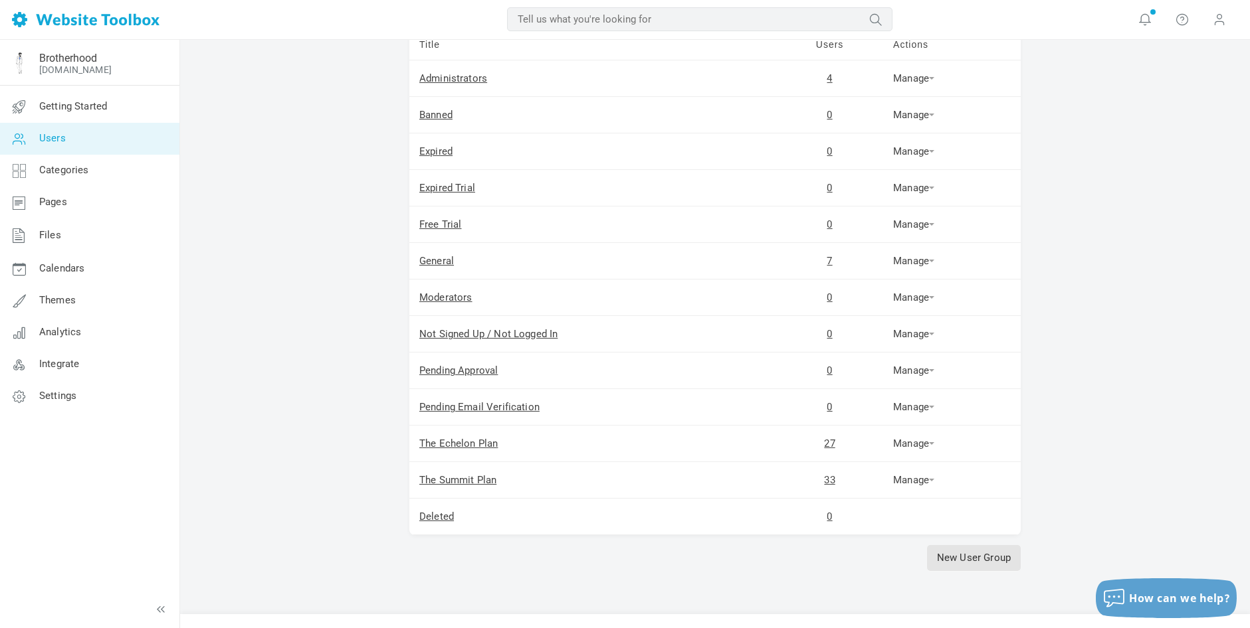
scroll to position [138, 0]
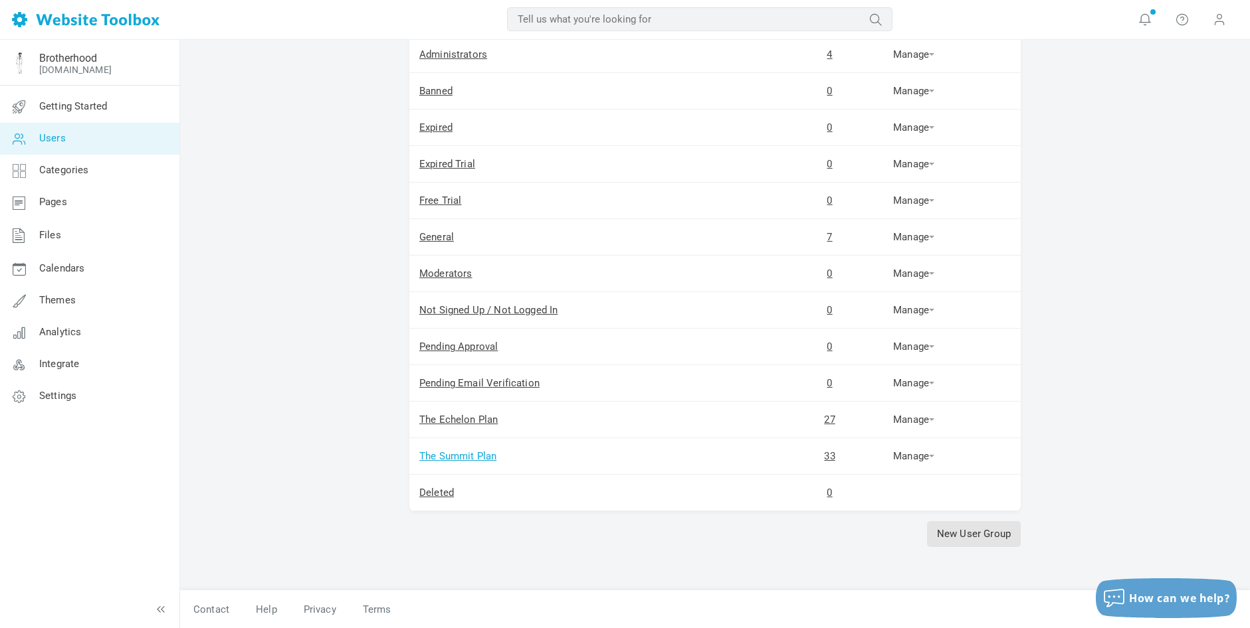
click at [458, 453] on link "The Summit Plan" at bounding box center [457, 456] width 77 height 12
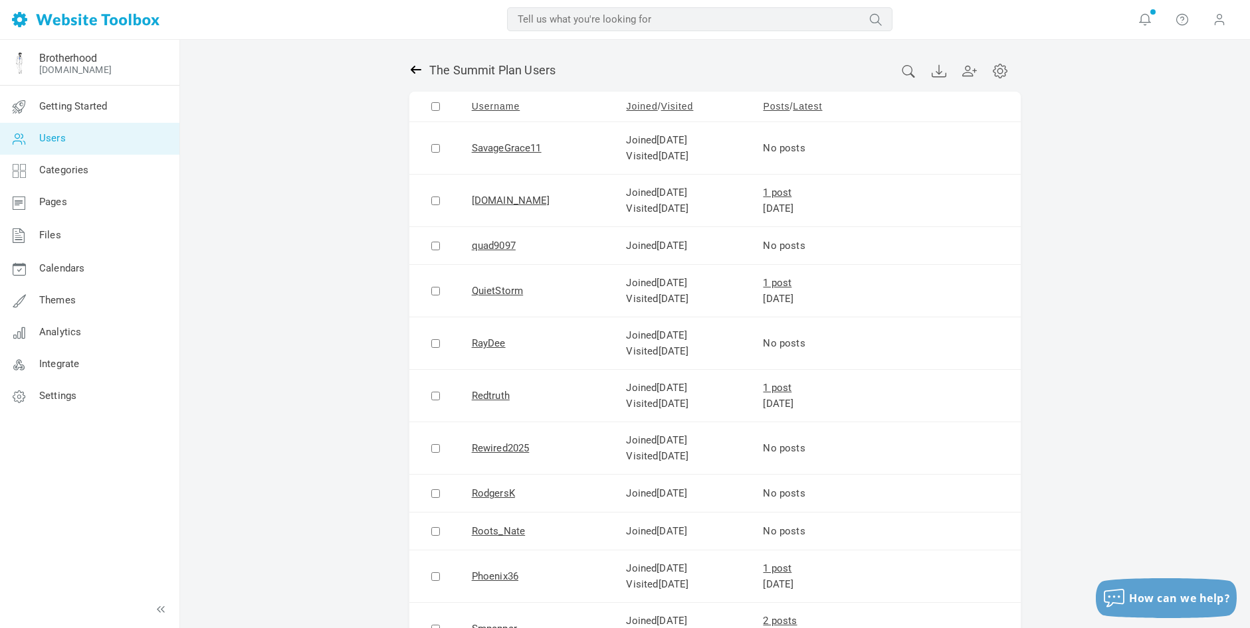
click at [413, 69] on icon at bounding box center [416, 70] width 11 height 8
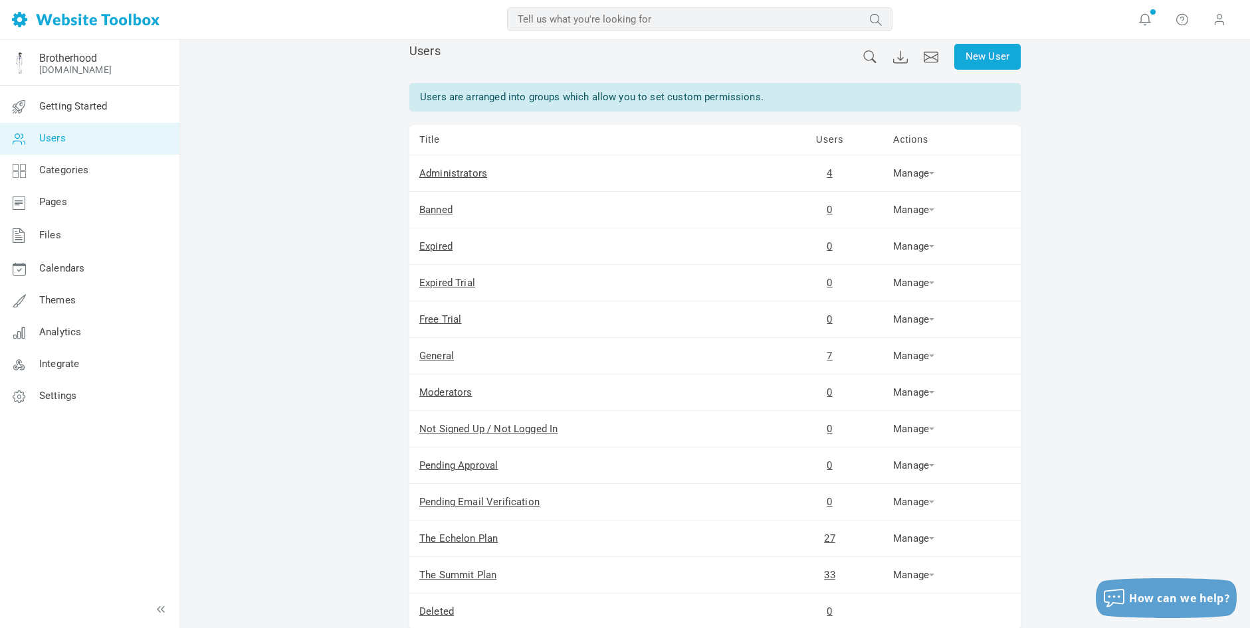
scroll to position [134, 0]
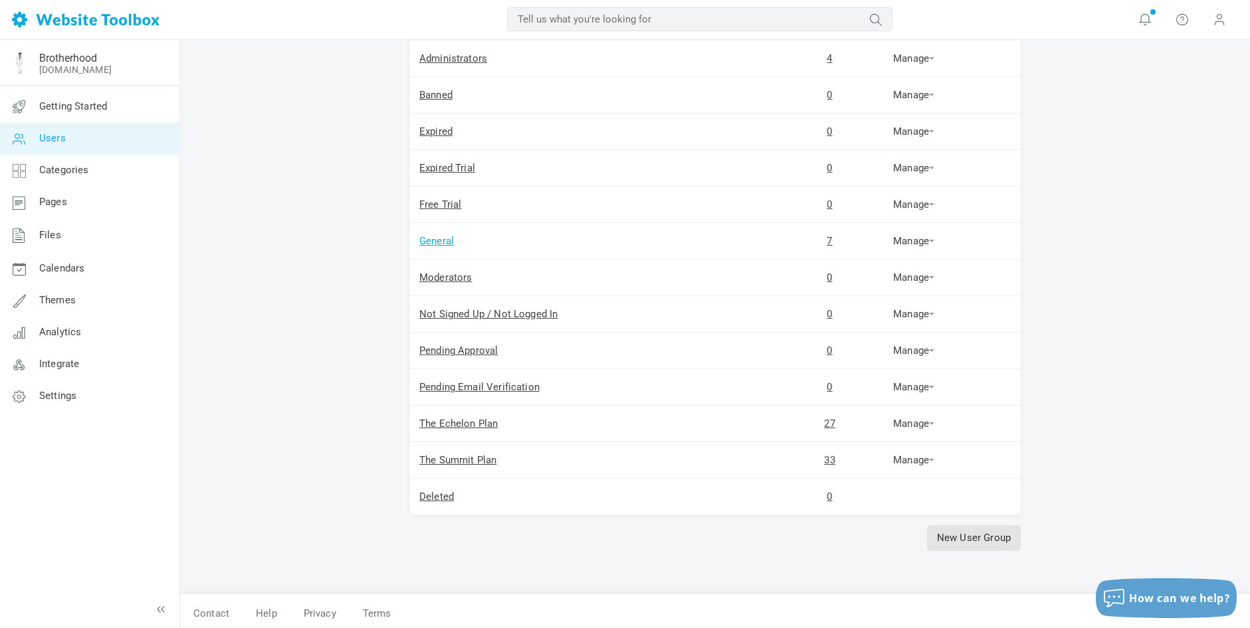
click at [446, 241] on link "General" at bounding box center [436, 241] width 35 height 12
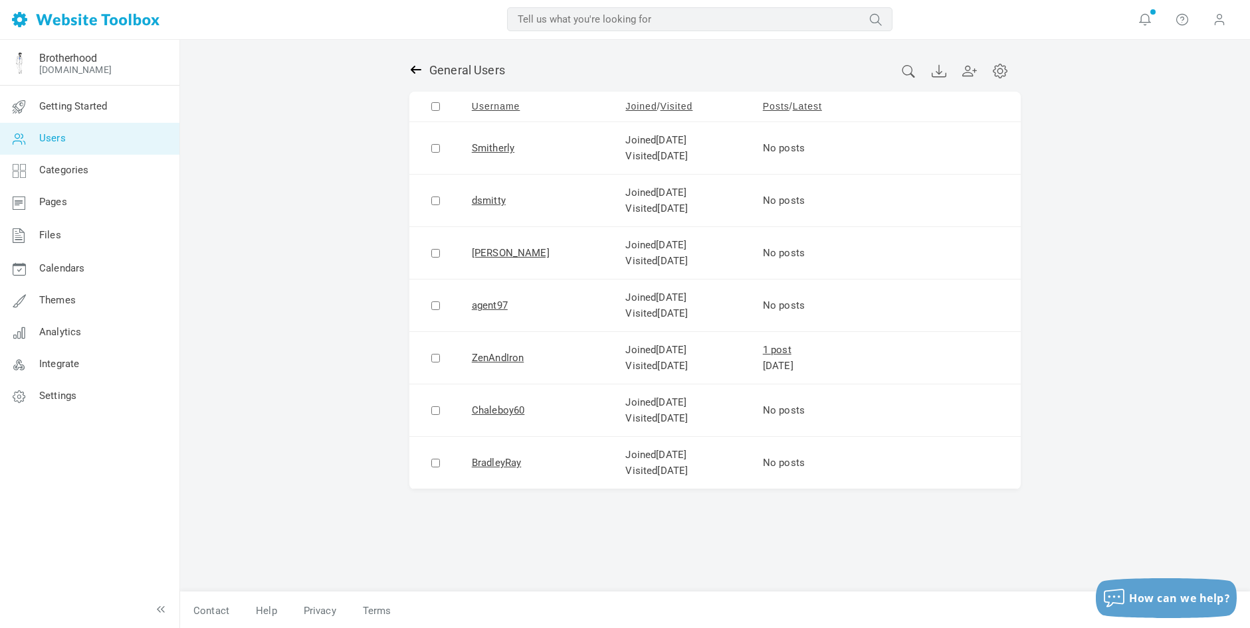
click at [413, 70] on icon at bounding box center [416, 70] width 11 height 8
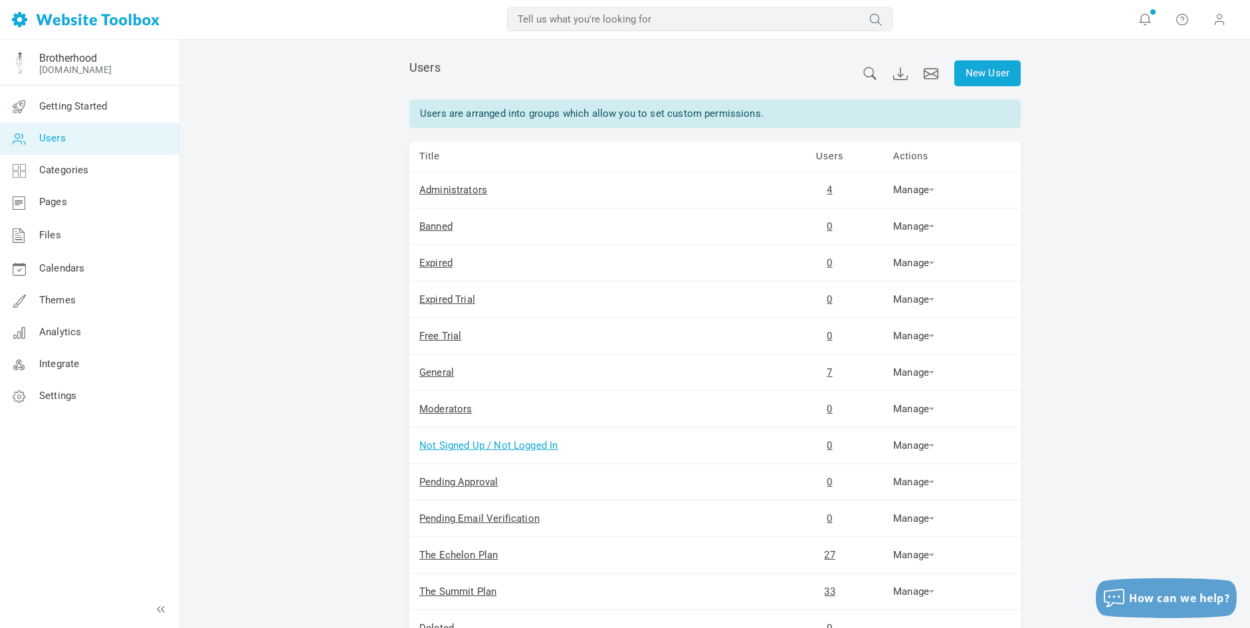
scroll to position [112, 0]
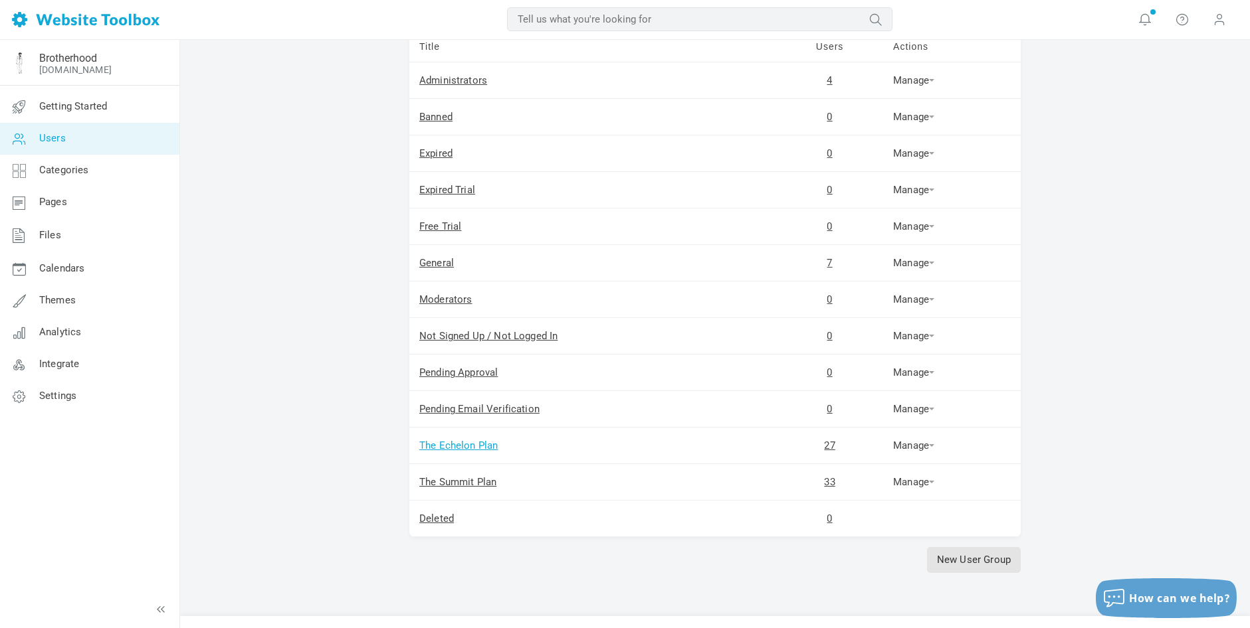
click at [450, 444] on link "The Echelon Plan" at bounding box center [458, 446] width 78 height 12
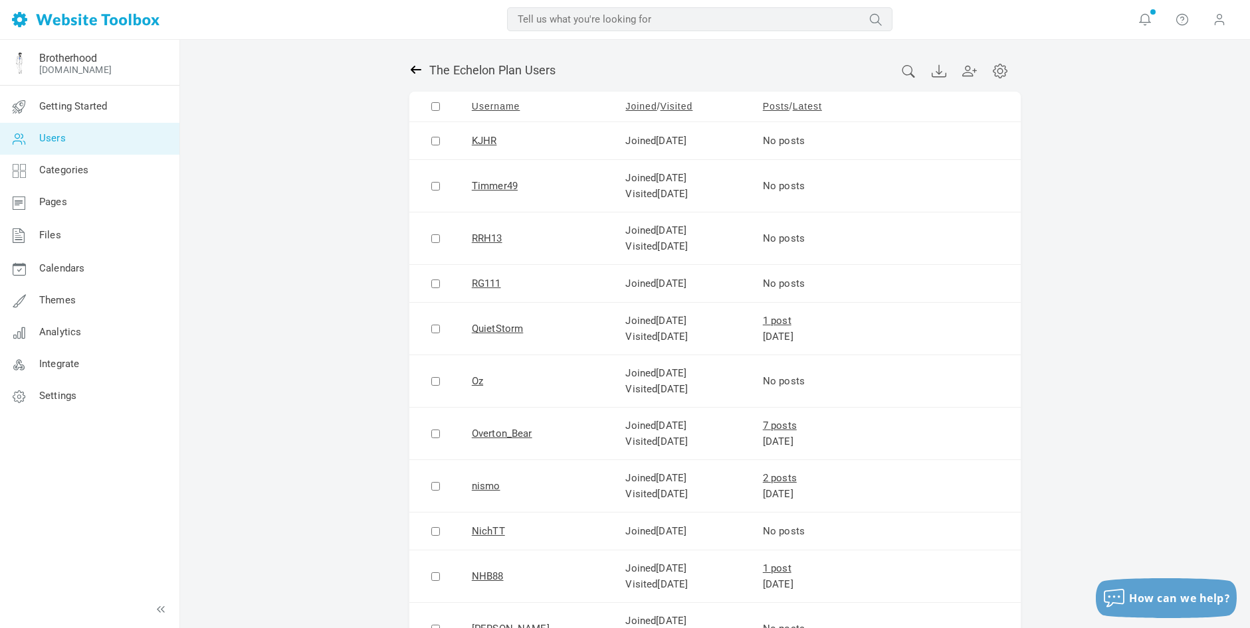
click at [417, 66] on icon at bounding box center [415, 69] width 13 height 13
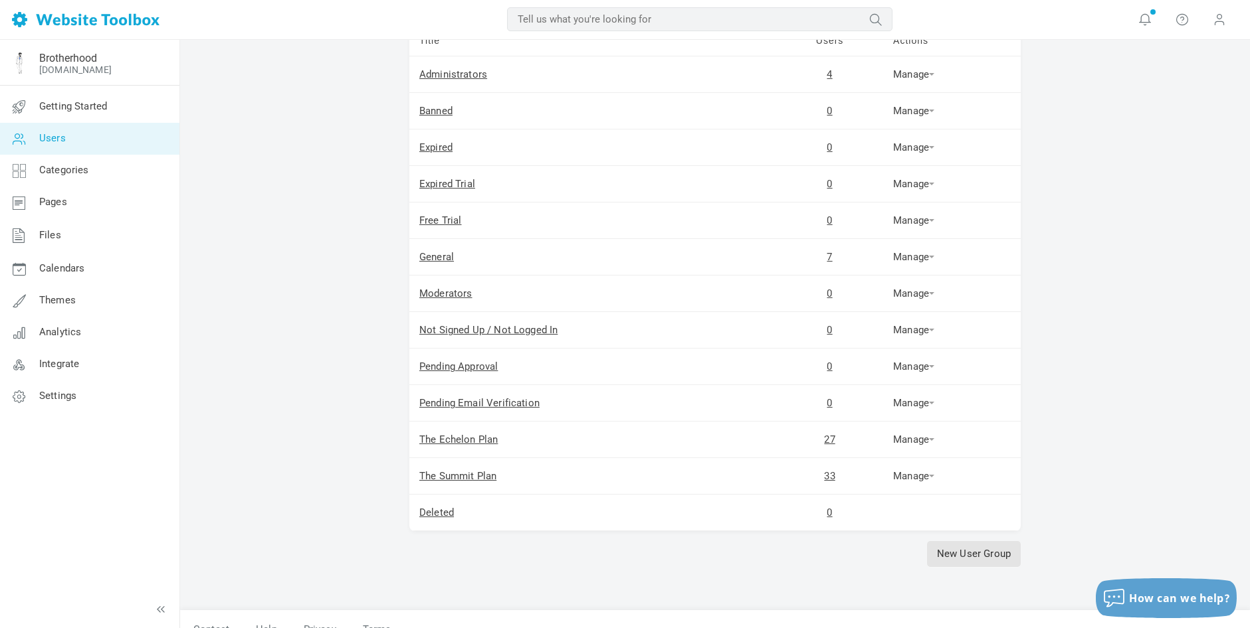
scroll to position [138, 0]
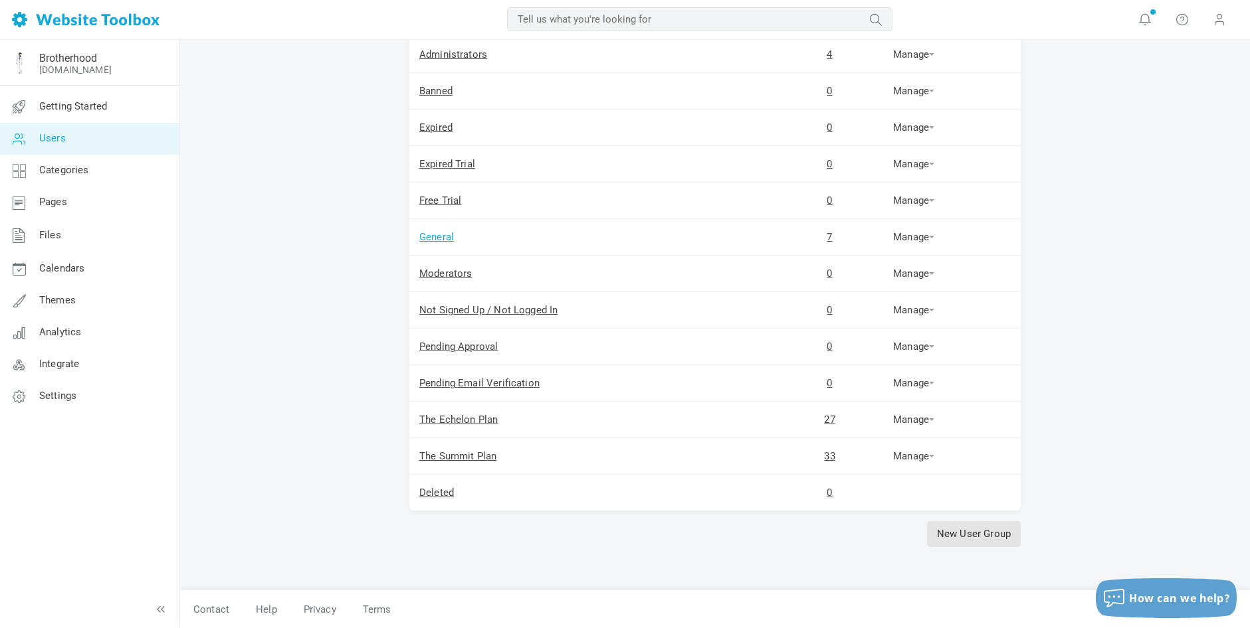
click at [441, 237] on link "General" at bounding box center [436, 237] width 35 height 12
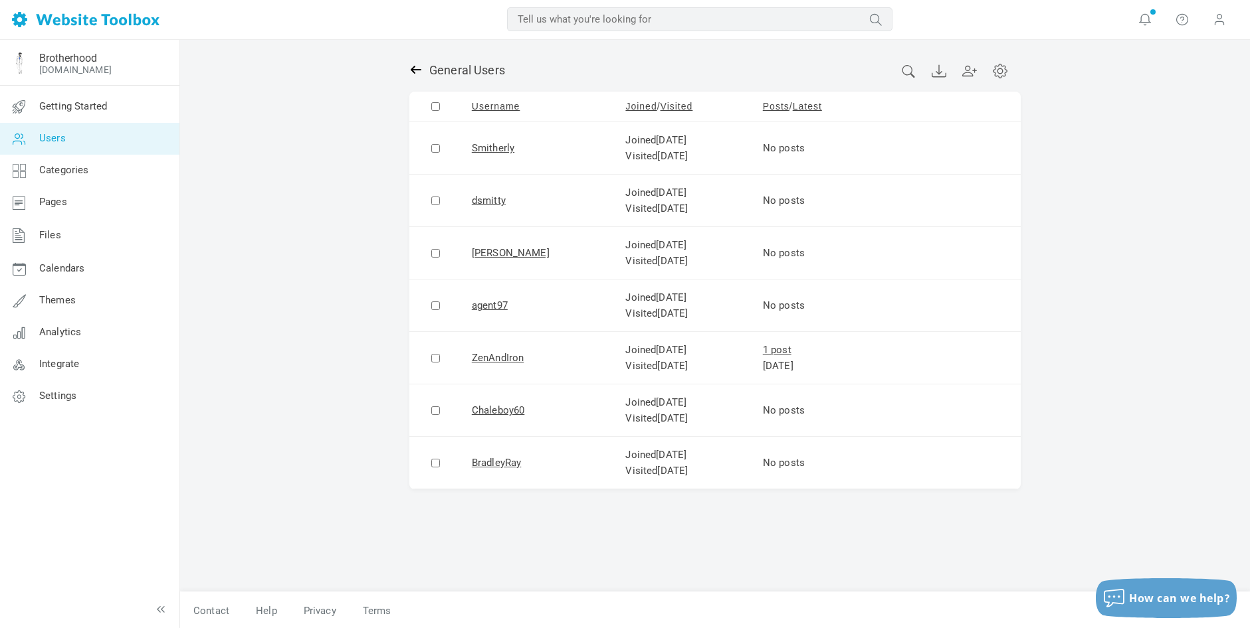
click at [415, 67] on icon at bounding box center [415, 69] width 13 height 13
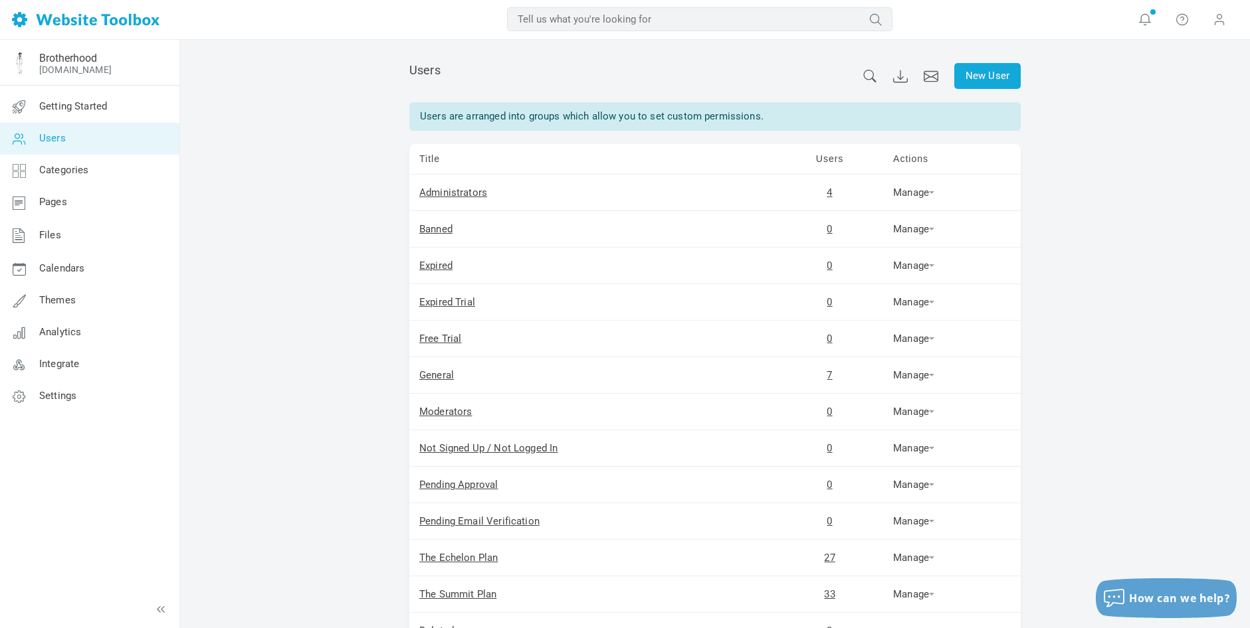
scroll to position [3, 0]
click at [985, 71] on link "New User" at bounding box center [987, 73] width 66 height 26
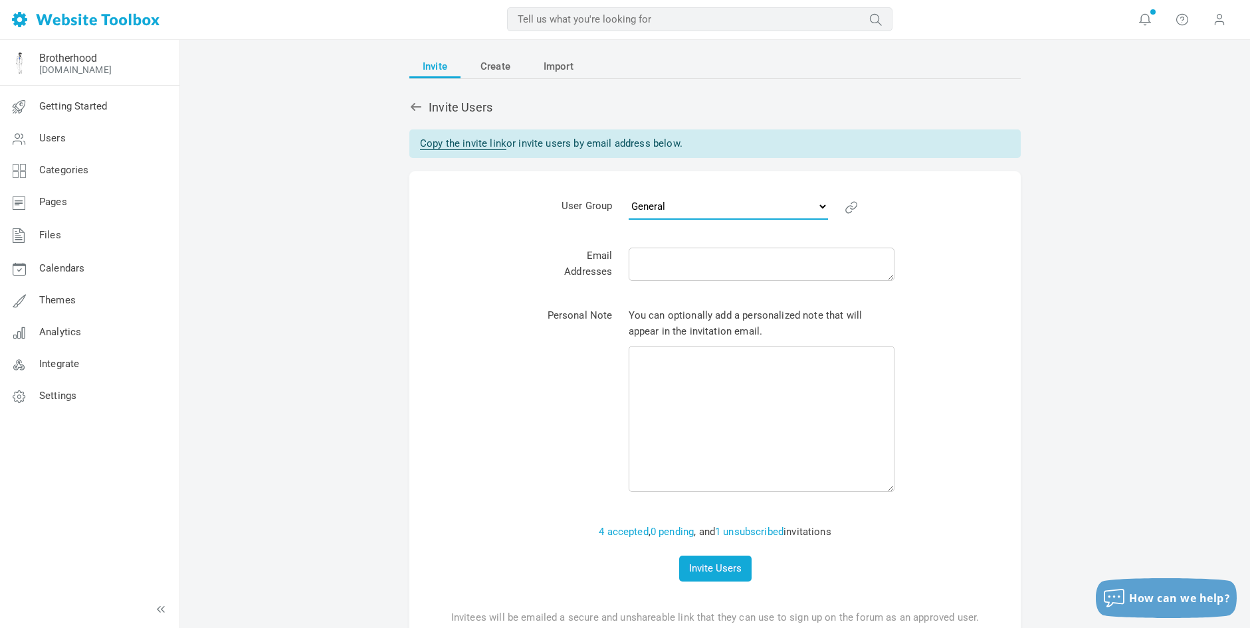
select select "1585744"
click at [491, 63] on span "Create" at bounding box center [495, 66] width 30 height 24
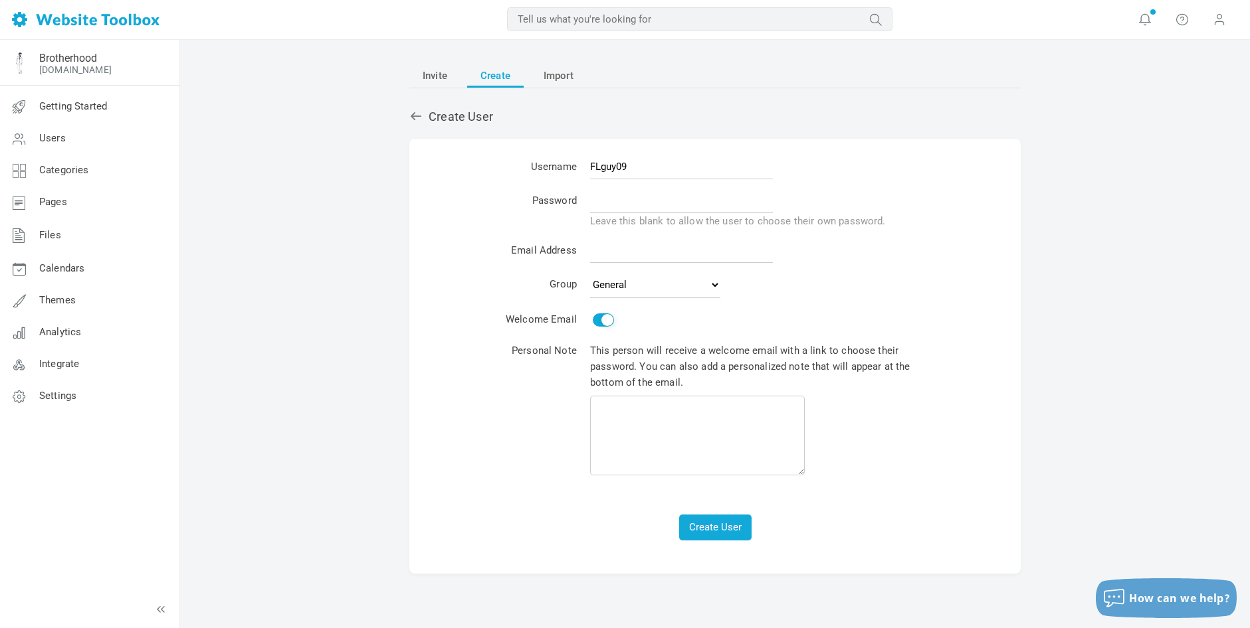
type input "FLguy09"
type input "megjoz-biwse2-mEbtac"
click at [632, 203] on input "text" at bounding box center [681, 200] width 183 height 25
type input "Brotherhood123!"
paste input "FLguy09 sbbrotherhoodfounder+flguy09@gmail.com Ent"
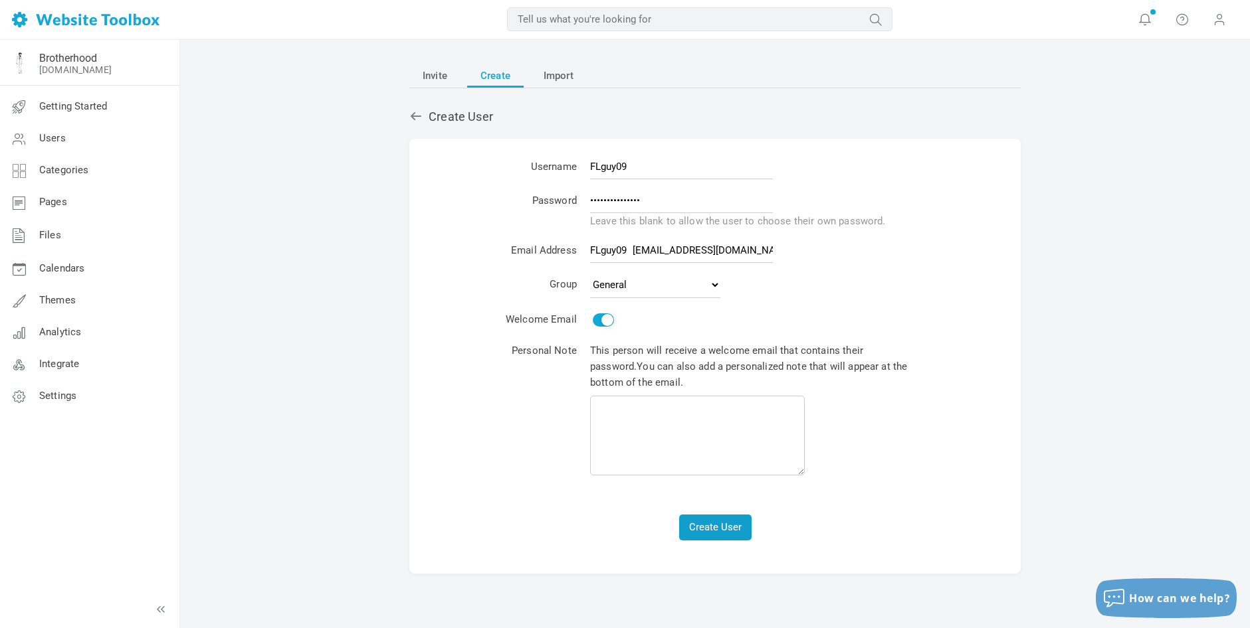
click at [718, 520] on button "Create User" at bounding box center [715, 528] width 72 height 26
drag, startPoint x: 629, startPoint y: 248, endPoint x: 573, endPoint y: 249, distance: 56.5
click at [573, 249] on tr "Email Address FLguy09 sbbrotherhoodfounder+flguy09@gmail.com" at bounding box center [715, 253] width 432 height 34
type input "sbbrotherhoodfounder+flguy09@gmail.com"
click at [708, 520] on button "Create User" at bounding box center [715, 528] width 72 height 26
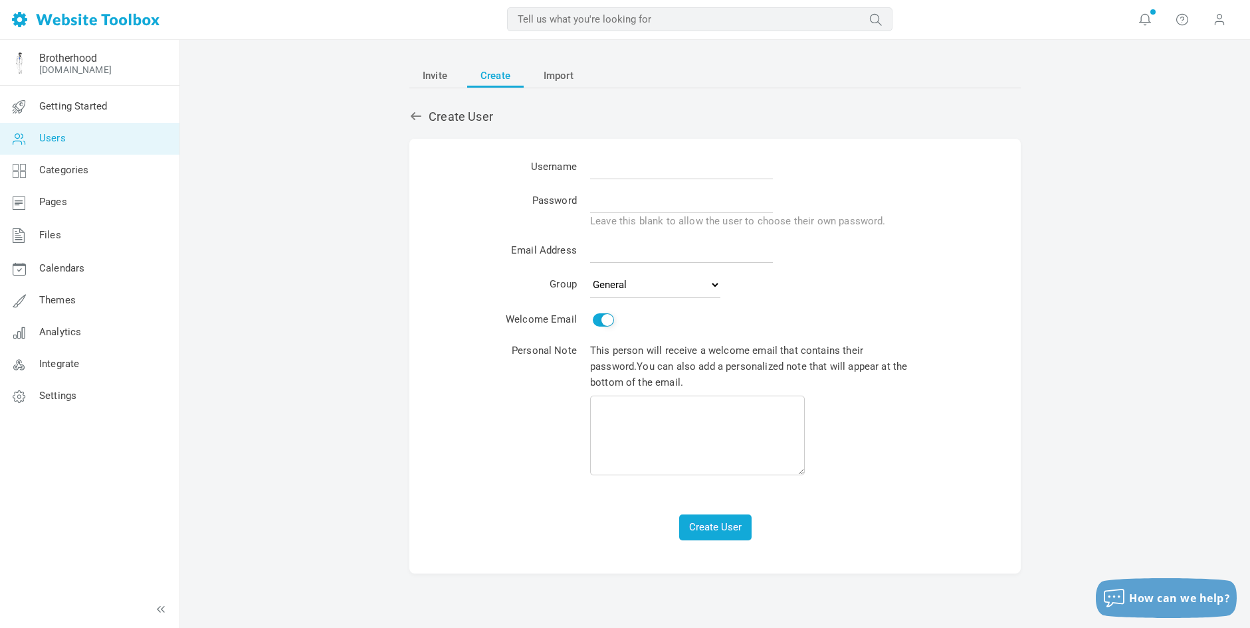
click at [50, 139] on span "Users" at bounding box center [52, 138] width 27 height 12
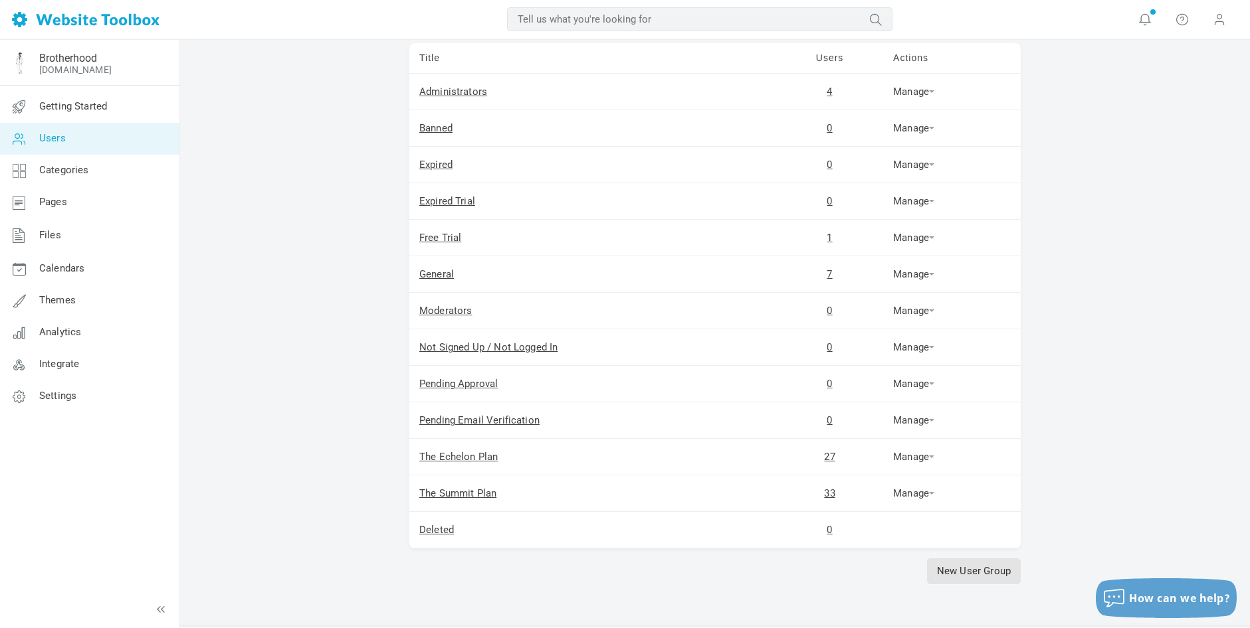
scroll to position [138, 0]
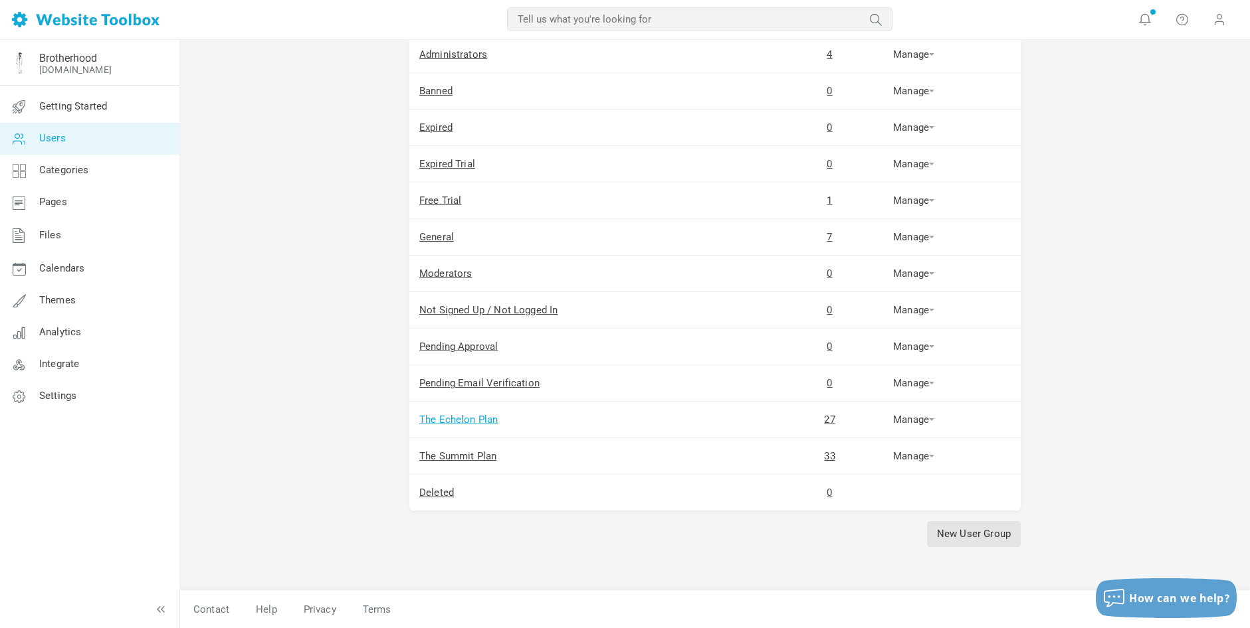
click at [474, 422] on link "The Echelon Plan" at bounding box center [458, 420] width 78 height 12
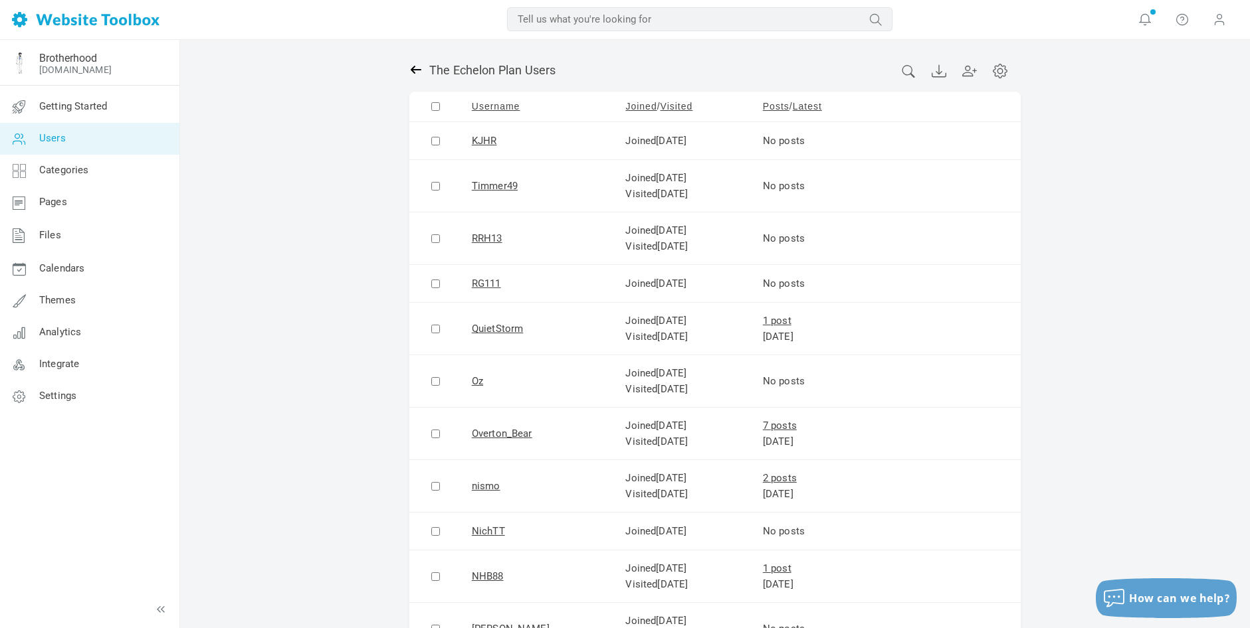
click at [413, 68] on icon at bounding box center [416, 70] width 11 height 8
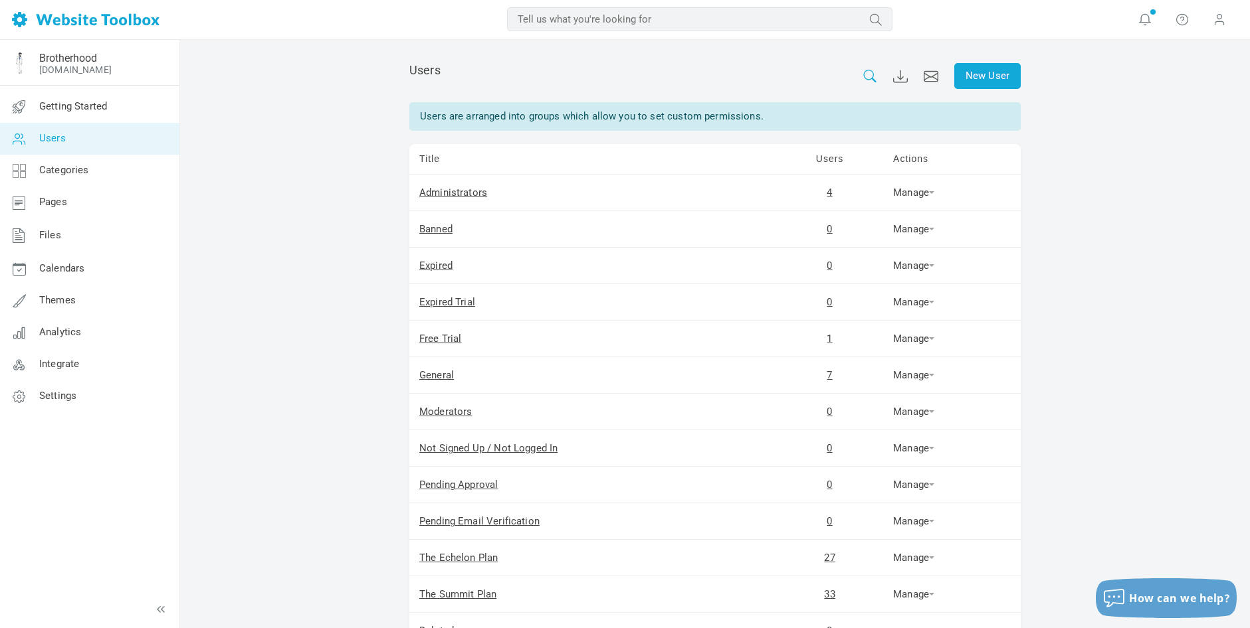
click at [866, 71] on icon at bounding box center [869, 76] width 15 height 13
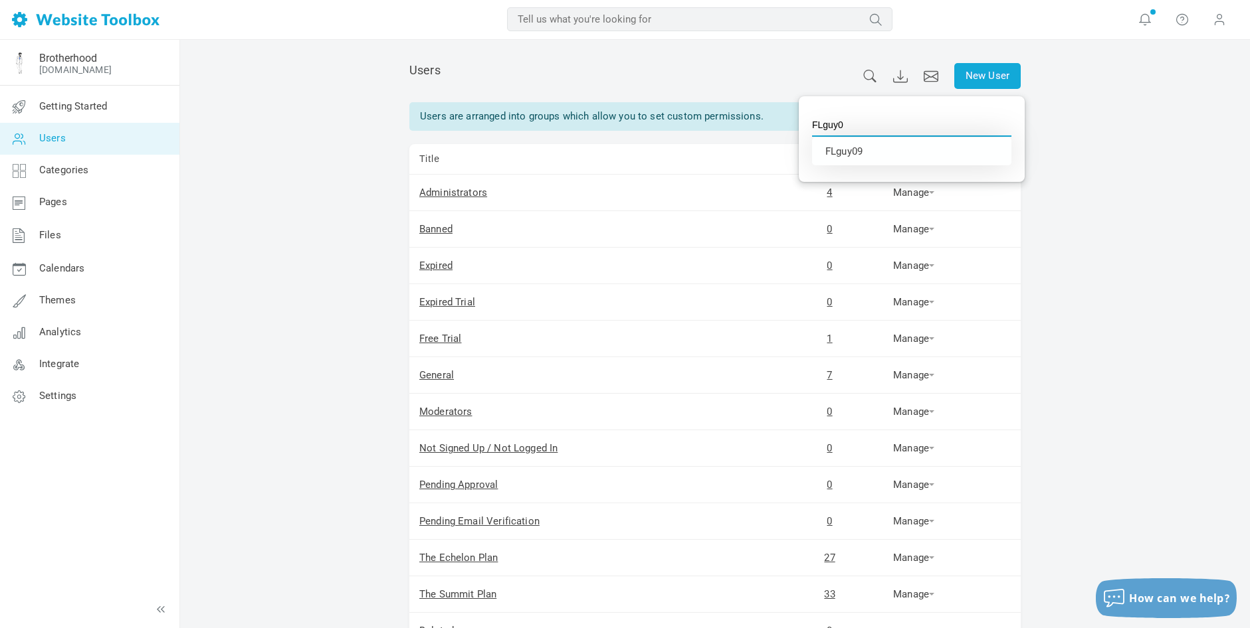
type input "FLguy09"
click at [851, 145] on li "FLguy09" at bounding box center [911, 152] width 199 height 28
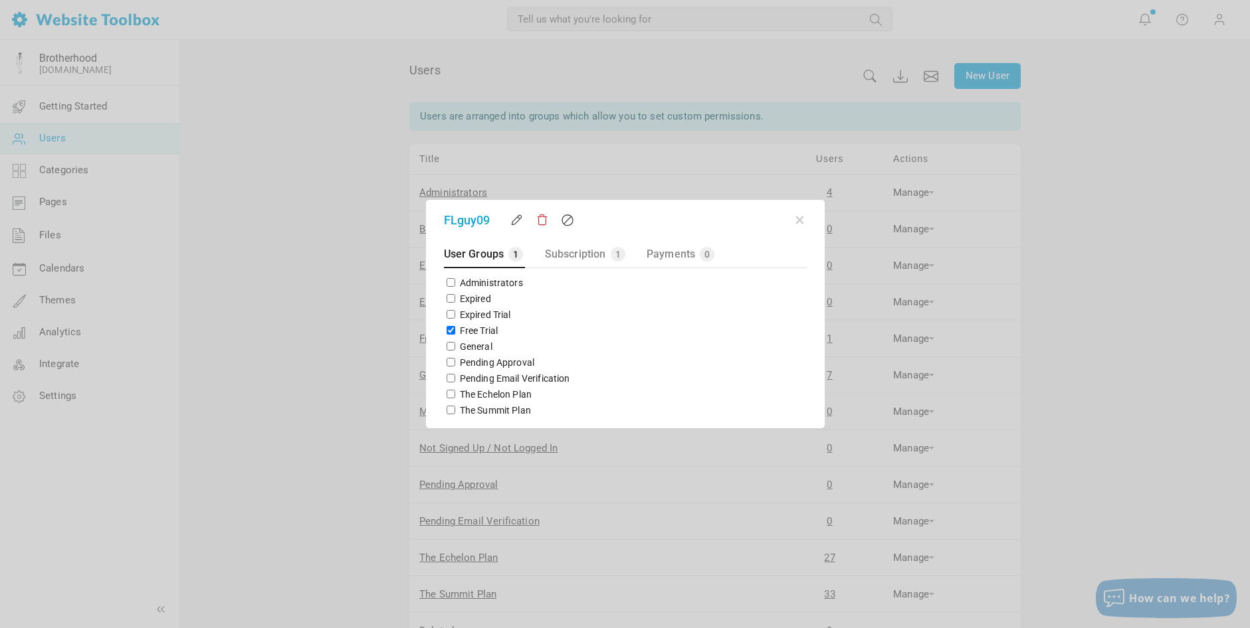
click at [447, 333] on input "Free Trial" at bounding box center [450, 330] width 9 height 9
checkbox input "false"
click at [447, 393] on input "The Echelon Plan" at bounding box center [450, 394] width 9 height 9
checkbox input "true"
click at [799, 221] on button "button" at bounding box center [799, 217] width 13 height 13
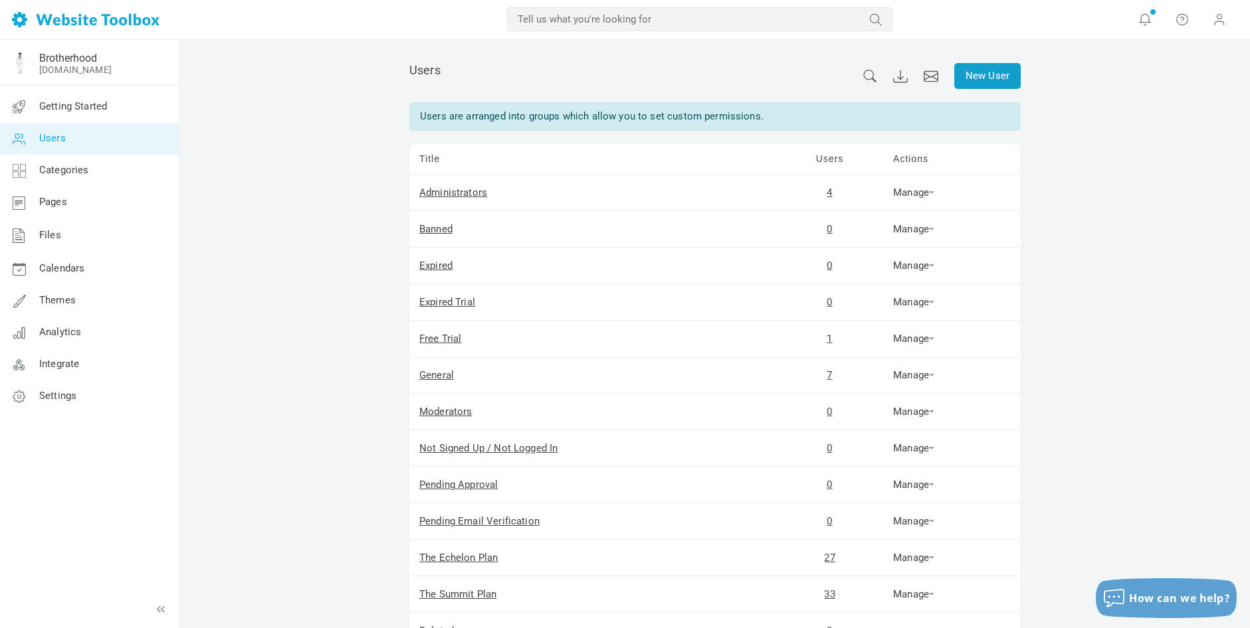
click at [983, 76] on link "New User" at bounding box center [987, 76] width 66 height 26
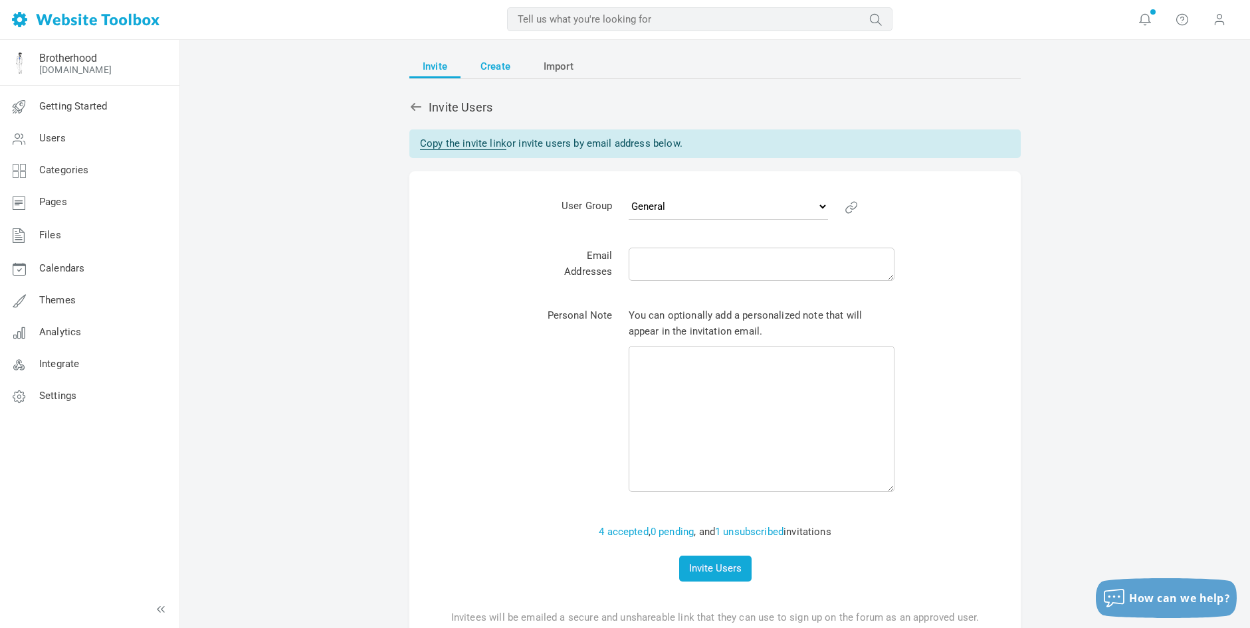
click at [498, 66] on span "Create" at bounding box center [495, 66] width 30 height 24
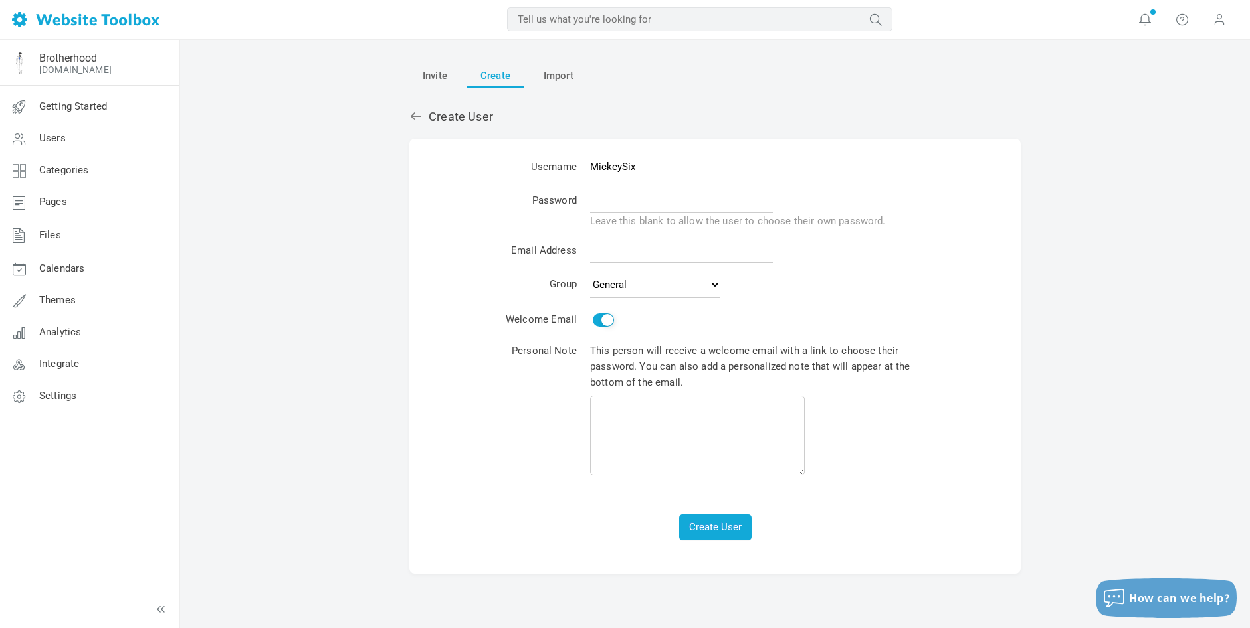
type input "MickeySix"
type input "Brotherhood123!"
paste input "MickySix sbbrotherhoodfounder+mickeysix@gmail.com"
type input "sbbrotherhoodfounder+mickeysix@gmail.com"
click at [716, 519] on button "Create User" at bounding box center [715, 528] width 72 height 26
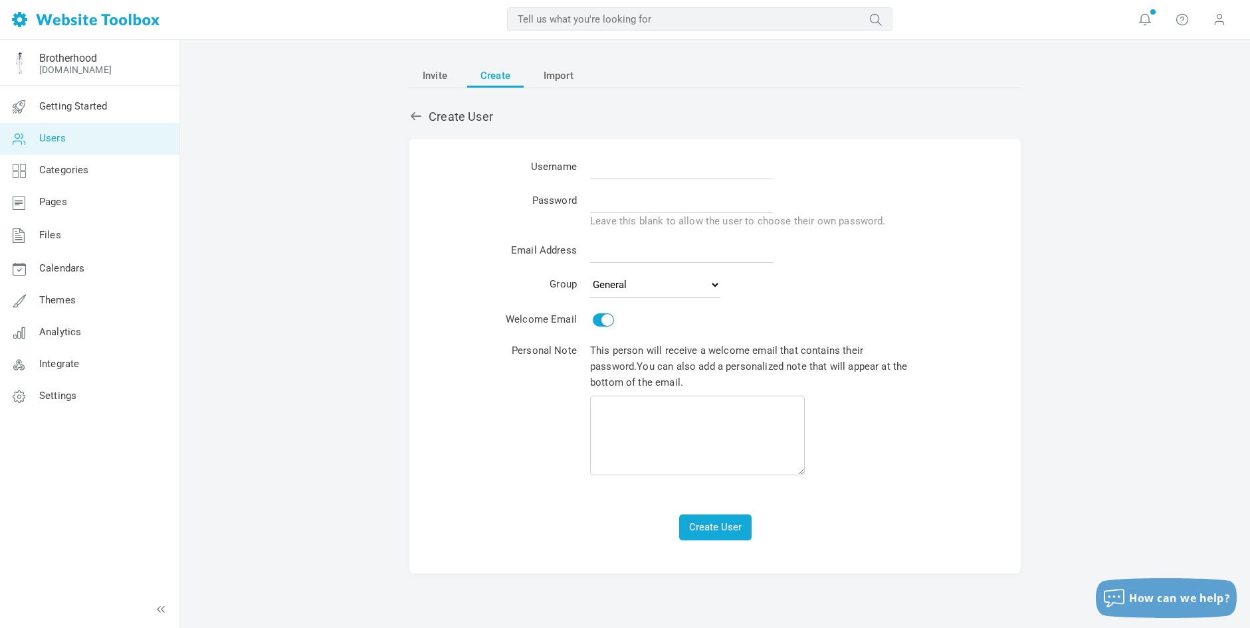
click at [50, 139] on span "Users" at bounding box center [52, 138] width 27 height 12
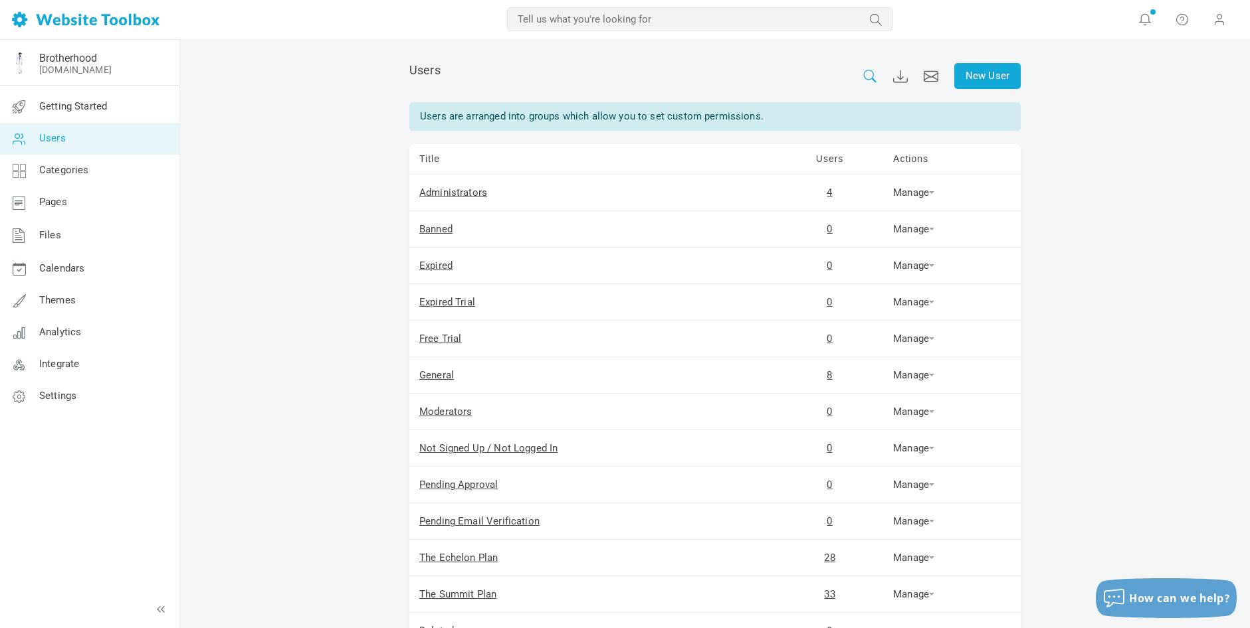
click at [865, 74] on icon at bounding box center [869, 76] width 15 height 13
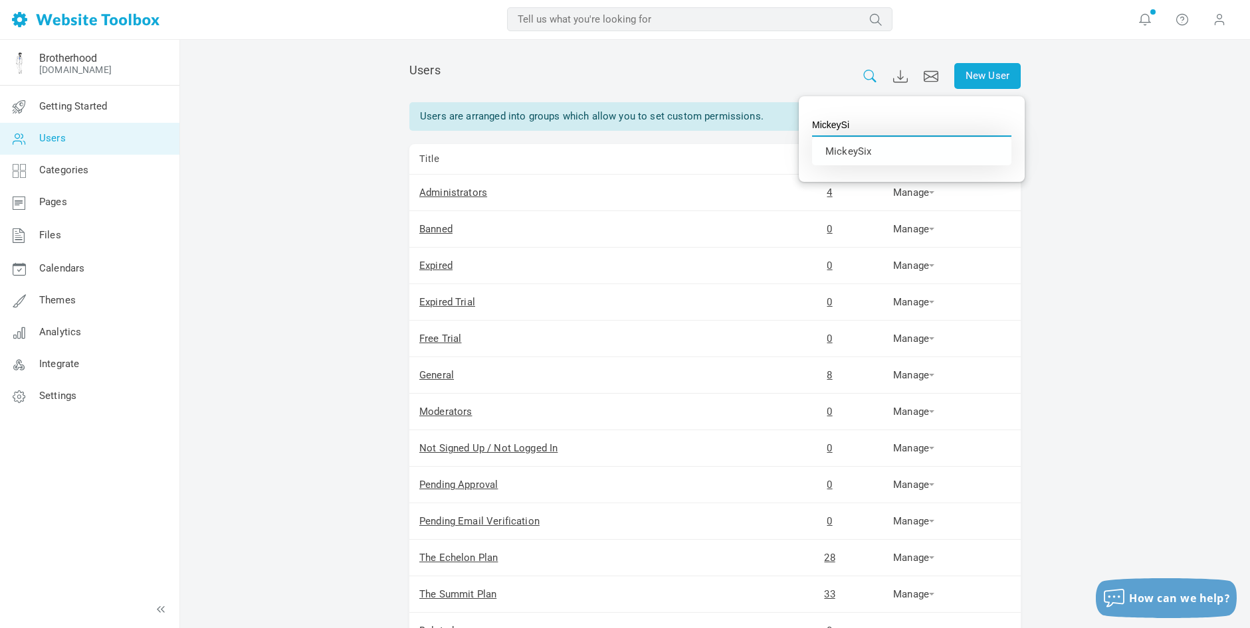
type input "MickeySix"
click at [861, 147] on li "MickeySix" at bounding box center [911, 152] width 199 height 28
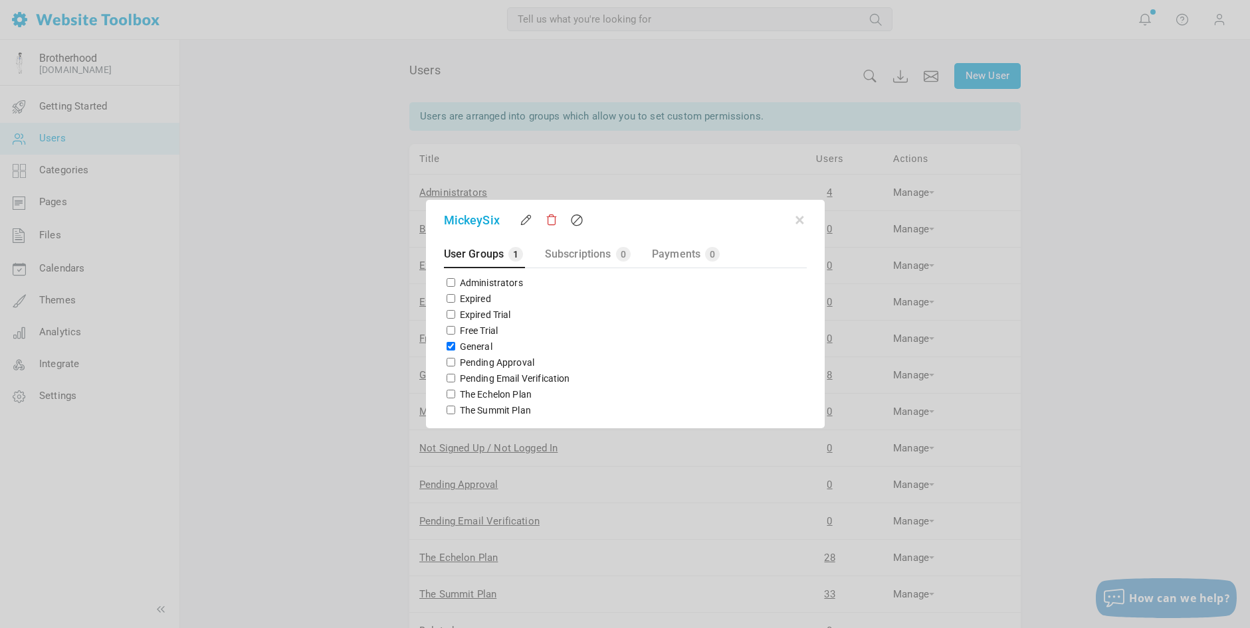
click at [450, 395] on input "The Echelon Plan" at bounding box center [450, 394] width 9 height 9
checkbox input "true"
click at [448, 345] on input "General" at bounding box center [450, 346] width 9 height 9
checkbox input "false"
click at [802, 220] on button "button" at bounding box center [799, 217] width 13 height 13
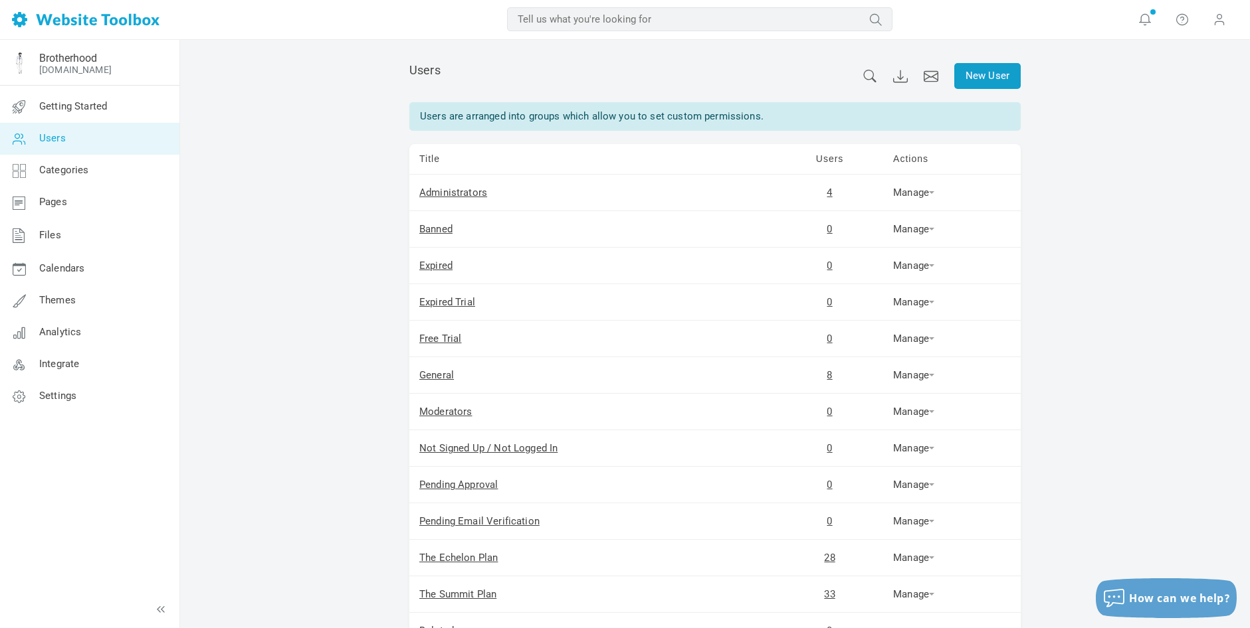
click at [982, 76] on link "New User" at bounding box center [987, 76] width 66 height 26
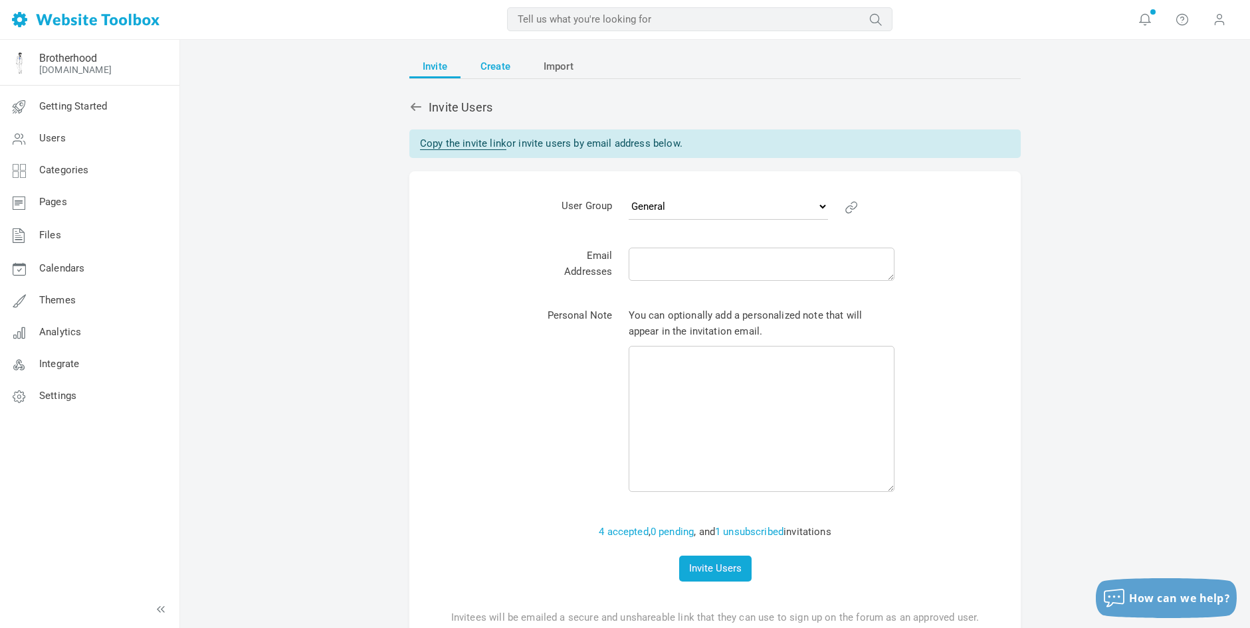
click at [504, 60] on span "Create" at bounding box center [495, 66] width 30 height 24
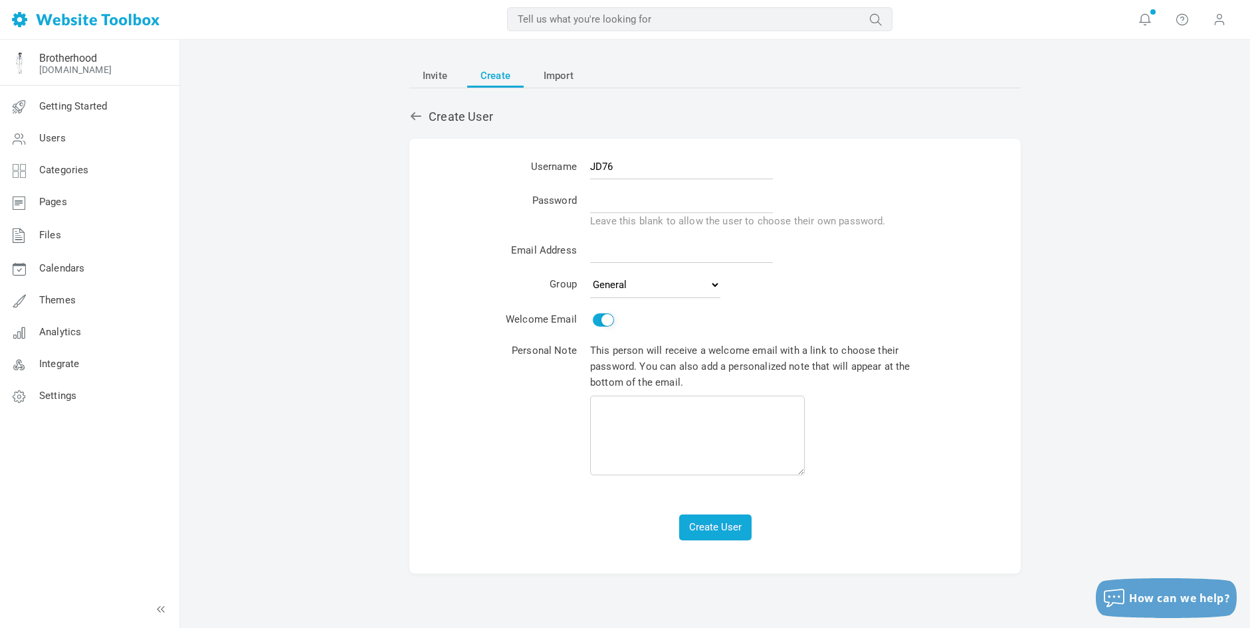
type input "JD76"
type input "Brotherhood123!"
paste input "JD76 sbbrotherhoodfounder+jd76@gmail.com Negative"
click at [590, 242] on input "JD76 sbbrotherhoodfounder+jd76@gmail.com" at bounding box center [681, 250] width 183 height 25
click at [597, 247] on input "JD76 sbbrotherhoodfounder+jd76@gmail.com" at bounding box center [681, 250] width 183 height 25
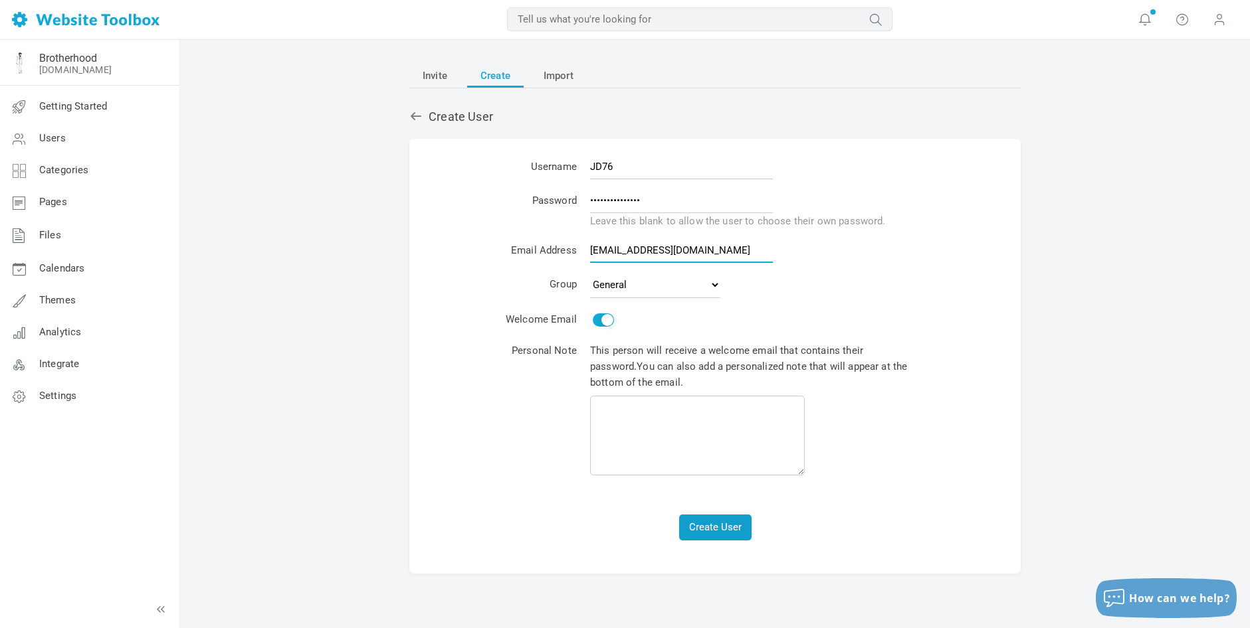
type input "sbbrotherhoodfounder+jd76@gmail.com"
click at [721, 520] on button "Create User" at bounding box center [715, 528] width 72 height 26
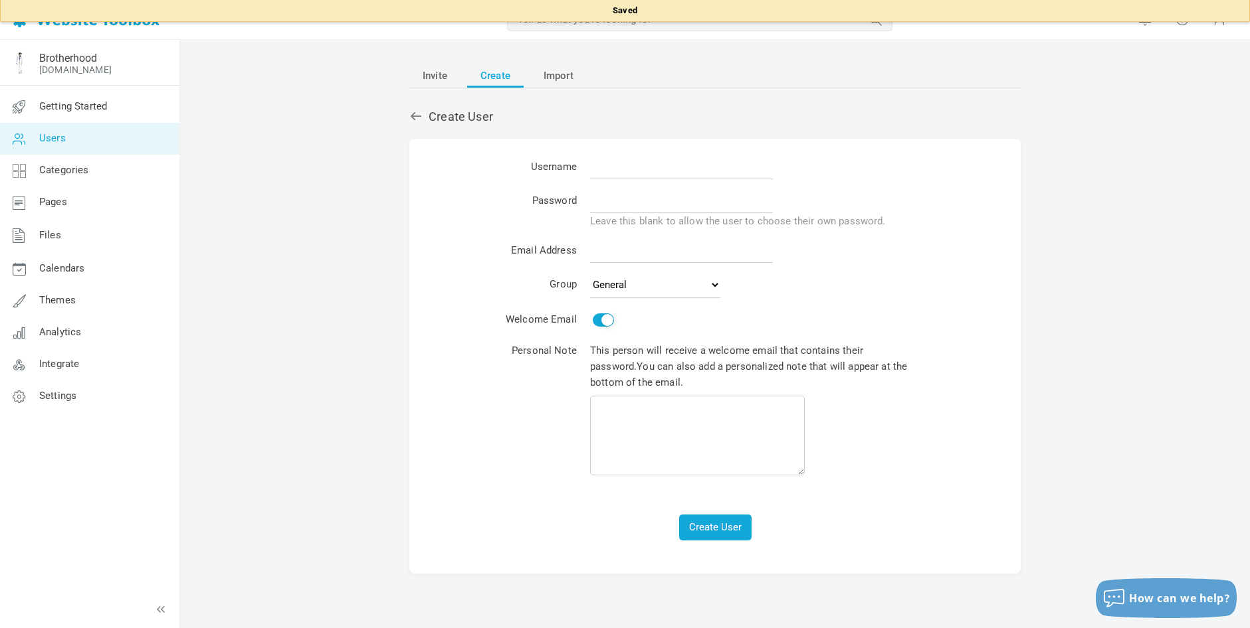
click at [54, 134] on span "Users" at bounding box center [52, 138] width 27 height 12
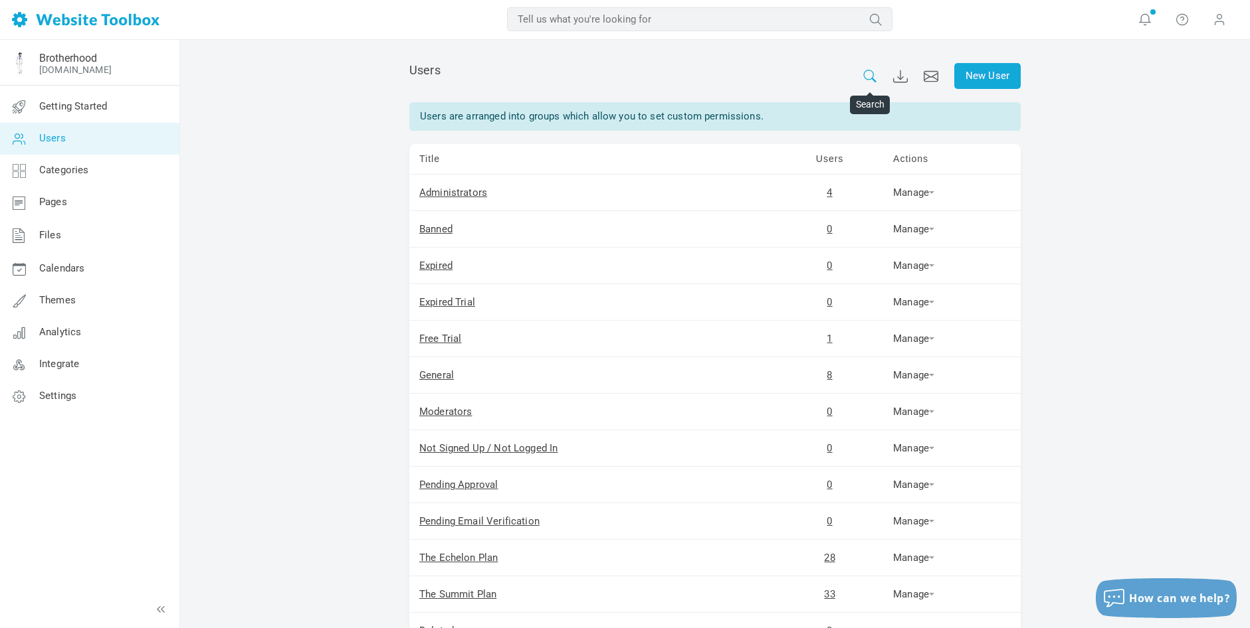
click at [868, 78] on icon at bounding box center [869, 76] width 15 height 13
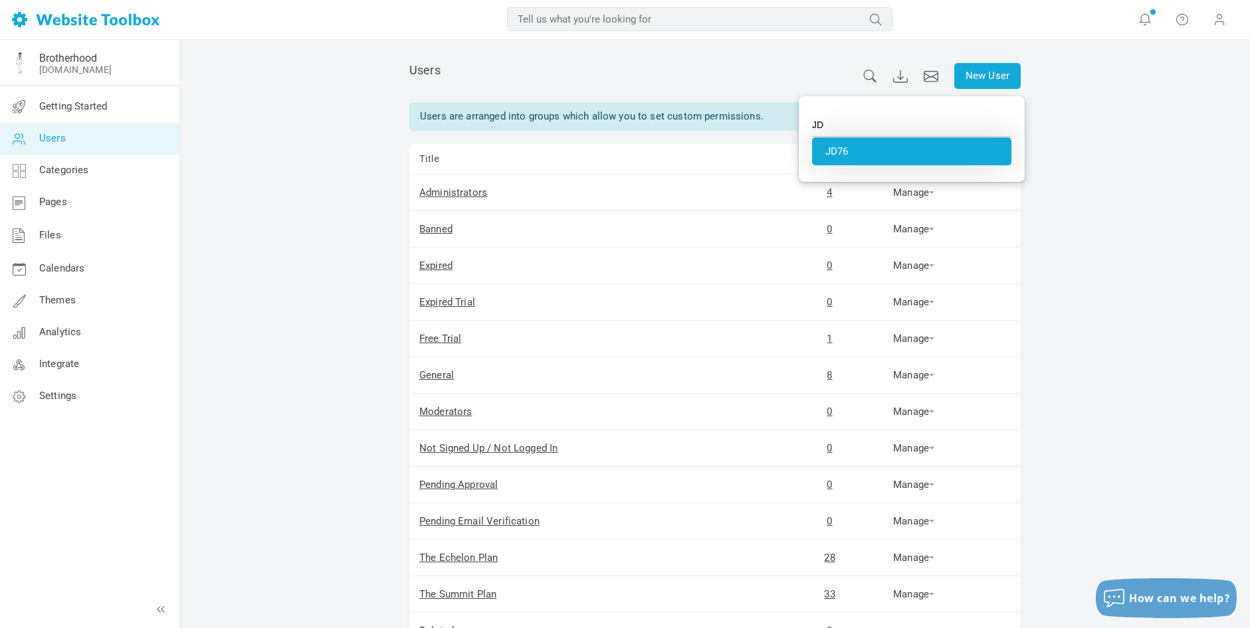
type input "JD76"
click at [858, 152] on li "JD76" at bounding box center [911, 152] width 199 height 28
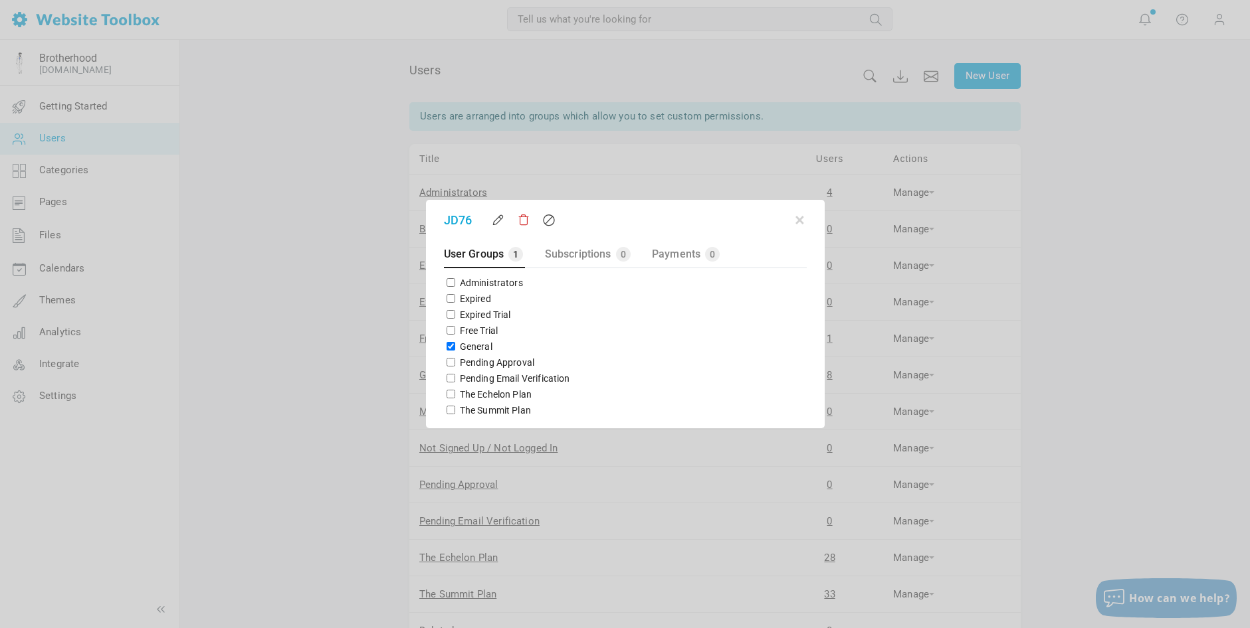
click at [450, 393] on input "The Echelon Plan" at bounding box center [450, 394] width 9 height 9
checkbox input "true"
click at [446, 347] on input "General" at bounding box center [450, 346] width 9 height 9
checkbox input "false"
click at [799, 221] on button "button" at bounding box center [799, 217] width 13 height 13
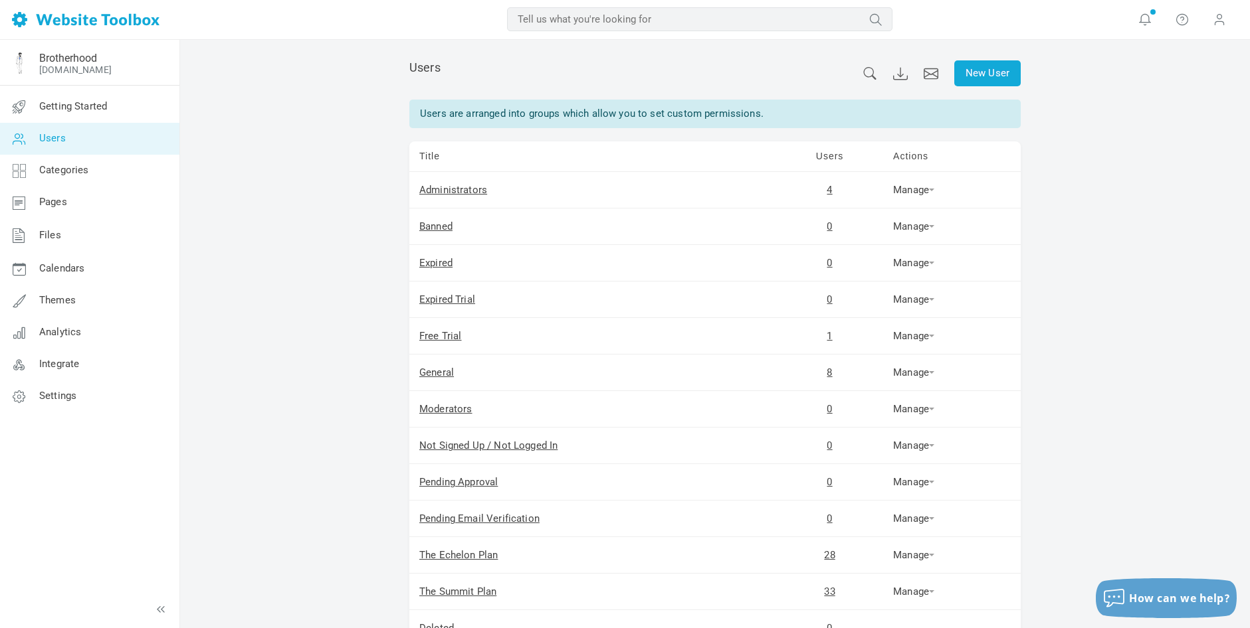
scroll to position [124, 0]
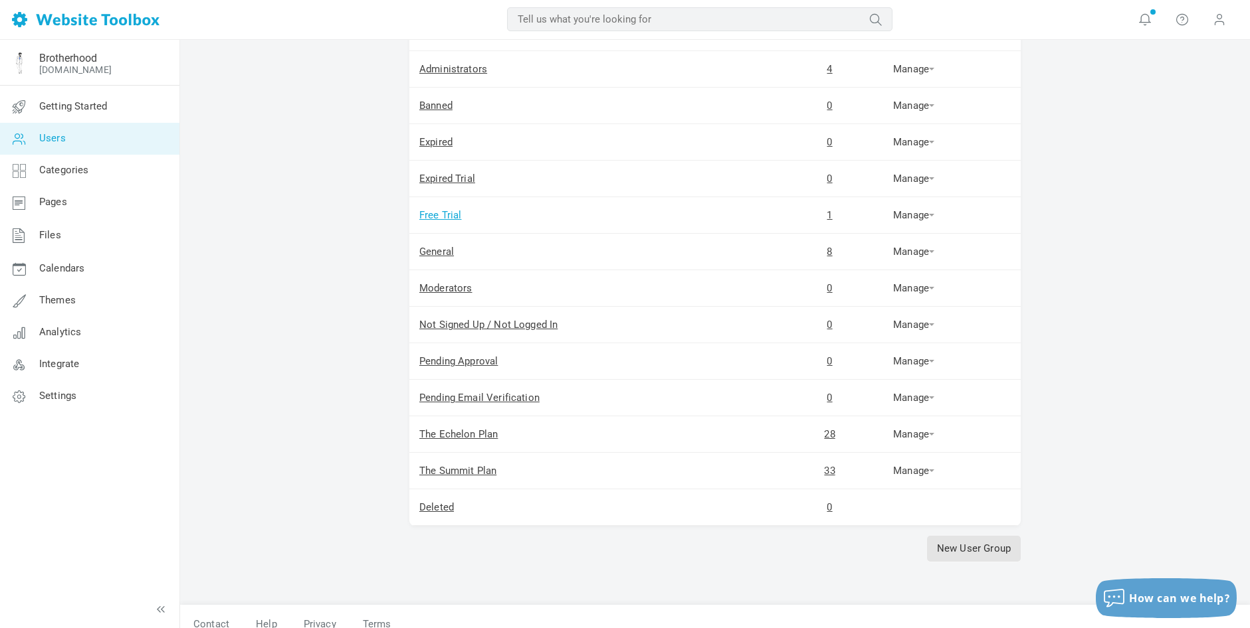
click at [439, 215] on link "Free Trial" at bounding box center [440, 215] width 43 height 12
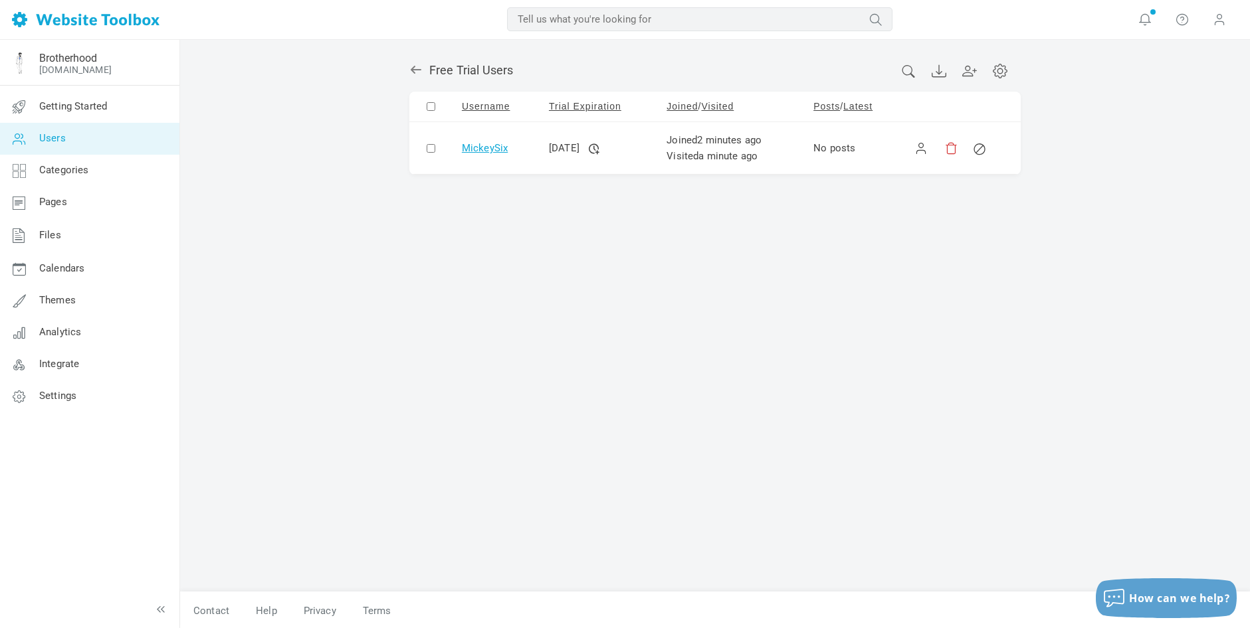
click at [476, 145] on link "MickeySix" at bounding box center [485, 148] width 46 height 12
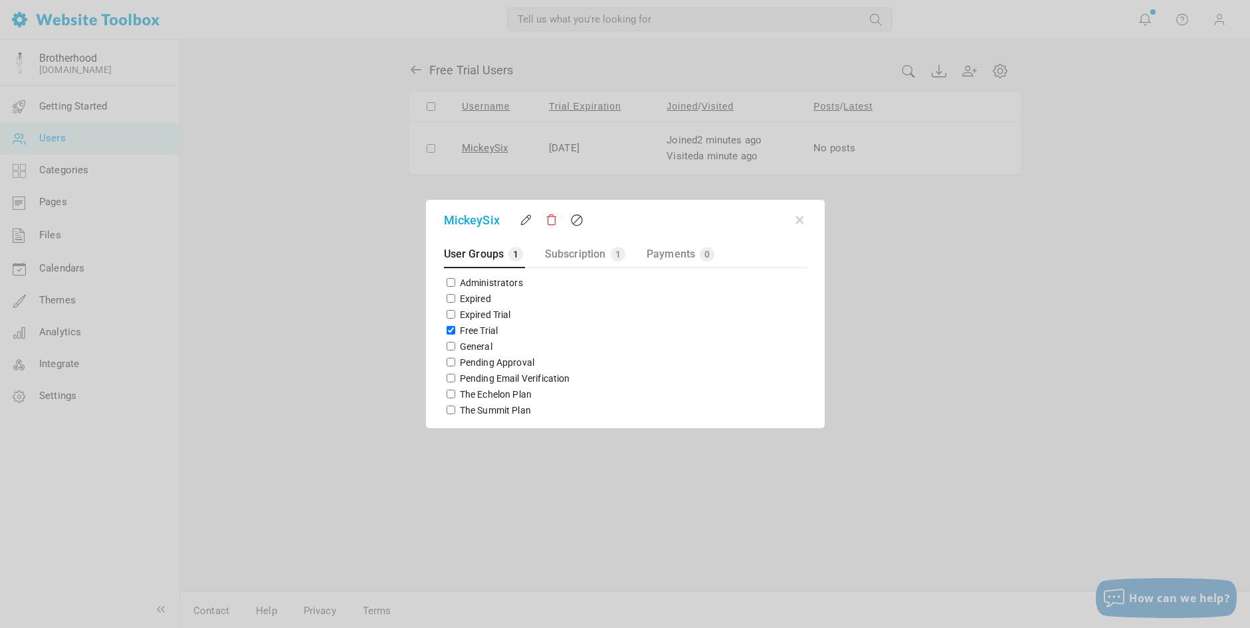
click at [446, 329] on input "Free Trial" at bounding box center [450, 330] width 9 height 9
checkbox input "false"
click at [446, 393] on input "The Echelon Plan" at bounding box center [450, 394] width 9 height 9
checkbox input "true"
click at [803, 221] on button "button" at bounding box center [799, 217] width 13 height 13
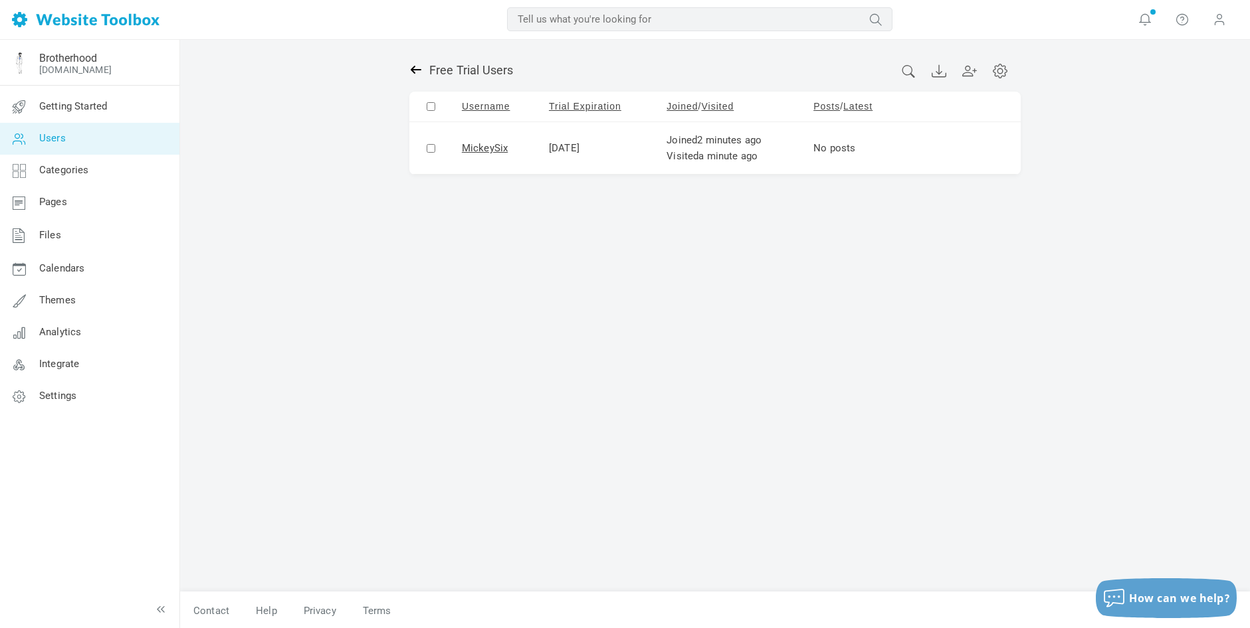
click at [414, 64] on icon at bounding box center [415, 69] width 13 height 13
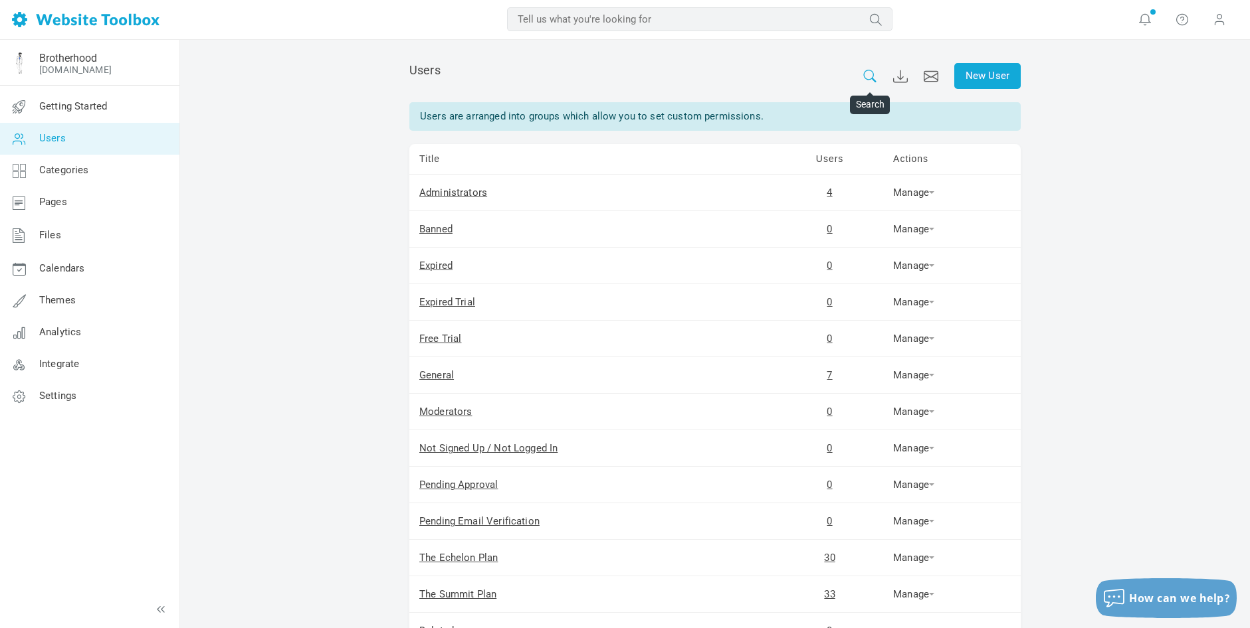
click at [868, 75] on icon at bounding box center [869, 76] width 15 height 13
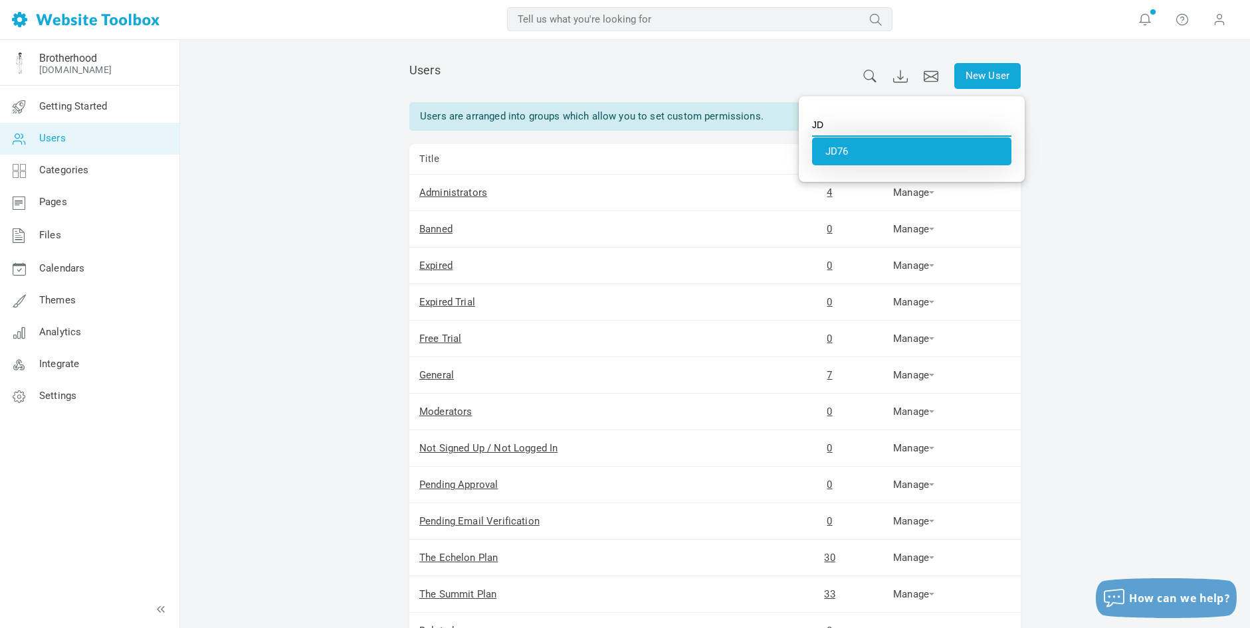
type input "JD76"
click at [843, 153] on li "JD76" at bounding box center [911, 152] width 199 height 28
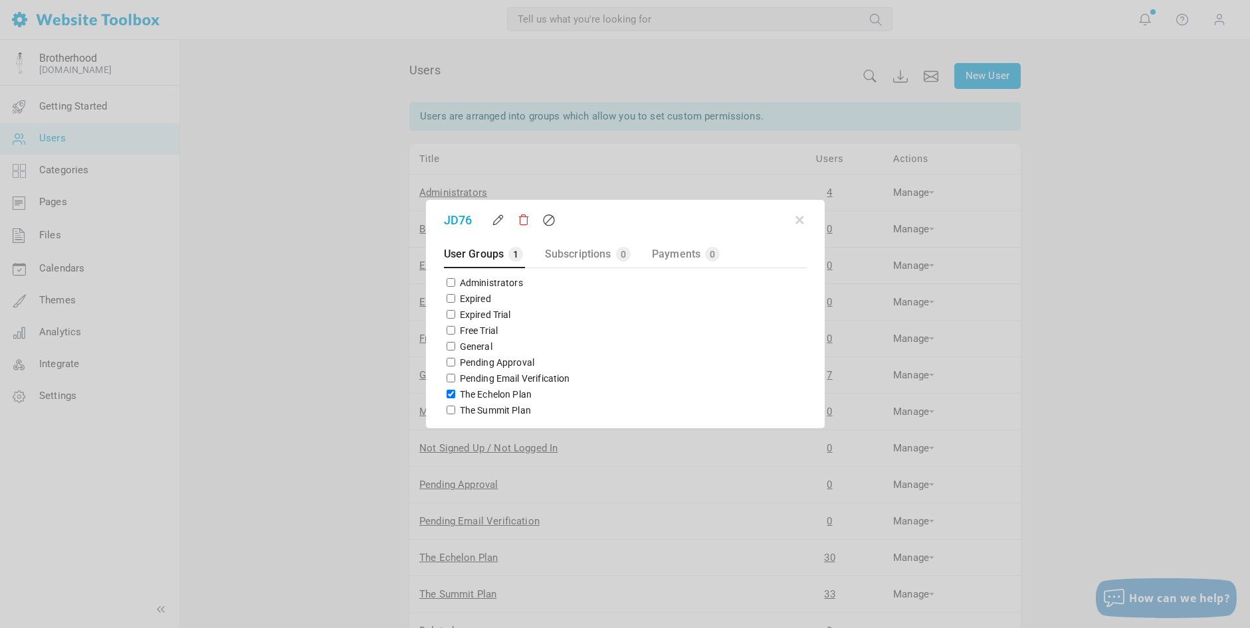
click at [799, 221] on button "button" at bounding box center [799, 217] width 13 height 13
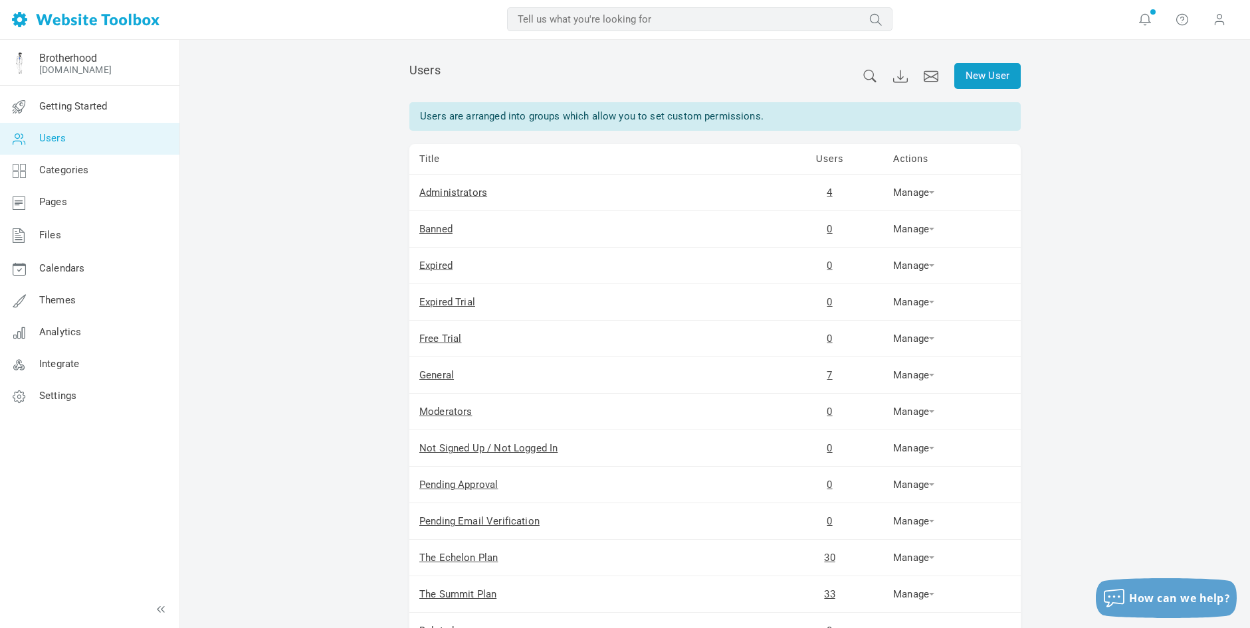
click at [983, 77] on link "New User" at bounding box center [987, 76] width 66 height 26
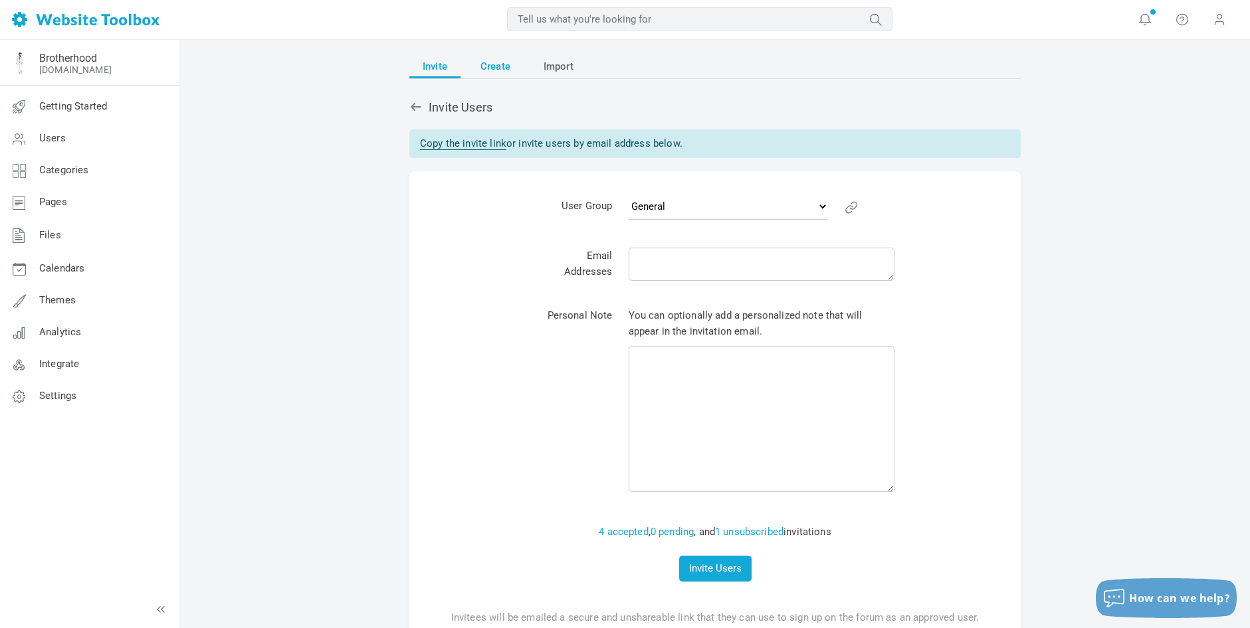
click at [490, 64] on span "Create" at bounding box center [495, 66] width 30 height 24
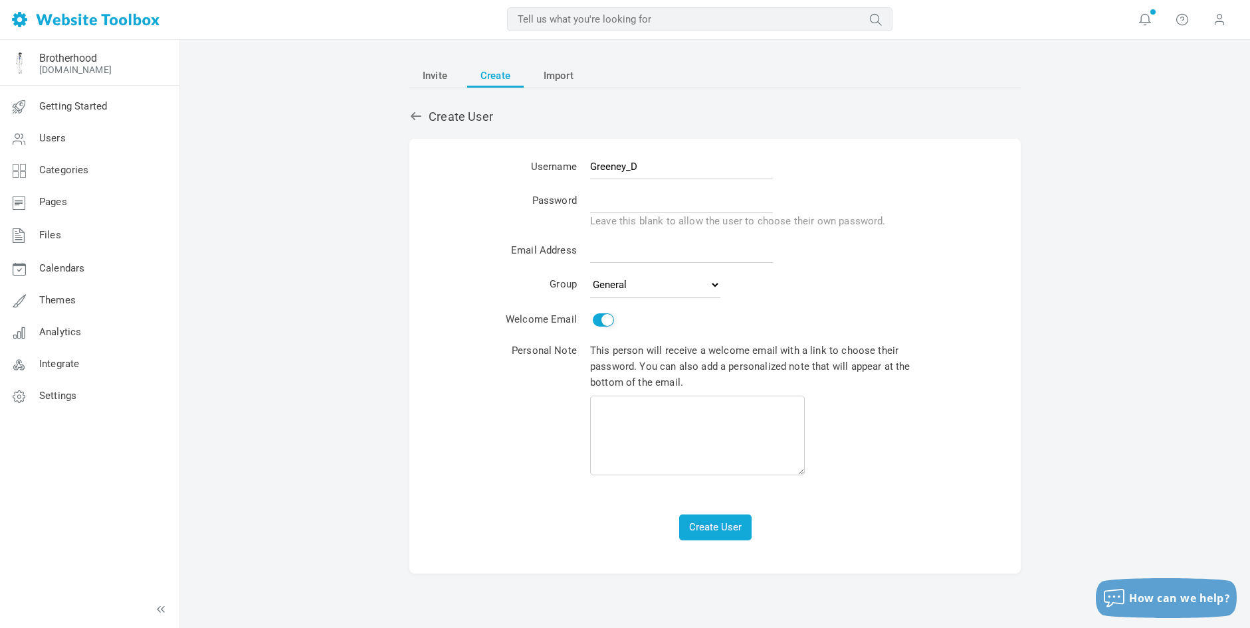
type input "Greeney_D"
type input "Brotherhood123!"
paste input "sbbrotherhoodfounder+greeney_d@gmail.com"
type input "sbbrotherhoodfounder+greeney_d@gmail.com"
click at [717, 522] on button "Create User" at bounding box center [715, 528] width 72 height 26
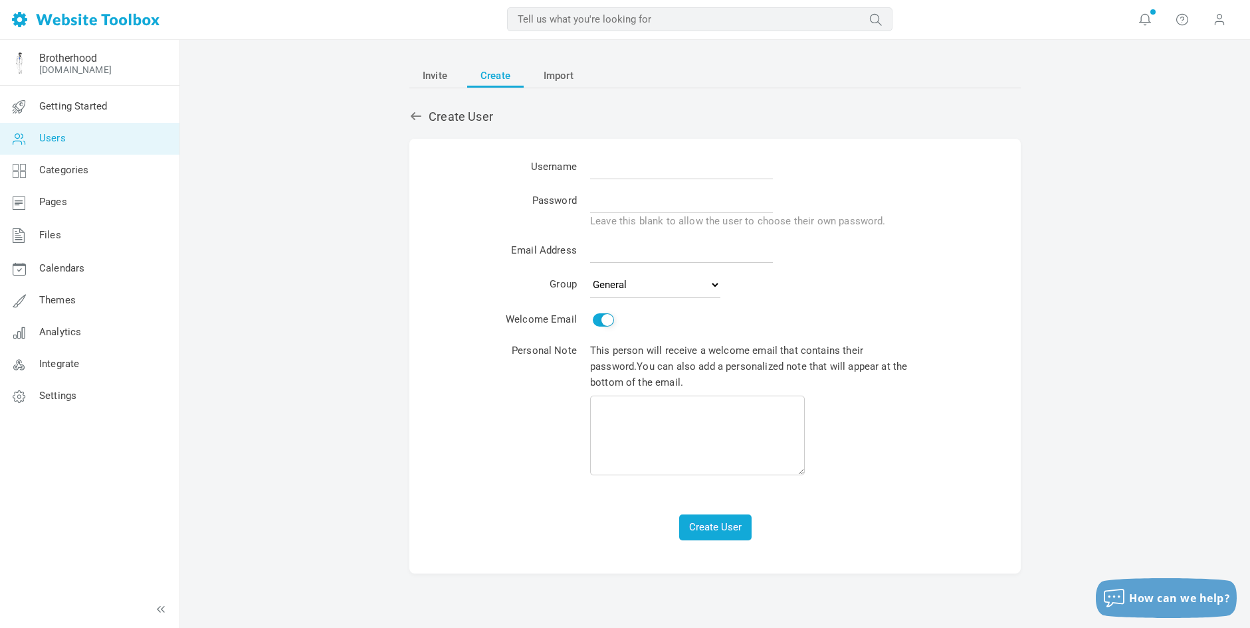
click at [75, 135] on link "Users" at bounding box center [89, 139] width 180 height 32
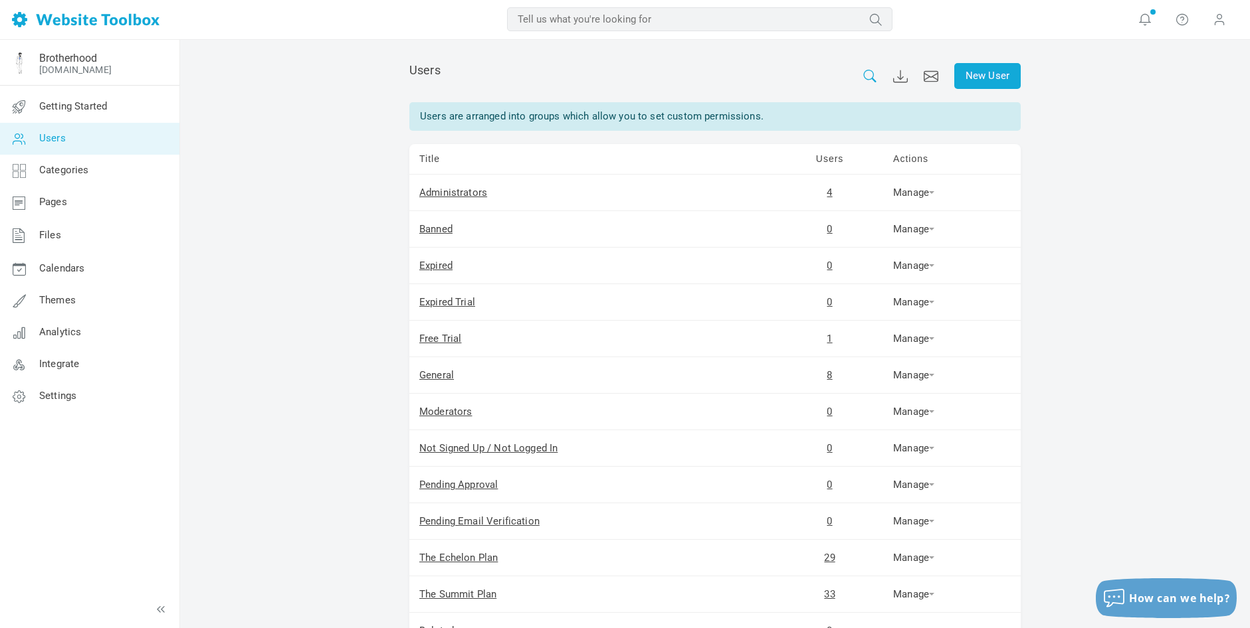
click at [868, 72] on icon at bounding box center [869, 76] width 15 height 13
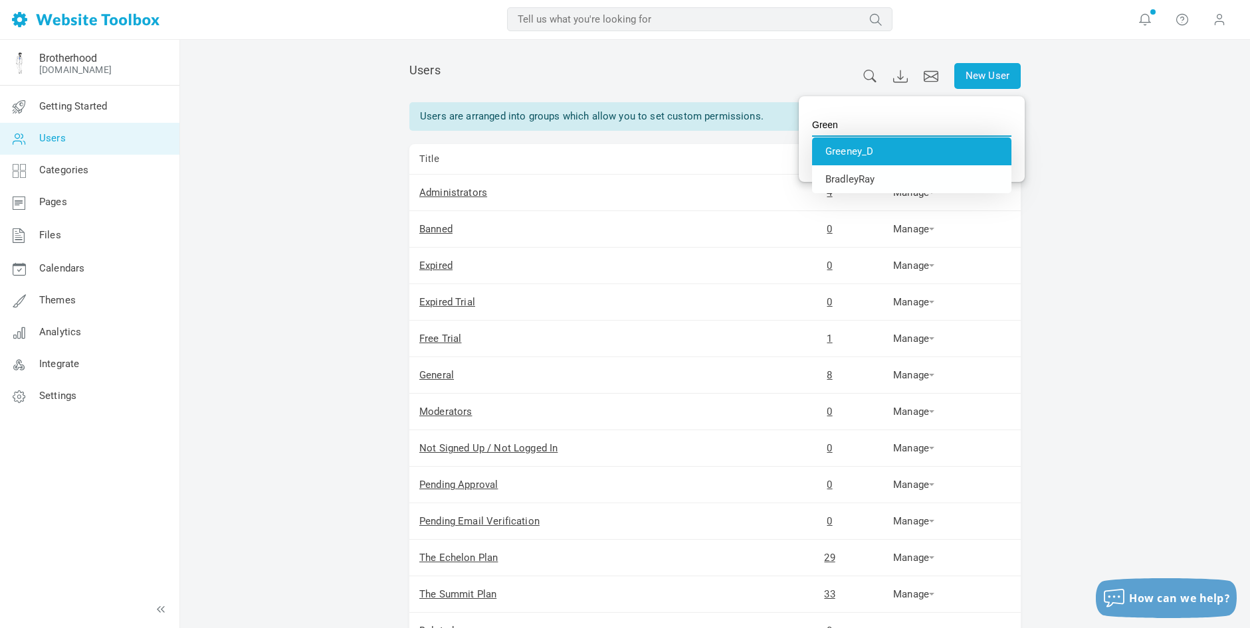
type input "Greeney_D"
click at [883, 153] on li "Greeney_D" at bounding box center [911, 152] width 199 height 28
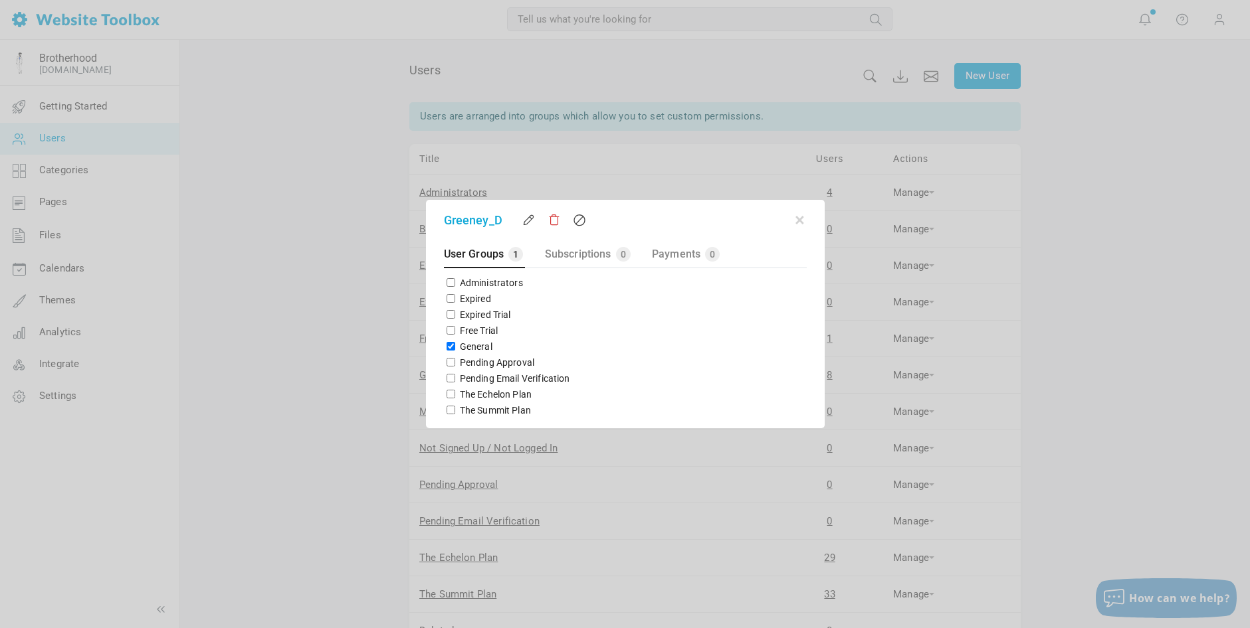
click at [448, 394] on input "The Echelon Plan" at bounding box center [450, 394] width 9 height 9
checkbox input "true"
click at [448, 347] on input "General" at bounding box center [450, 346] width 9 height 9
checkbox input "false"
click at [802, 221] on button "button" at bounding box center [799, 217] width 13 height 13
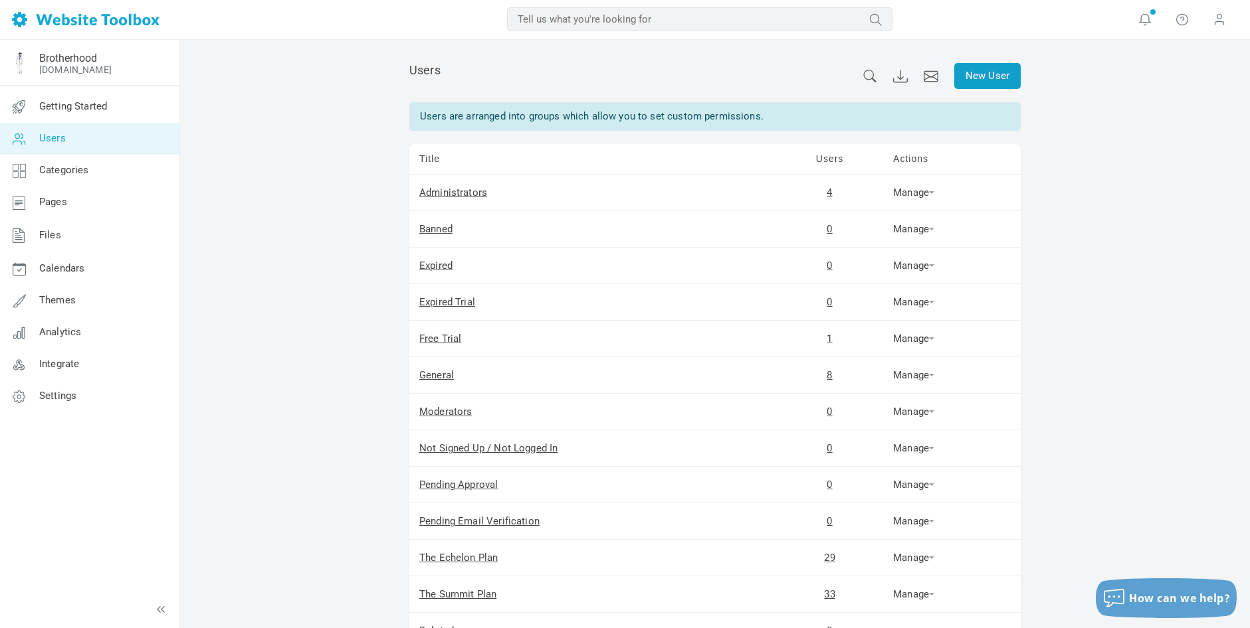
click at [983, 76] on link "New User" at bounding box center [987, 76] width 66 height 26
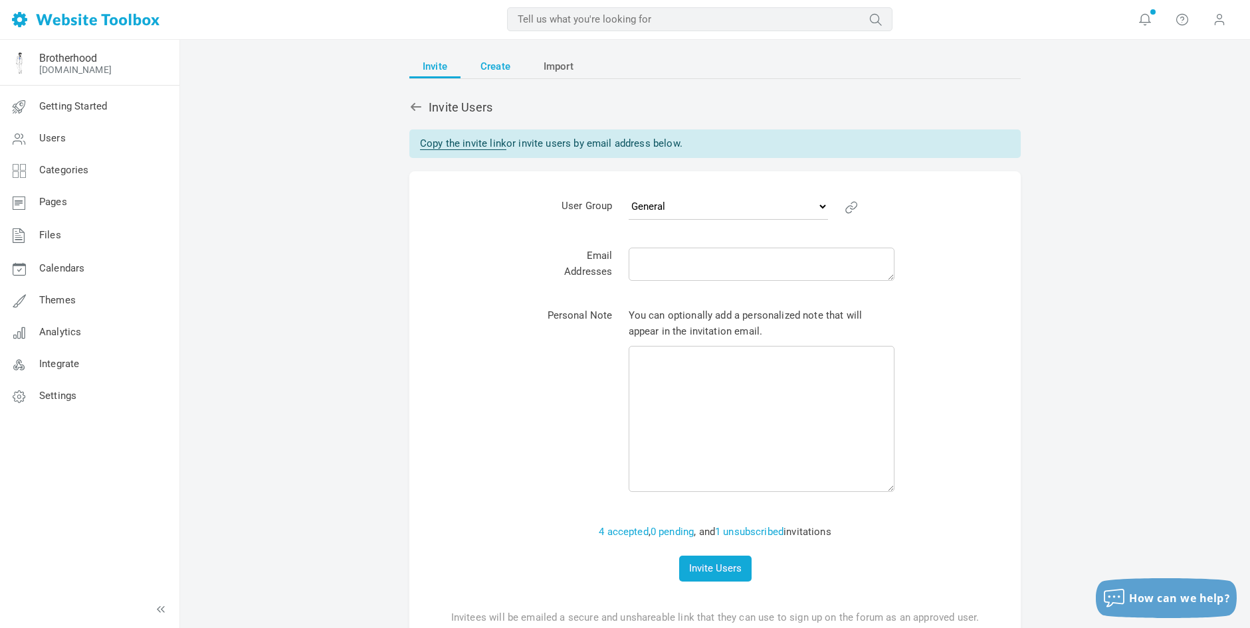
click at [491, 64] on span "Create" at bounding box center [495, 66] width 30 height 24
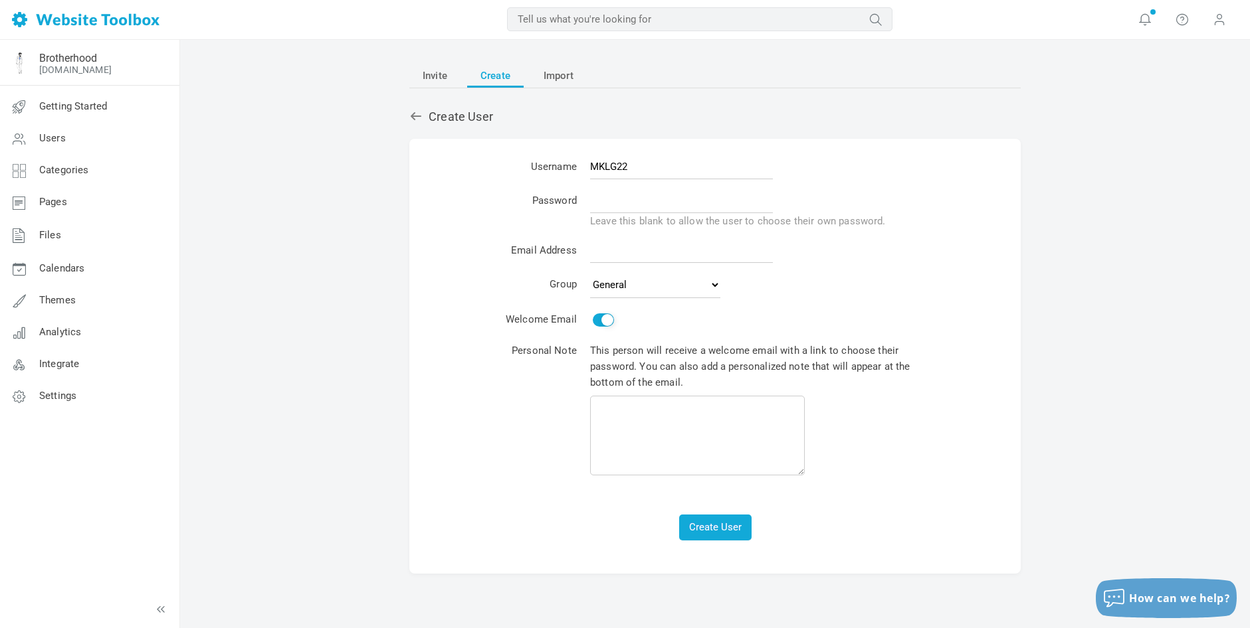
type input "MKLG22"
type input "Brotherhood123!"
paste input "sbbrotherhoodfounder+mklg22@gmail.com"
type input "sbbrotherhoodfounder+mklg22@gmail.com"
click at [711, 518] on button "Create User" at bounding box center [715, 528] width 72 height 26
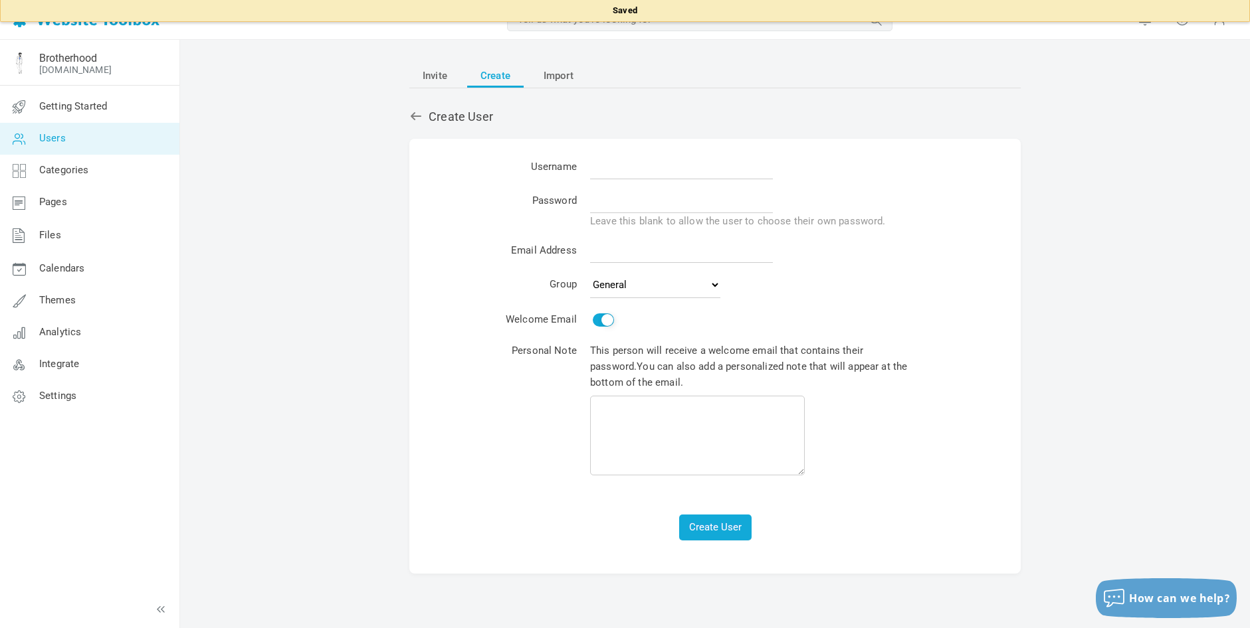
click at [54, 131] on link "Users" at bounding box center [89, 139] width 180 height 32
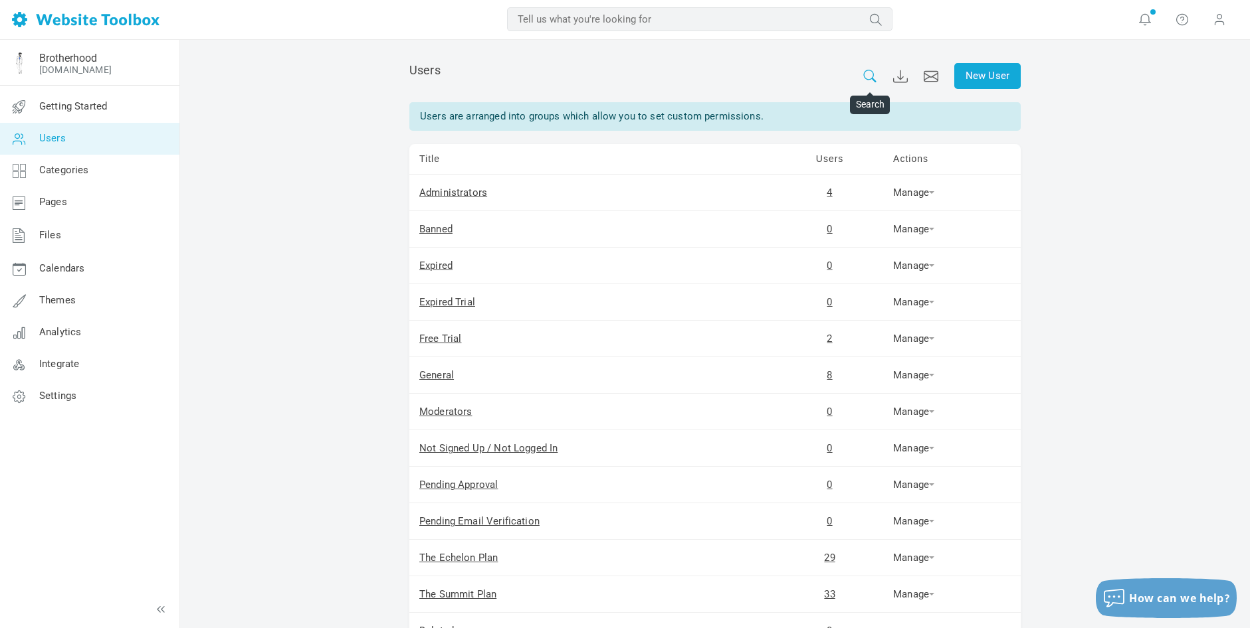
click at [869, 73] on icon at bounding box center [869, 76] width 15 height 13
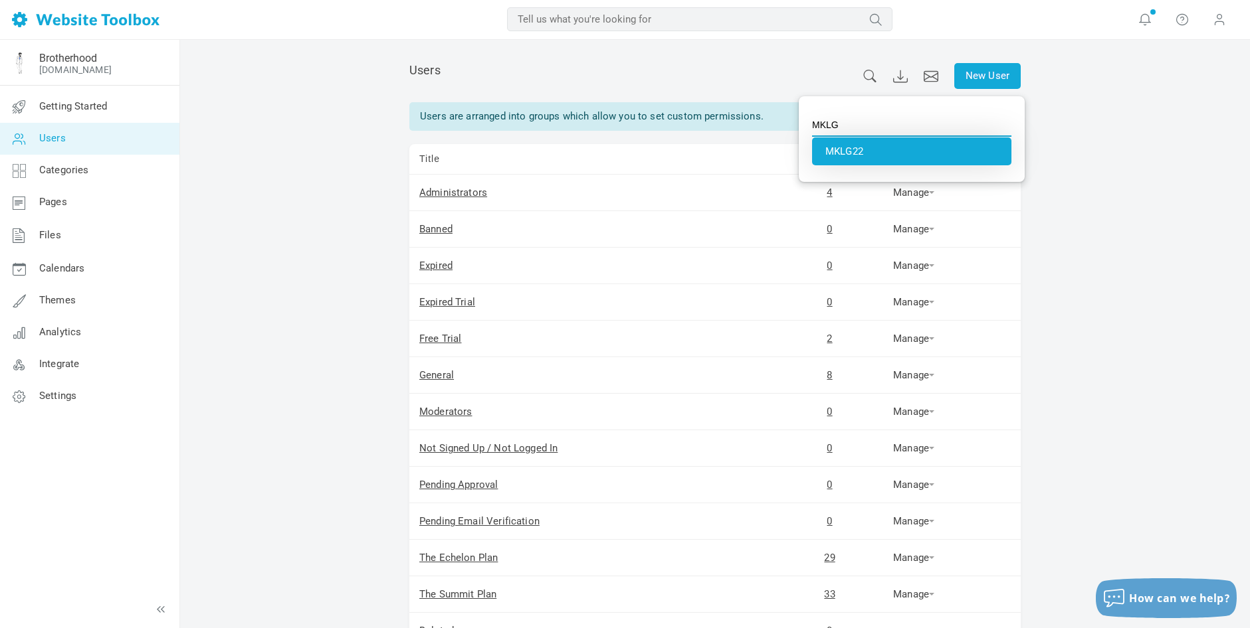
type input "MKLG22"
click at [870, 153] on li "MKLG22" at bounding box center [911, 152] width 199 height 28
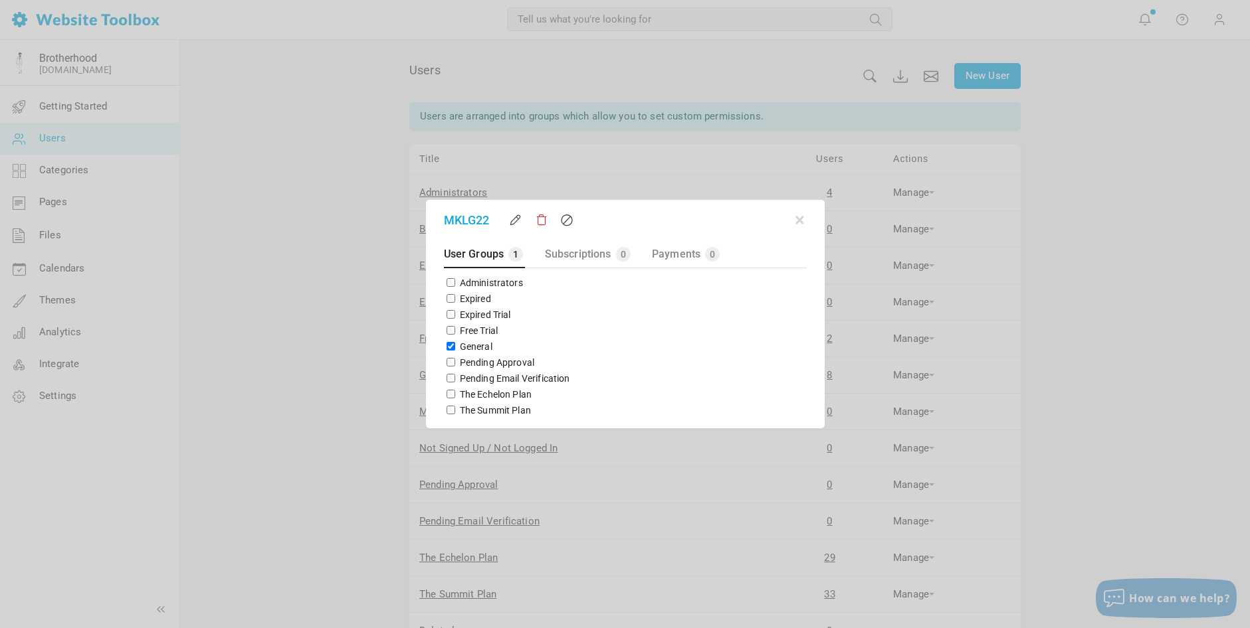
click at [450, 395] on input "The Echelon Plan" at bounding box center [450, 394] width 9 height 9
checkbox input "true"
click at [450, 345] on input "General" at bounding box center [450, 346] width 9 height 9
checkbox input "false"
click at [800, 220] on button "button" at bounding box center [799, 217] width 13 height 13
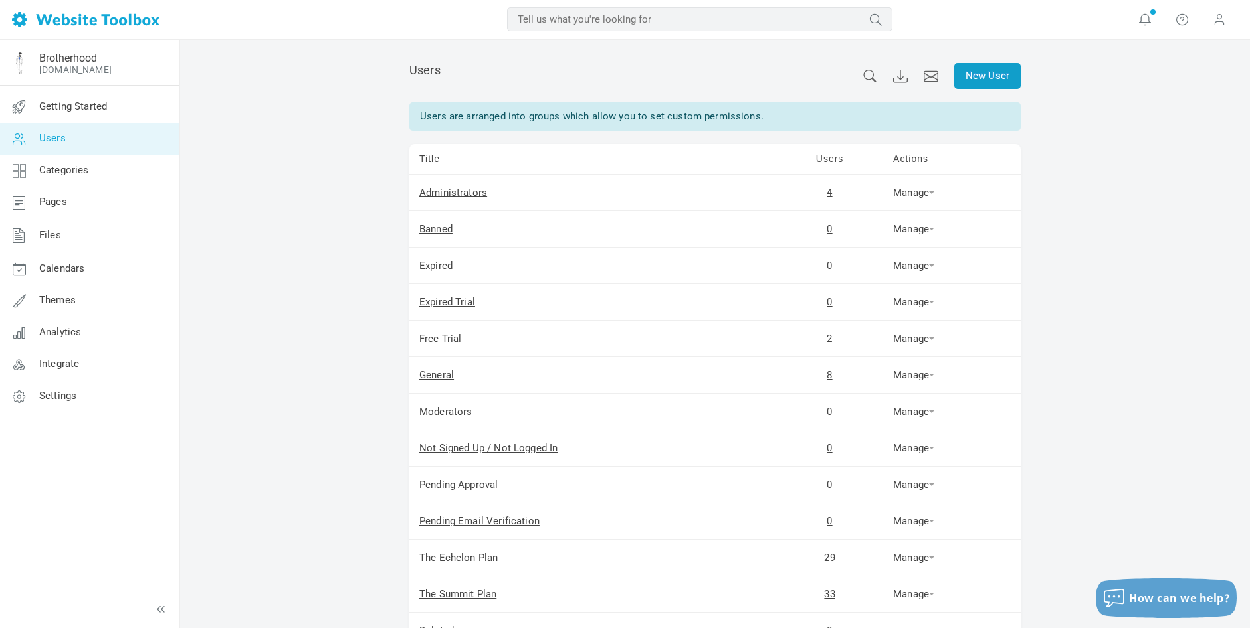
click at [988, 76] on link "New User" at bounding box center [987, 76] width 66 height 26
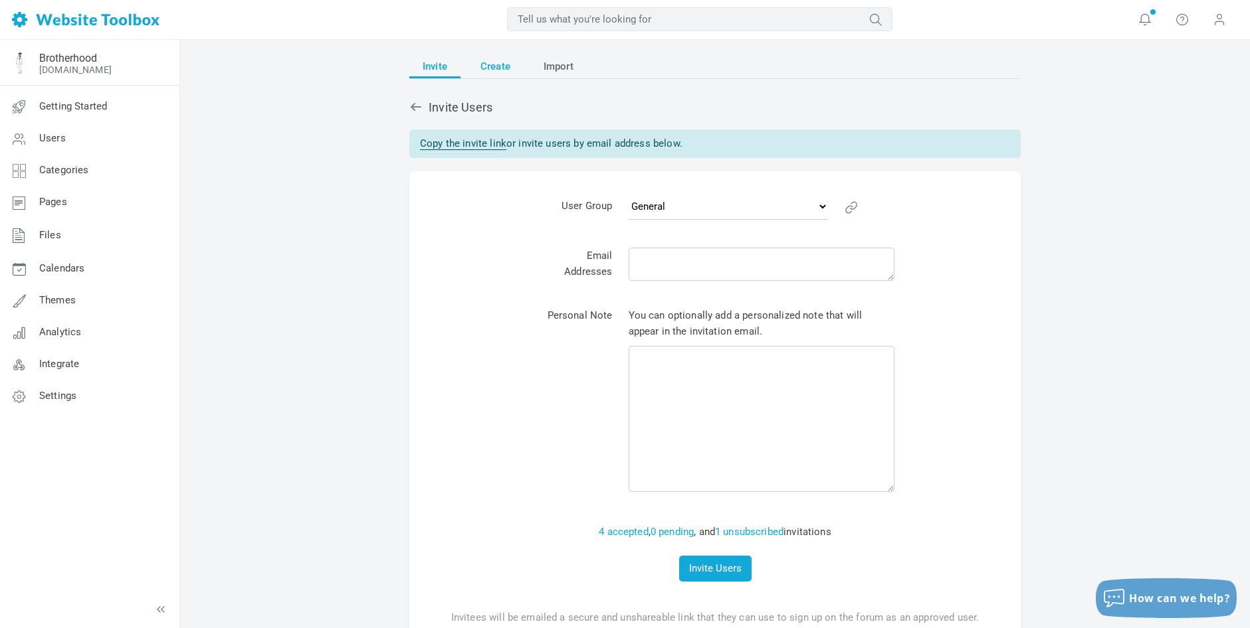
click at [496, 57] on span "Create" at bounding box center [495, 66] width 30 height 24
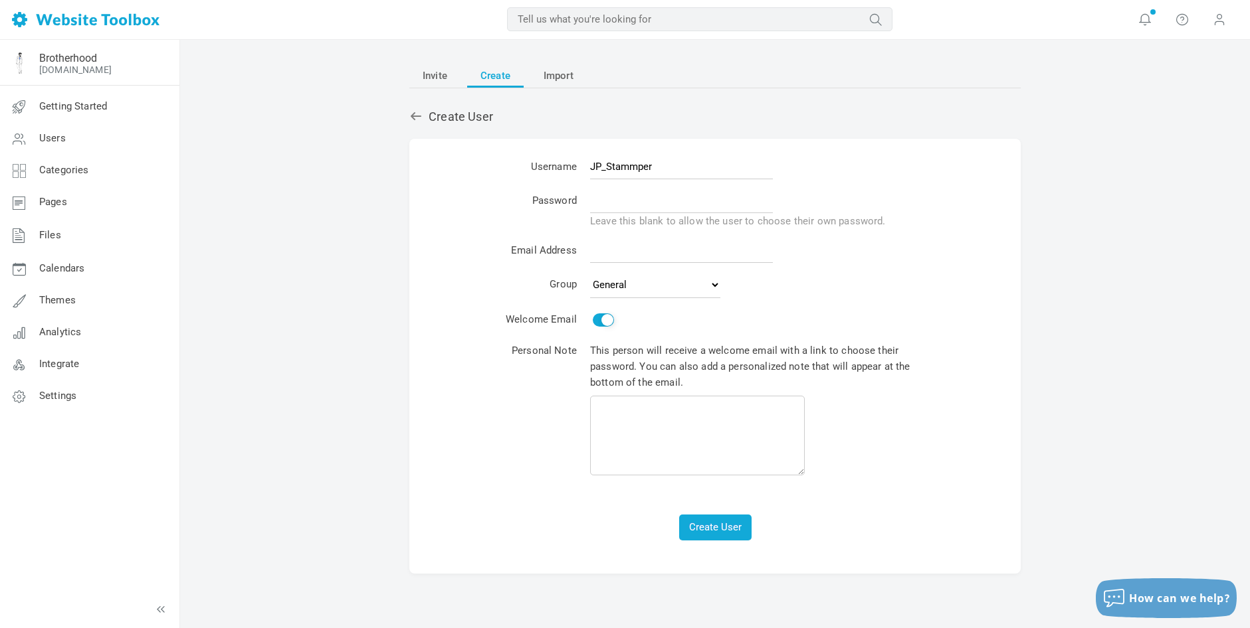
type input "JP_Stammper"
type input "Brotherhood123!"
paste input "sbbrotherhoodfounder+jp_stammper@gmail.com"
type input "sbbrotherhoodfounder+jp_stammper@gmail.com"
click at [721, 519] on button "Create User" at bounding box center [715, 528] width 72 height 26
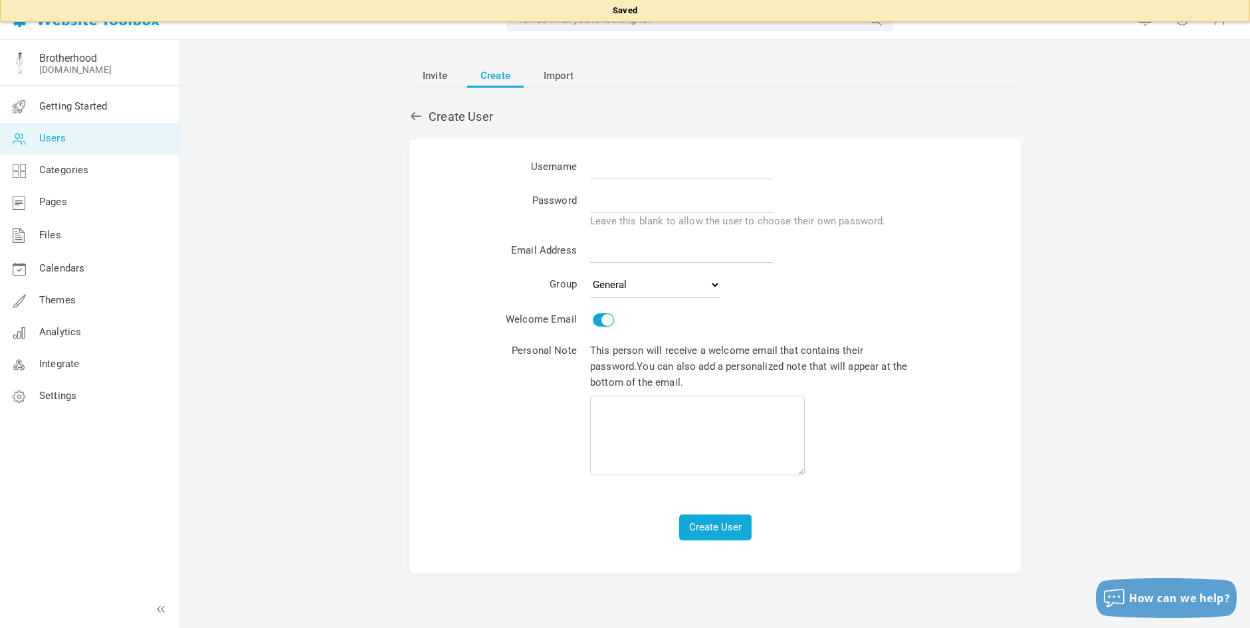
click at [66, 140] on link "Users" at bounding box center [89, 139] width 180 height 32
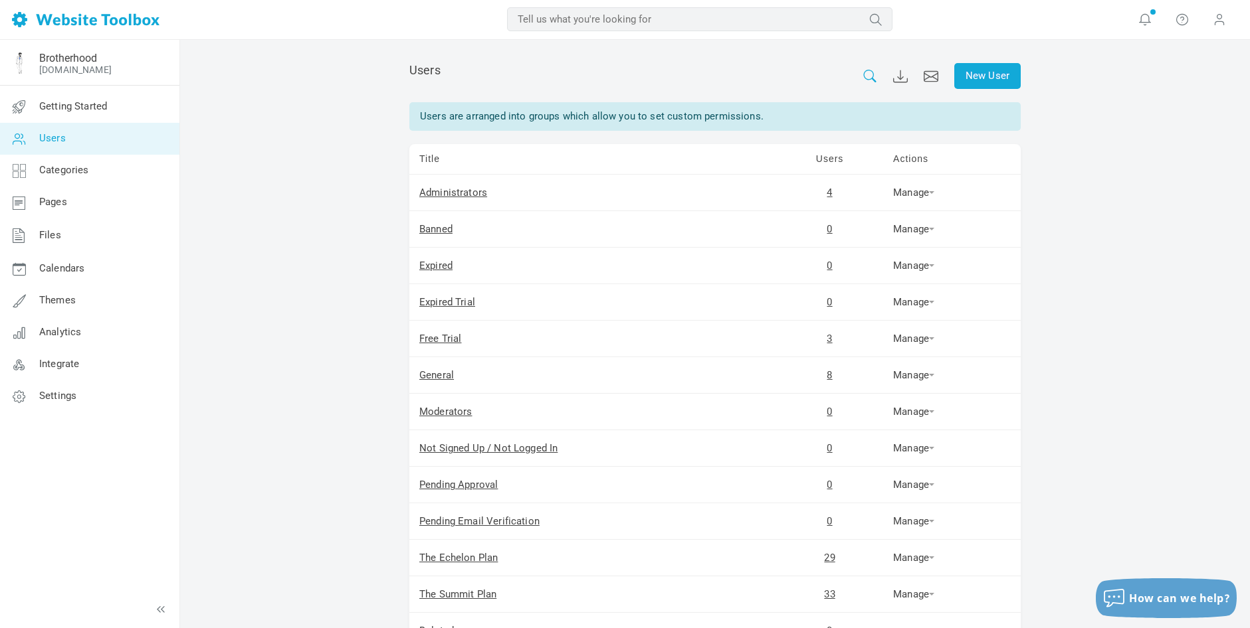
click at [866, 76] on icon at bounding box center [869, 76] width 15 height 13
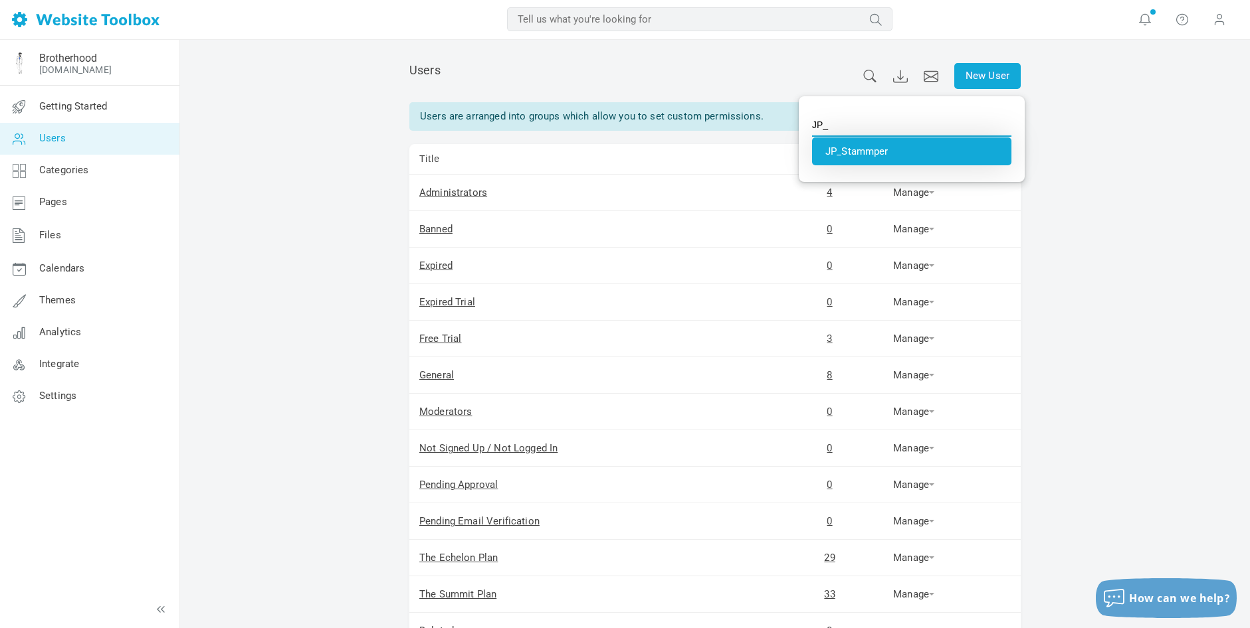
type input "JP_Stammper"
click at [885, 148] on li "JP_Stammper" at bounding box center [911, 152] width 199 height 28
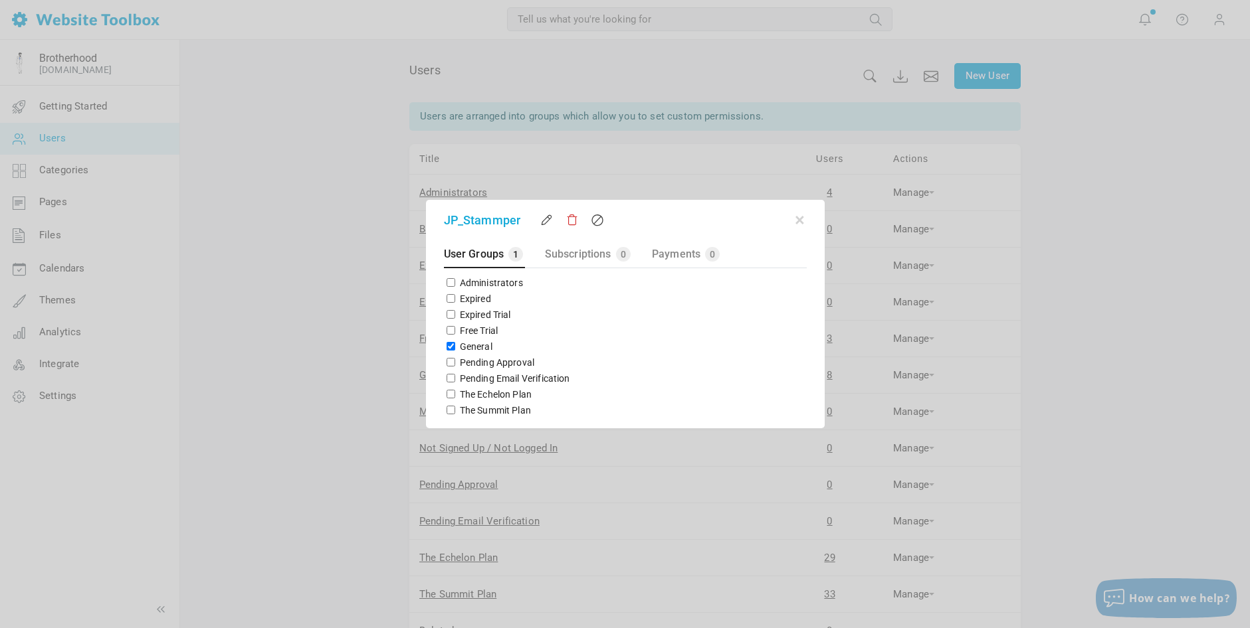
click at [447, 346] on input "General" at bounding box center [450, 346] width 9 height 9
checkbox input "false"
click at [449, 393] on input "The Echelon Plan" at bounding box center [450, 394] width 9 height 9
checkbox input "true"
click at [796, 219] on button "button" at bounding box center [799, 217] width 13 height 13
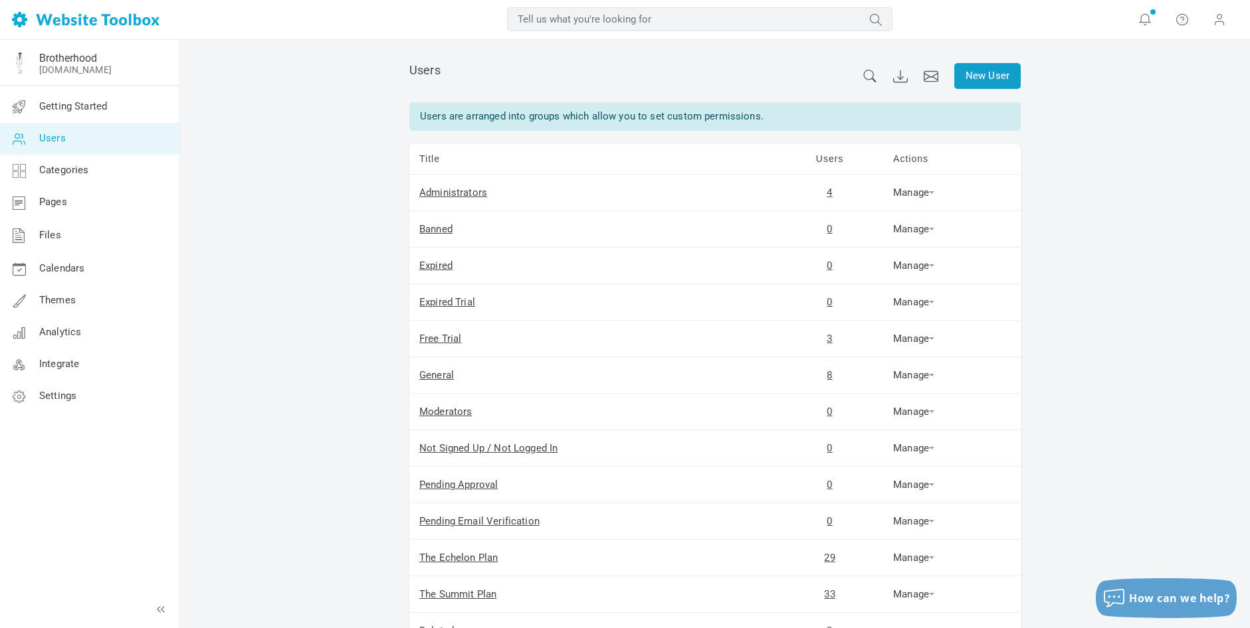
click at [987, 76] on link "New User" at bounding box center [987, 76] width 66 height 26
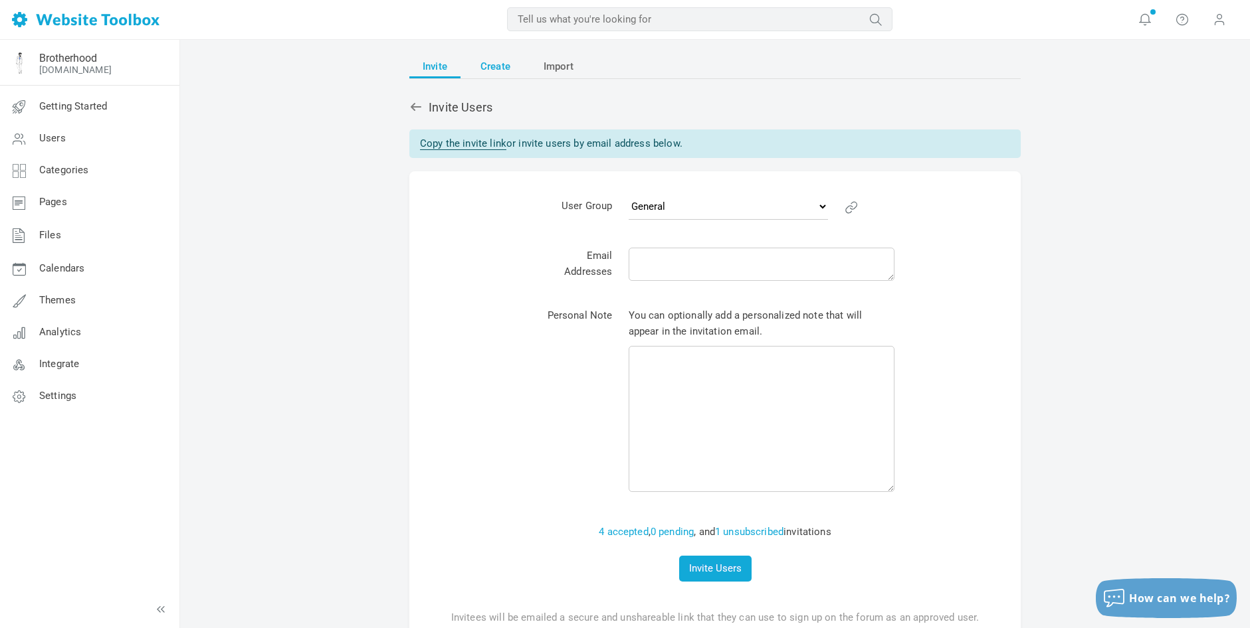
click at [482, 64] on span "Create" at bounding box center [495, 66] width 30 height 24
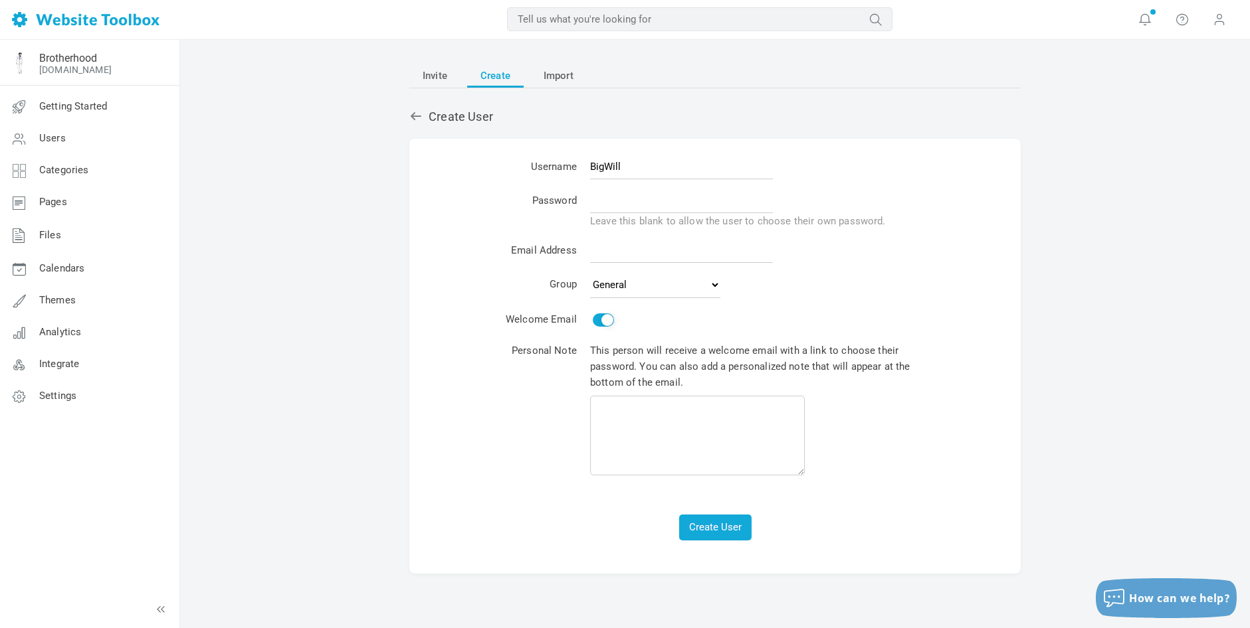
type input "BigWill"
type input "Brotherhood123!"
paste input "sbbrotherhoodfounder+bigwill@gmail.com"
type input "sbbrotherhoodfounder+bigwill@gmail.com"
click at [724, 518] on button "Create User" at bounding box center [715, 528] width 72 height 26
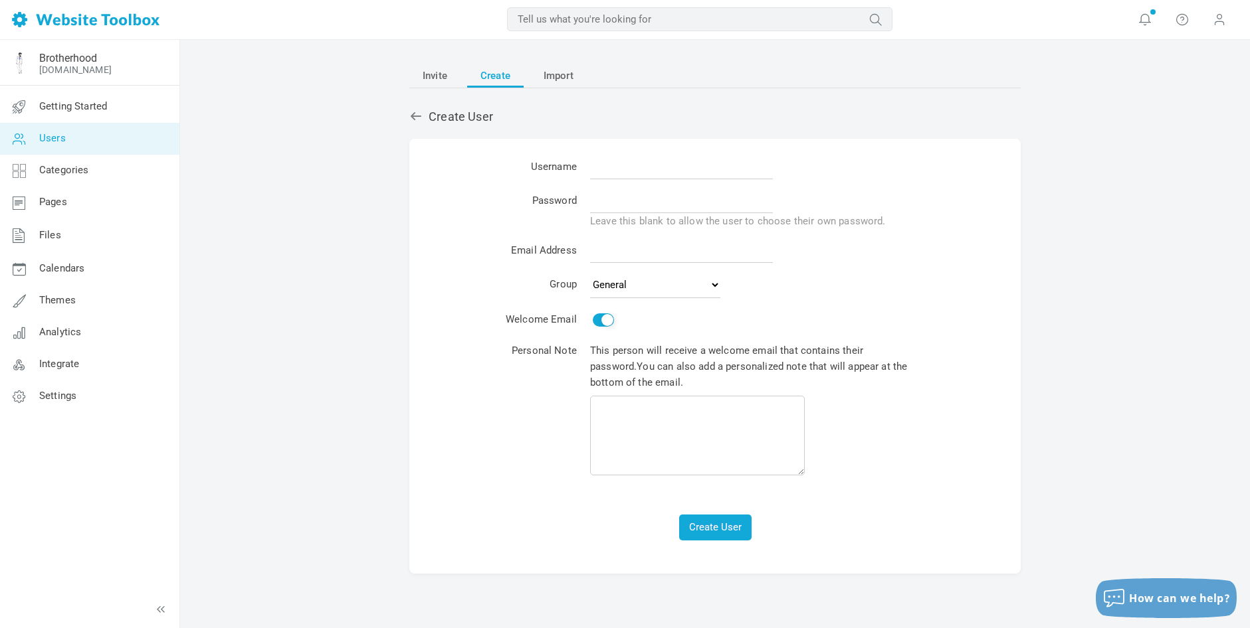
click at [97, 136] on link "Users" at bounding box center [89, 139] width 180 height 32
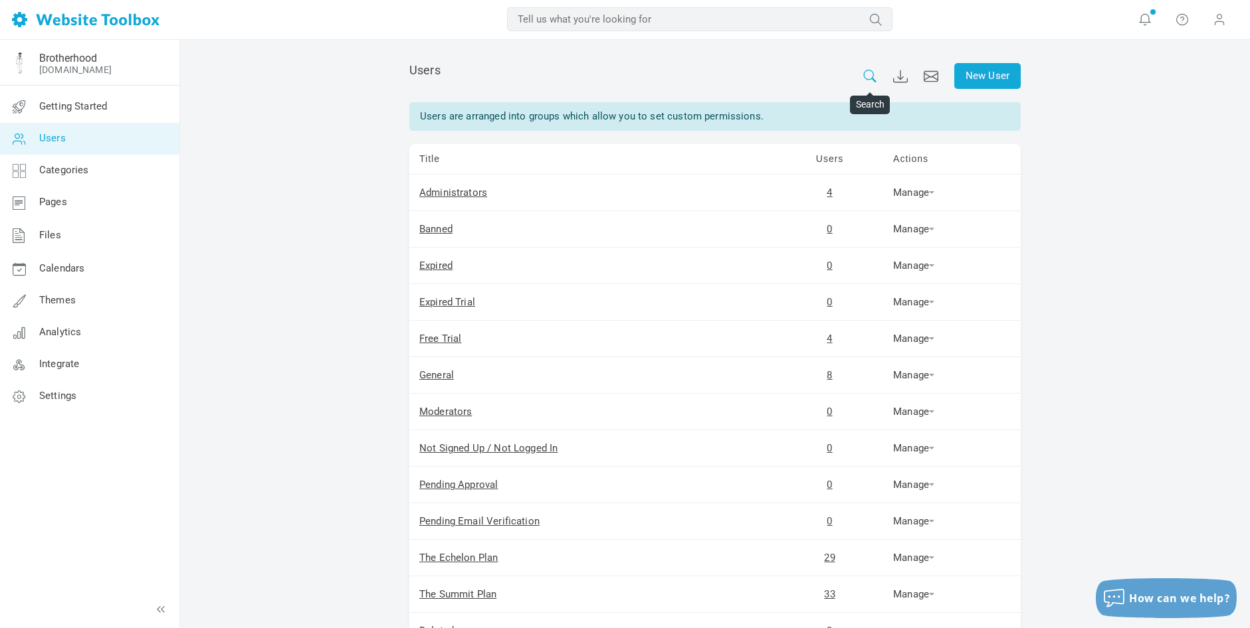
click at [870, 77] on icon at bounding box center [869, 76] width 15 height 13
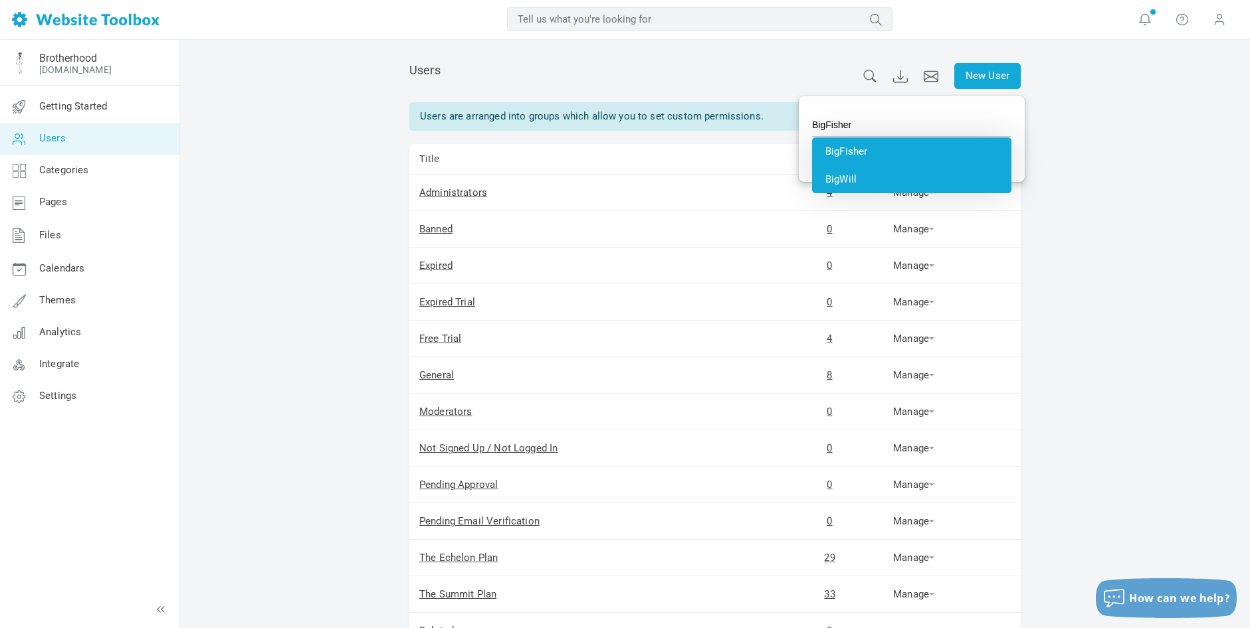
type input "BigWill"
click at [859, 181] on li "BigWill" at bounding box center [911, 179] width 199 height 28
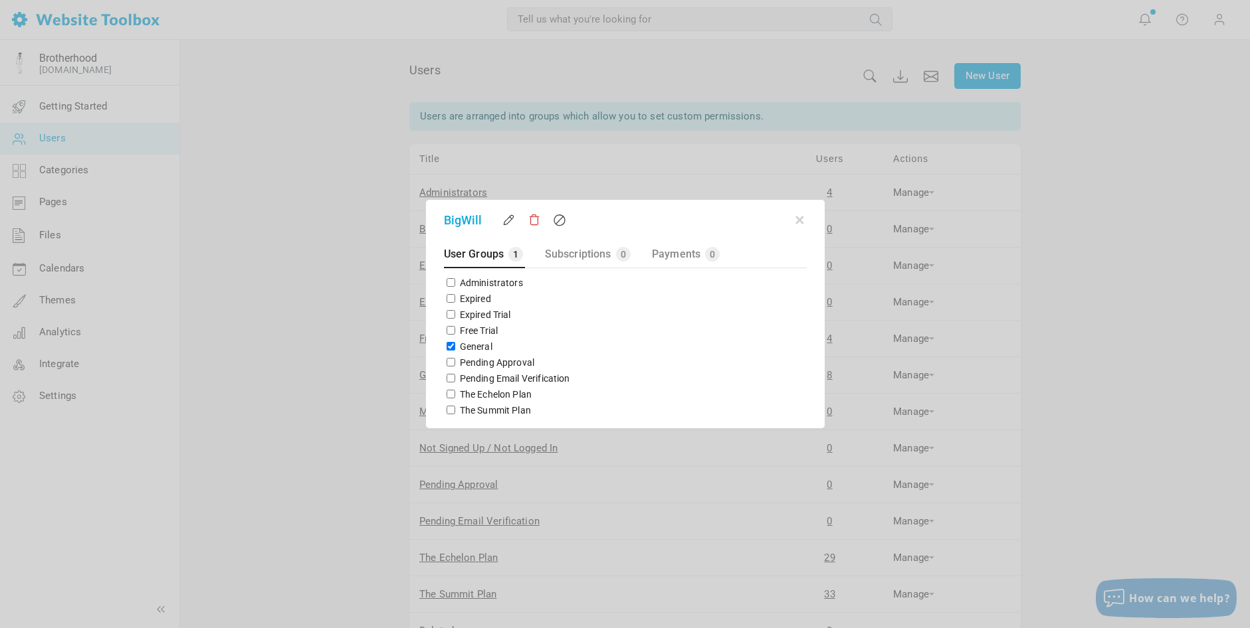
drag, startPoint x: 450, startPoint y: 395, endPoint x: 452, endPoint y: 373, distance: 21.4
click at [450, 395] on input "The Echelon Plan" at bounding box center [450, 394] width 9 height 9
checkbox input "true"
click at [449, 342] on input "General" at bounding box center [450, 346] width 9 height 9
checkbox input "false"
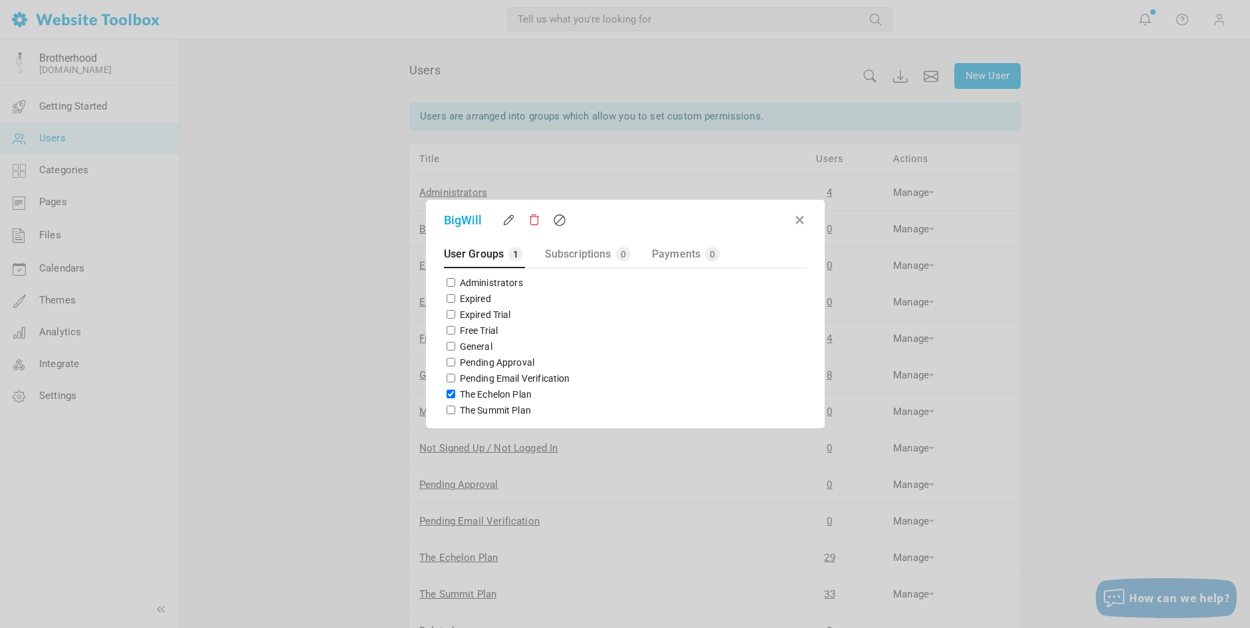
click at [803, 220] on button "button" at bounding box center [799, 217] width 13 height 13
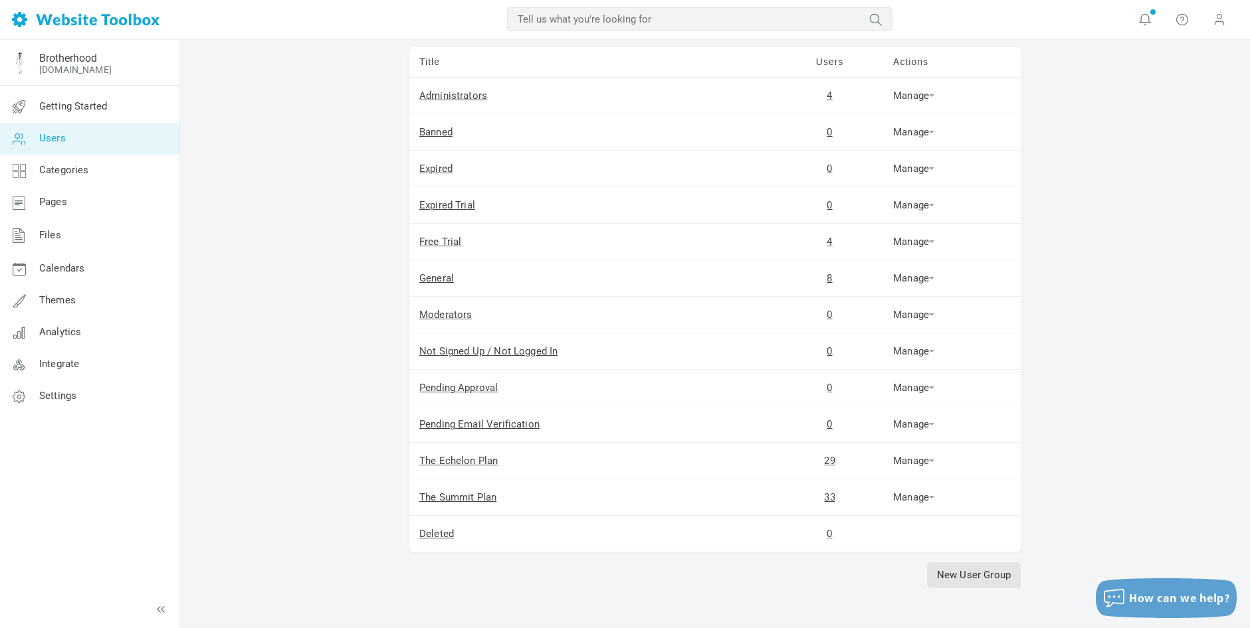
scroll to position [138, 0]
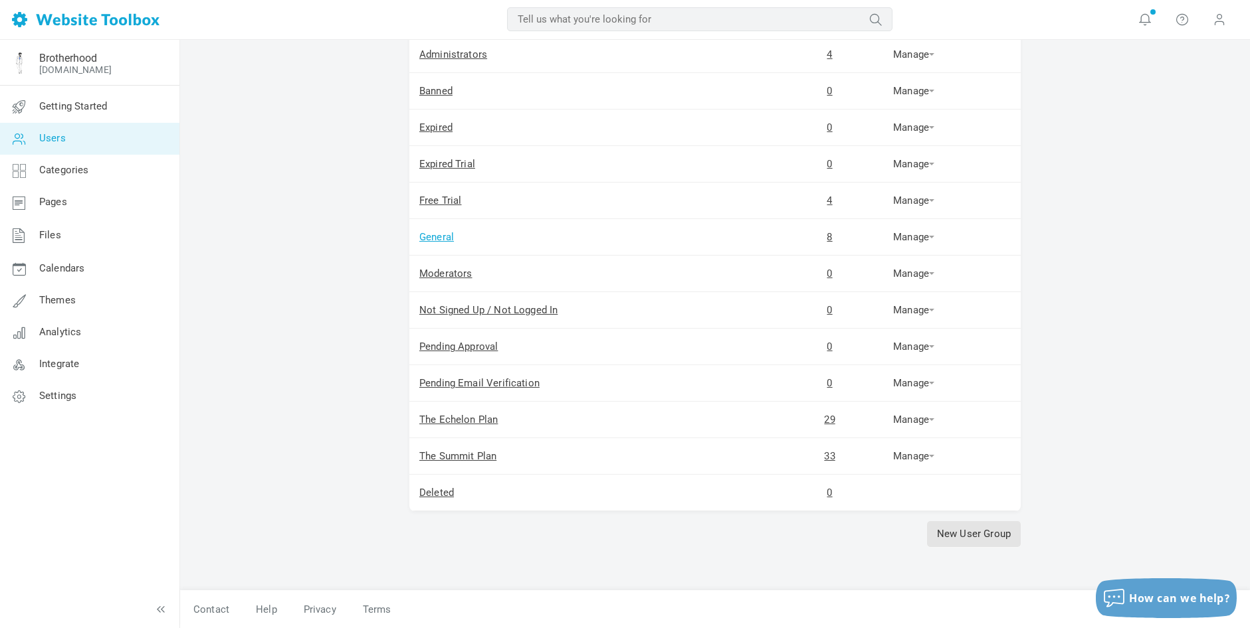
click at [433, 235] on link "General" at bounding box center [436, 237] width 35 height 12
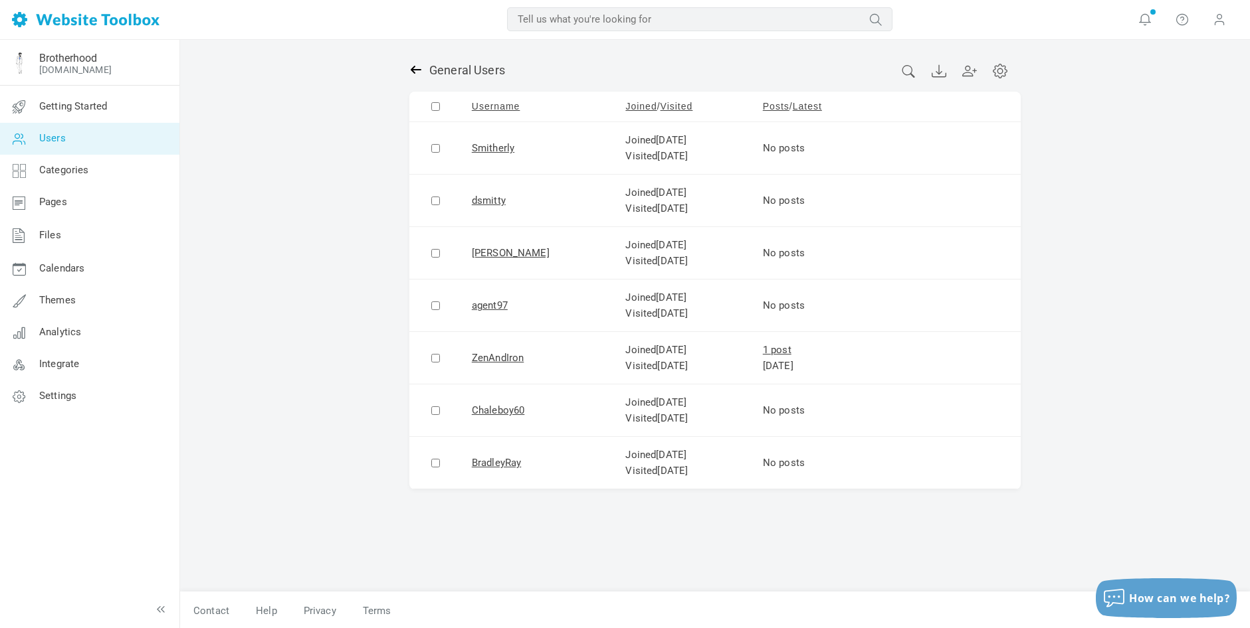
click at [412, 68] on icon at bounding box center [415, 69] width 13 height 13
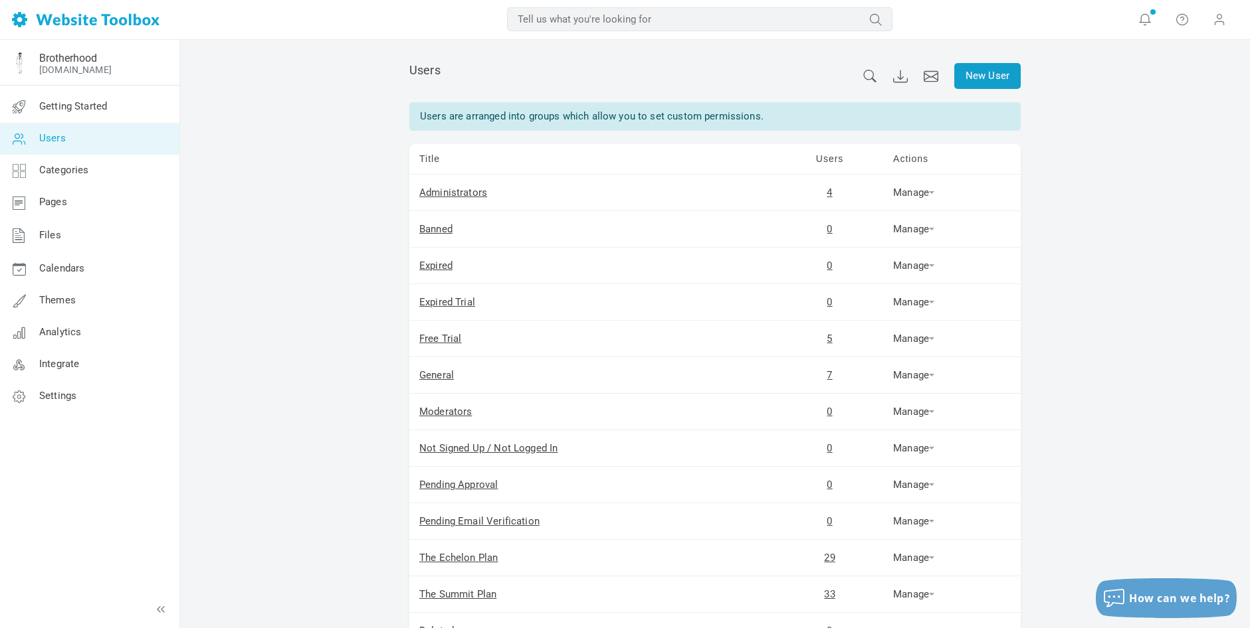
click at [983, 70] on link "New User" at bounding box center [987, 76] width 66 height 26
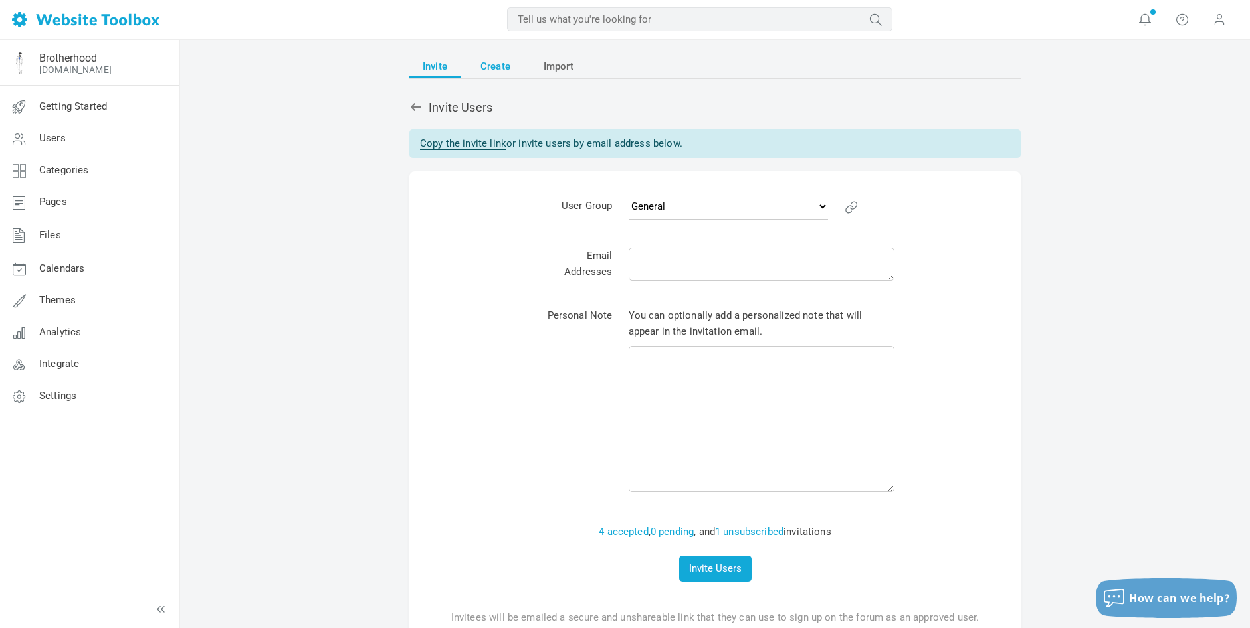
click at [508, 68] on span "Create" at bounding box center [495, 66] width 30 height 24
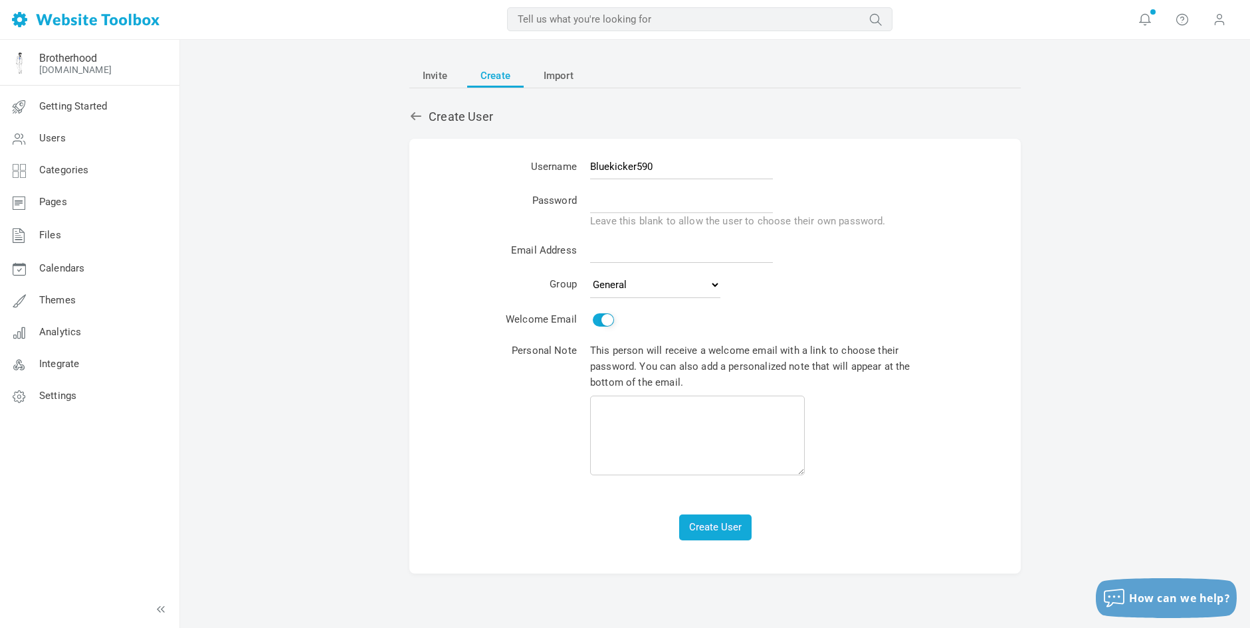
type input "Bluekicker590"
type input "Brotherhood123!"
click at [648, 252] on input "email" at bounding box center [681, 250] width 183 height 25
paste input "sbbrotherhoodfounder+bluekicker590@gmail.com"
type input "sbbrotherhoodfounder+bluekicker590@gmail.com"
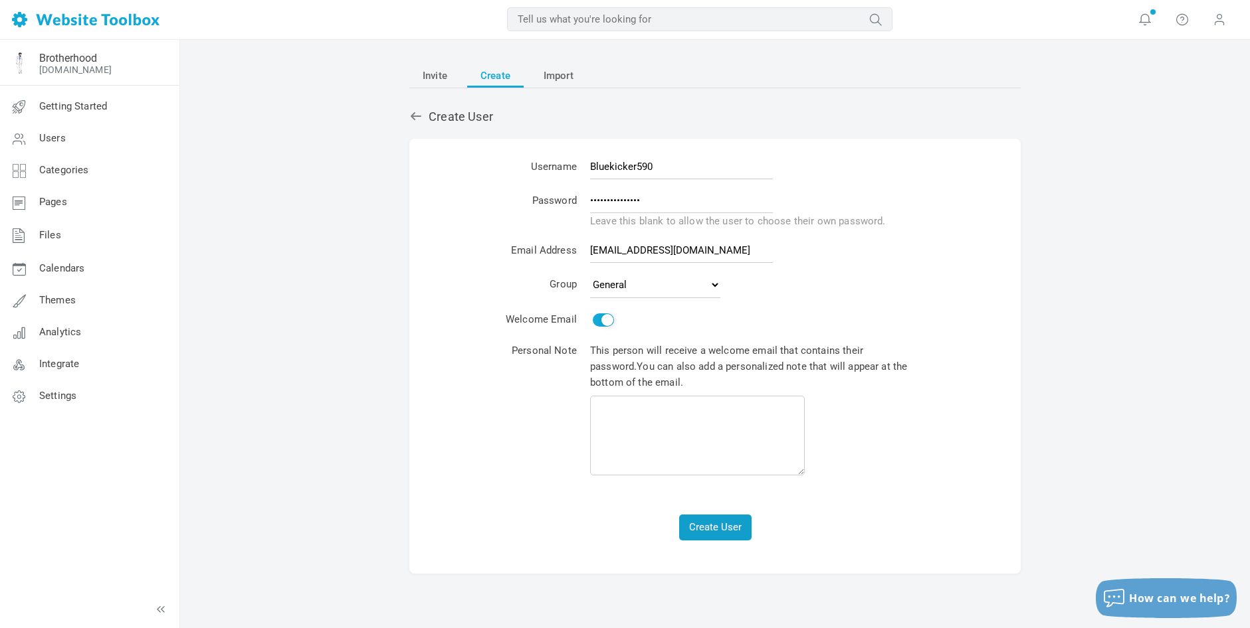
click at [728, 518] on button "Create User" at bounding box center [715, 528] width 72 height 26
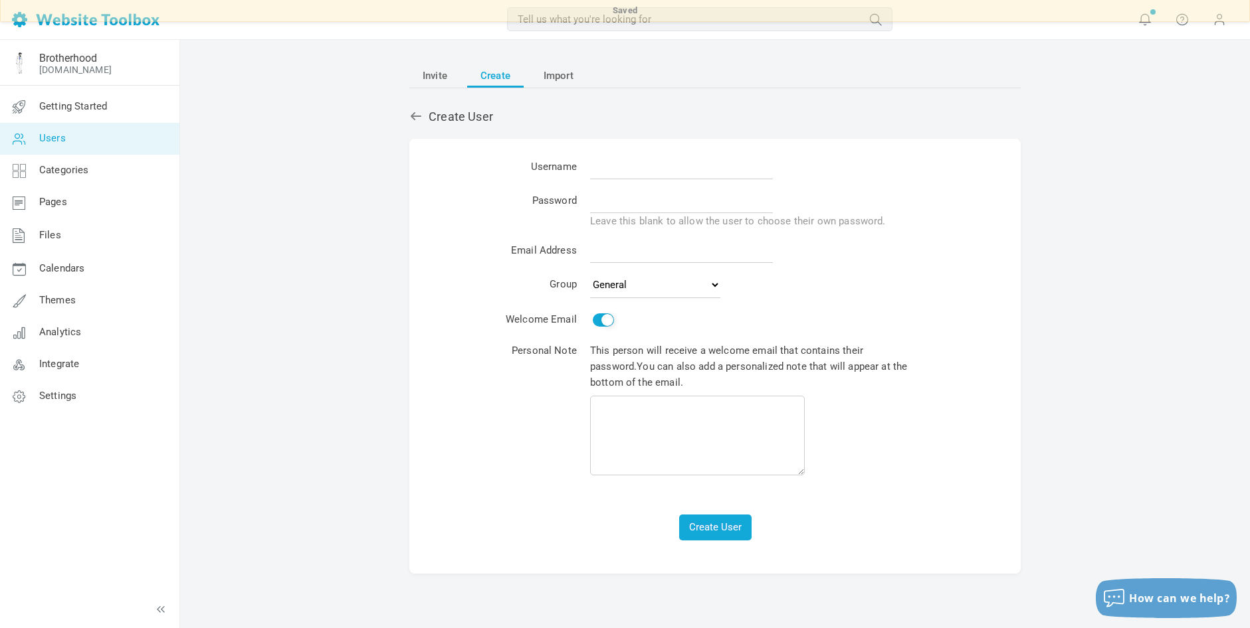
click at [68, 138] on link "Users" at bounding box center [89, 139] width 180 height 32
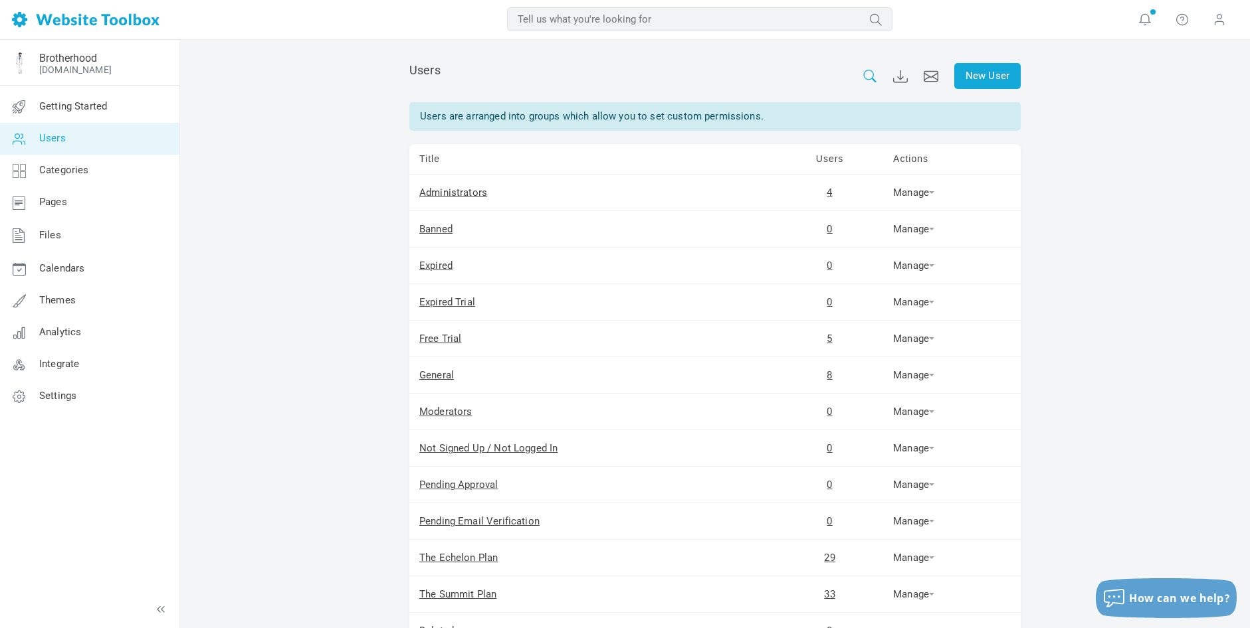
click at [868, 74] on icon at bounding box center [869, 76] width 15 height 13
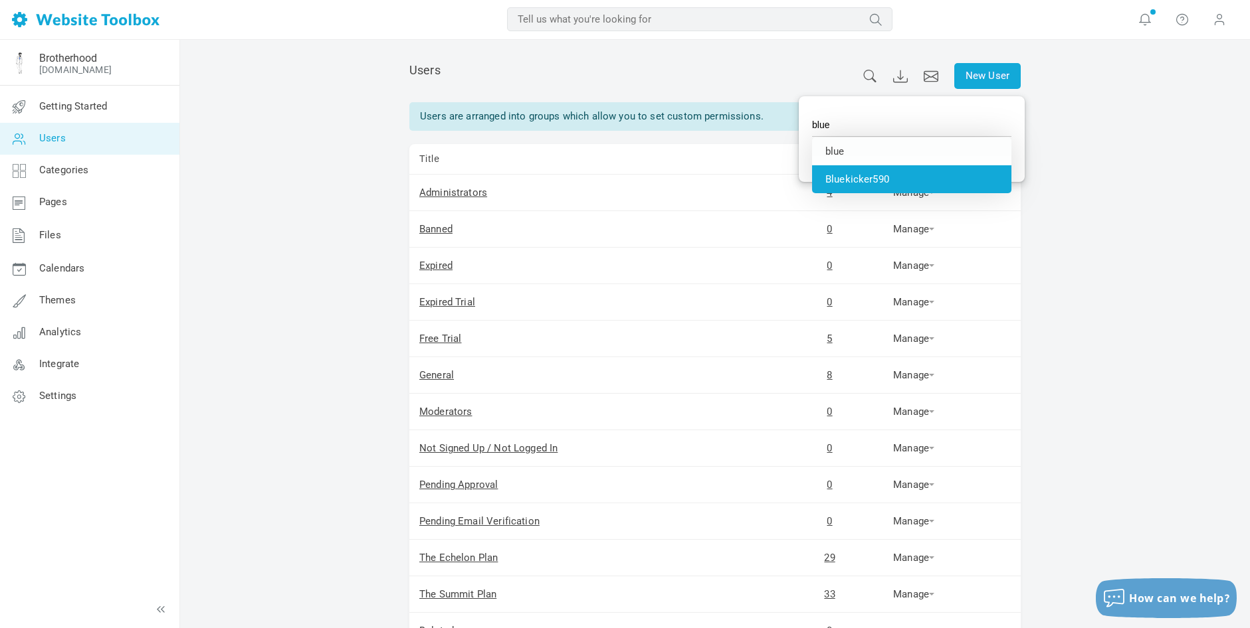
type input "Bluekicker590"
click at [885, 178] on li "Bluekicker590" at bounding box center [911, 179] width 199 height 28
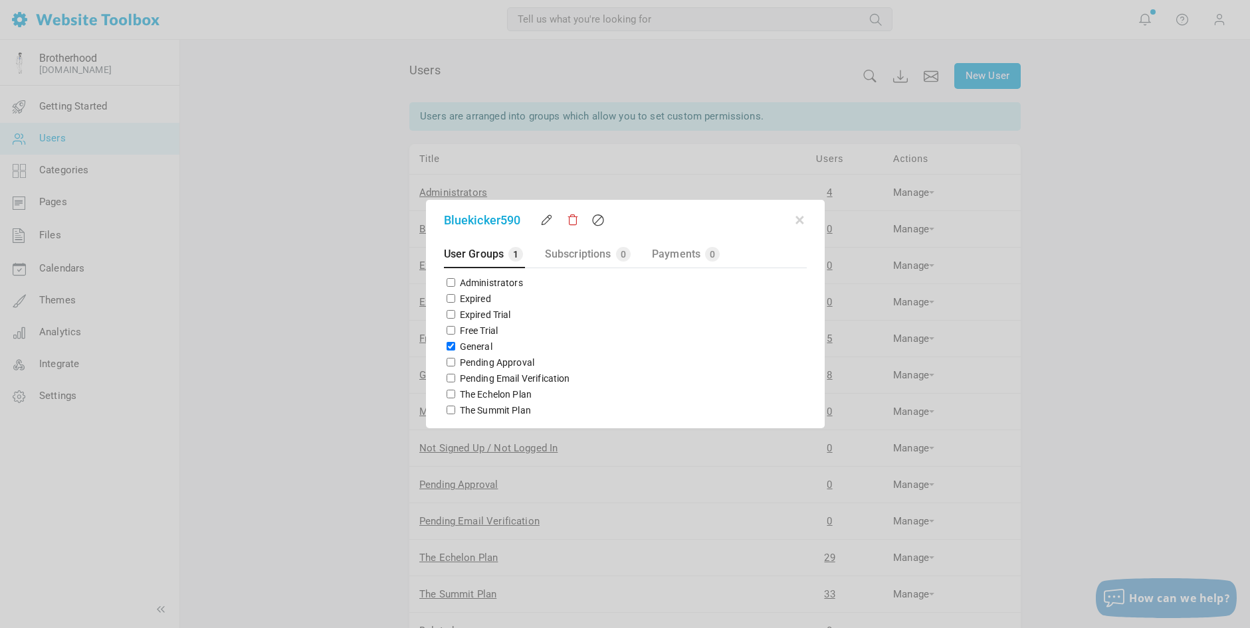
click at [449, 397] on input "The Echelon Plan" at bounding box center [450, 394] width 9 height 9
checkbox input "true"
click at [448, 347] on input "General" at bounding box center [450, 346] width 9 height 9
checkbox input "false"
click at [800, 217] on button "button" at bounding box center [799, 217] width 13 height 13
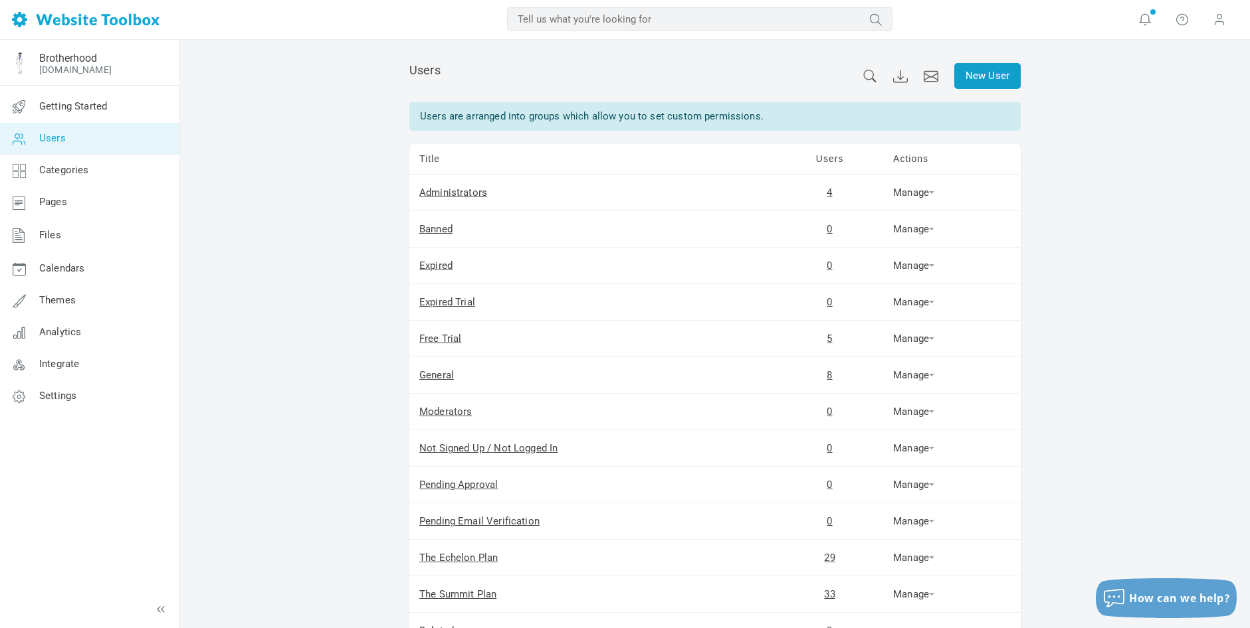
click at [991, 78] on link "New User" at bounding box center [987, 76] width 66 height 26
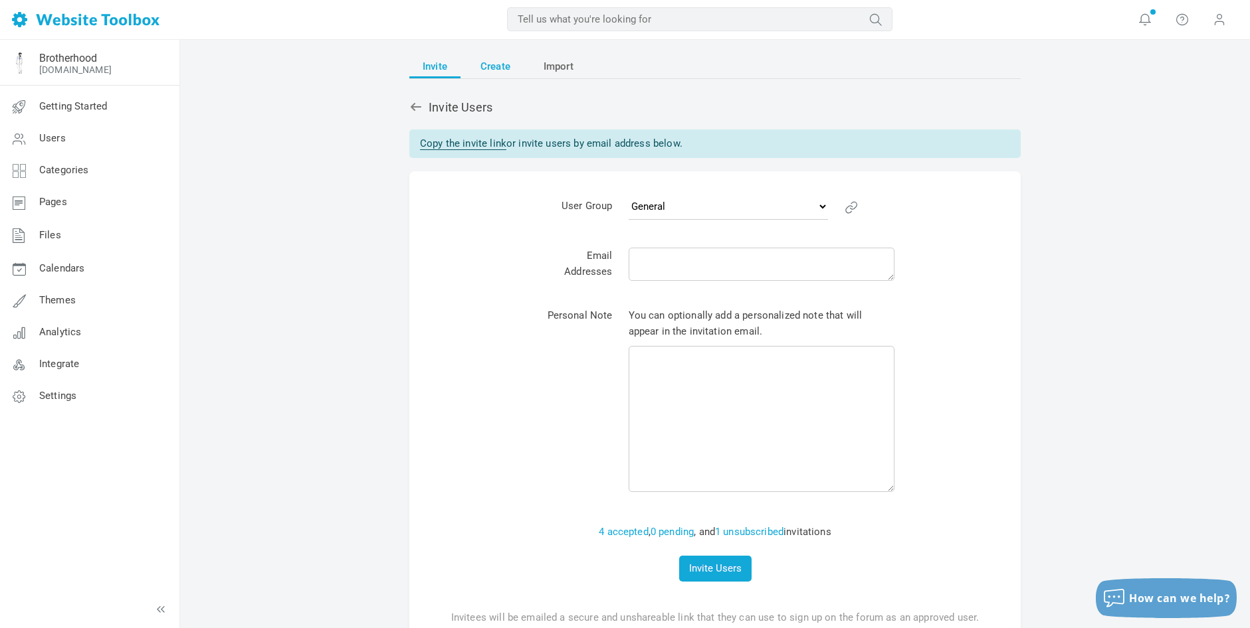
click at [502, 58] on span "Create" at bounding box center [495, 66] width 30 height 24
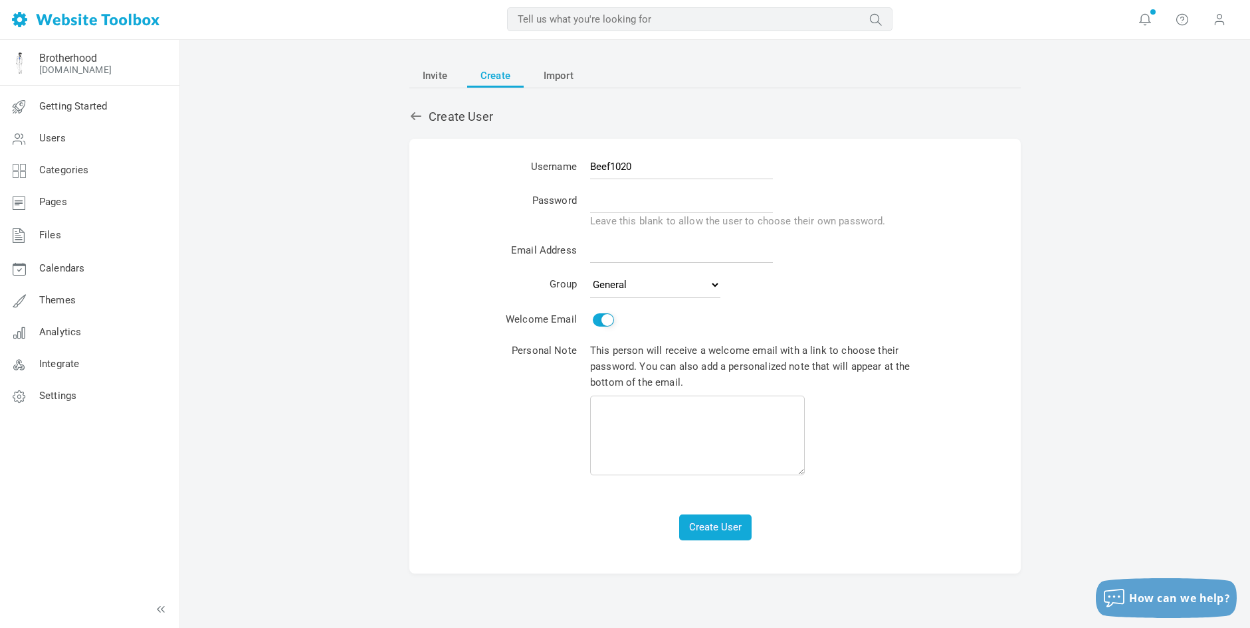
type input "Beef1020"
type input "Brotherhood123!"
paste input "sbbrotherhoodfounder+beef1020@gmail.com"
type input "sbbrotherhoodfounder+beef1020@gmail.com"
click at [718, 520] on button "Create User" at bounding box center [715, 528] width 72 height 26
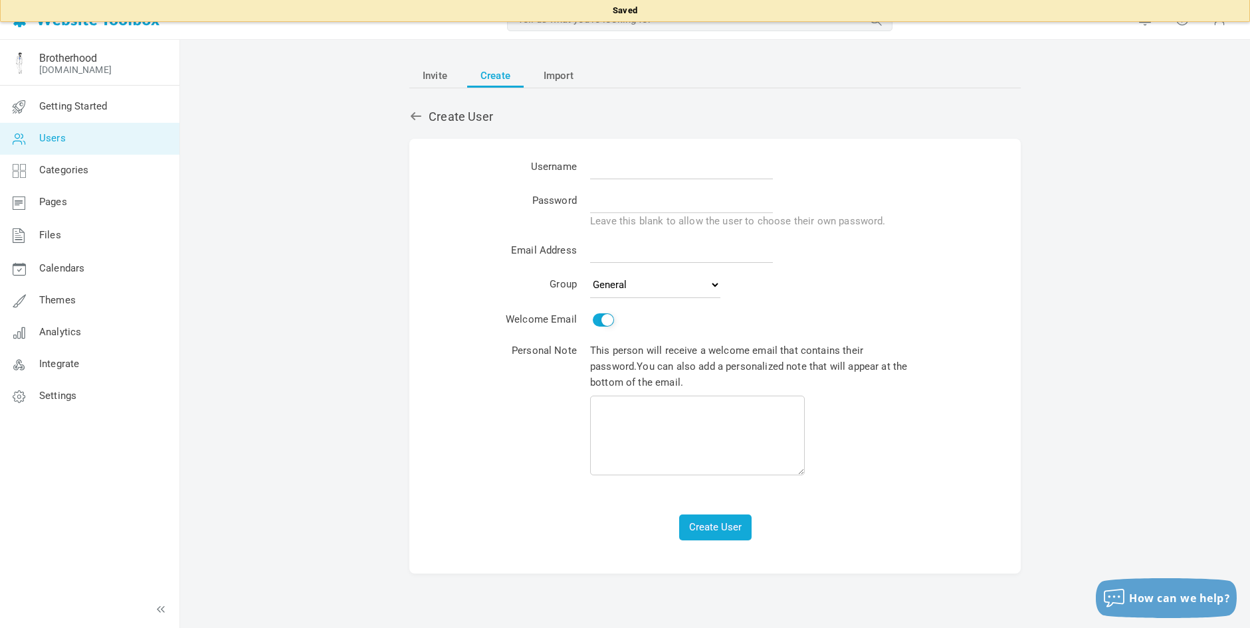
click at [47, 135] on span "Users" at bounding box center [52, 138] width 27 height 12
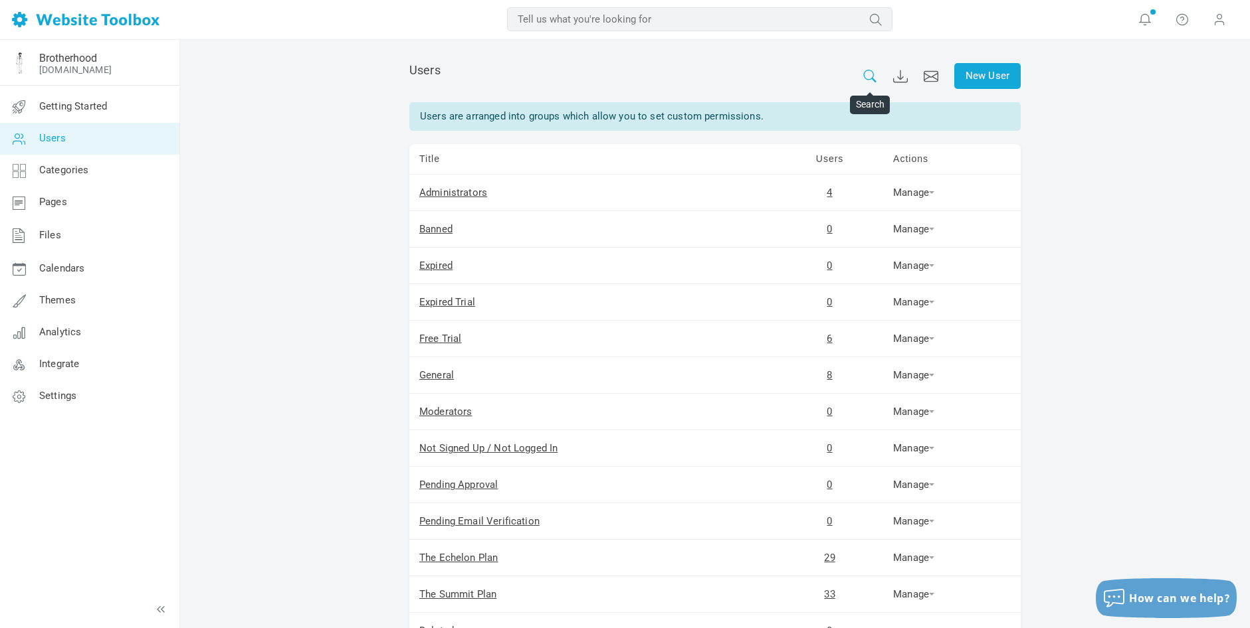
click at [868, 74] on icon at bounding box center [869, 76] width 15 height 13
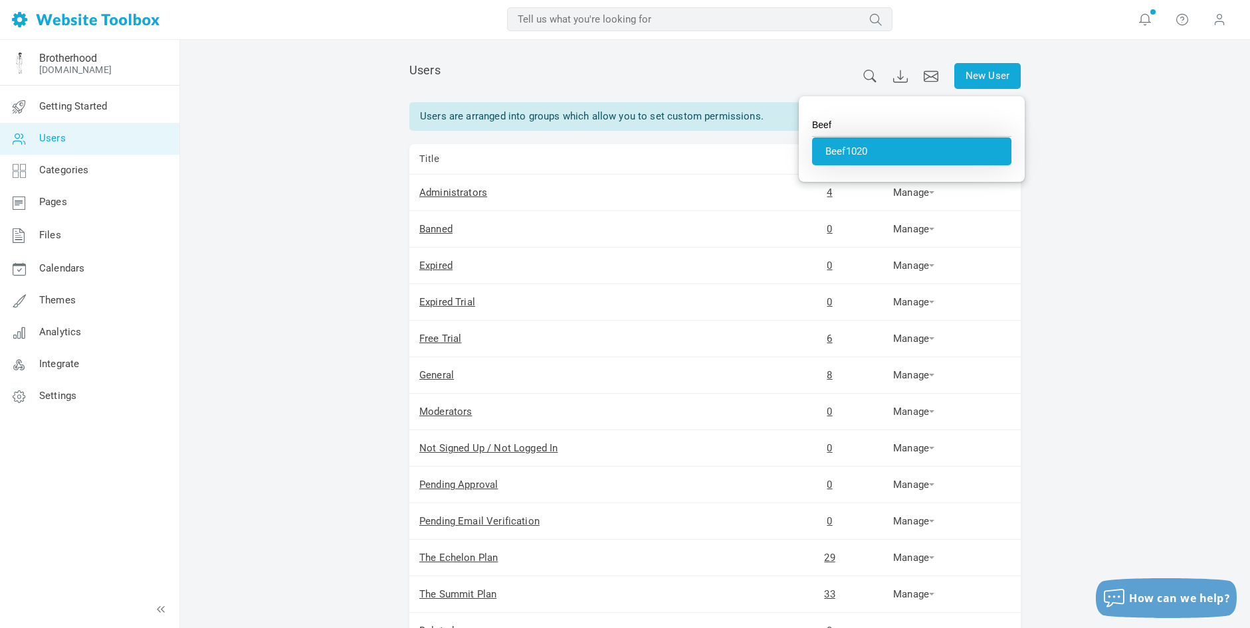
type input "Beef1020"
click at [868, 155] on li "Beef1020" at bounding box center [911, 152] width 199 height 28
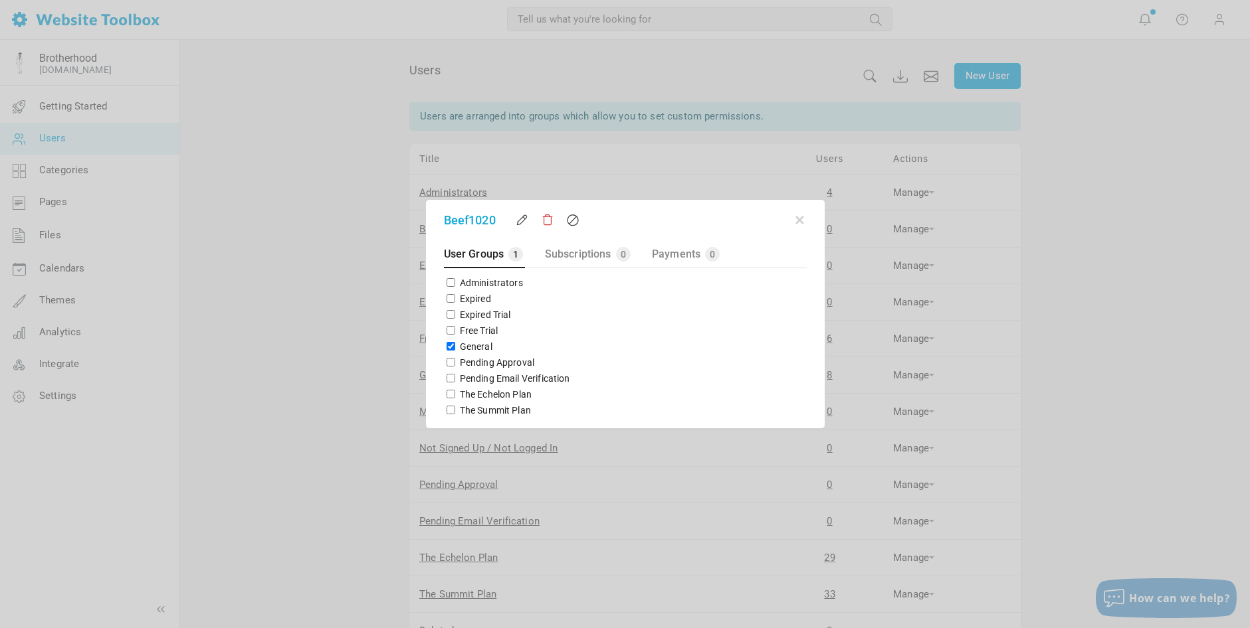
click at [448, 392] on input "The Echelon Plan" at bounding box center [450, 394] width 9 height 9
checkbox input "true"
click at [450, 345] on input "General" at bounding box center [450, 346] width 9 height 9
checkbox input "false"
click at [801, 220] on button "button" at bounding box center [799, 217] width 13 height 13
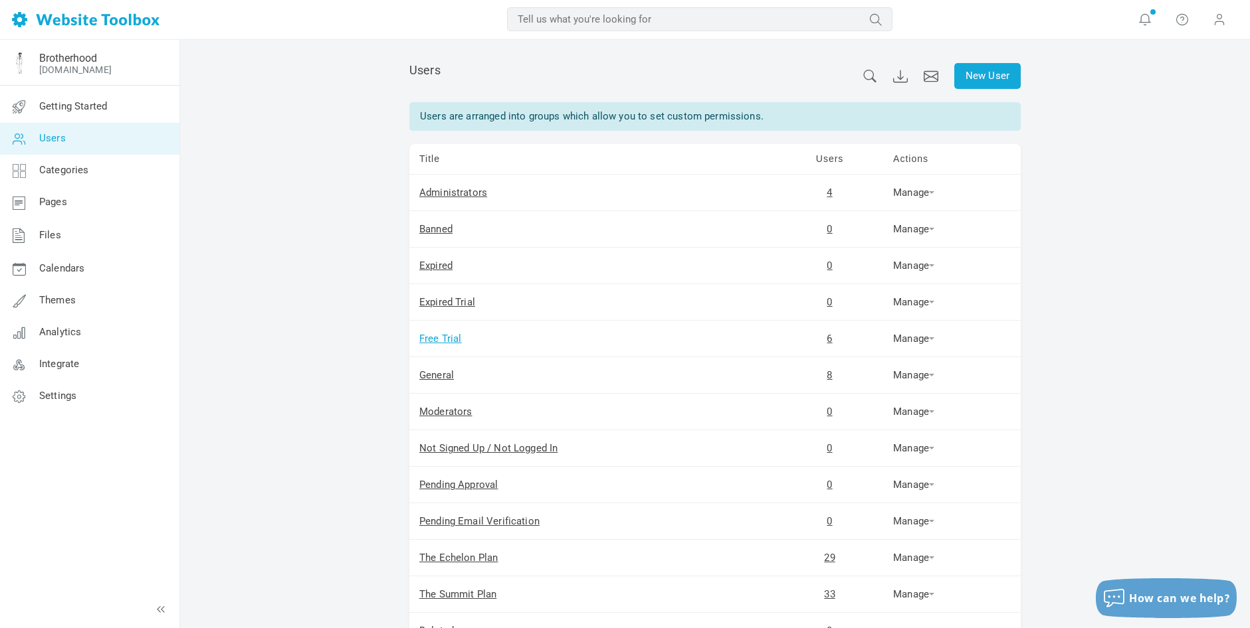
click at [442, 337] on link "Free Trial" at bounding box center [440, 339] width 43 height 12
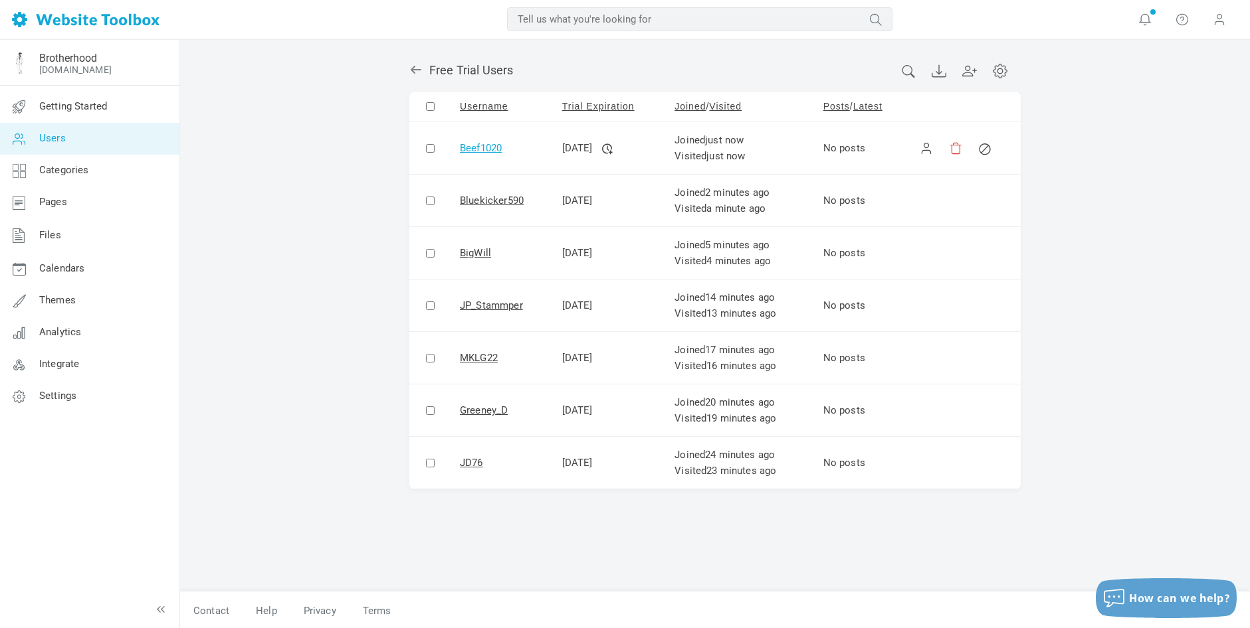
click at [483, 145] on link "Beef1020" at bounding box center [481, 148] width 42 height 12
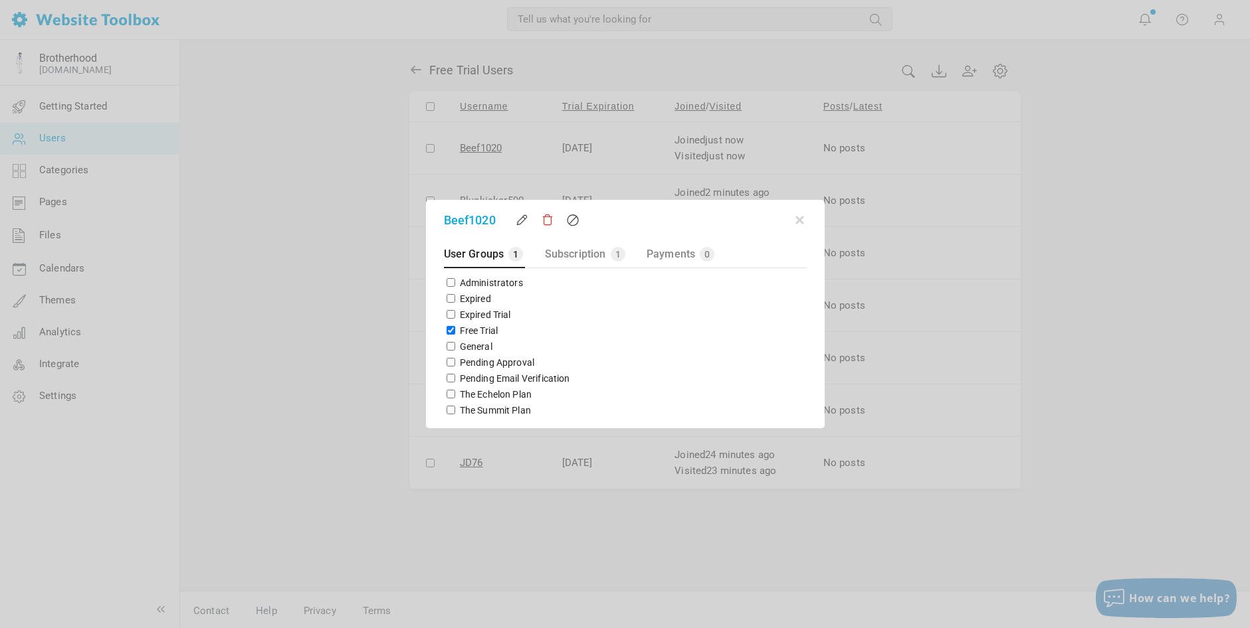
click at [448, 391] on input "The Echelon Plan" at bounding box center [450, 394] width 9 height 9
checkbox input "true"
click at [449, 332] on input "Free Trial" at bounding box center [450, 330] width 9 height 9
checkbox input "false"
click at [803, 218] on button "button" at bounding box center [799, 217] width 13 height 13
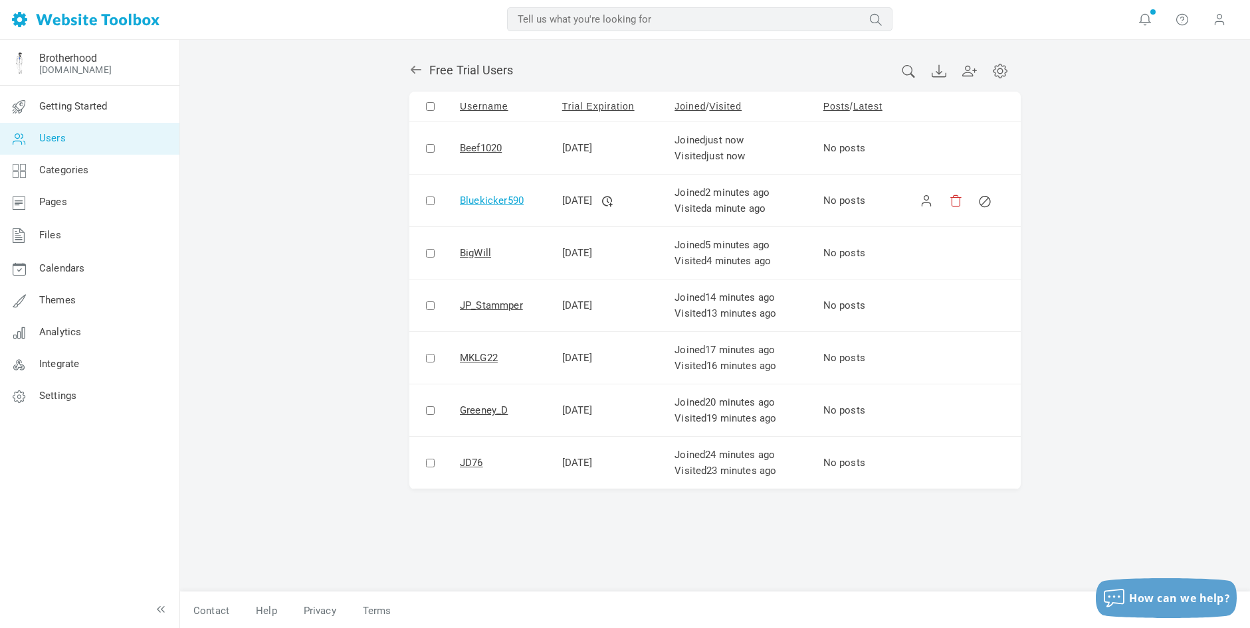
click at [500, 199] on link "Bluekicker590" at bounding box center [492, 201] width 64 height 12
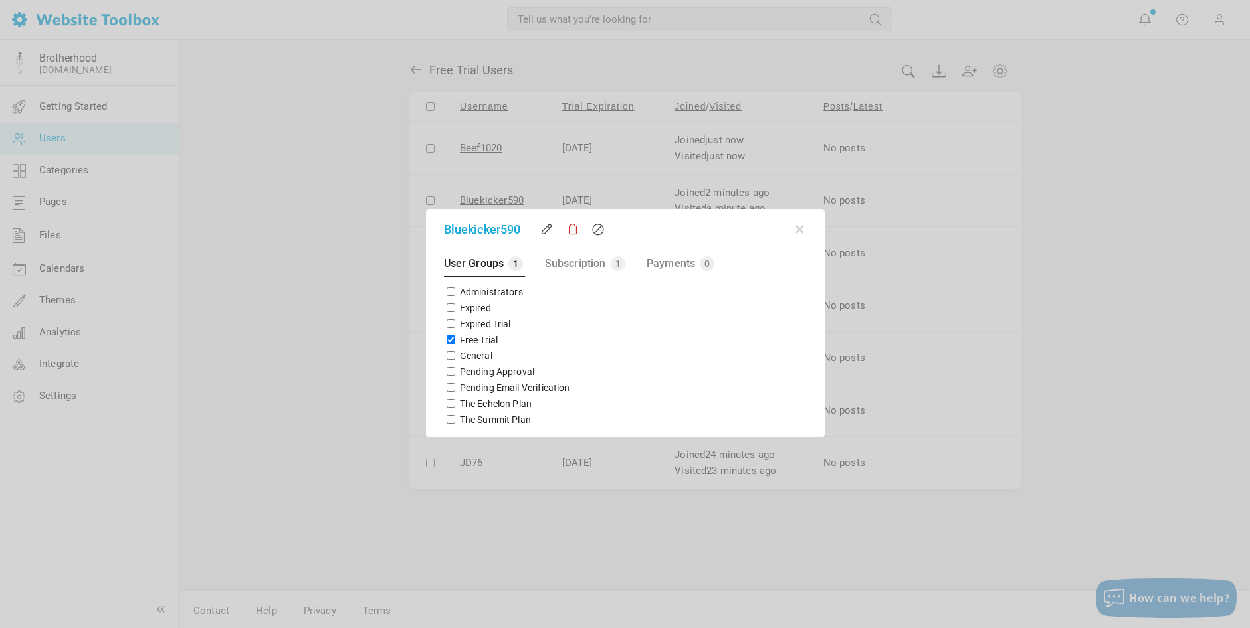
drag, startPoint x: 448, startPoint y: 402, endPoint x: 450, endPoint y: 382, distance: 20.1
click at [448, 401] on input "The Echelon Plan" at bounding box center [450, 403] width 9 height 9
checkbox input "true"
click at [451, 341] on input "Free Trial" at bounding box center [450, 340] width 9 height 9
checkbox input "false"
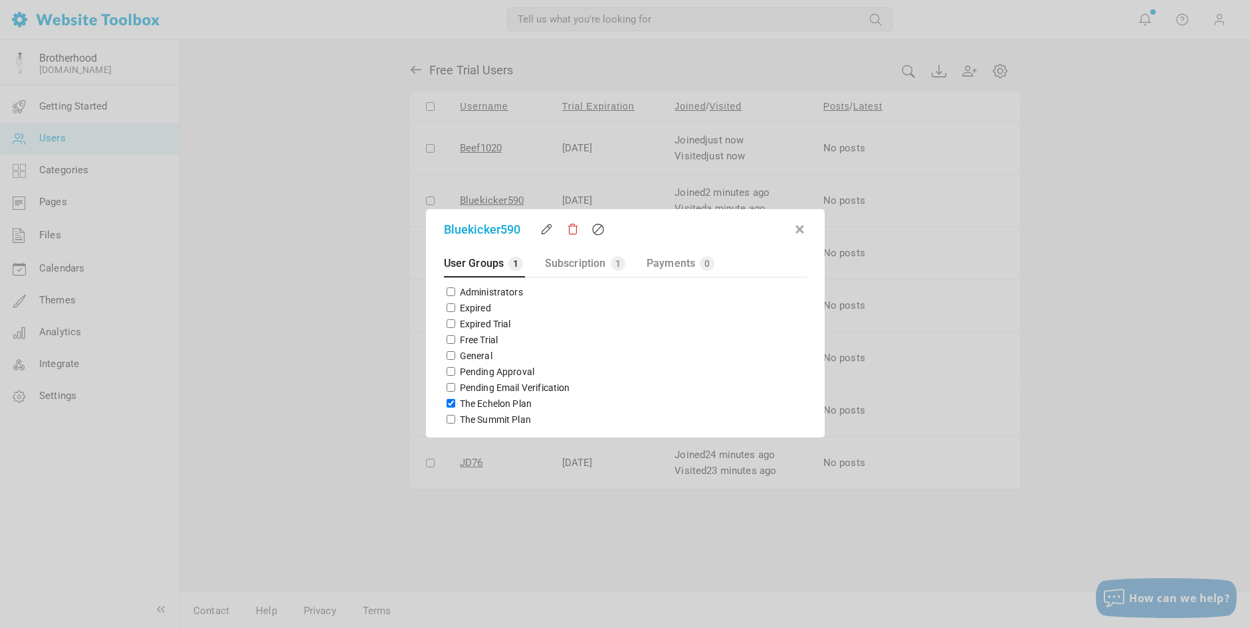
click at [798, 231] on button "button" at bounding box center [799, 227] width 13 height 13
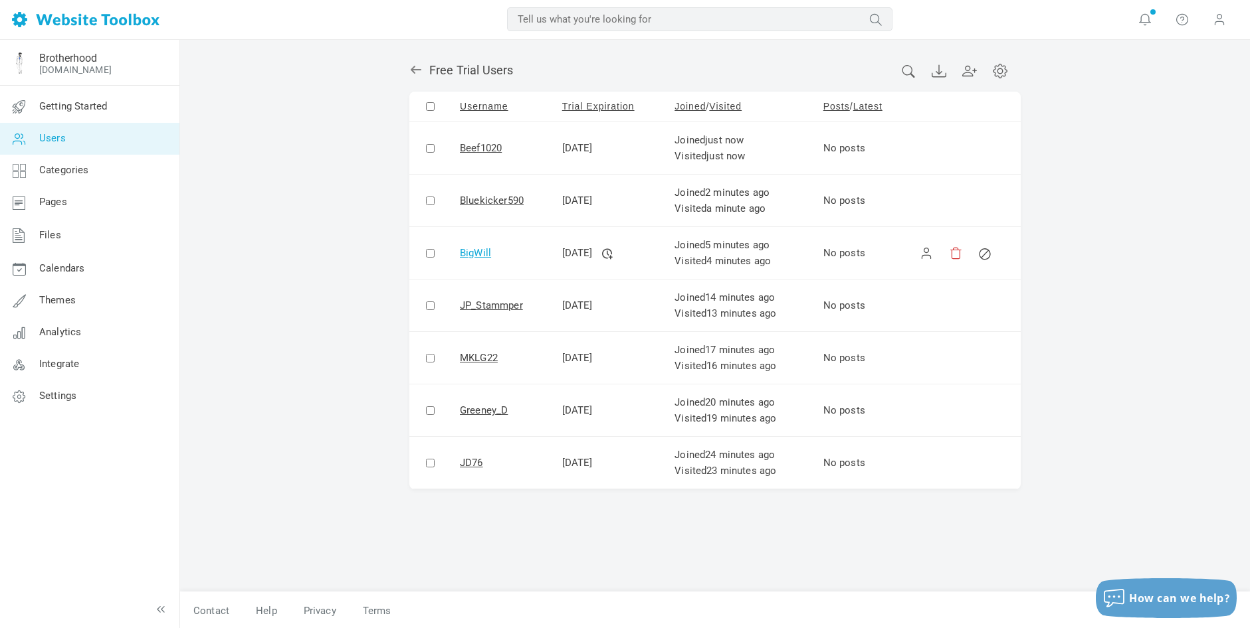
click at [469, 252] on link "BigWill" at bounding box center [475, 253] width 31 height 12
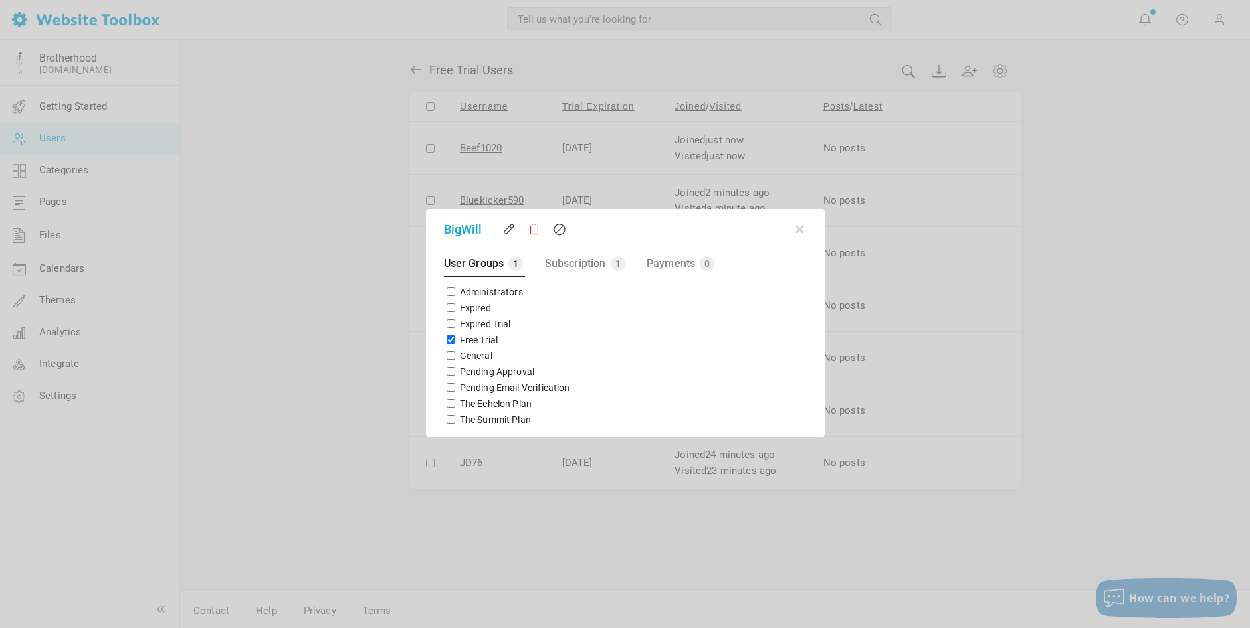
click at [448, 402] on input "The Echelon Plan" at bounding box center [450, 403] width 9 height 9
checkbox input "true"
click at [448, 341] on input "Free Trial" at bounding box center [450, 340] width 9 height 9
checkbox input "false"
click at [799, 229] on button "button" at bounding box center [799, 227] width 13 height 13
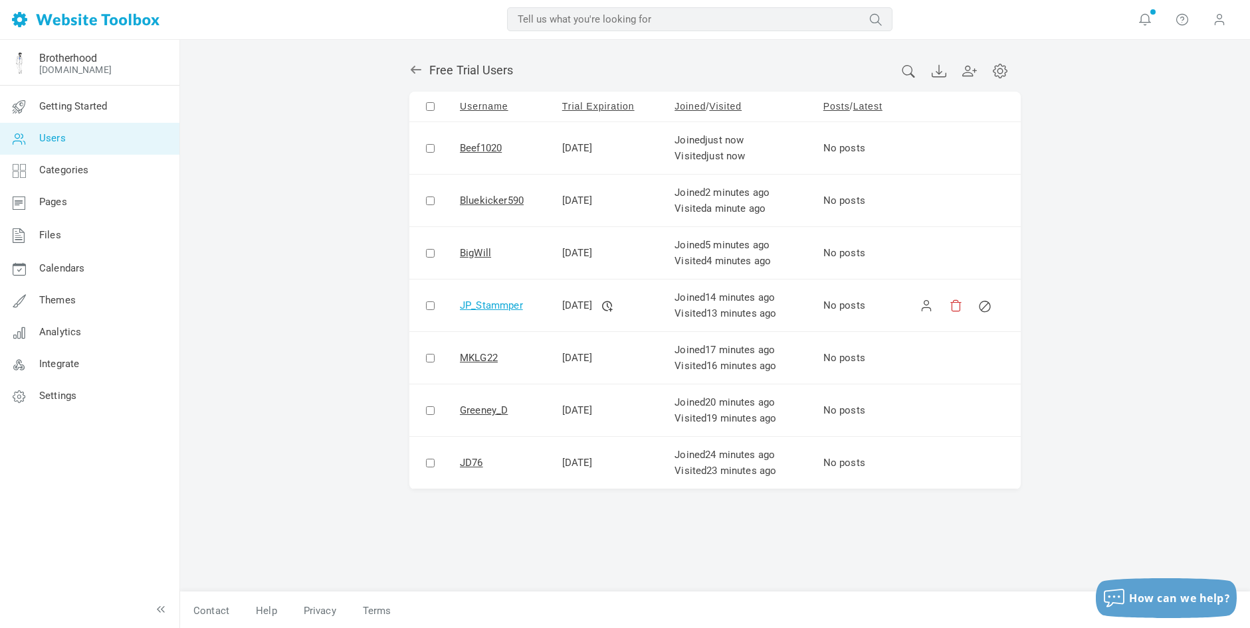
click at [499, 306] on link "JP_Stammper" at bounding box center [491, 306] width 63 height 12
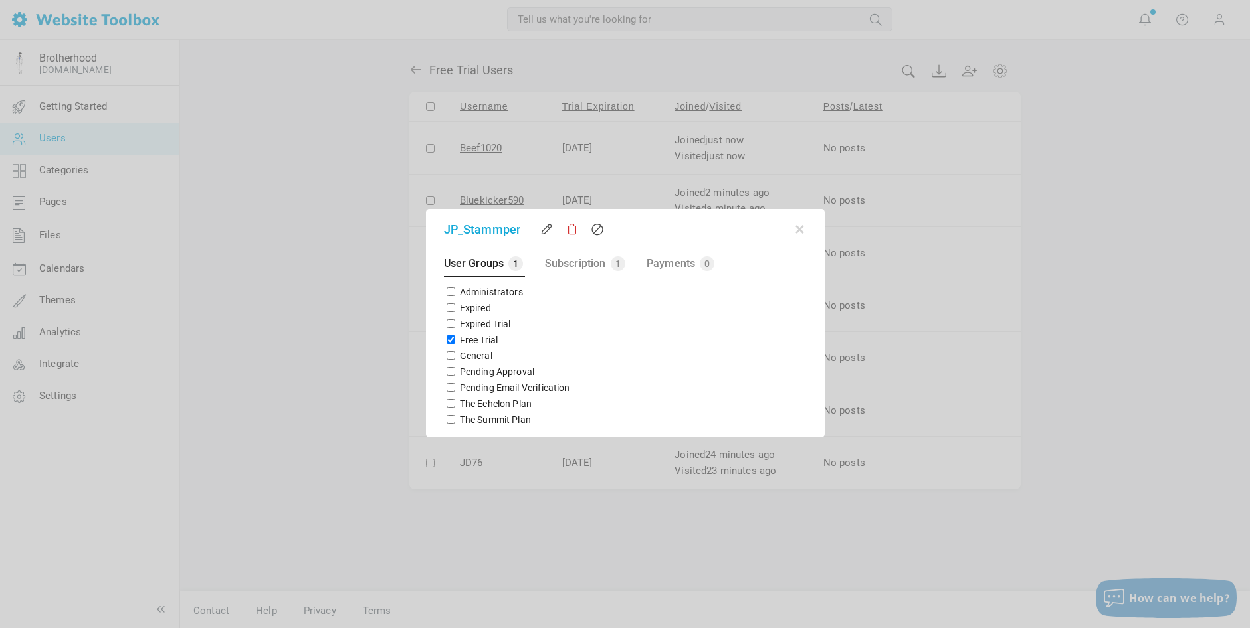
click at [450, 341] on input "Free Trial" at bounding box center [450, 340] width 9 height 9
checkbox input "false"
click at [449, 403] on input "The Echelon Plan" at bounding box center [450, 403] width 9 height 9
checkbox input "true"
click at [802, 229] on button "button" at bounding box center [799, 227] width 13 height 13
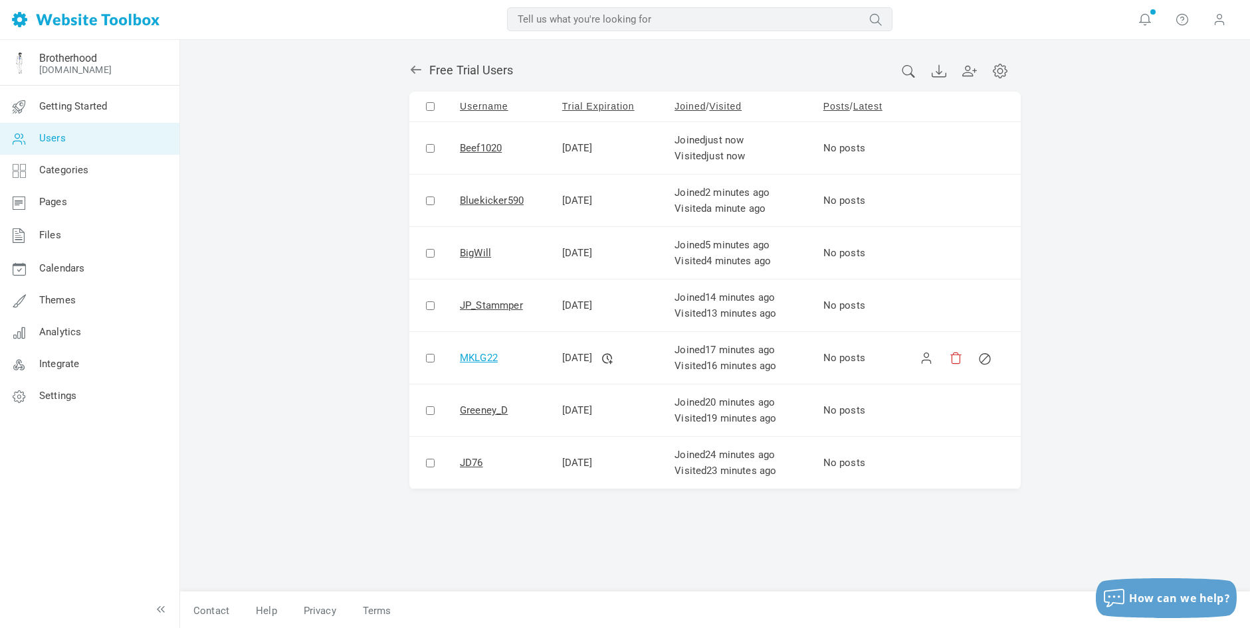
click at [471, 353] on link "MKLG22" at bounding box center [479, 358] width 38 height 12
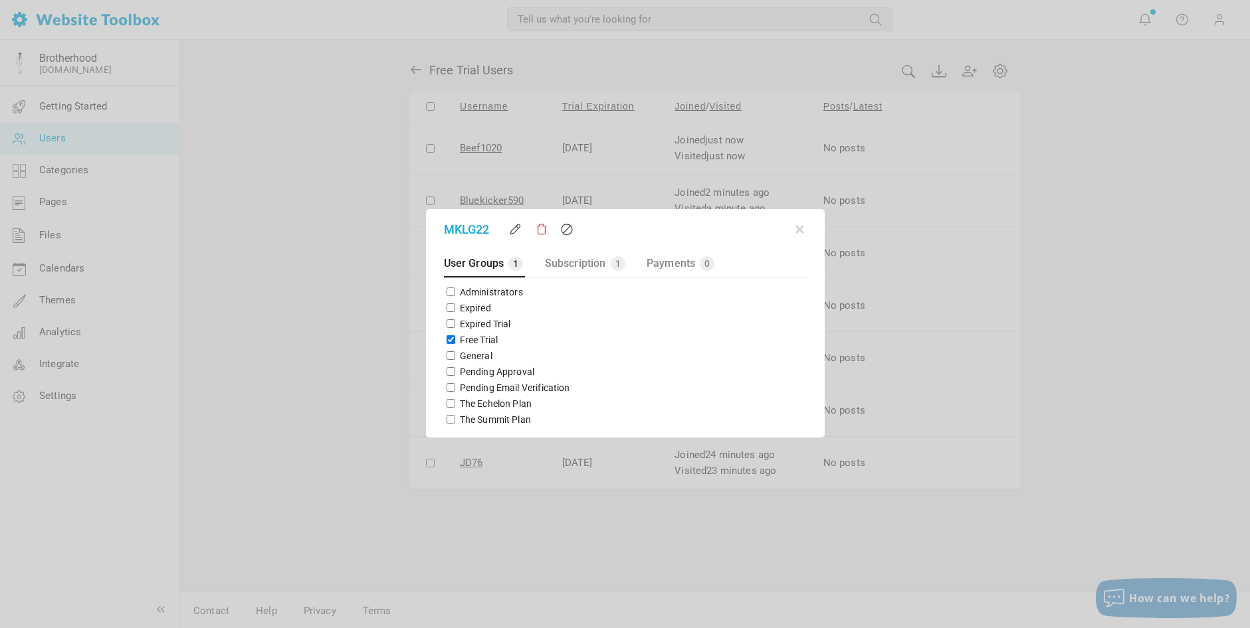
click at [450, 340] on input "Free Trial" at bounding box center [450, 340] width 9 height 9
checkbox input "false"
click at [449, 403] on input "The Echelon Plan" at bounding box center [450, 403] width 9 height 9
checkbox input "true"
click at [800, 229] on button "button" at bounding box center [799, 227] width 13 height 13
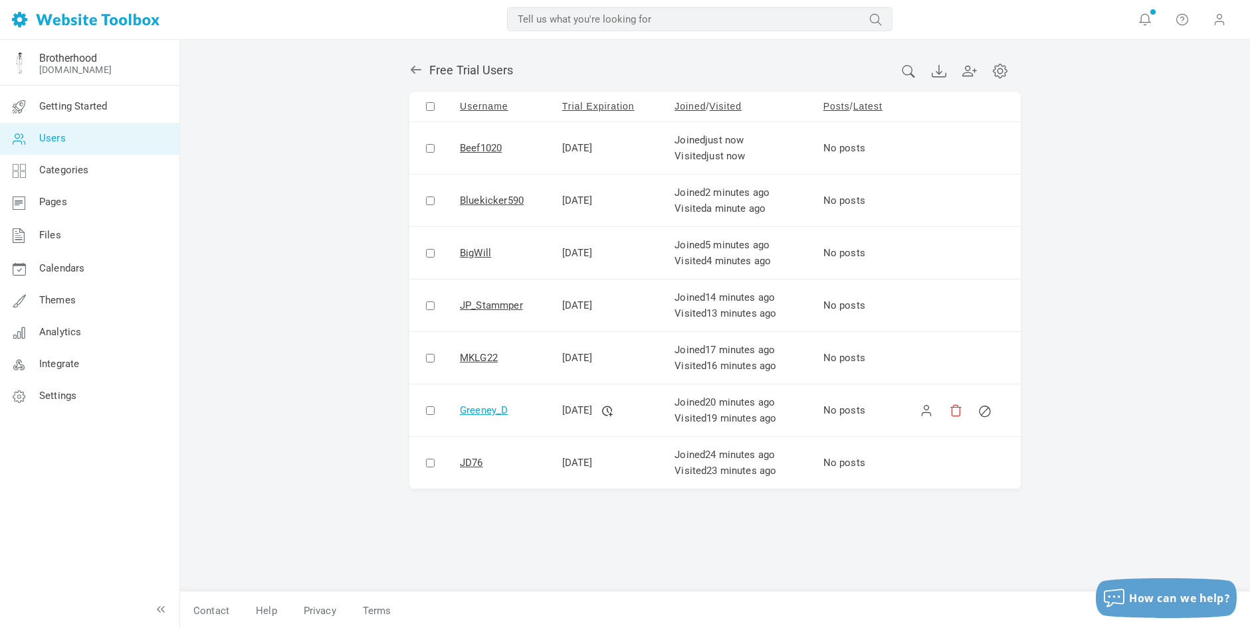
click at [484, 411] on link "Greeney_D" at bounding box center [484, 411] width 48 height 12
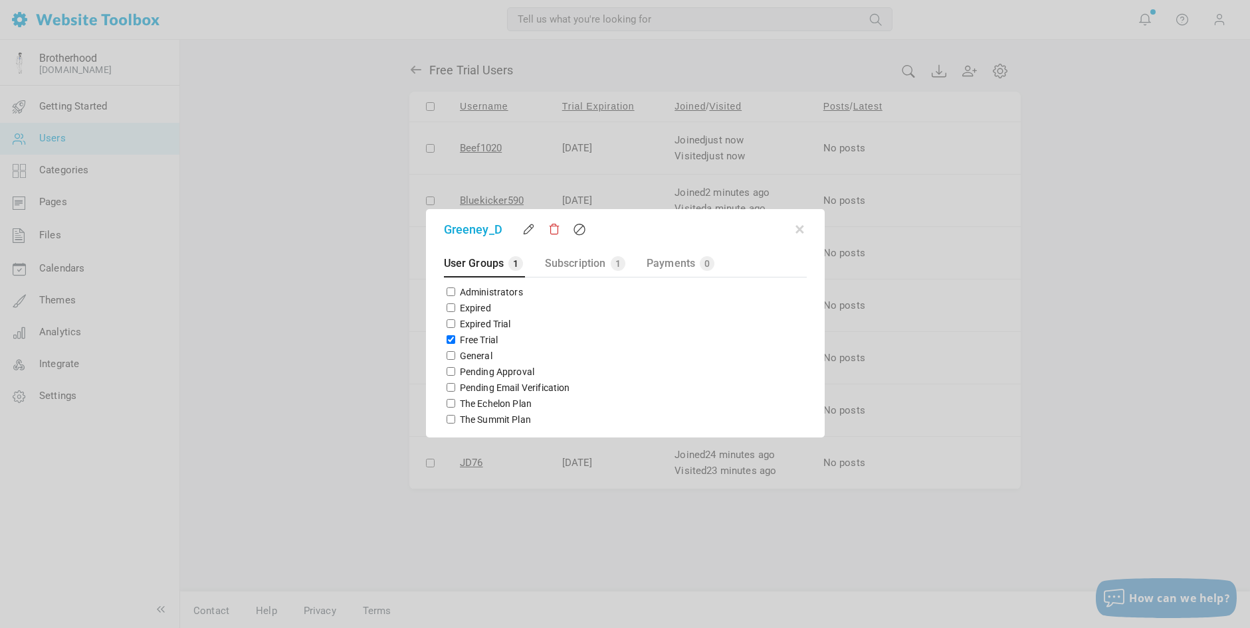
click at [448, 403] on input "The Echelon Plan" at bounding box center [450, 403] width 9 height 9
checkbox input "true"
click at [450, 337] on input "Free Trial" at bounding box center [450, 340] width 9 height 9
checkbox input "false"
click at [799, 229] on button "button" at bounding box center [799, 227] width 13 height 13
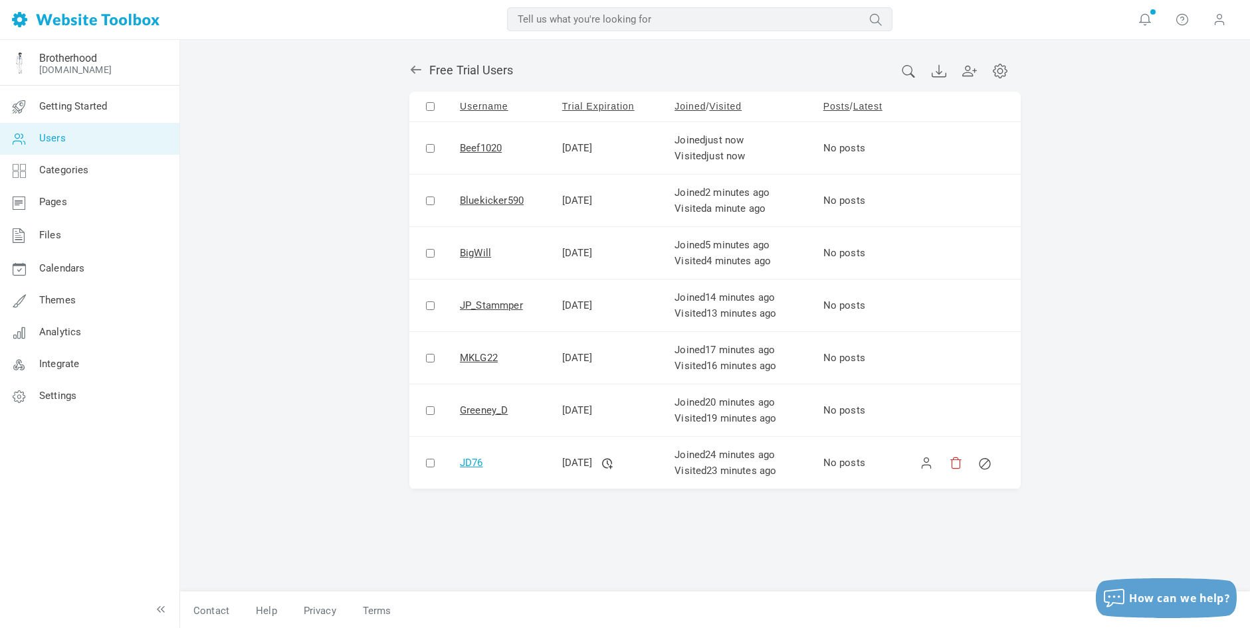
click at [467, 462] on link "JD76" at bounding box center [471, 463] width 23 height 12
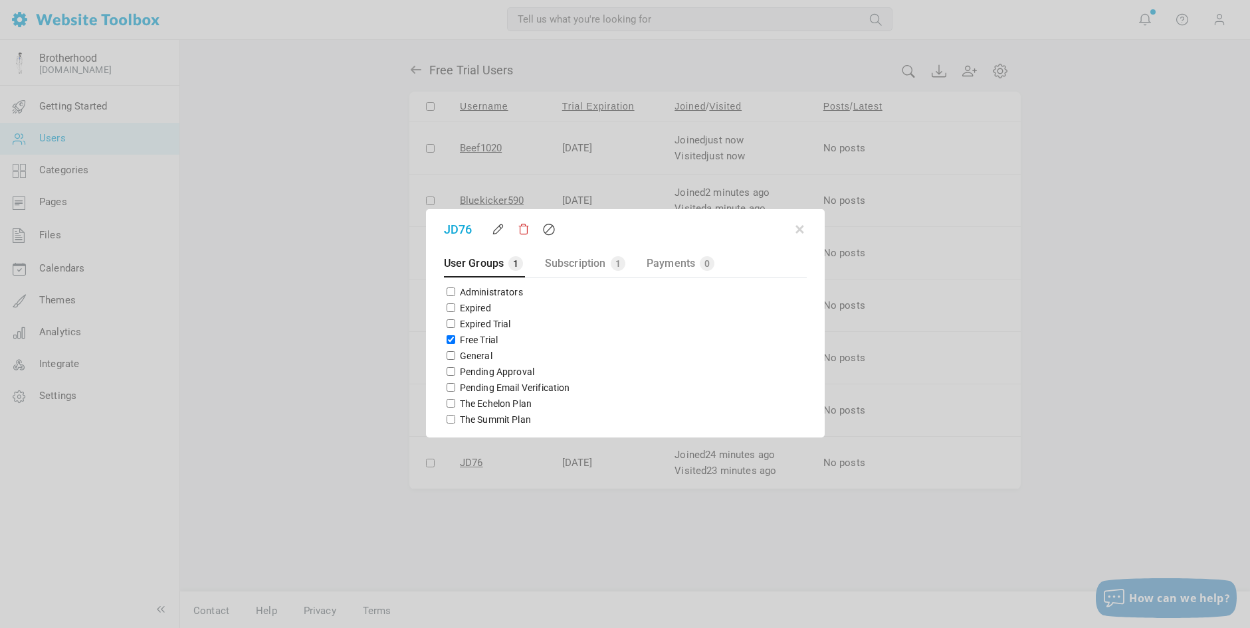
click at [448, 341] on input "Free Trial" at bounding box center [450, 340] width 9 height 9
checkbox input "false"
click at [447, 402] on input "The Echelon Plan" at bounding box center [450, 403] width 9 height 9
checkbox input "true"
click at [797, 231] on button "button" at bounding box center [799, 227] width 13 height 13
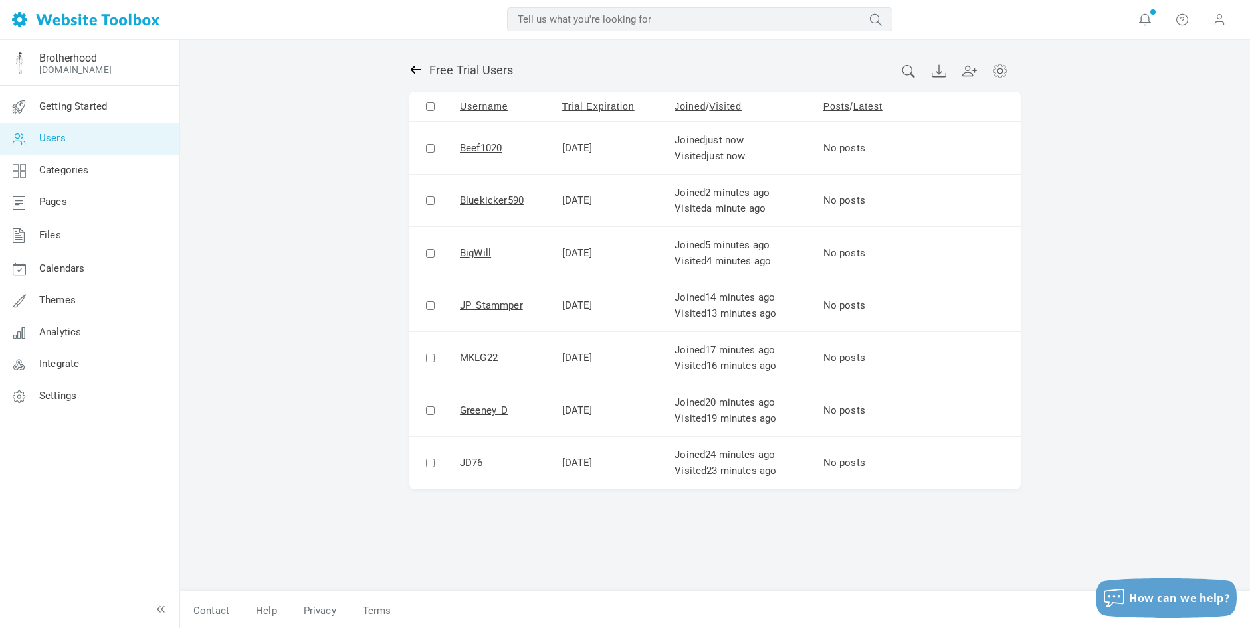
click at [415, 66] on icon at bounding box center [415, 69] width 13 height 13
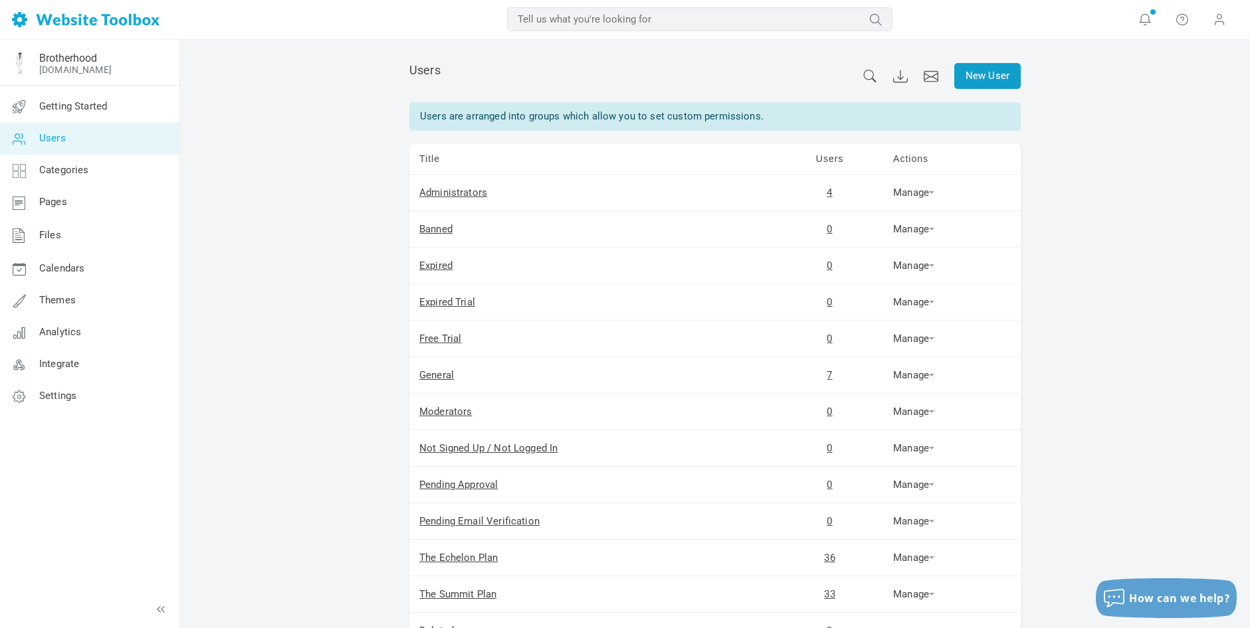
click at [990, 76] on link "New User" at bounding box center [987, 76] width 66 height 26
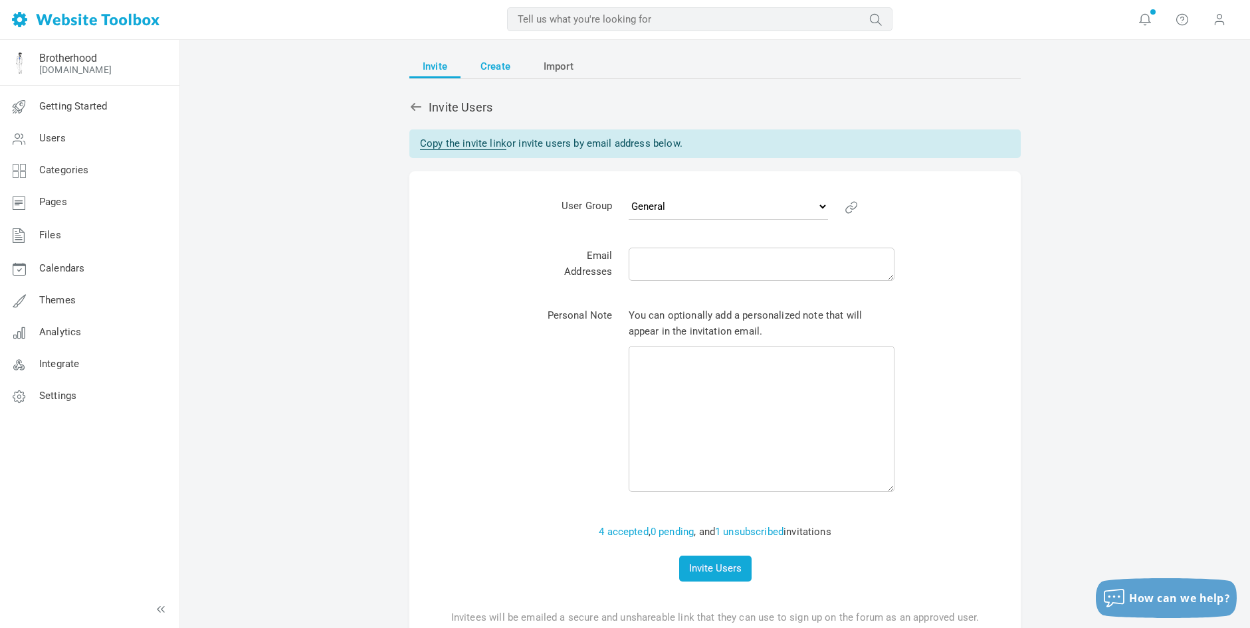
click at [492, 67] on span "Create" at bounding box center [495, 66] width 30 height 24
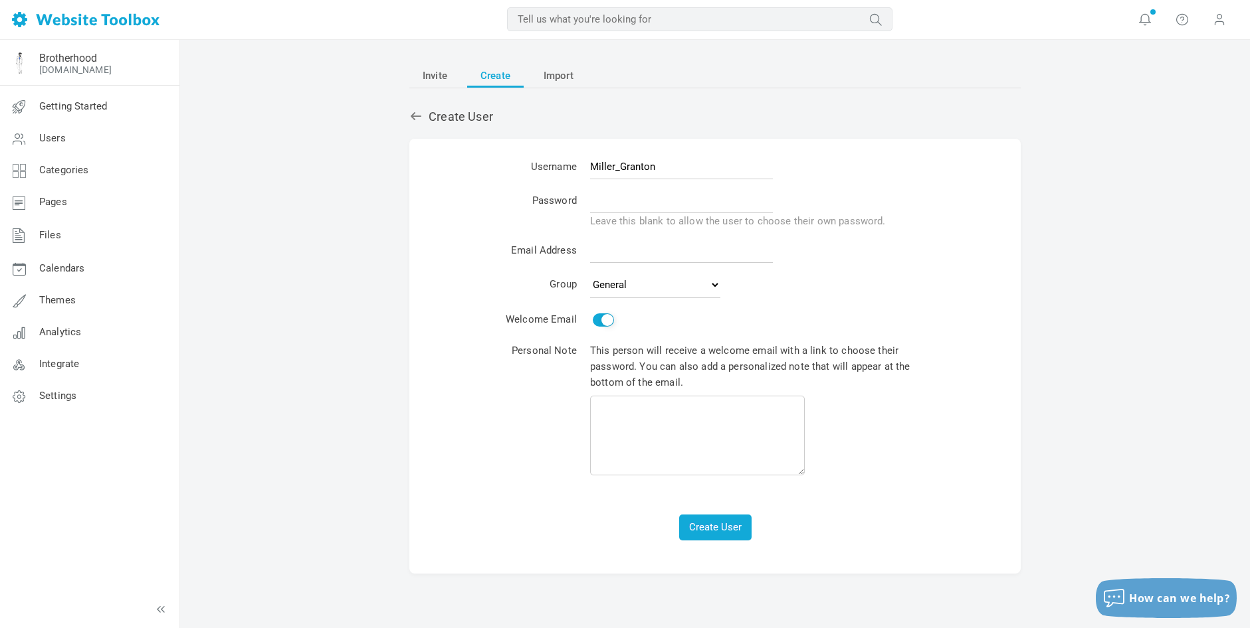
type input "Miller_Granton"
type input "Brotherhood123!"
paste input "sbbrotherhoodfounder+miller_granton@gmail.com"
type input "sbbrotherhoodfounder+miller_granton@gmail.com"
click at [726, 516] on button "Create User" at bounding box center [715, 528] width 72 height 26
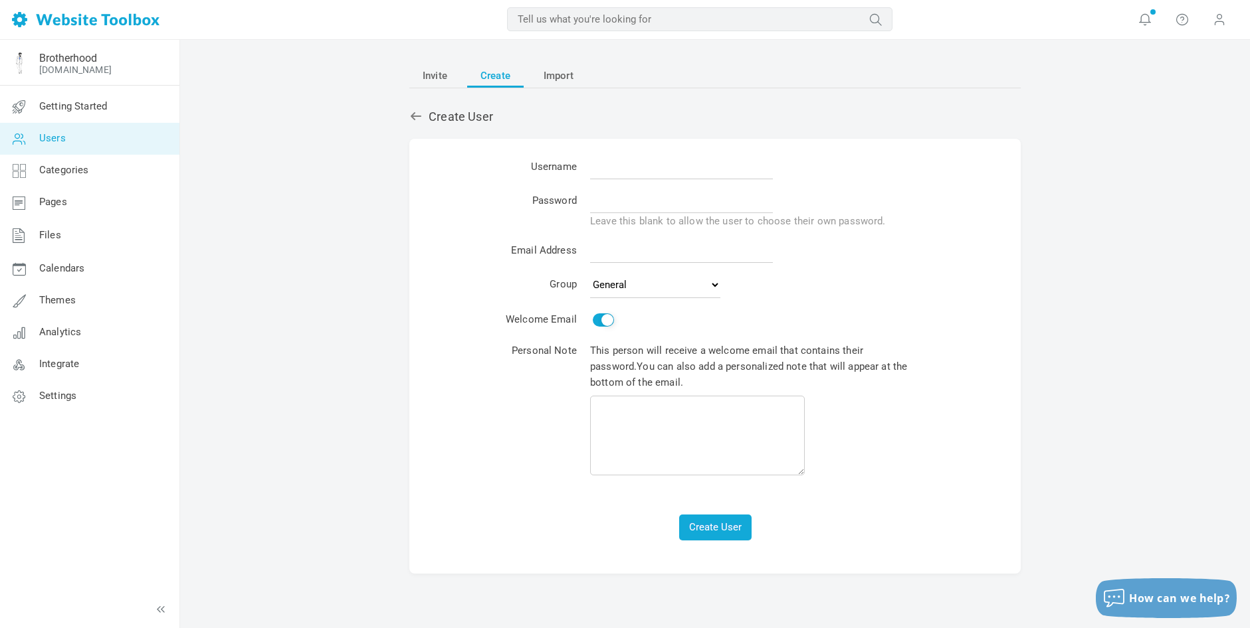
click at [64, 139] on span "Users" at bounding box center [52, 138] width 27 height 12
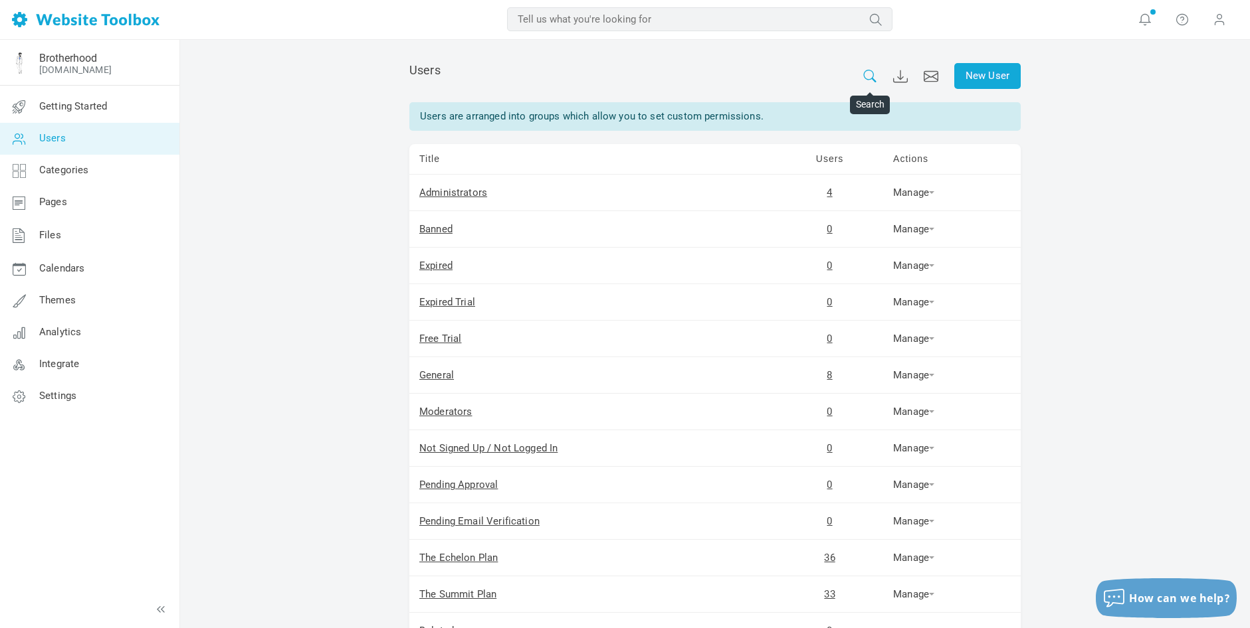
click at [864, 71] on icon at bounding box center [869, 76] width 13 height 13
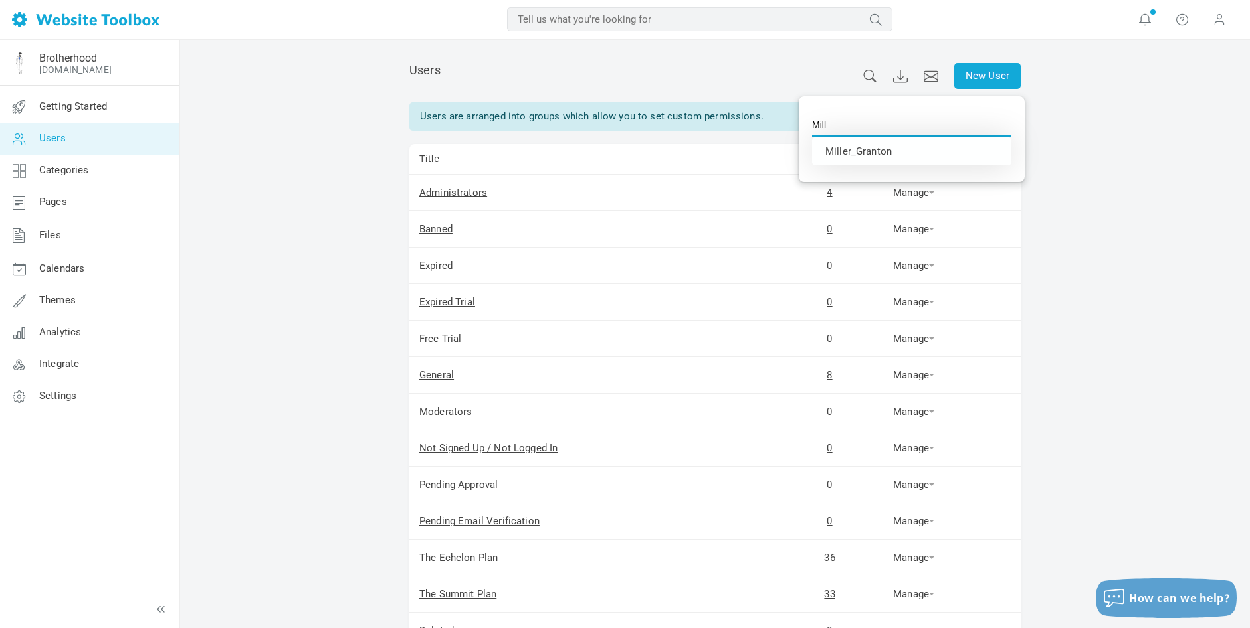
type input "Miller_Granton"
click at [916, 152] on li "Miller_Granton" at bounding box center [911, 152] width 199 height 28
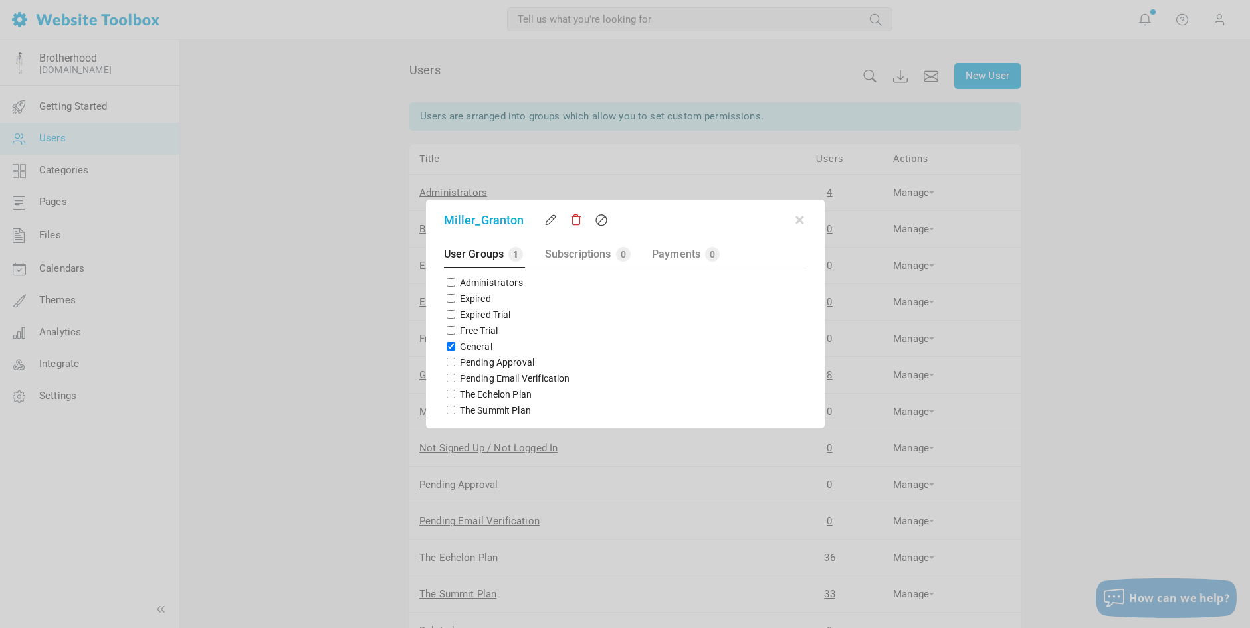
click at [452, 393] on input "The Echelon Plan" at bounding box center [450, 394] width 9 height 9
checkbox input "true"
click at [448, 343] on input "General" at bounding box center [450, 346] width 9 height 9
checkbox input "false"
click at [798, 220] on button "button" at bounding box center [799, 217] width 13 height 13
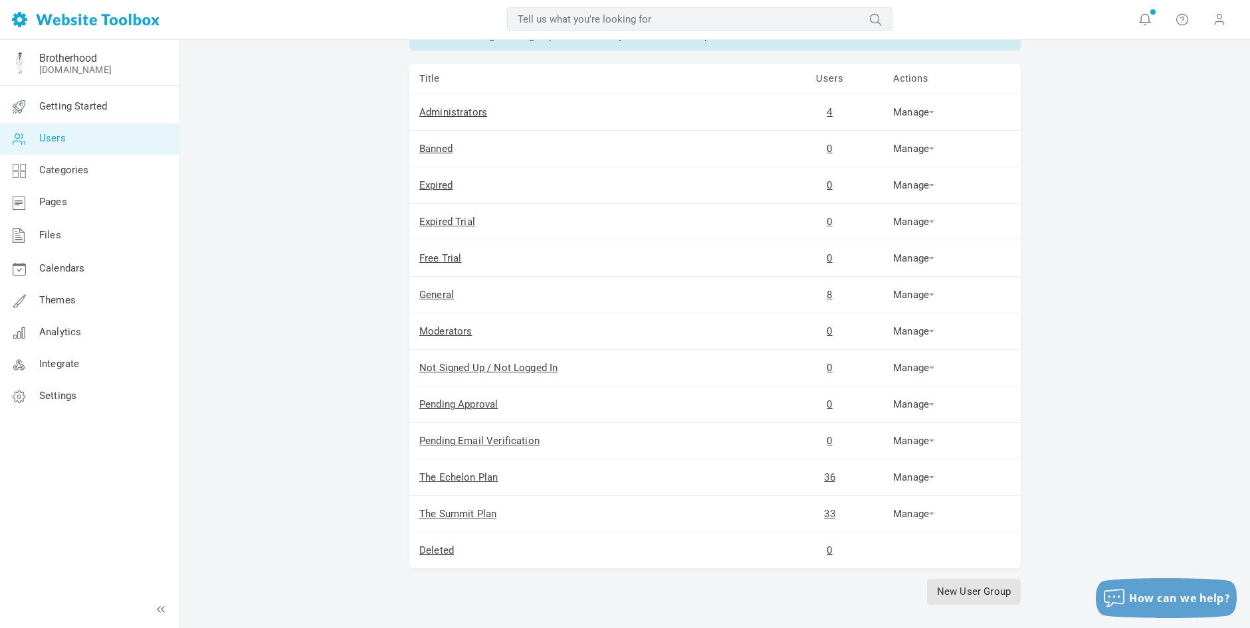
scroll to position [138, 0]
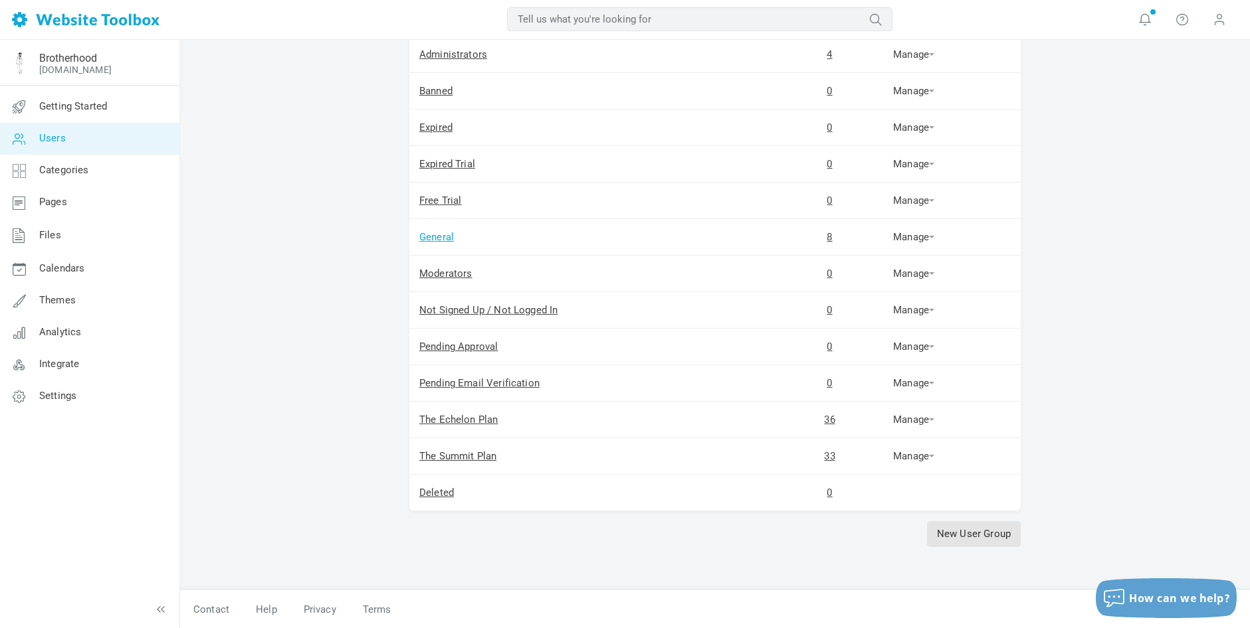
click at [434, 237] on link "General" at bounding box center [436, 237] width 35 height 12
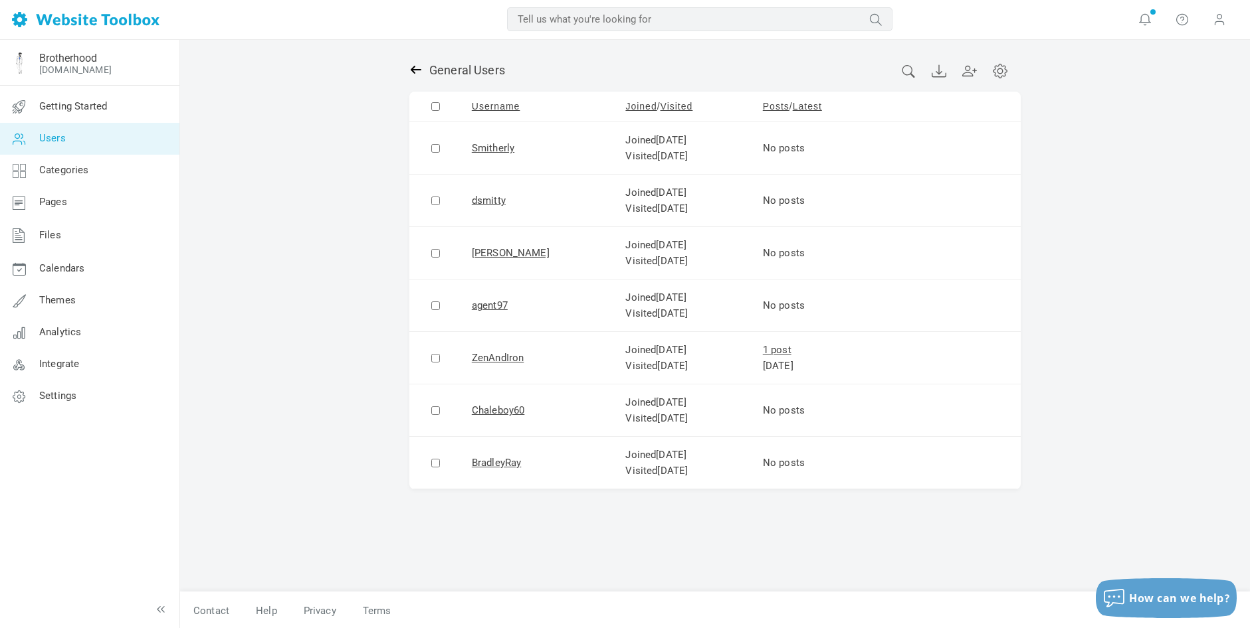
click at [416, 69] on icon at bounding box center [416, 70] width 11 height 8
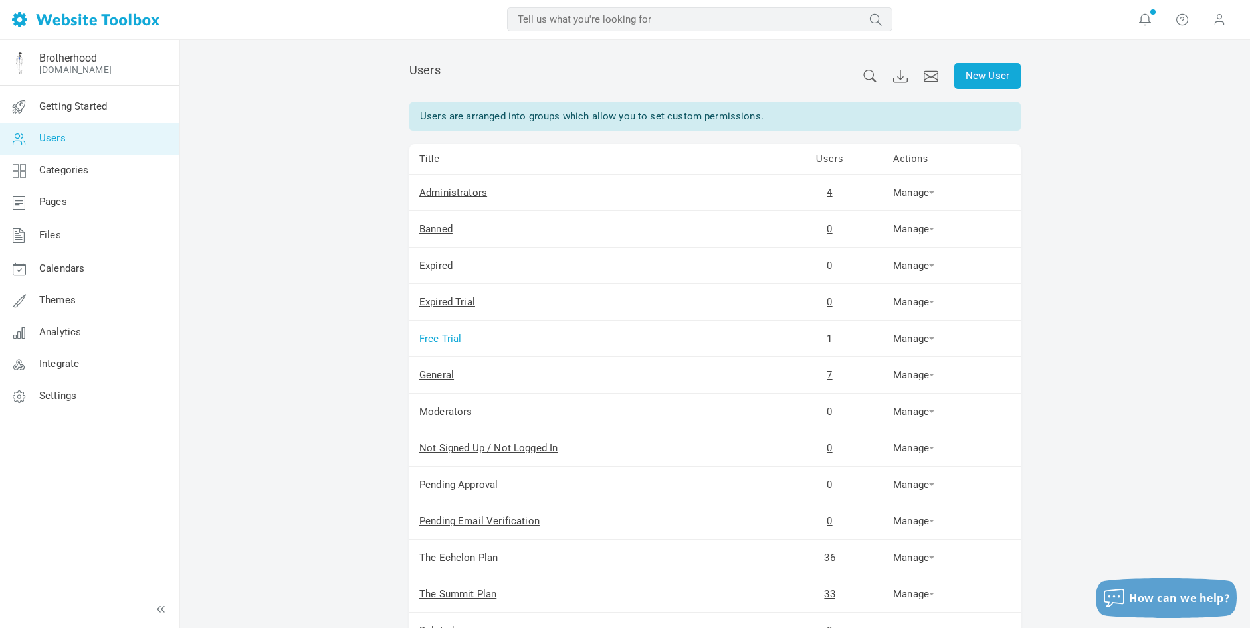
click at [444, 341] on link "Free Trial" at bounding box center [440, 339] width 43 height 12
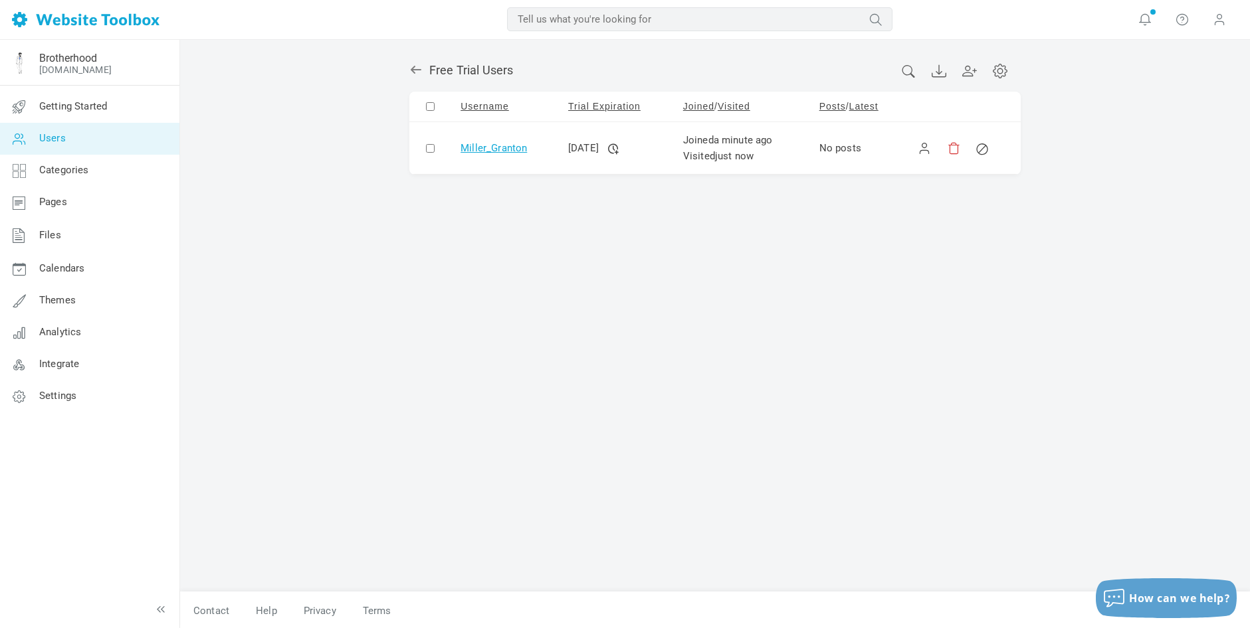
click at [503, 144] on link "Miller_Granton" at bounding box center [493, 148] width 66 height 12
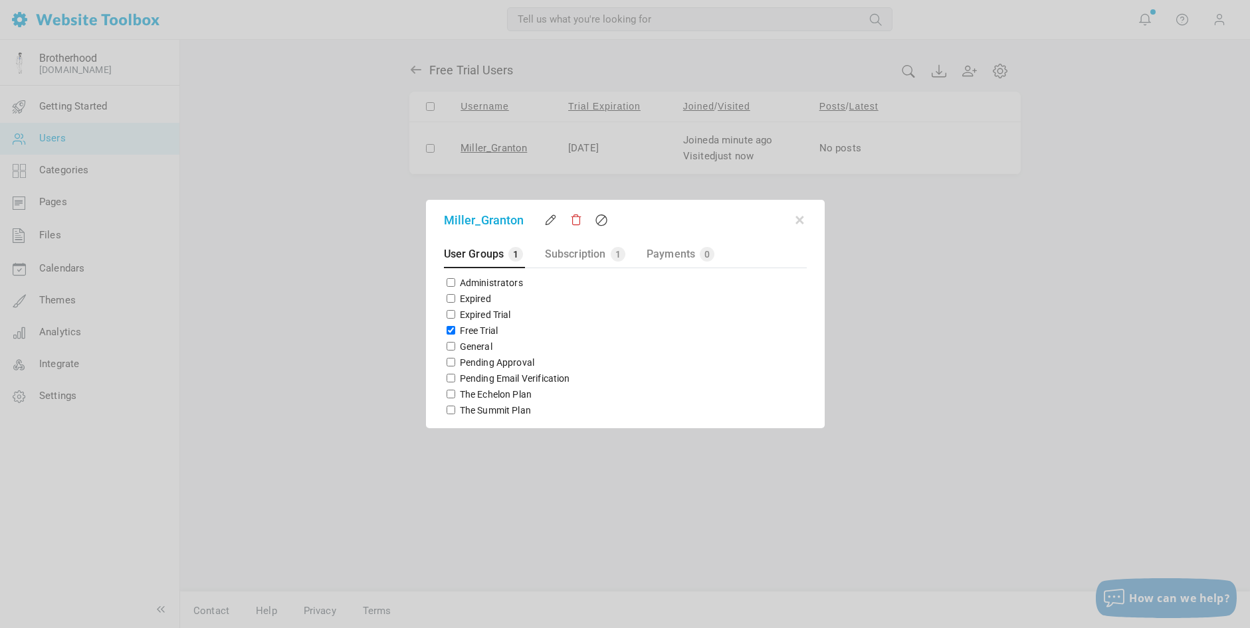
click at [448, 394] on input "The Echelon Plan" at bounding box center [450, 394] width 9 height 9
checkbox input "true"
click at [447, 329] on input "Free Trial" at bounding box center [450, 330] width 9 height 9
checkbox input "false"
click at [800, 218] on button "button" at bounding box center [799, 217] width 13 height 13
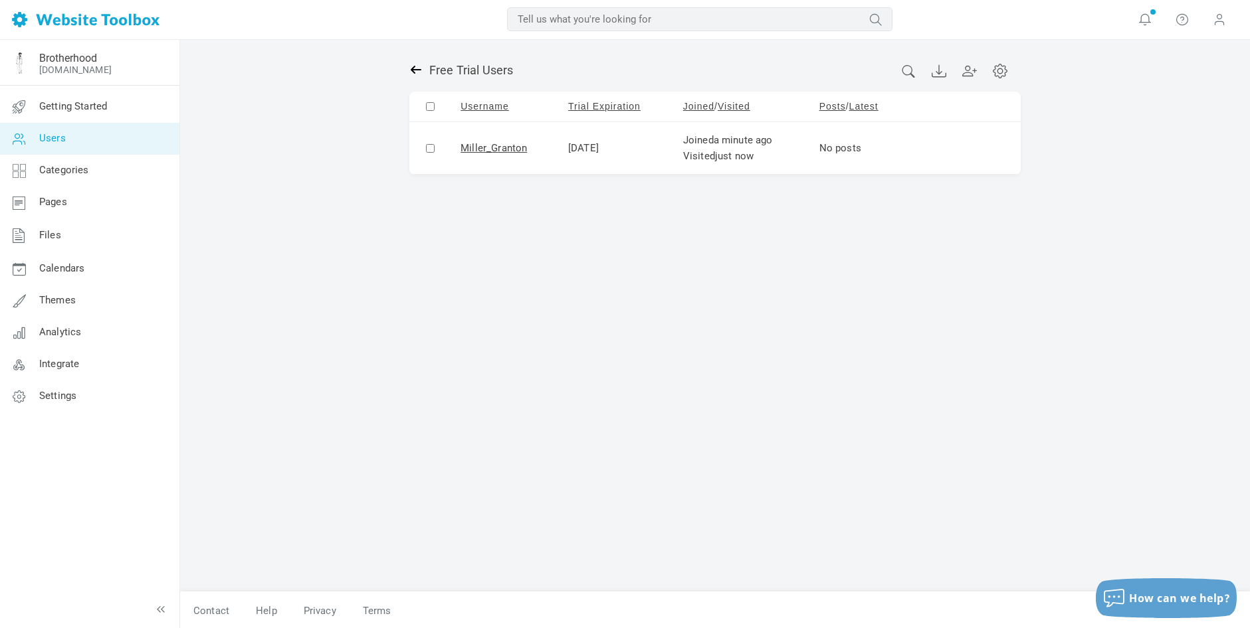
click at [414, 69] on icon at bounding box center [416, 70] width 11 height 8
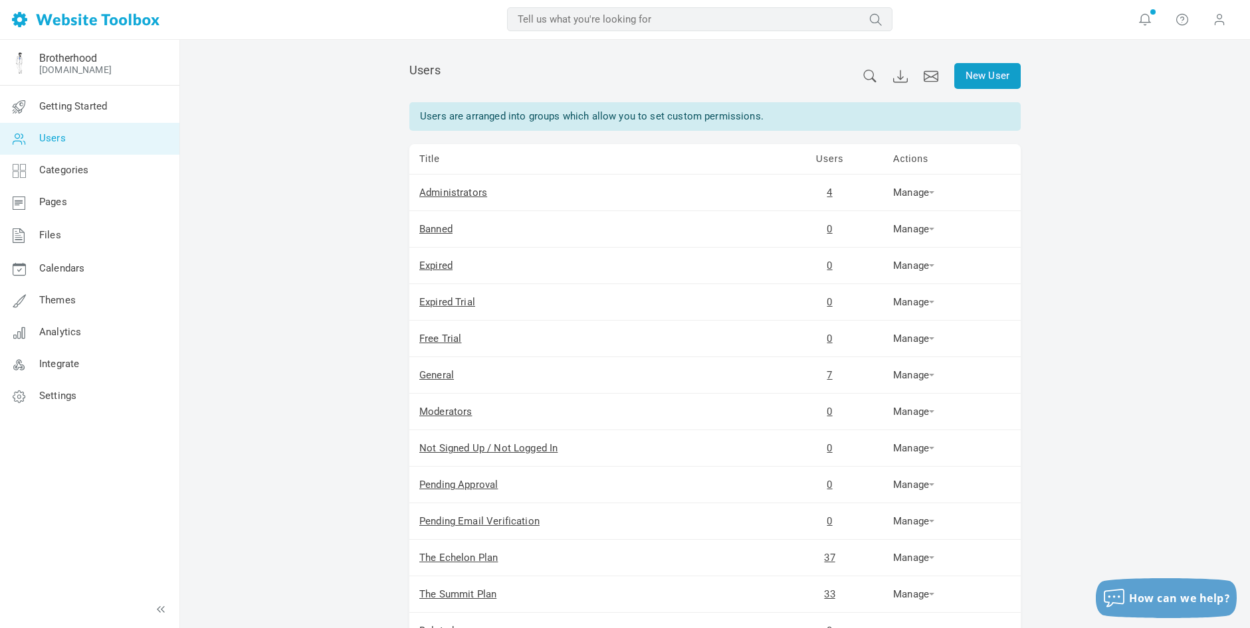
click at [983, 74] on link "New User" at bounding box center [987, 76] width 66 height 26
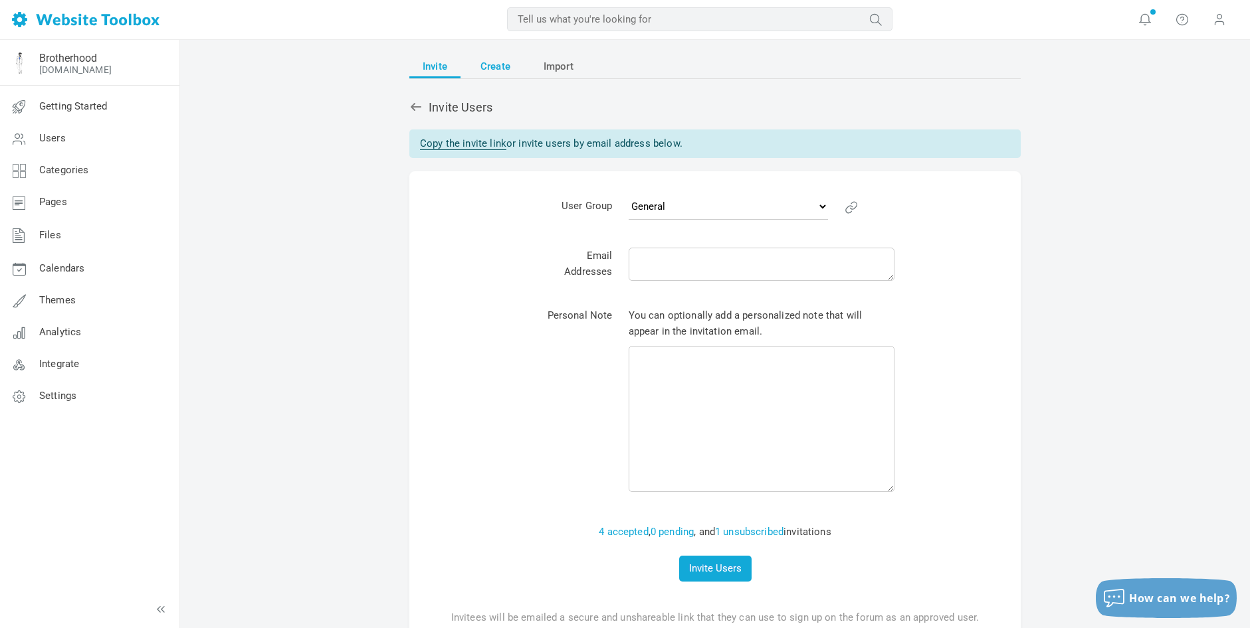
click at [504, 66] on span "Create" at bounding box center [495, 66] width 30 height 24
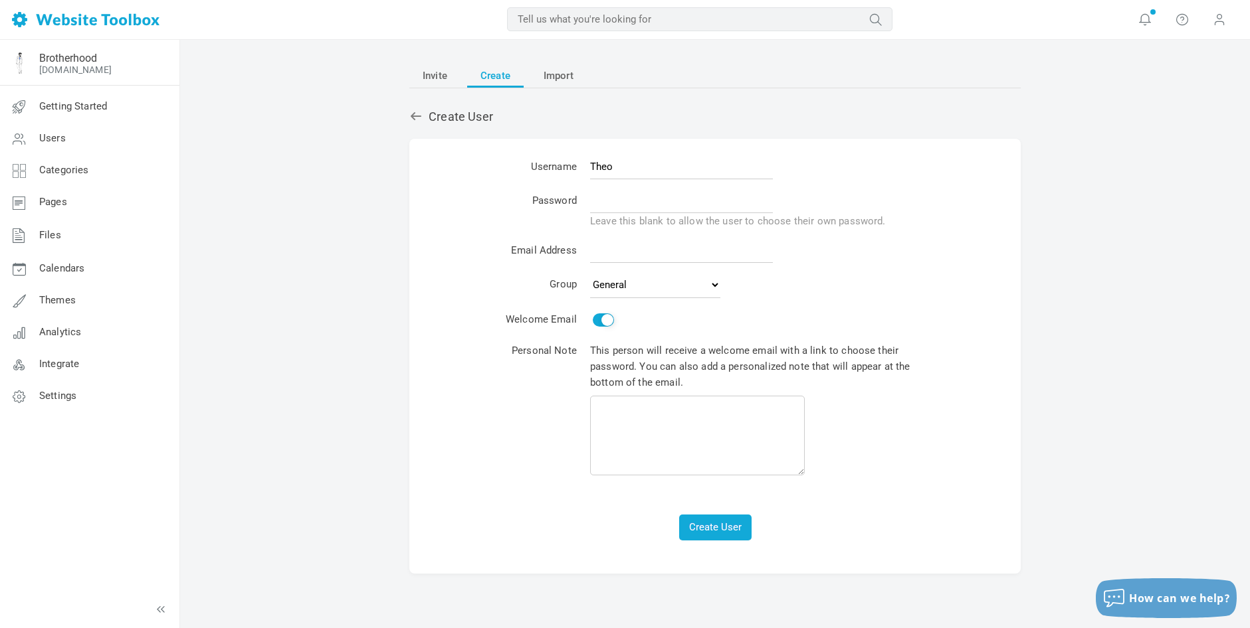
type input "Theo"
type input "Brotherhood123!"
paste input "[EMAIL_ADDRESS][DOMAIN_NAME]"
type input "[EMAIL_ADDRESS][DOMAIN_NAME]"
click at [709, 521] on button "Create User" at bounding box center [715, 528] width 72 height 26
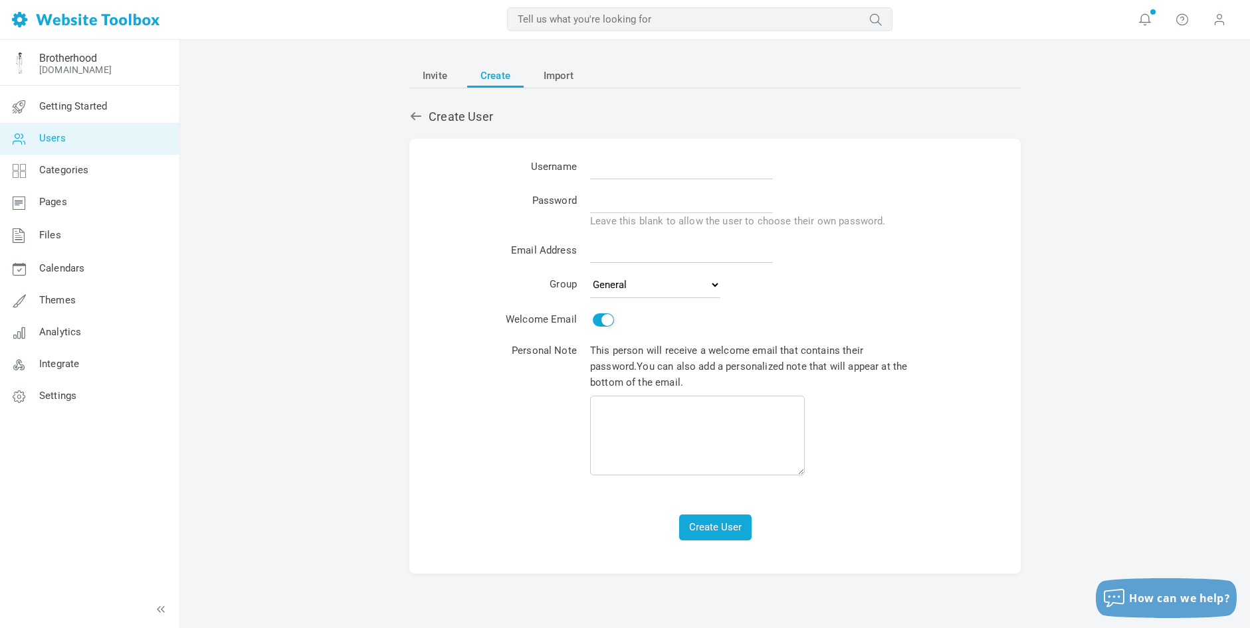
click at [54, 138] on span "Users" at bounding box center [52, 138] width 27 height 12
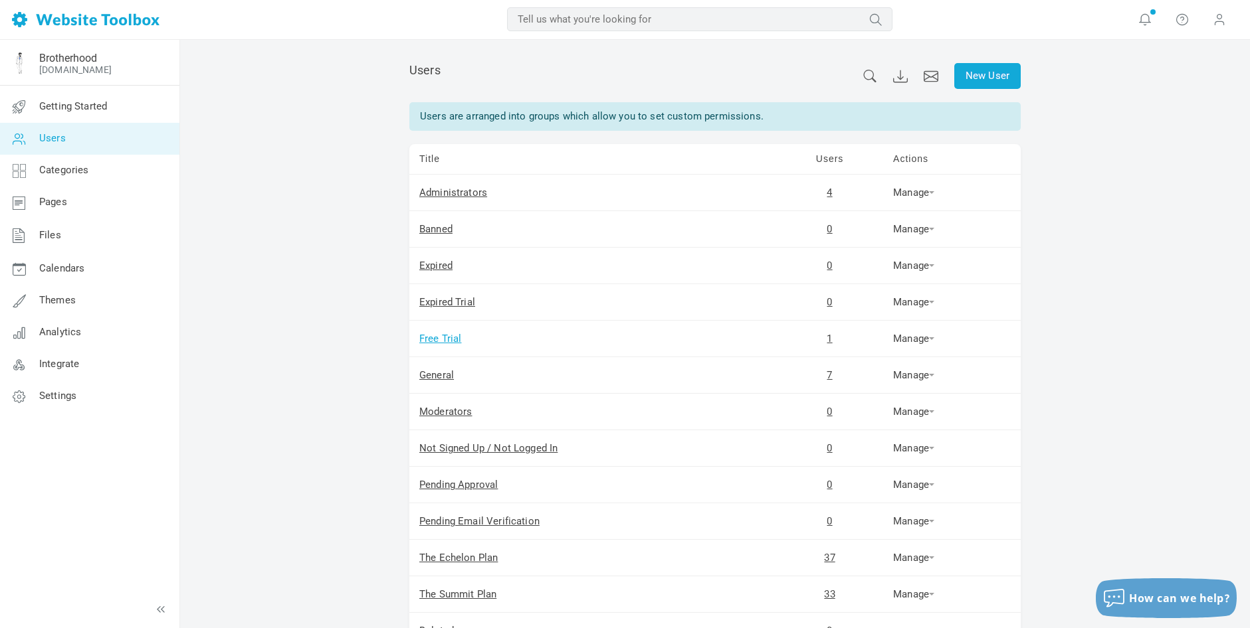
click at [456, 340] on link "Free Trial" at bounding box center [440, 339] width 43 height 12
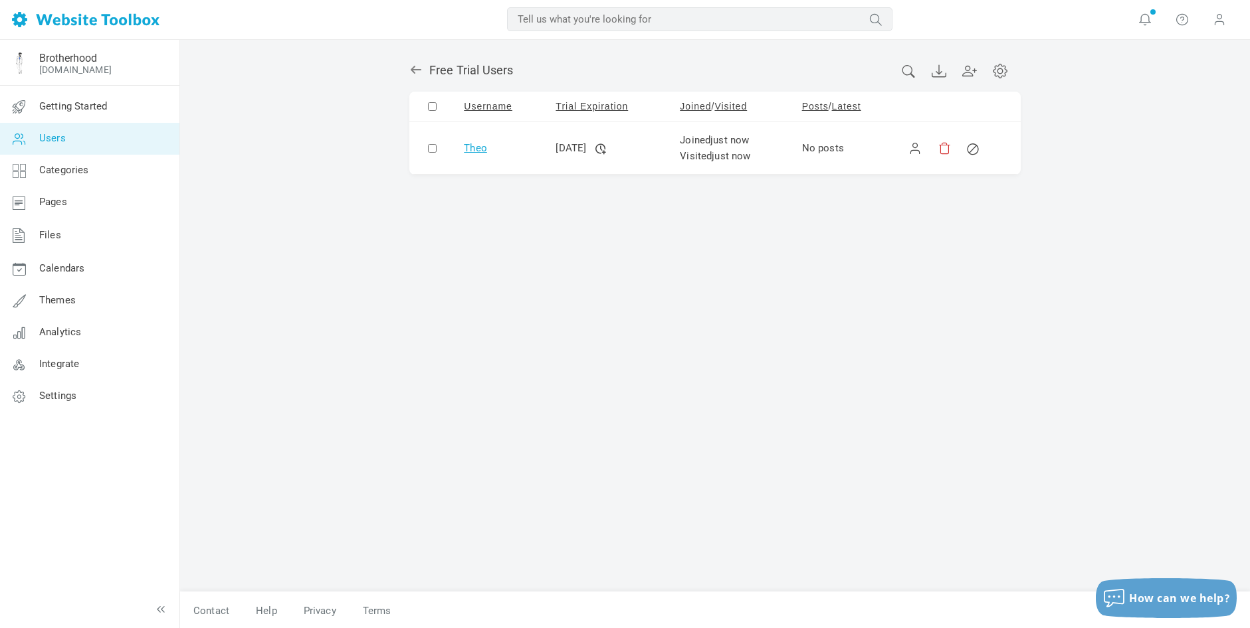
click at [478, 147] on link "Theo" at bounding box center [475, 148] width 23 height 12
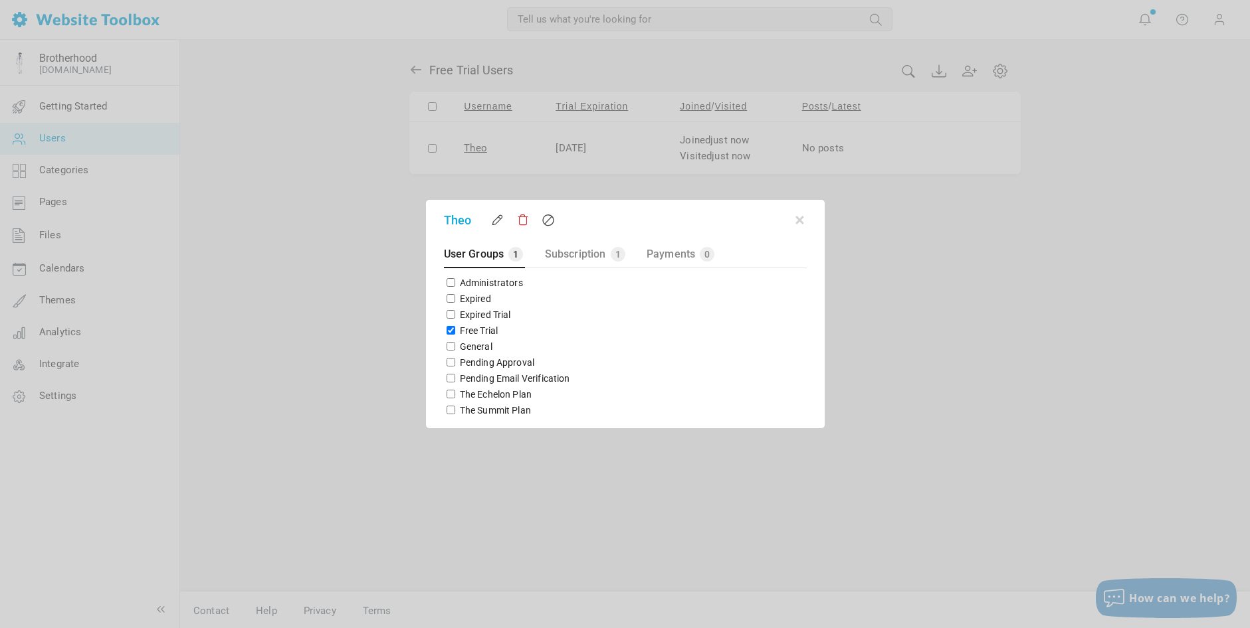
drag, startPoint x: 446, startPoint y: 394, endPoint x: 445, endPoint y: 385, distance: 9.4
click at [446, 394] on input "The Echelon Plan" at bounding box center [450, 394] width 9 height 9
checkbox input "true"
click at [448, 330] on input "Free Trial" at bounding box center [450, 330] width 9 height 9
checkbox input "false"
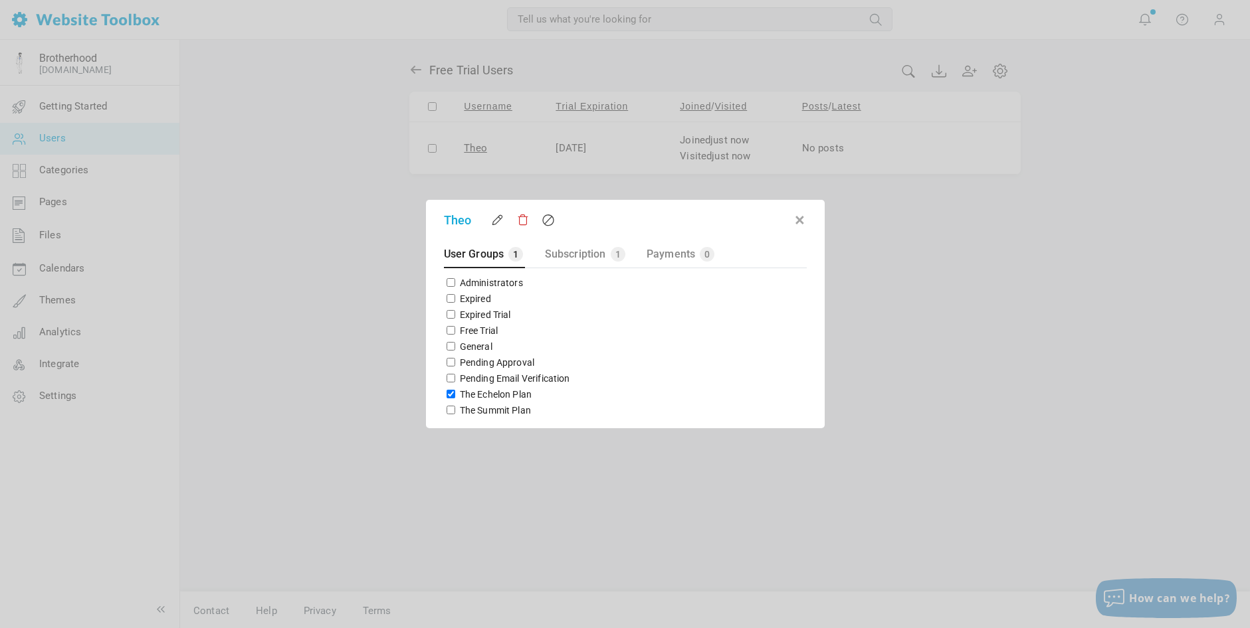
click at [796, 215] on button "button" at bounding box center [799, 217] width 13 height 13
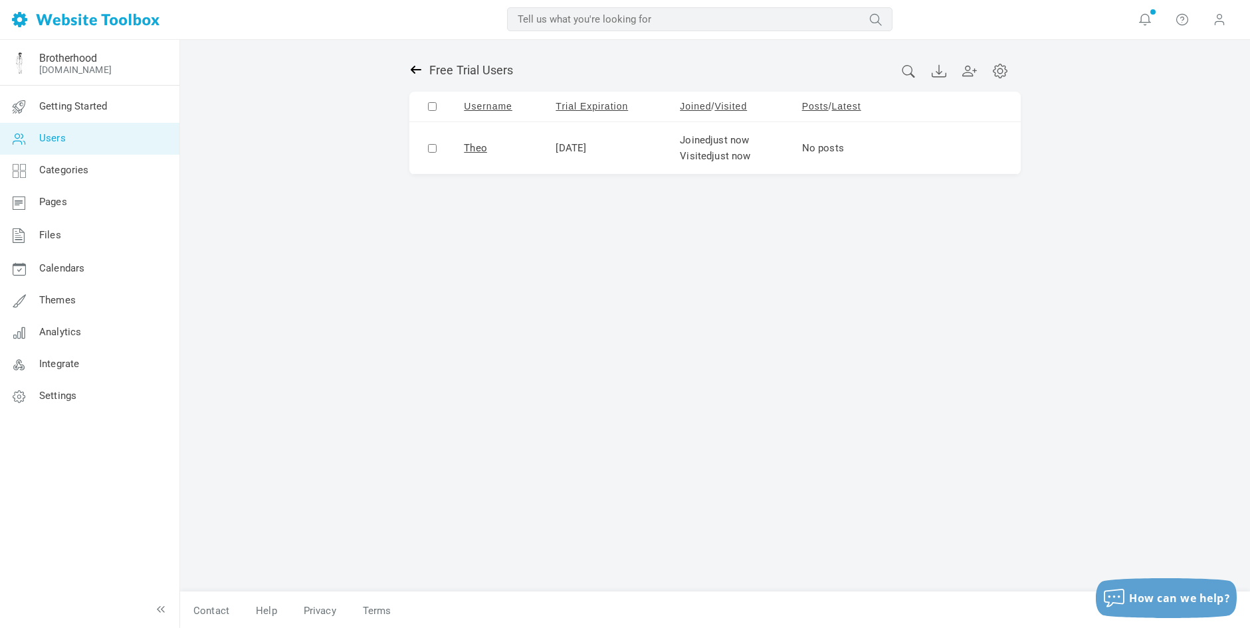
click at [411, 67] on icon at bounding box center [415, 69] width 13 height 13
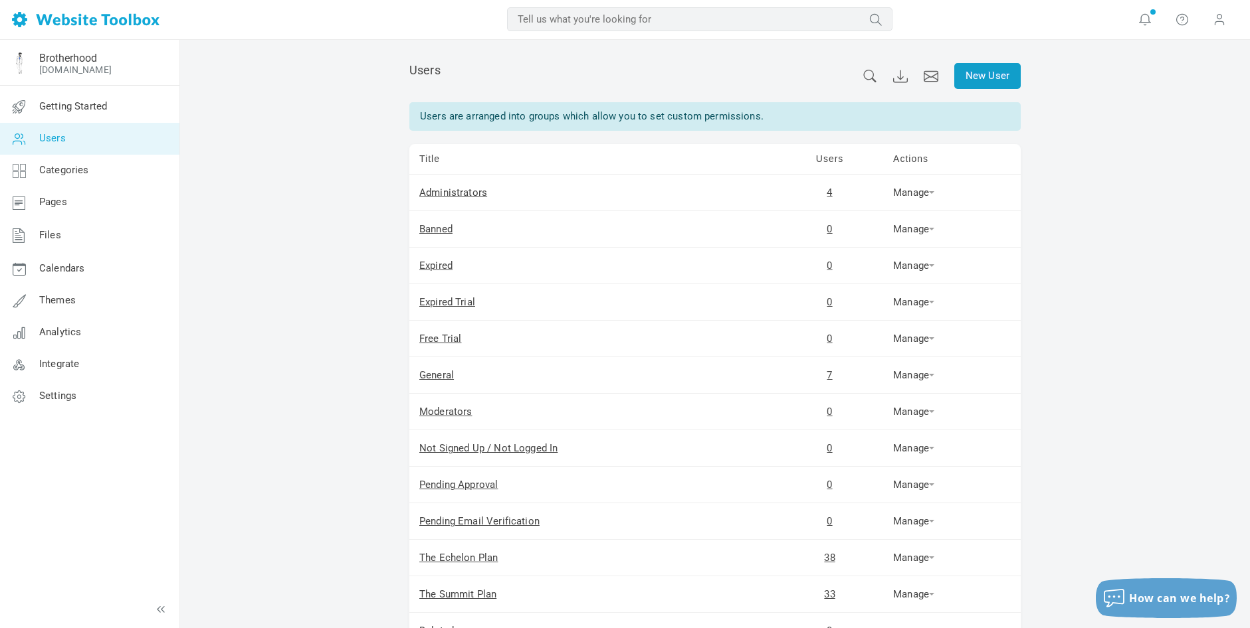
click at [979, 70] on link "New User" at bounding box center [987, 76] width 66 height 26
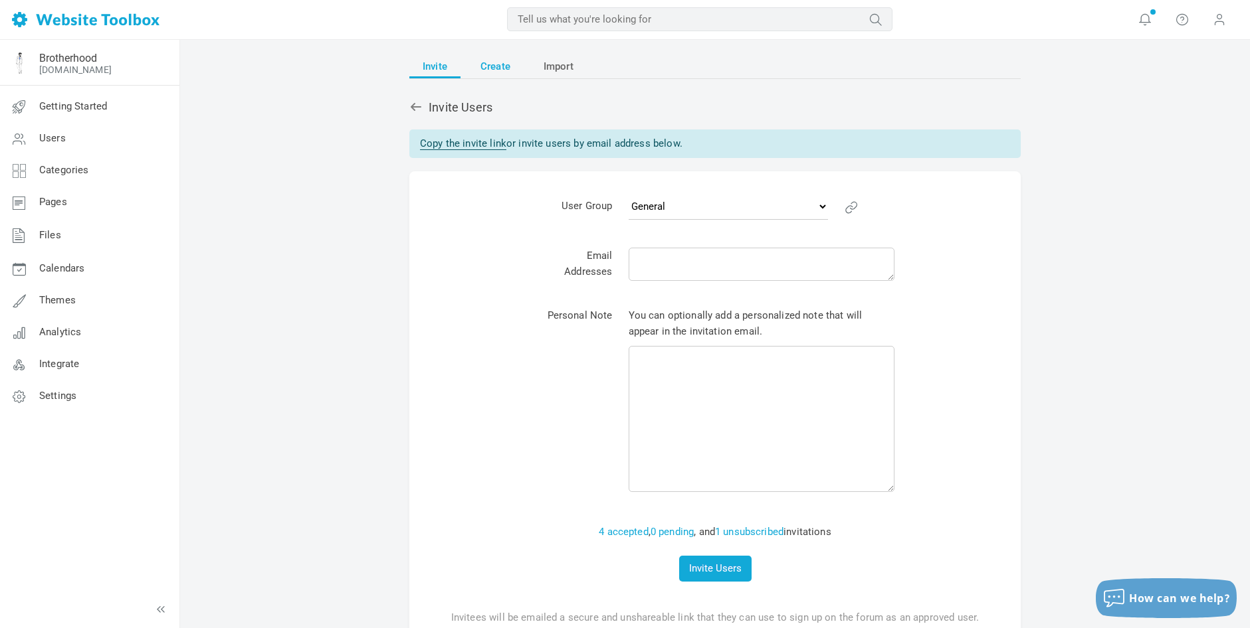
click at [499, 66] on span "Create" at bounding box center [495, 66] width 30 height 24
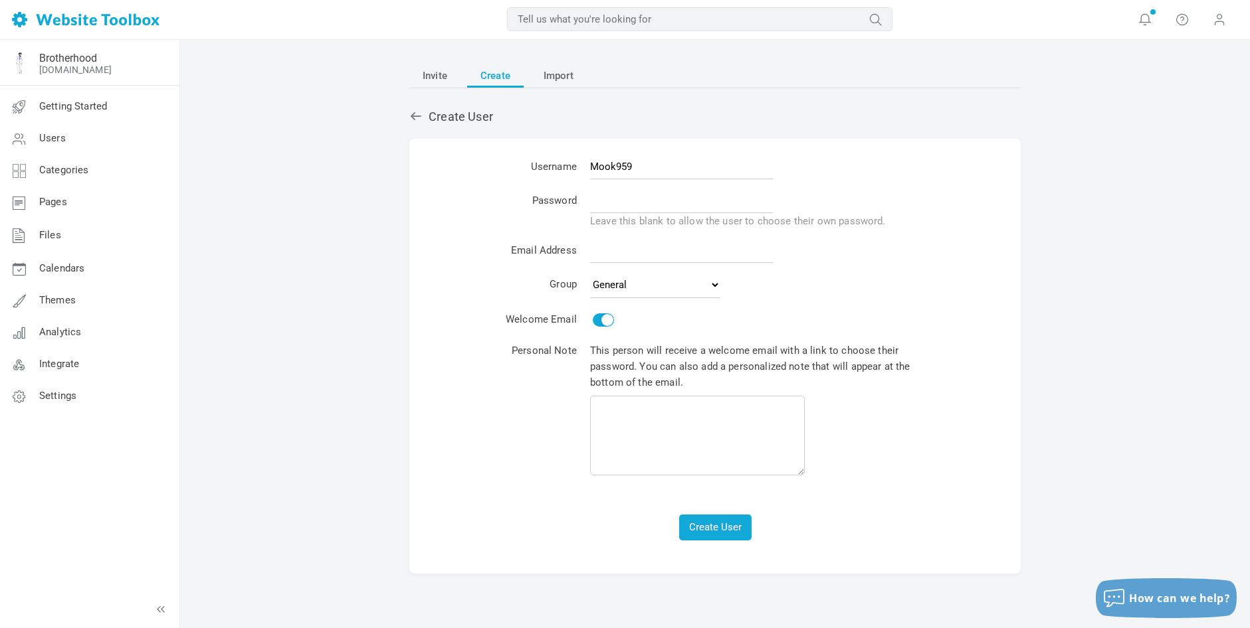
type input "Mook959"
type input "Brotherhood123!"
paste input "[EMAIL_ADDRESS][DOMAIN_NAME]"
type input "[EMAIL_ADDRESS][DOMAIN_NAME]"
click at [714, 519] on button "Create User" at bounding box center [715, 528] width 72 height 26
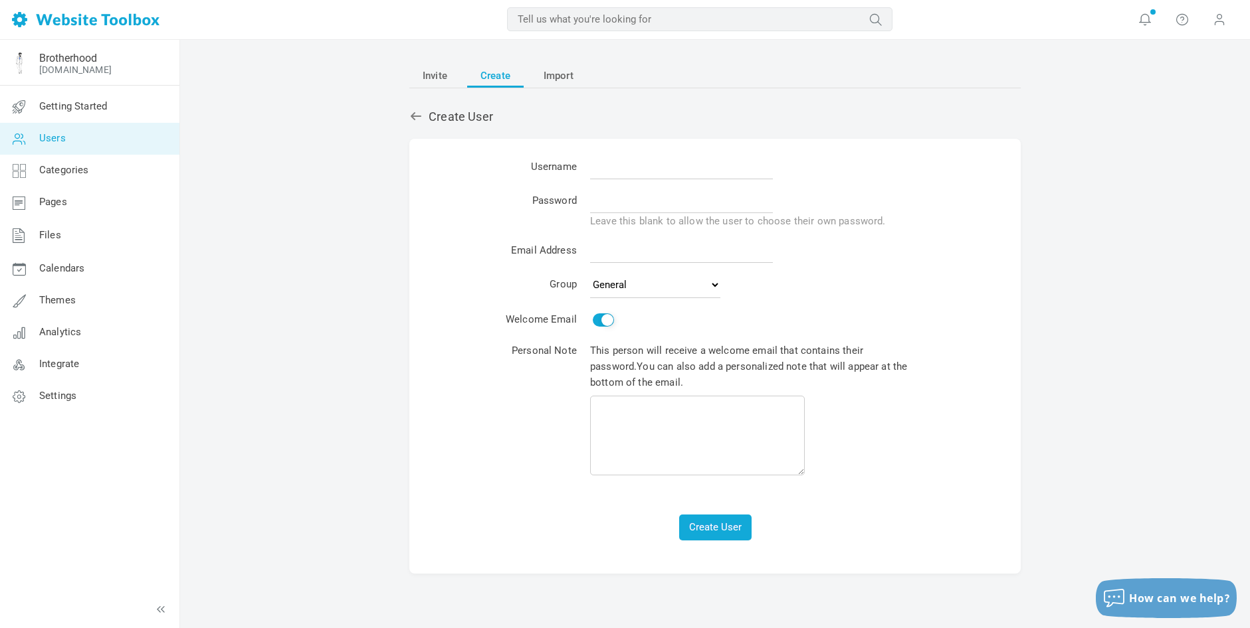
click at [62, 139] on span "Users" at bounding box center [52, 138] width 27 height 12
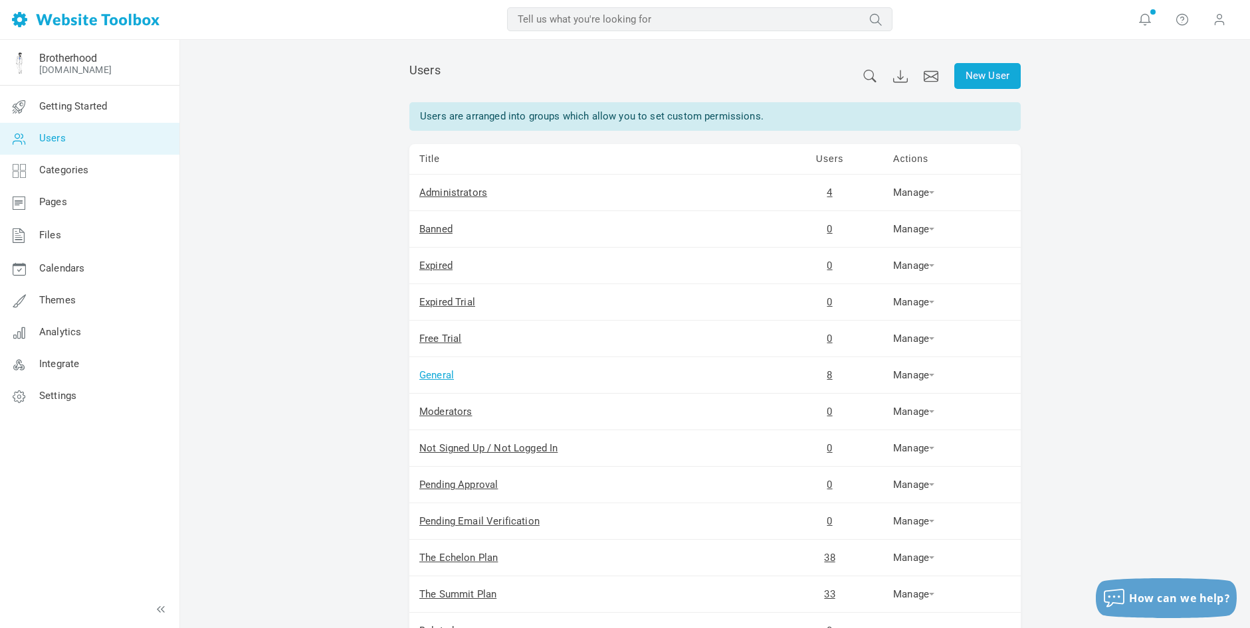
click at [438, 371] on link "General" at bounding box center [436, 375] width 35 height 12
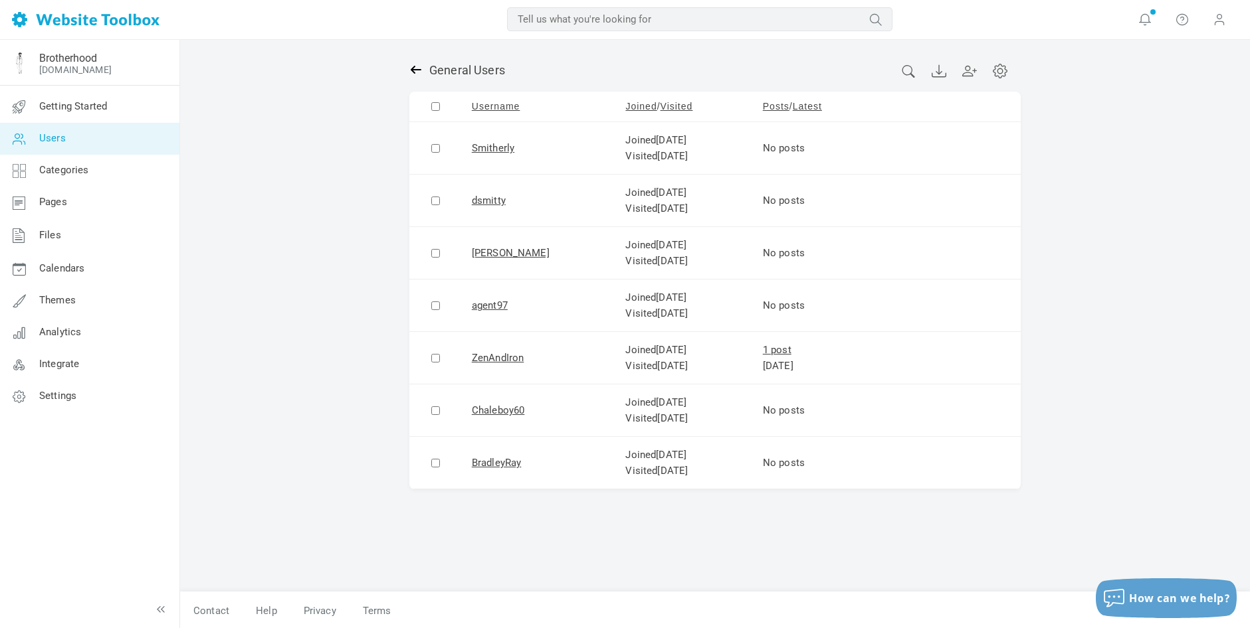
click at [415, 66] on icon at bounding box center [415, 69] width 13 height 13
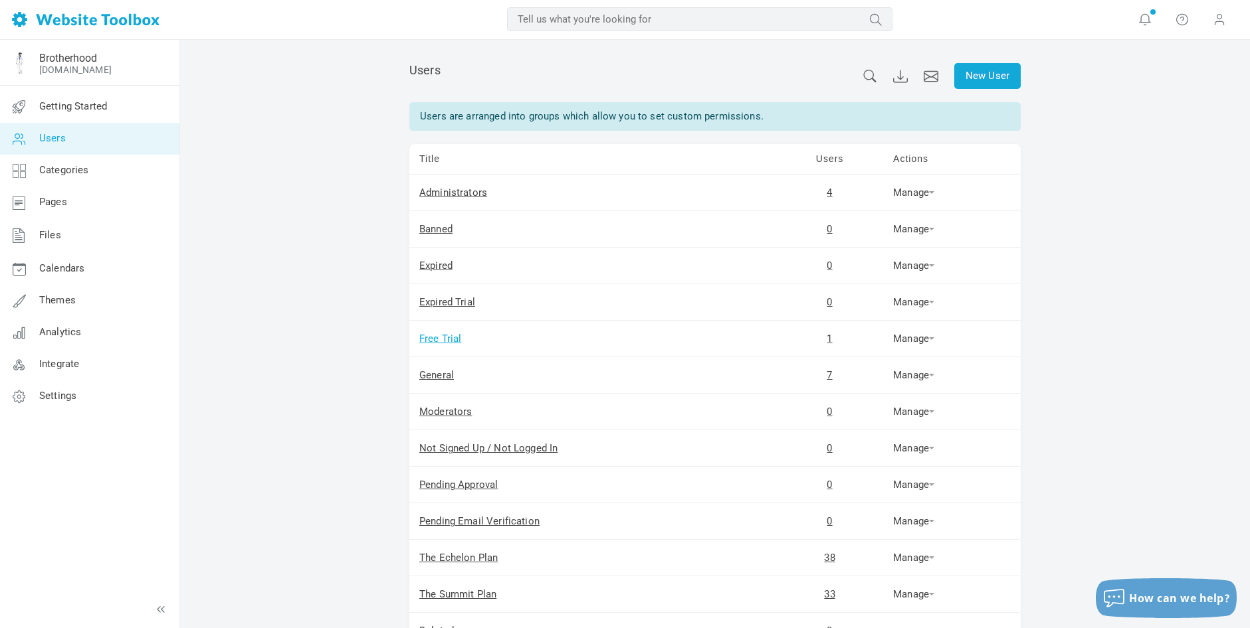
click at [456, 336] on link "Free Trial" at bounding box center [440, 339] width 43 height 12
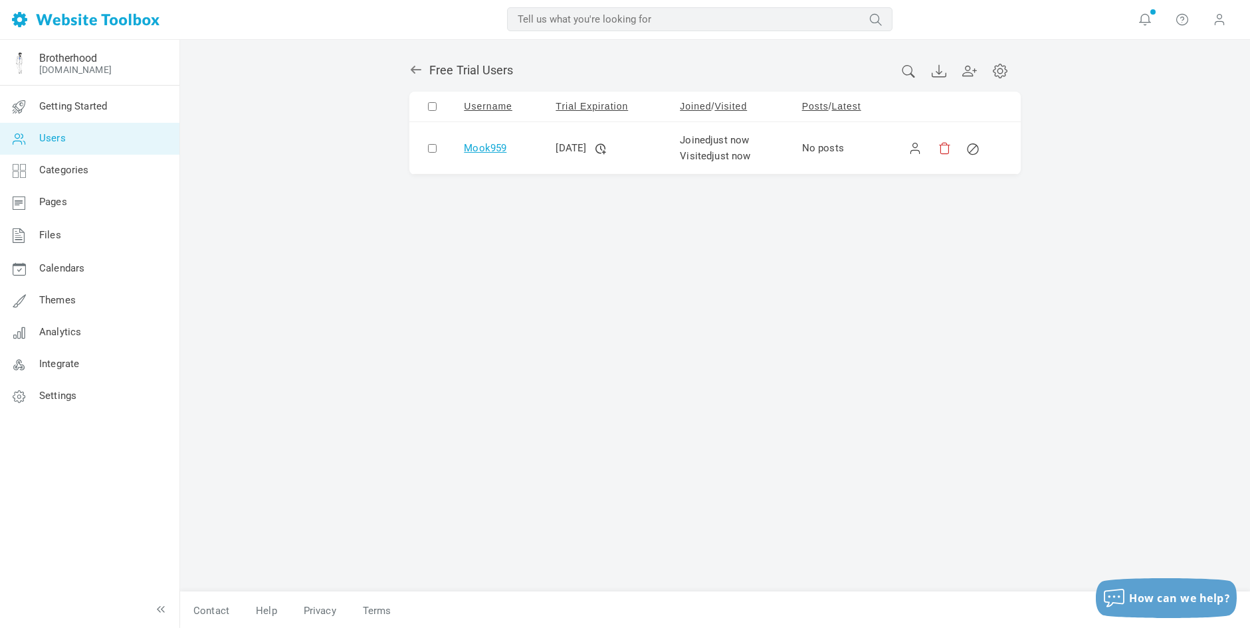
click at [484, 146] on link "Mook959" at bounding box center [485, 148] width 43 height 12
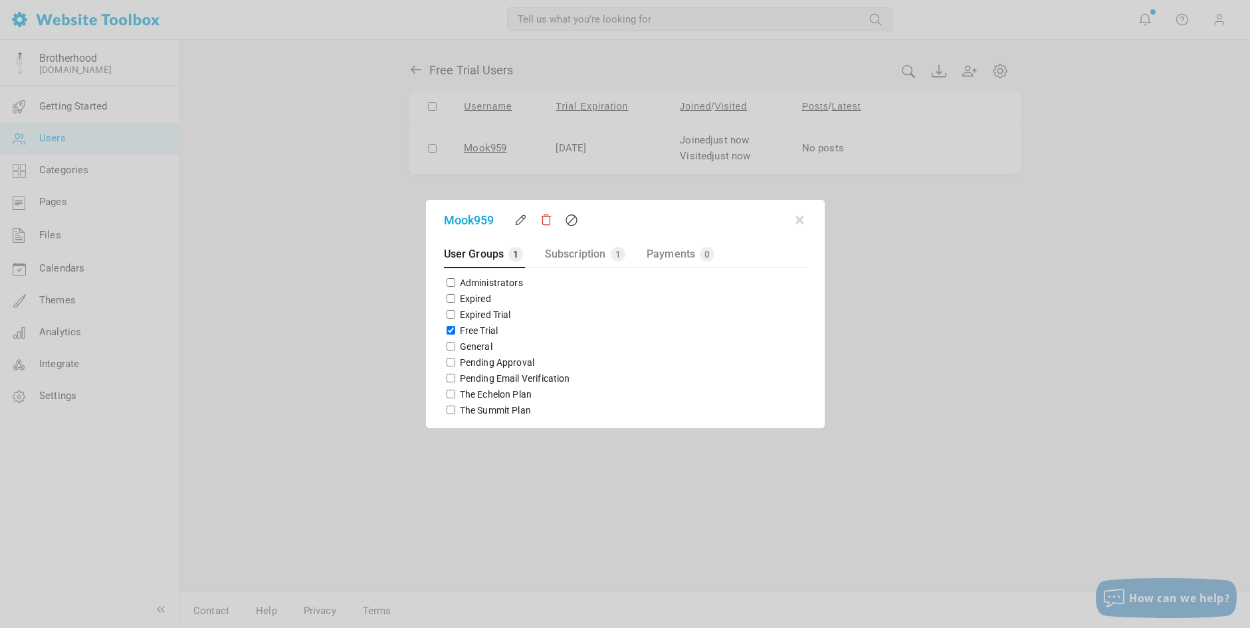
click at [448, 332] on input "Free Trial" at bounding box center [450, 330] width 9 height 9
checkbox input "false"
click at [448, 392] on input "The Echelon Plan" at bounding box center [450, 394] width 9 height 9
checkbox input "true"
click at [803, 215] on button "button" at bounding box center [799, 217] width 13 height 13
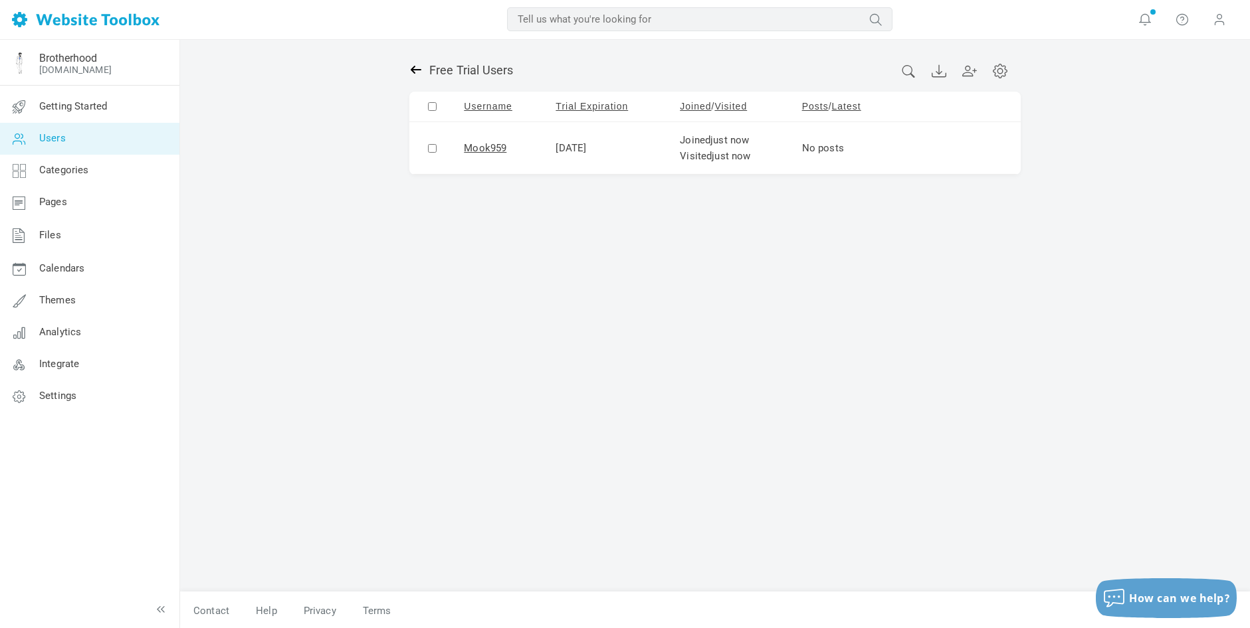
click at [419, 69] on icon at bounding box center [416, 70] width 11 height 8
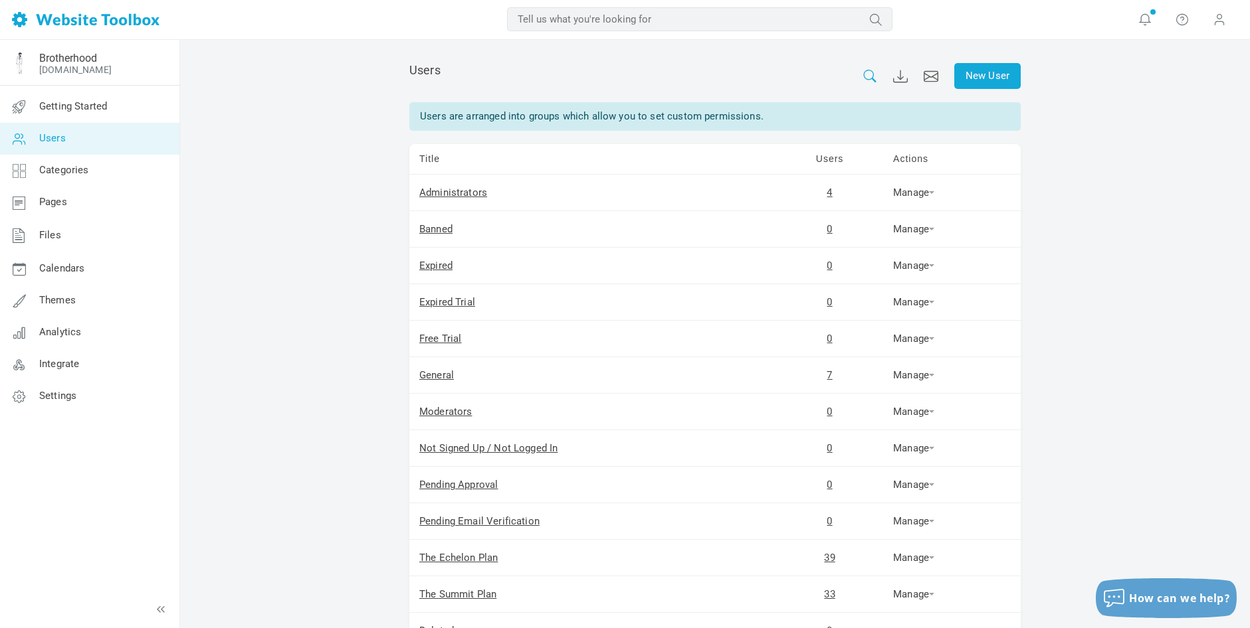
click at [868, 76] on icon at bounding box center [869, 76] width 15 height 13
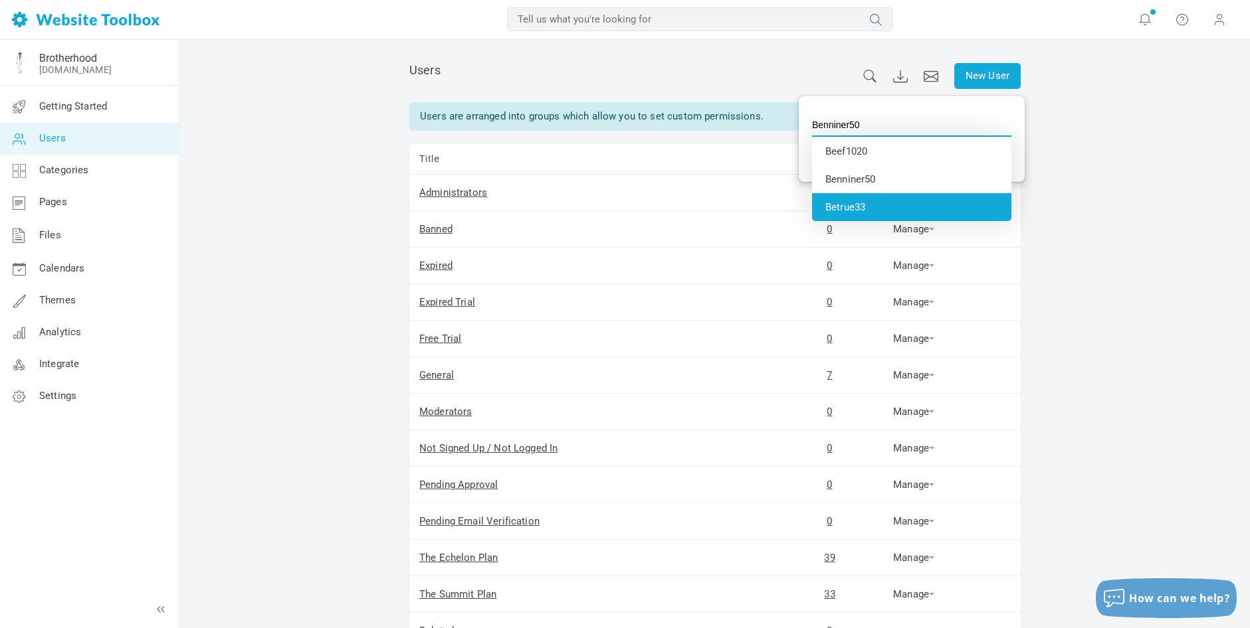
type input "Betrue33"
click at [848, 206] on li "Betrue33" at bounding box center [911, 207] width 199 height 28
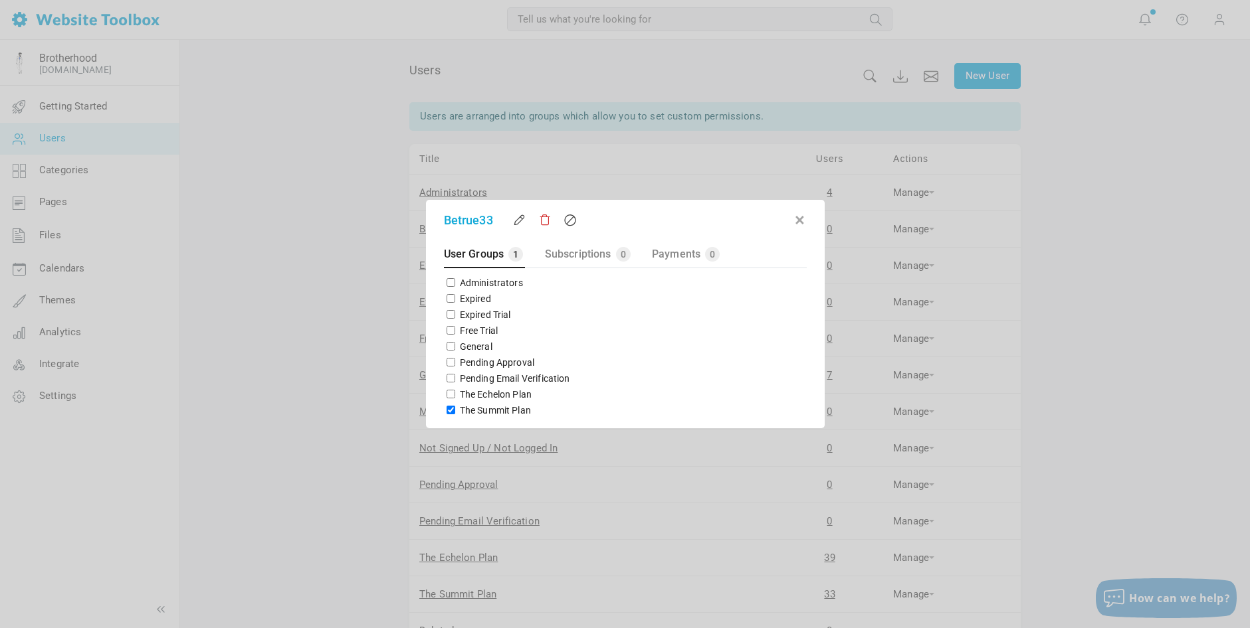
click at [799, 222] on button "button" at bounding box center [799, 217] width 13 height 13
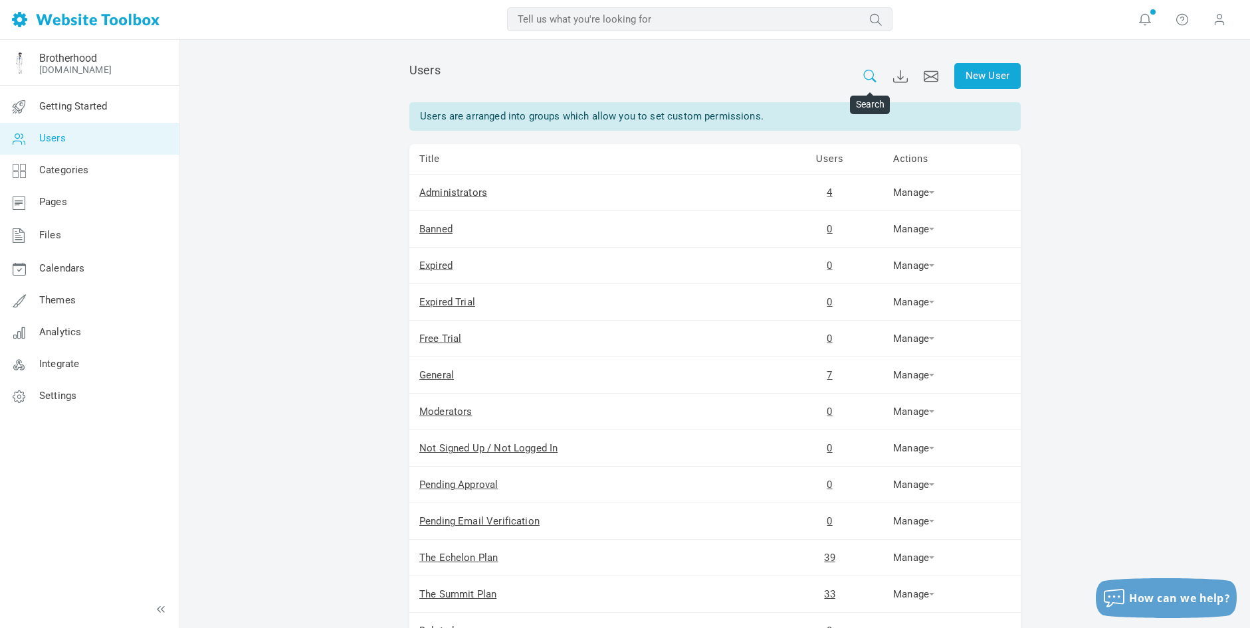
click at [866, 78] on icon at bounding box center [869, 76] width 15 height 13
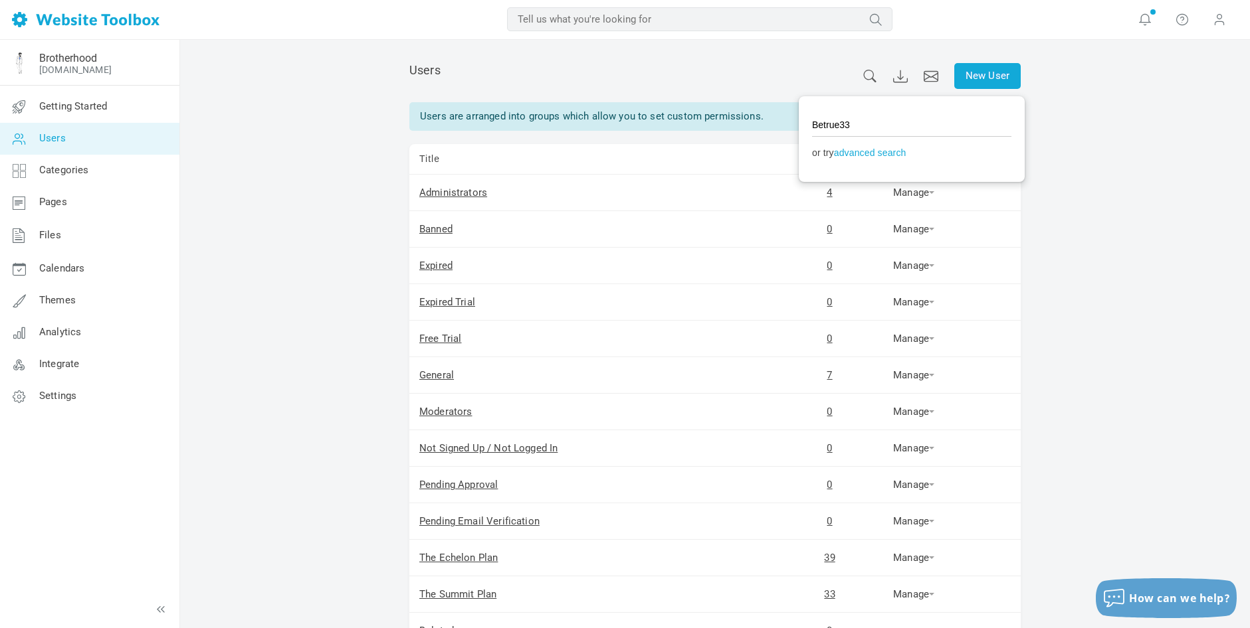
drag, startPoint x: 861, startPoint y: 124, endPoint x: 762, endPoint y: 119, distance: 99.1
click at [762, 119] on body "Loading... MOST RELEVANT MOST RELEVANT Notifications New! Promote users based o…" at bounding box center [625, 363] width 1250 height 727
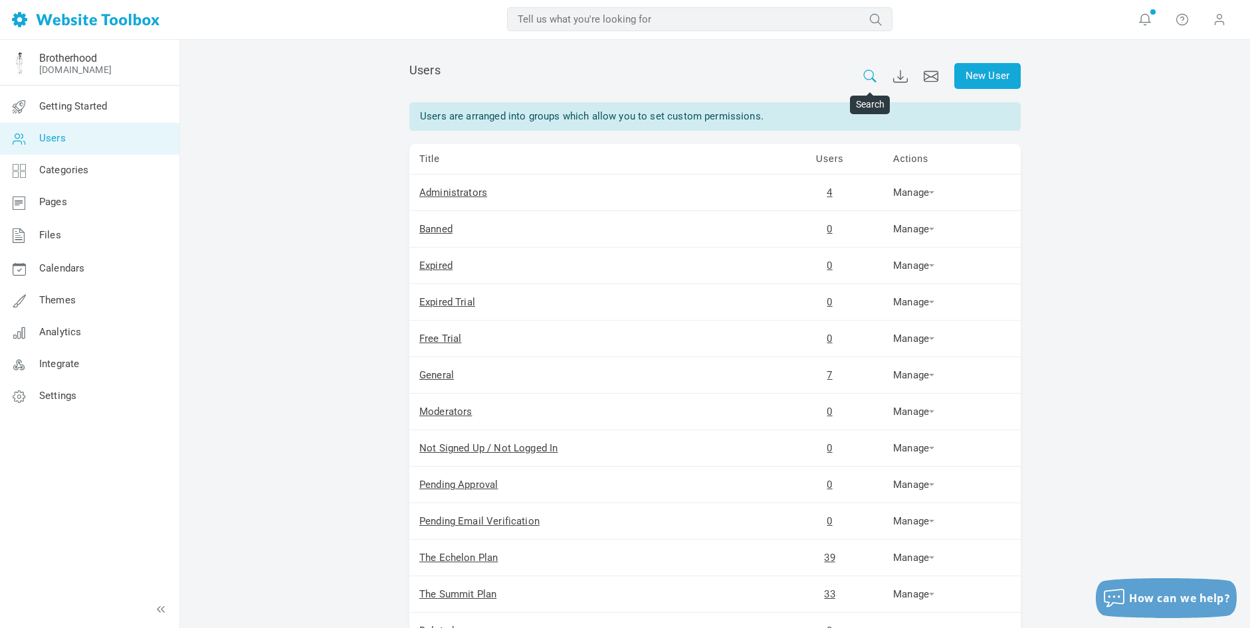
click at [864, 72] on icon at bounding box center [869, 76] width 15 height 13
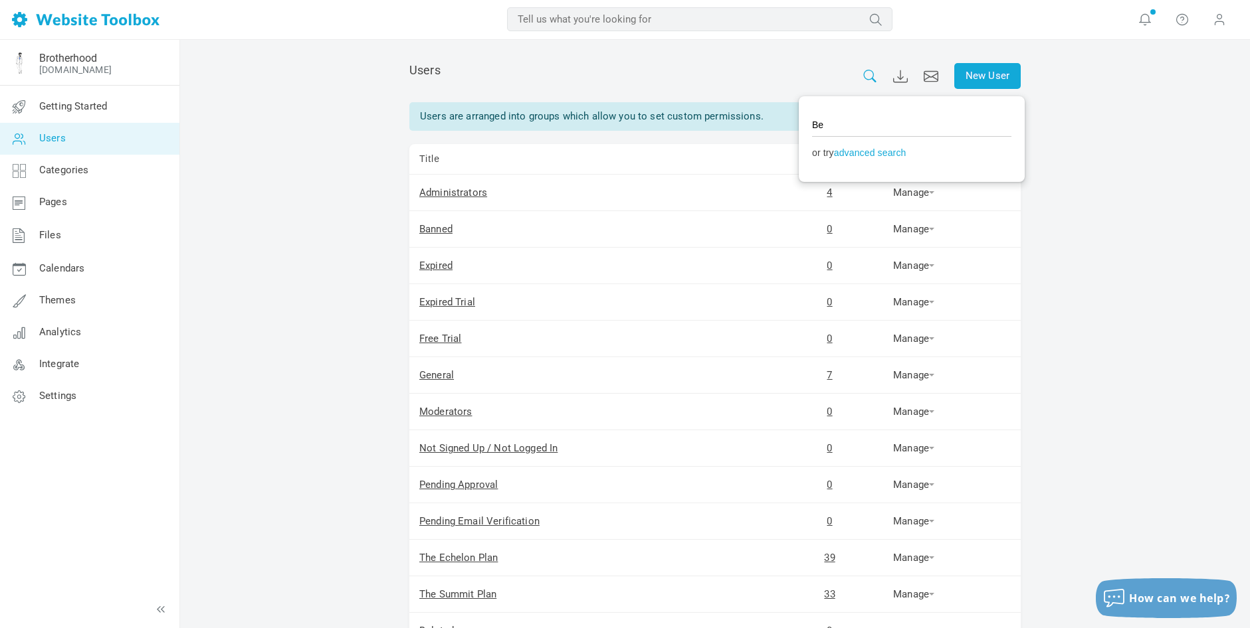
type input "B"
type input "Wolfey"
click at [1127, 266] on div "New User Users Users are arranged into groups which allow you to set custom per…" at bounding box center [715, 403] width 1070 height 727
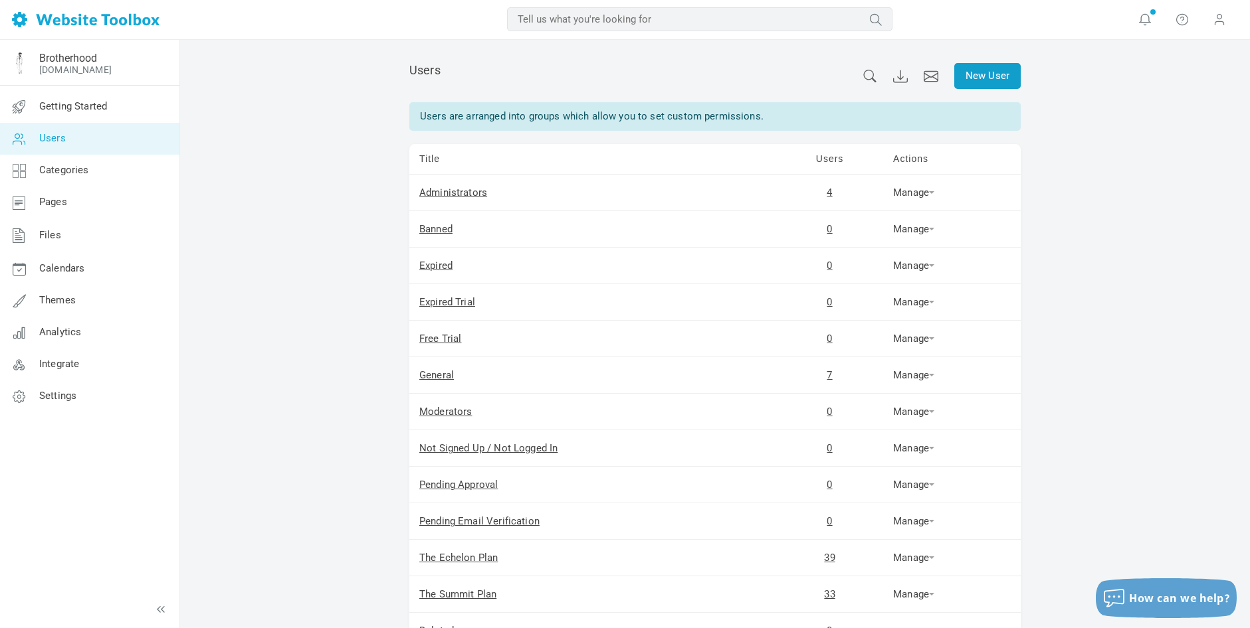
click at [978, 74] on link "New User" at bounding box center [987, 76] width 66 height 26
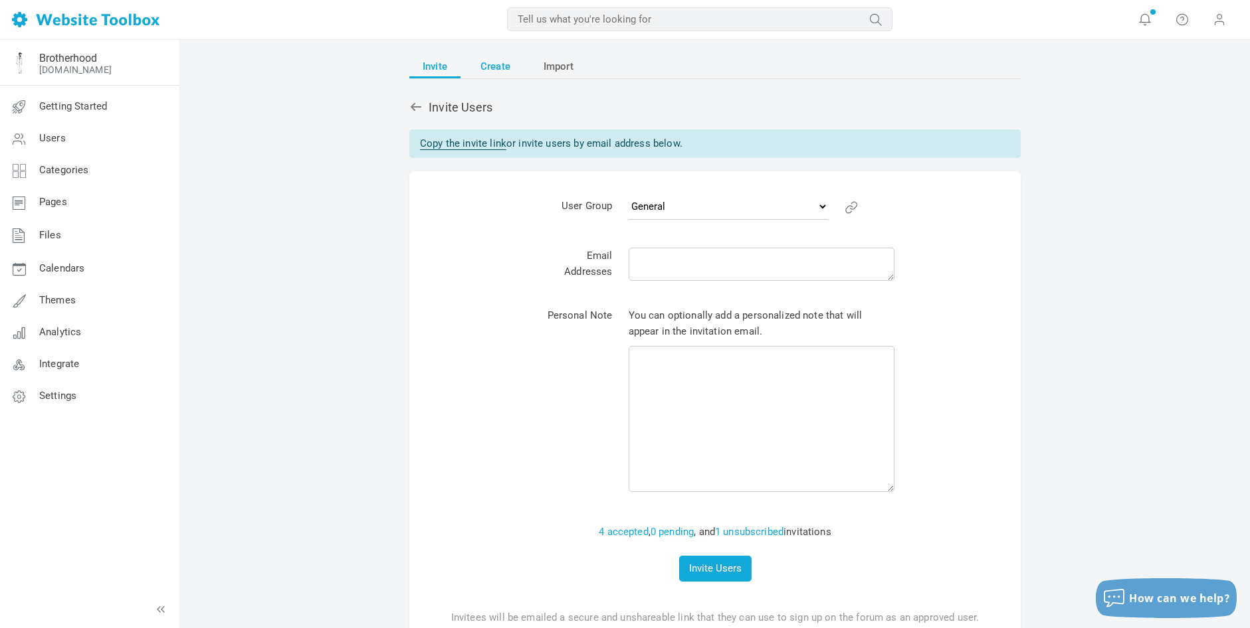
click at [492, 68] on span "Create" at bounding box center [495, 66] width 30 height 24
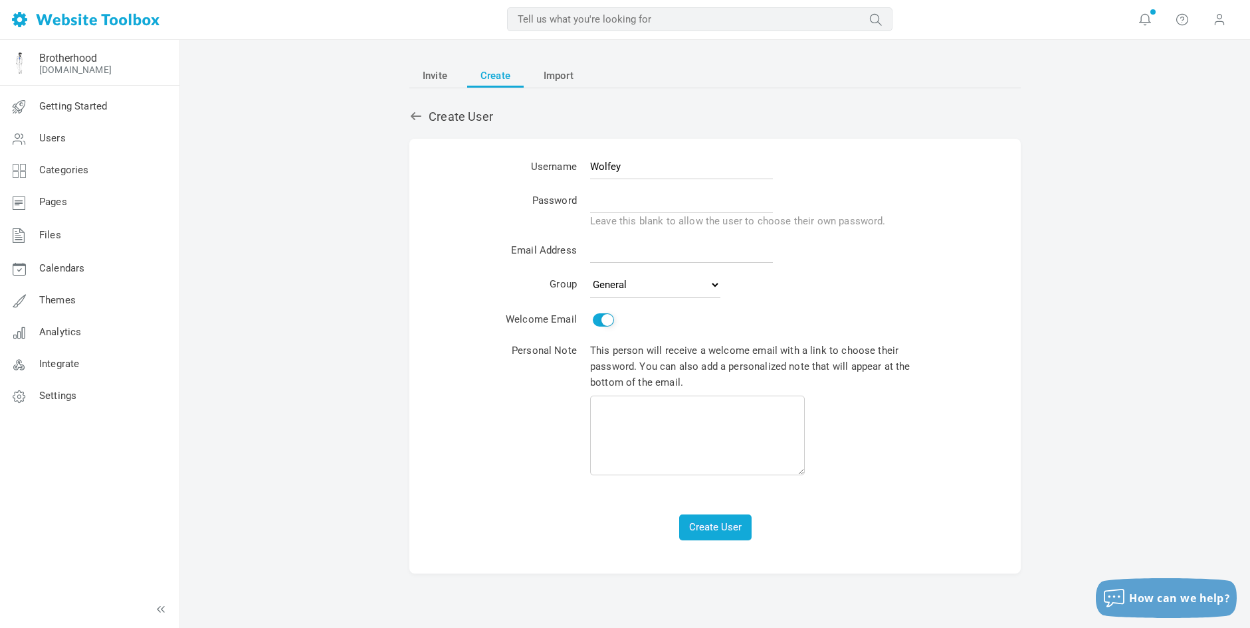
type input "Wolfey"
type input "Brotherhood123!"
paste input "sbbrotherhoodfounder+wolfey@gmail.com"
type input "sbbrotherhoodfounder+wolfey@gmail.com"
click at [718, 516] on button "Create User" at bounding box center [715, 528] width 72 height 26
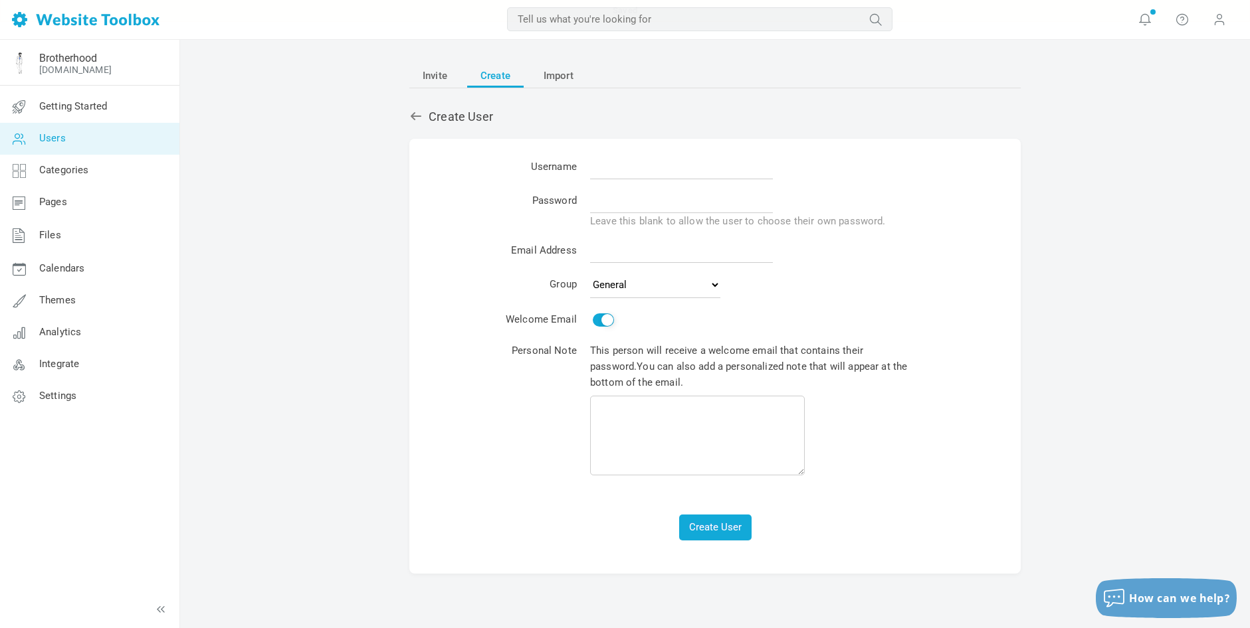
click at [68, 133] on link "Users" at bounding box center [89, 139] width 180 height 32
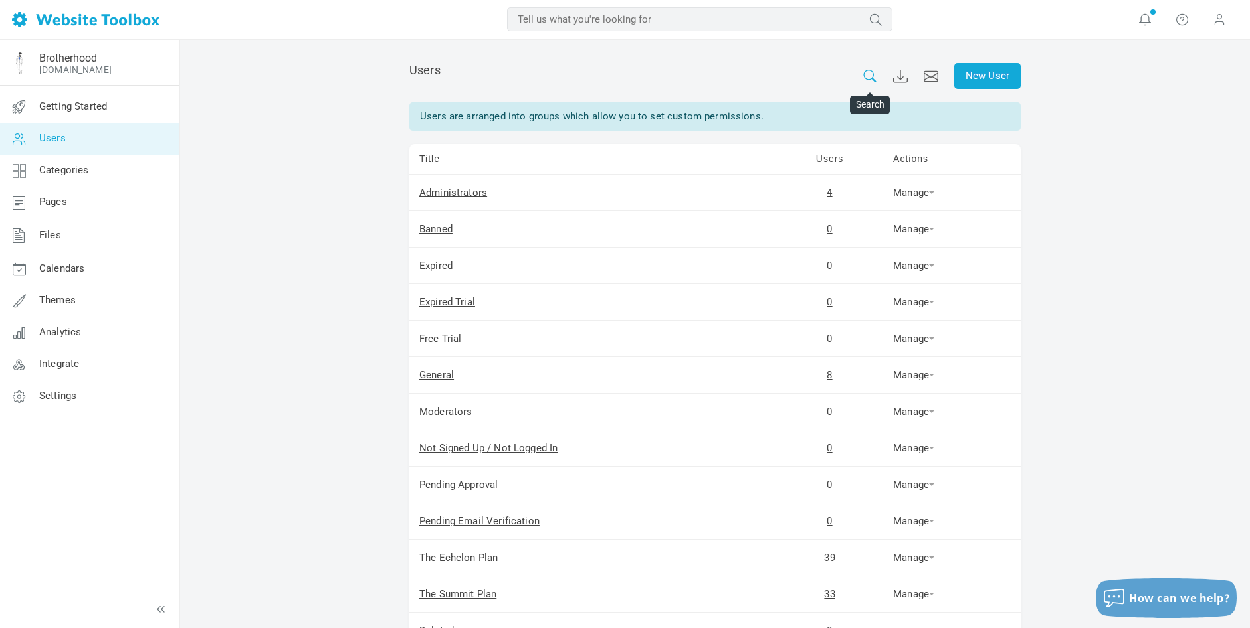
click at [870, 72] on icon at bounding box center [869, 76] width 15 height 13
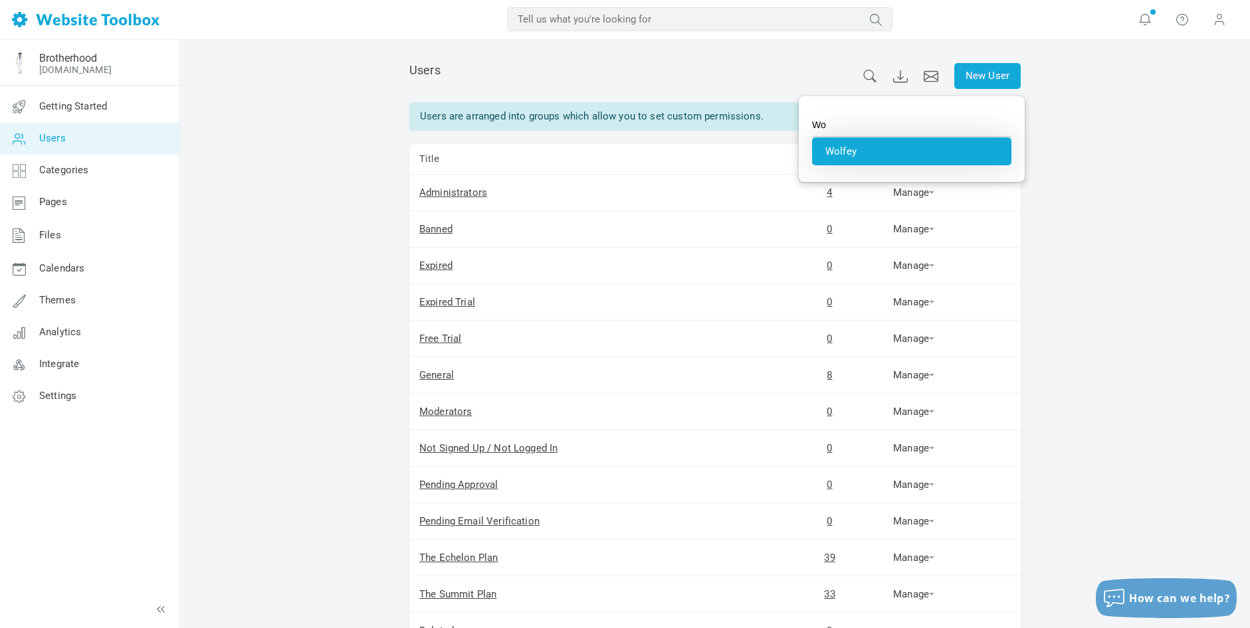
type input "Wolfey"
click at [878, 146] on li "Wolfey" at bounding box center [911, 152] width 199 height 28
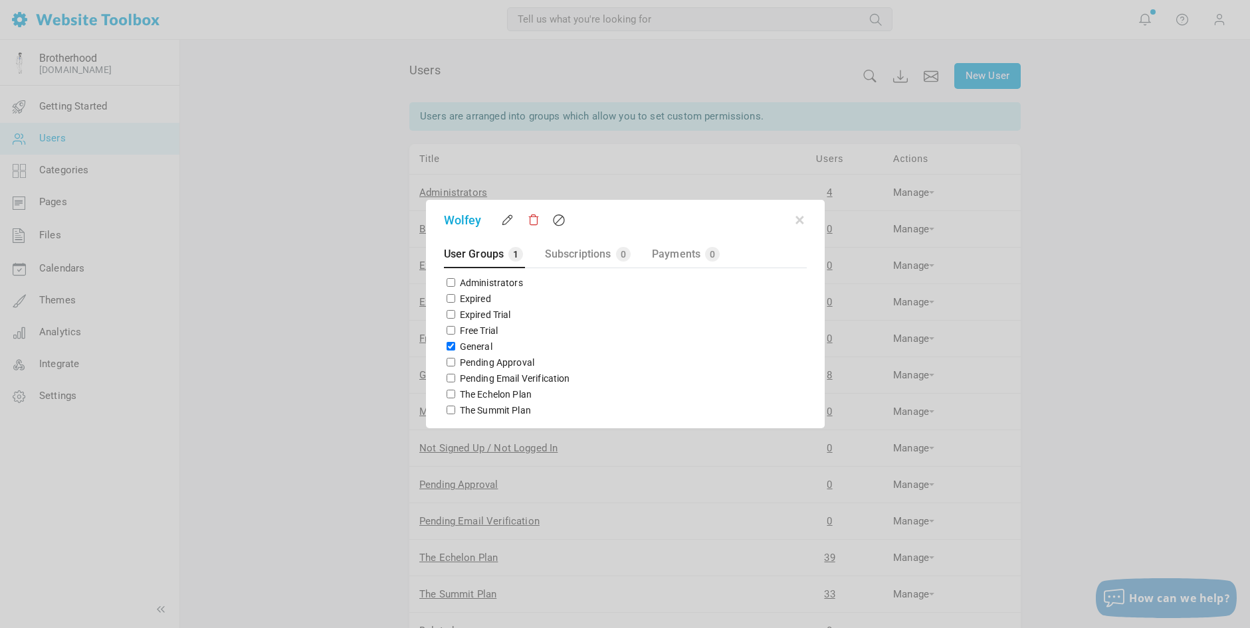
click at [448, 410] on input "The Summit Plan" at bounding box center [450, 410] width 9 height 9
checkbox input "true"
click at [449, 347] on input "General" at bounding box center [450, 346] width 9 height 9
checkbox input "false"
click at [801, 219] on button "button" at bounding box center [799, 217] width 13 height 13
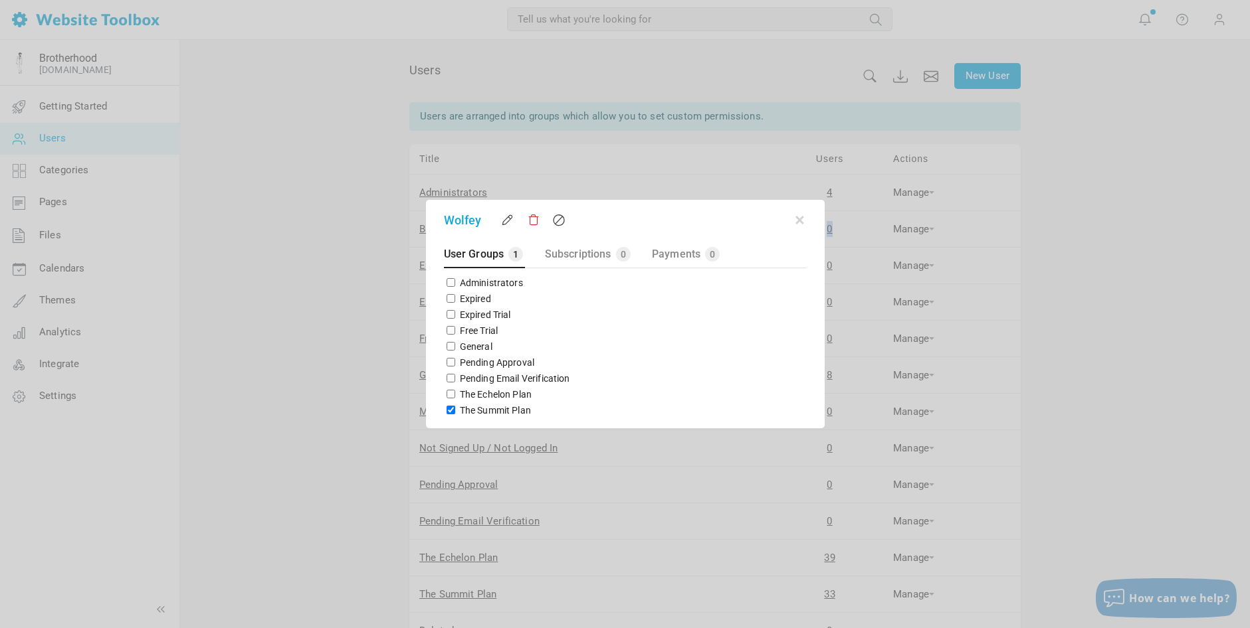
click at [801, 220] on td "0" at bounding box center [829, 229] width 107 height 37
